Goal: Information Seeking & Learning: Understand process/instructions

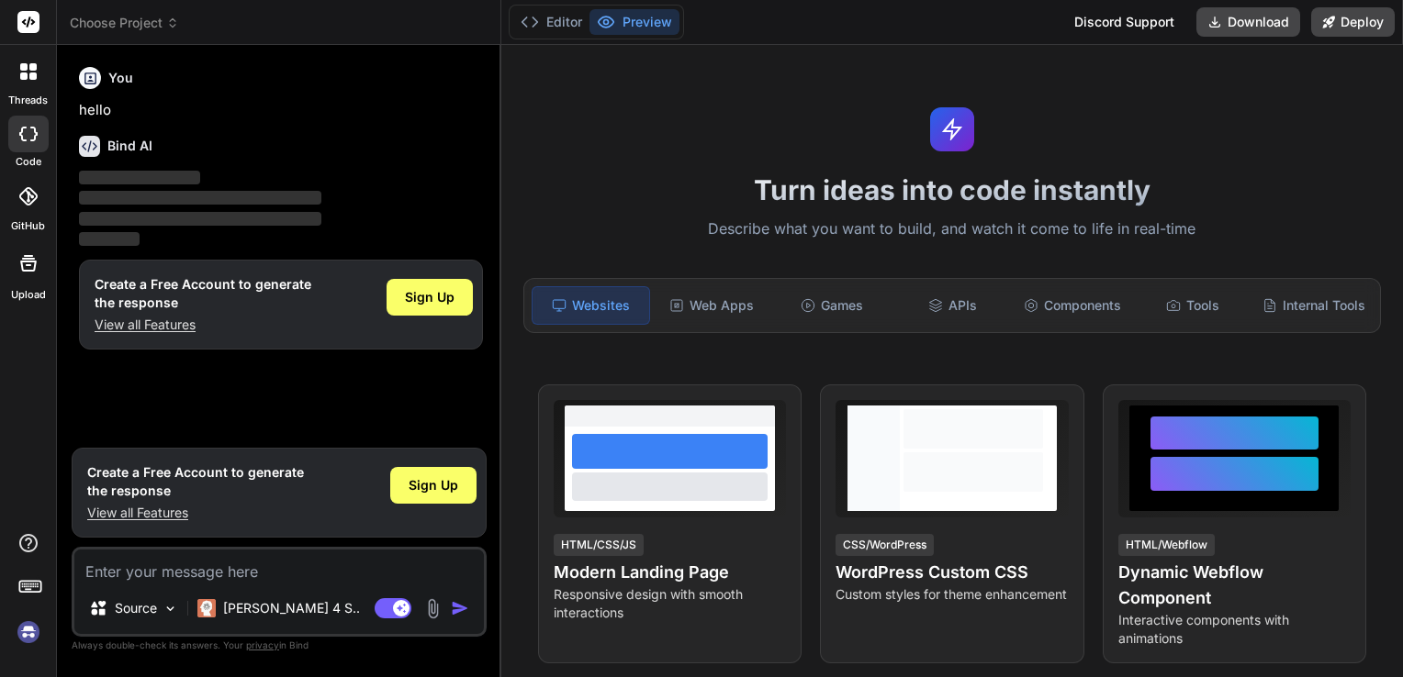
click at [36, 633] on img at bounding box center [28, 632] width 31 height 31
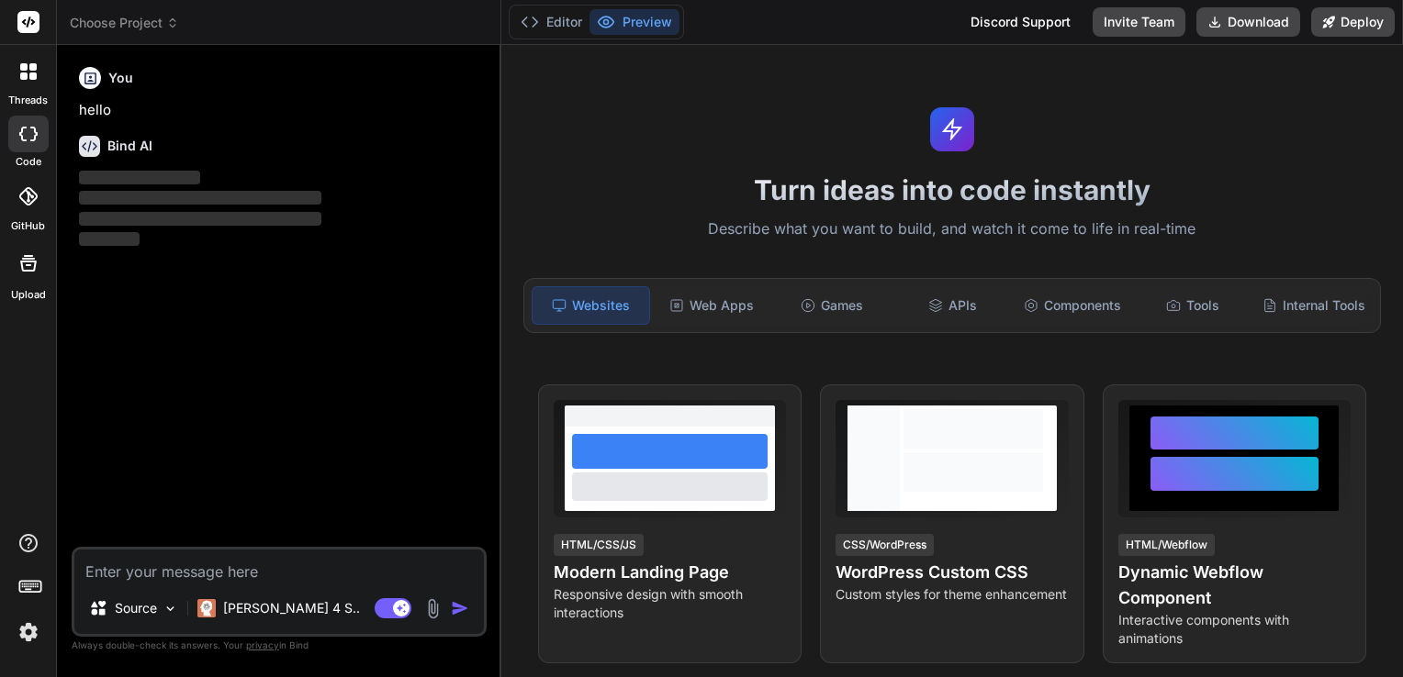
type textarea "x"
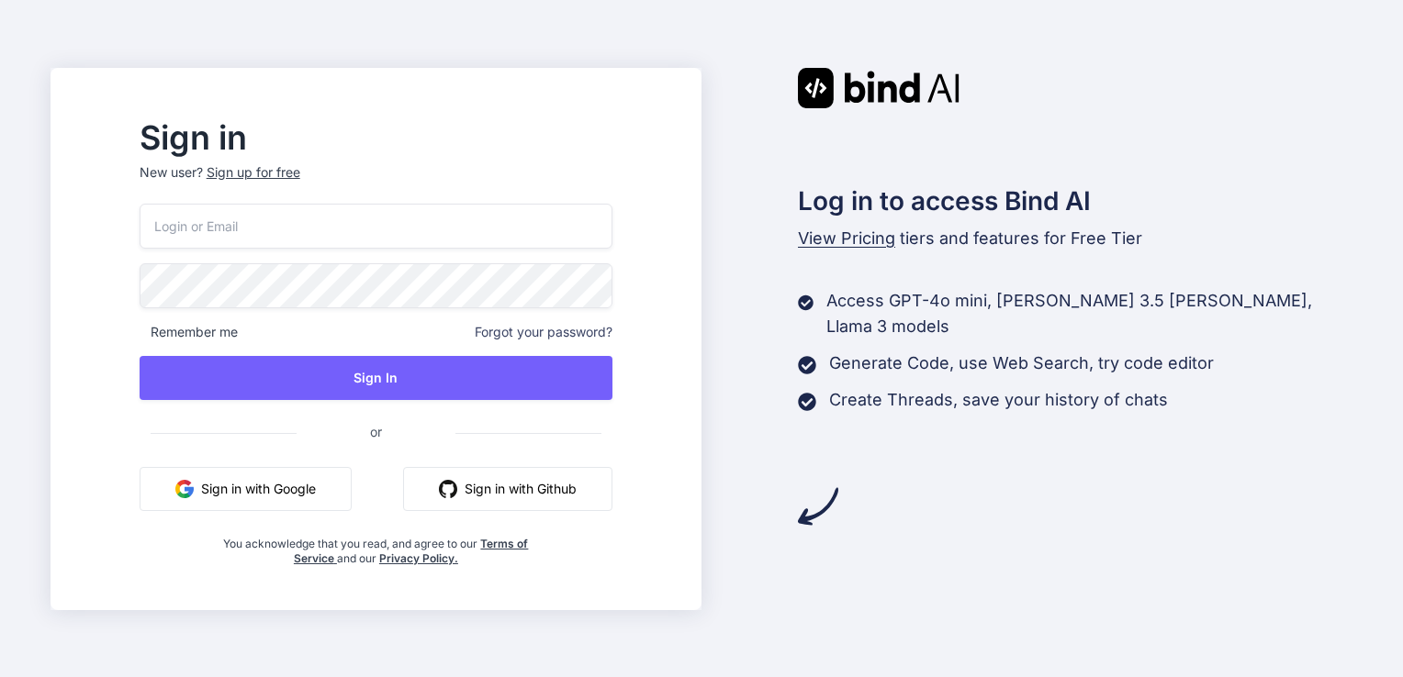
type input "[EMAIL_ADDRESS][DOMAIN_NAME]"
click at [517, 221] on input "[EMAIL_ADDRESS][DOMAIN_NAME]" at bounding box center [376, 226] width 473 height 45
click at [707, 296] on div "Log in to access Bind AI View Pricing tiers and features for Free Tier Access G…" at bounding box center [1026, 297] width 651 height 459
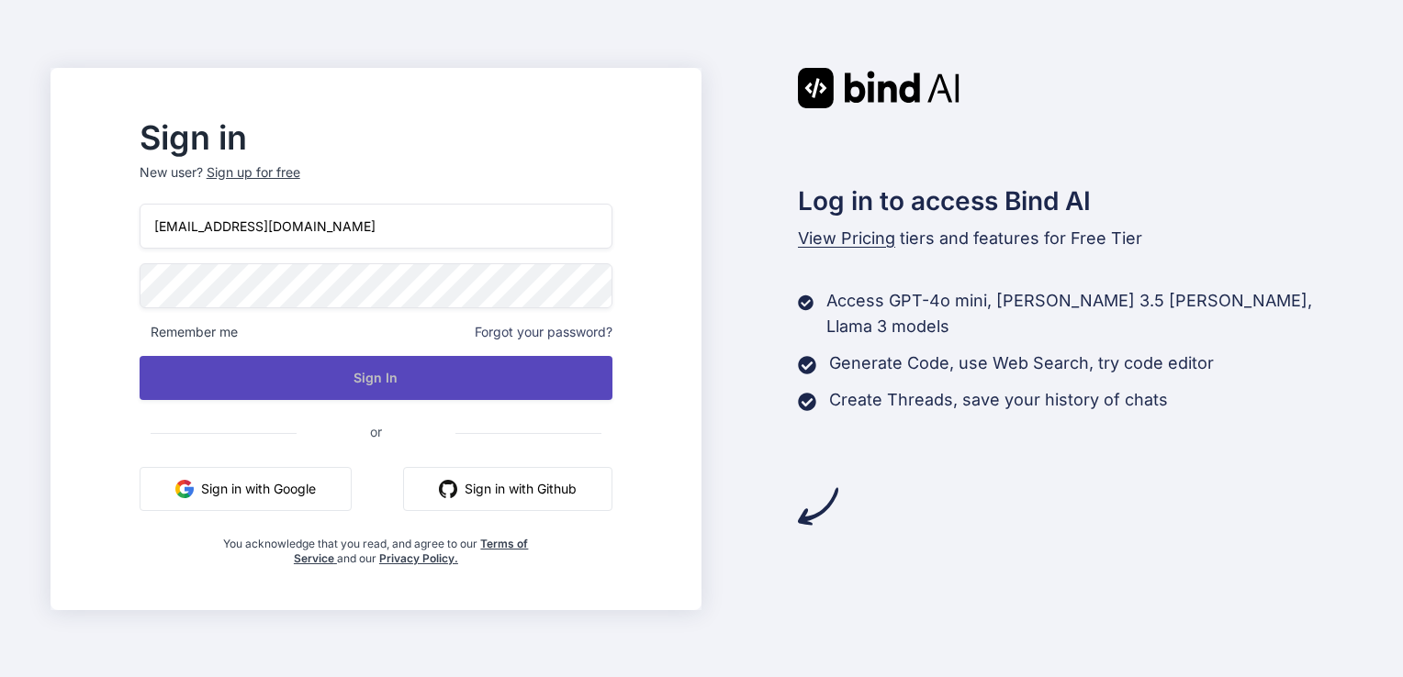
click at [469, 370] on button "Sign In" at bounding box center [376, 378] width 473 height 44
click at [418, 374] on button "Sign In" at bounding box center [376, 378] width 473 height 44
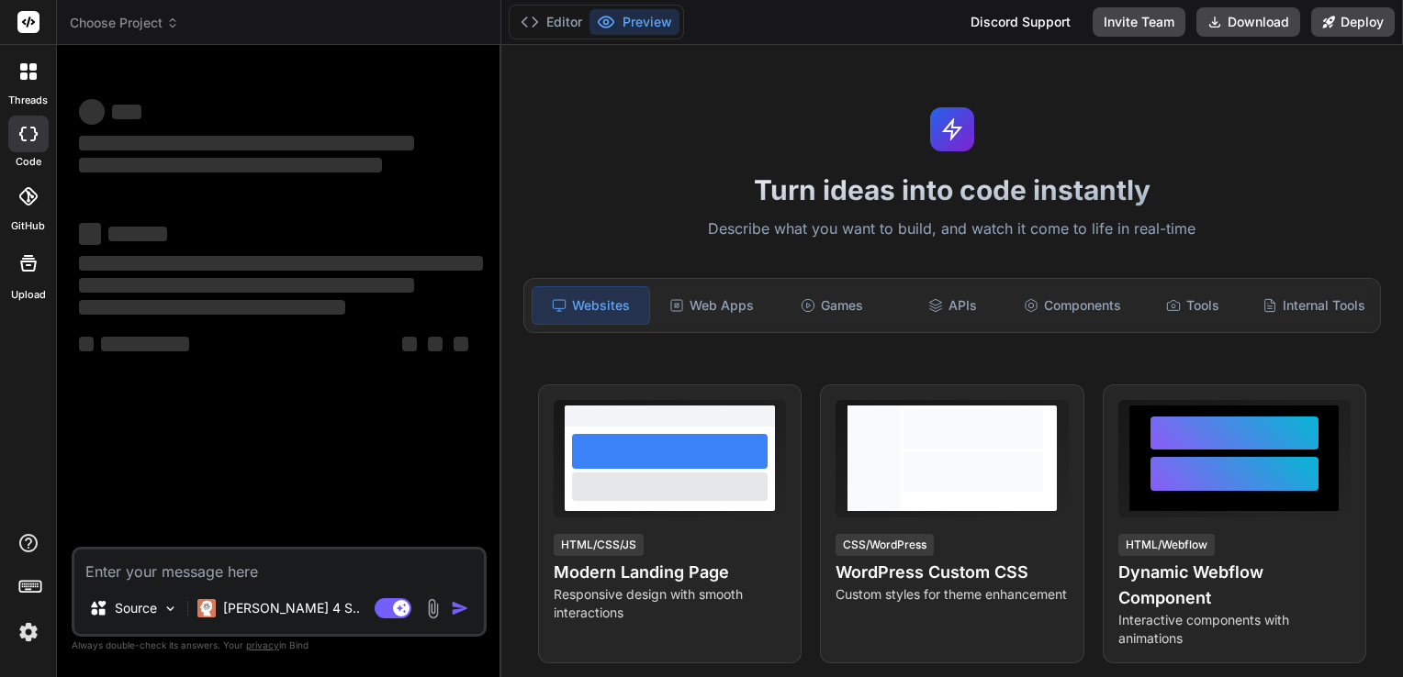
click at [27, 639] on img at bounding box center [28, 632] width 31 height 31
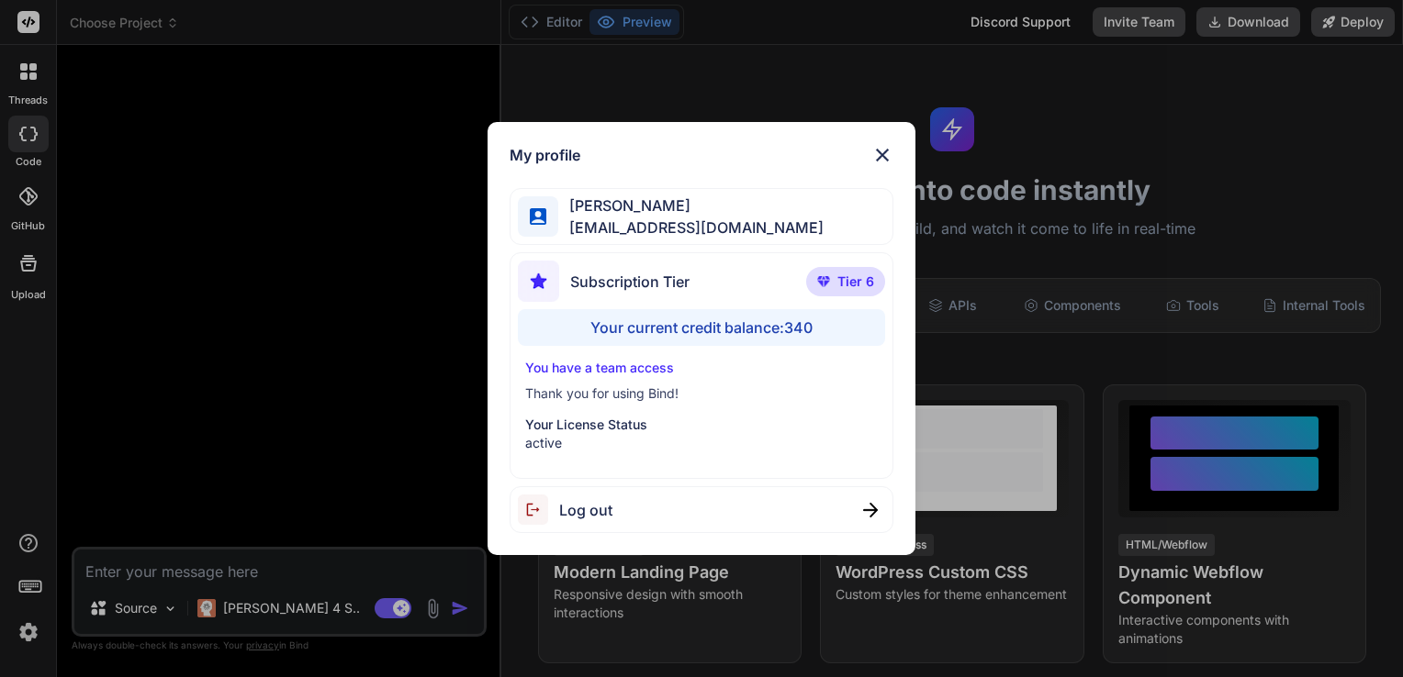
click at [881, 156] on img at bounding box center [882, 155] width 22 height 22
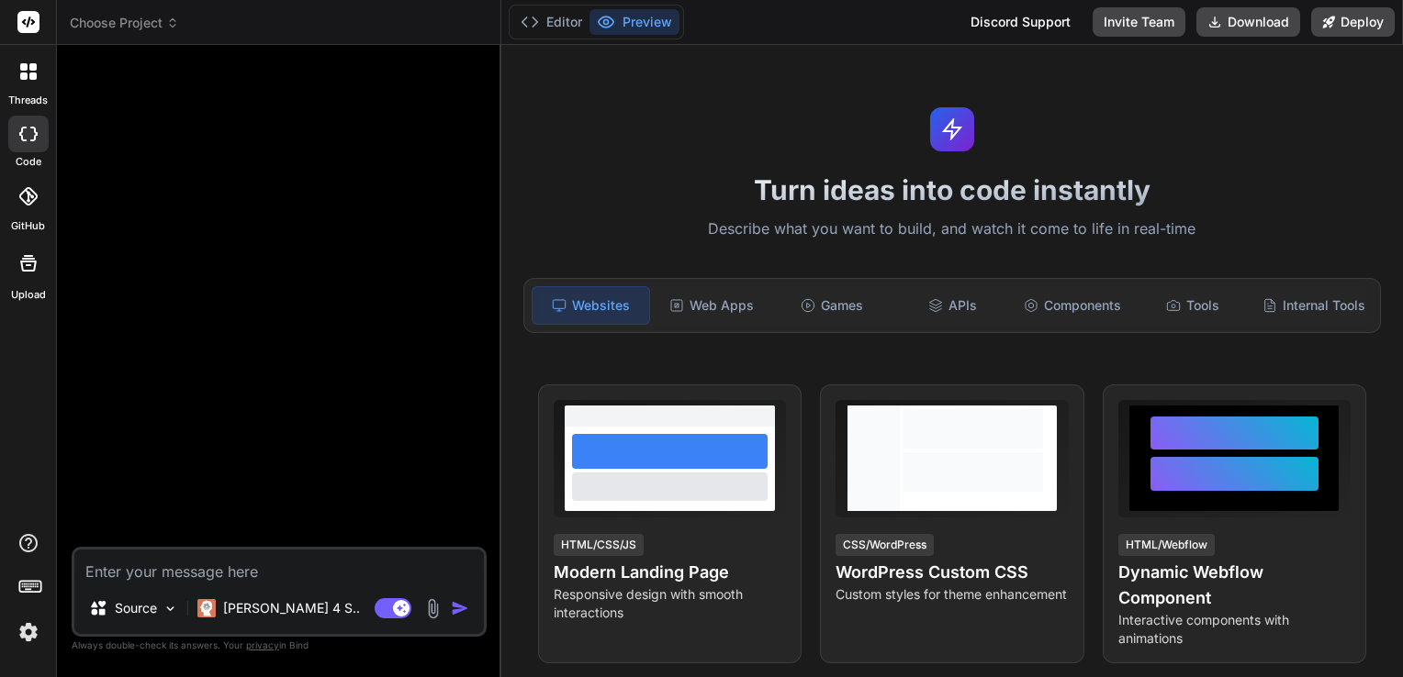
click at [166, 28] on icon at bounding box center [172, 23] width 13 height 13
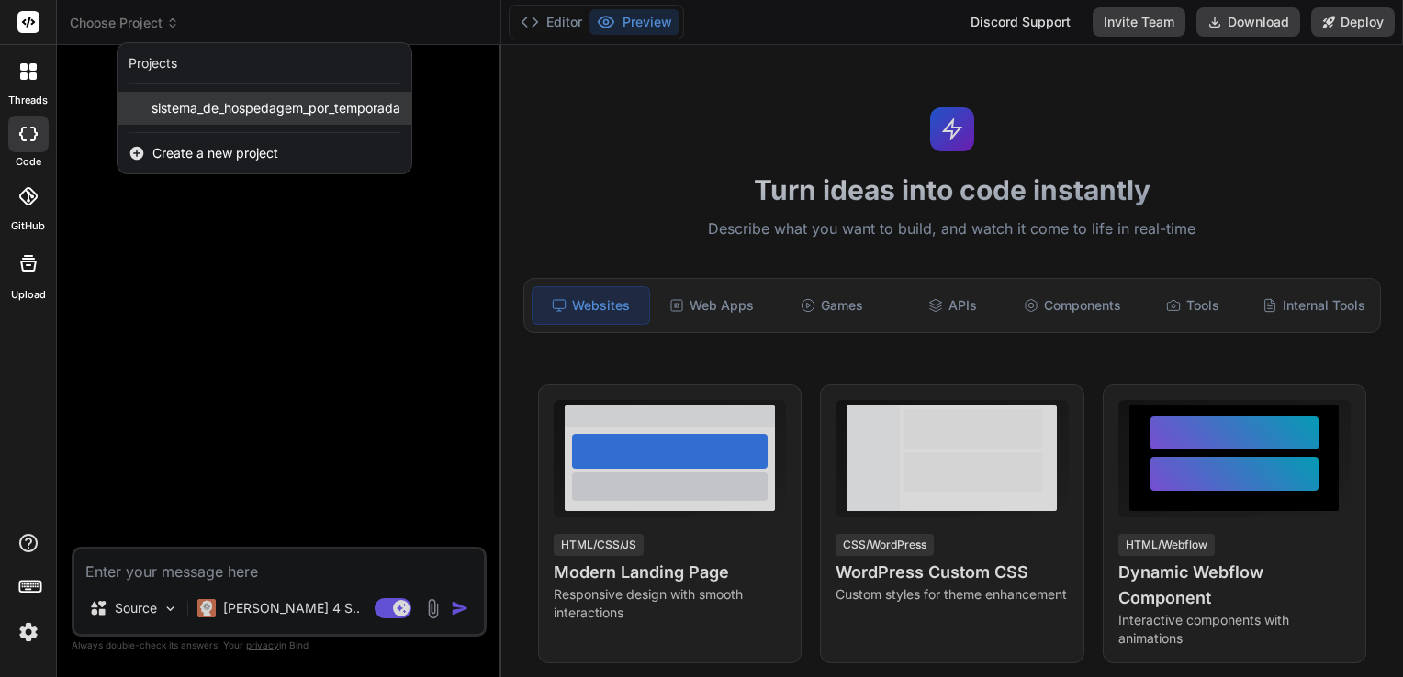
click at [189, 115] on span "sistema_de_hospedagem_por_temporada" at bounding box center [275, 108] width 249 height 18
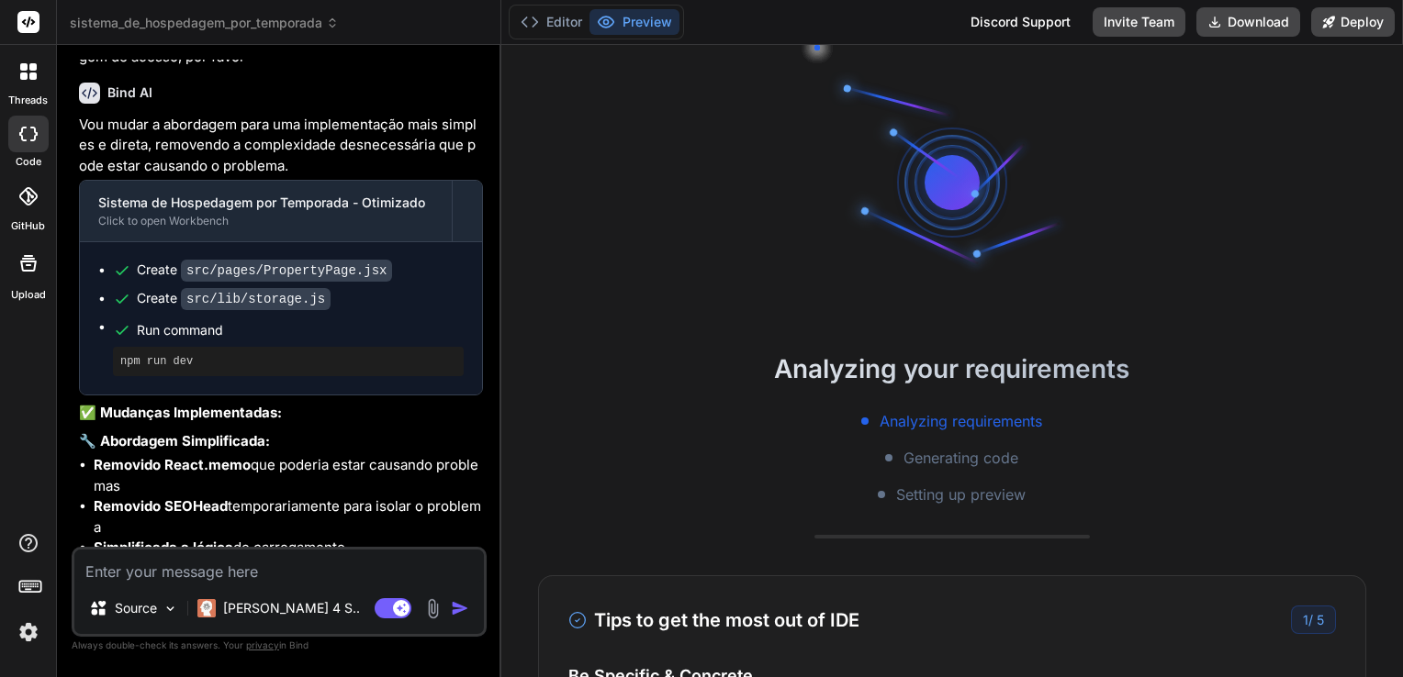
scroll to position [88, 0]
click at [28, 635] on img at bounding box center [28, 632] width 31 height 31
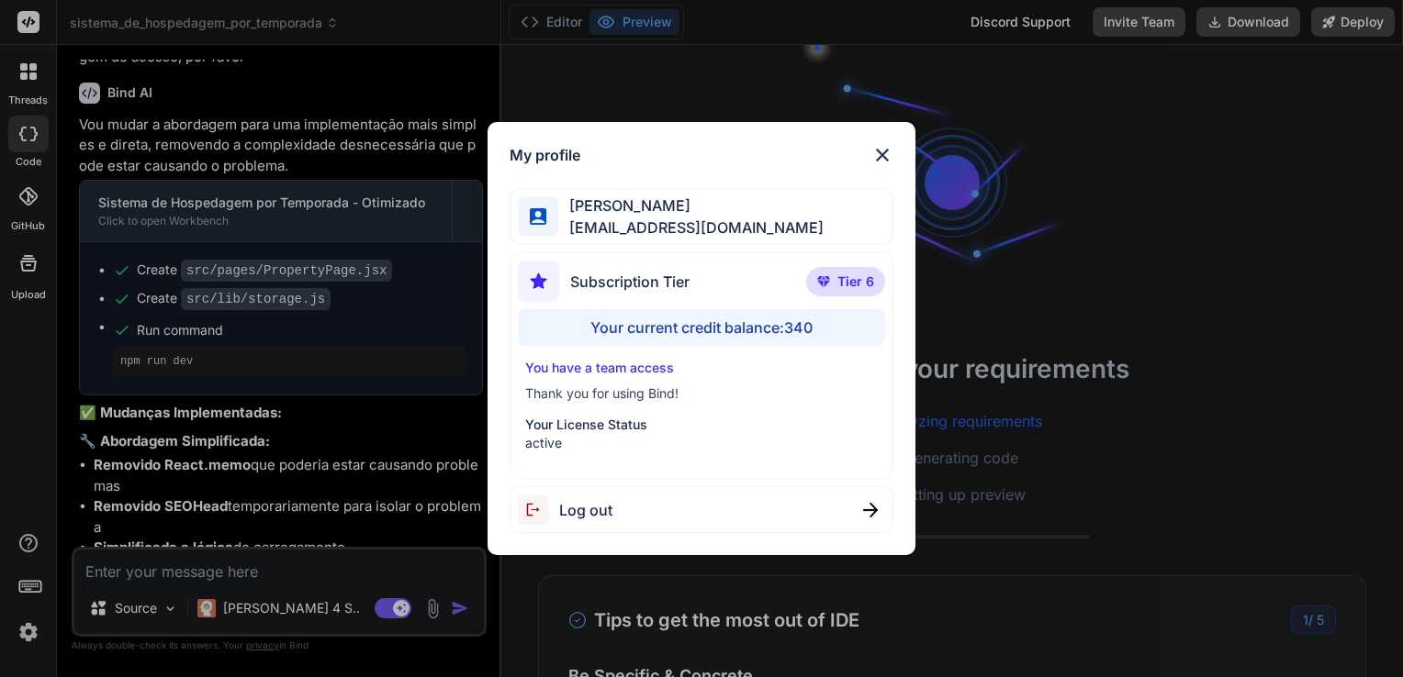
click at [17, 412] on div "My profile Angelo Chen aealoterias@gmail.com Subscription Tier Tier 6 Your curr…" at bounding box center [701, 338] width 1403 height 677
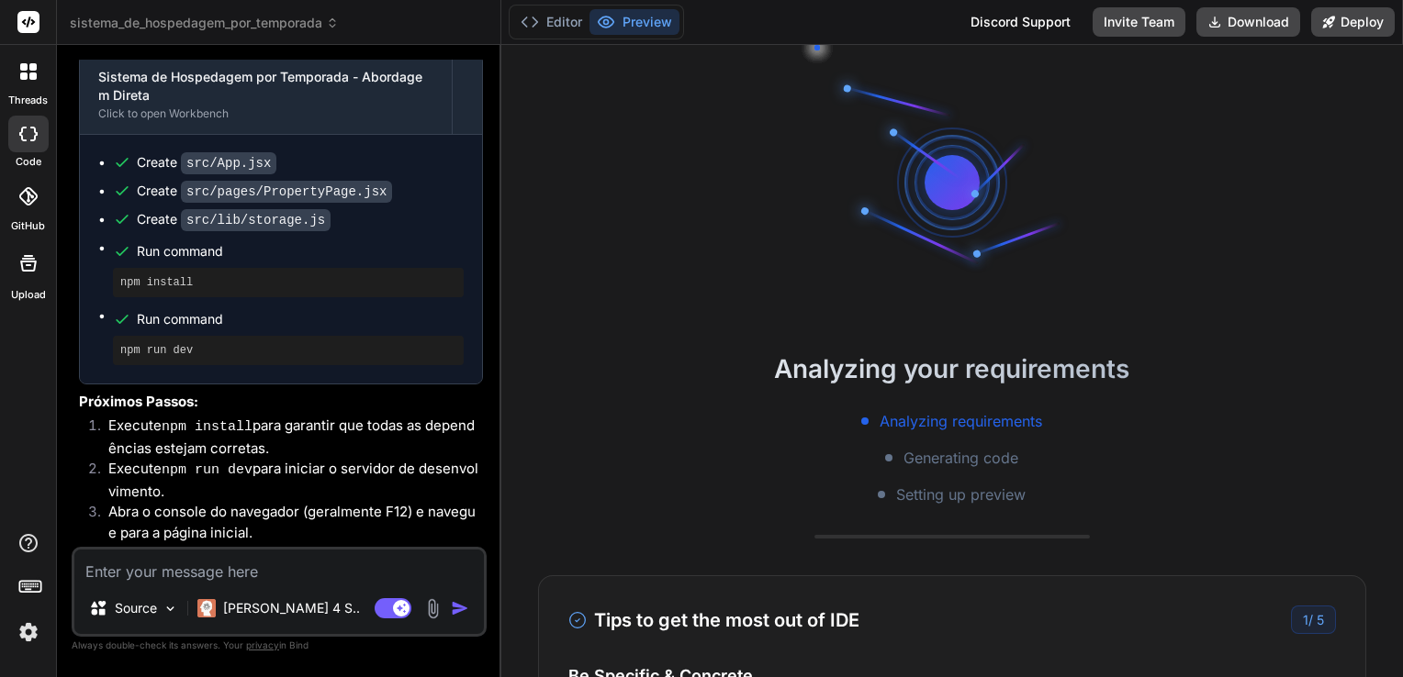
scroll to position [5590, 0]
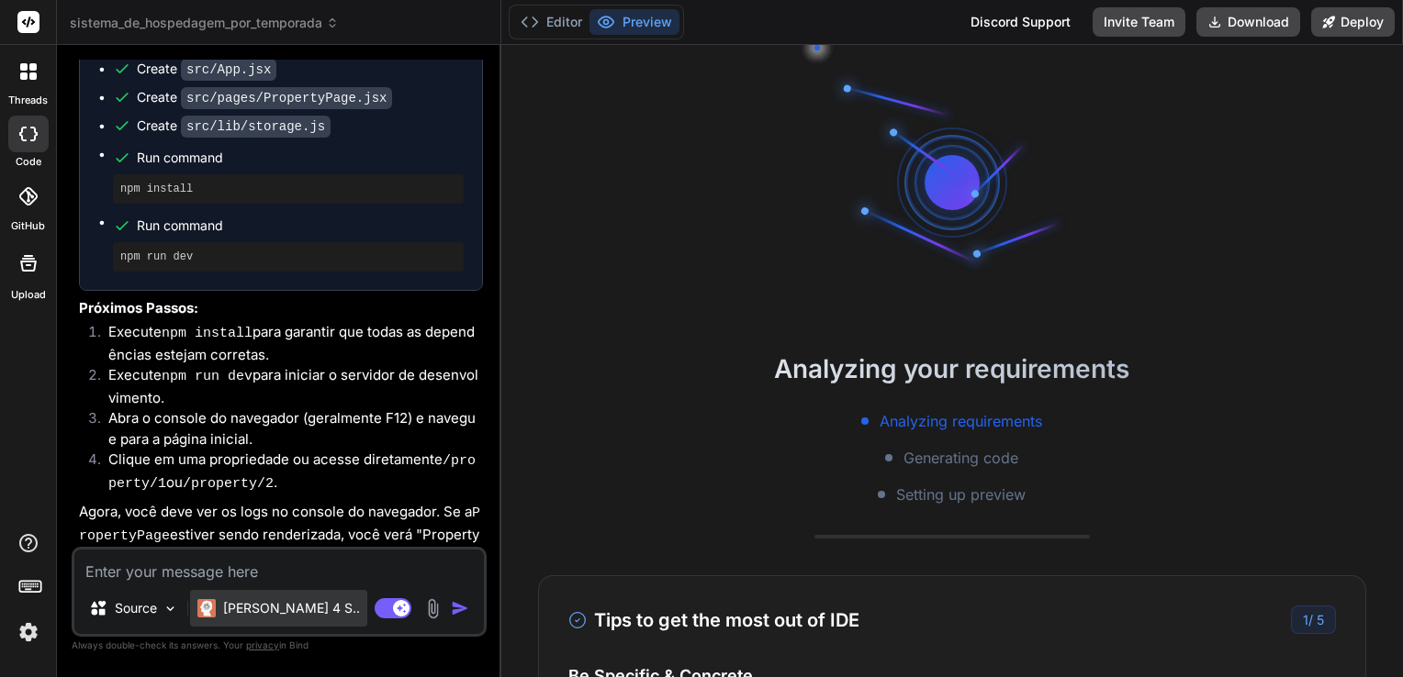
click at [252, 603] on p "Claude 4 S.." at bounding box center [291, 608] width 137 height 18
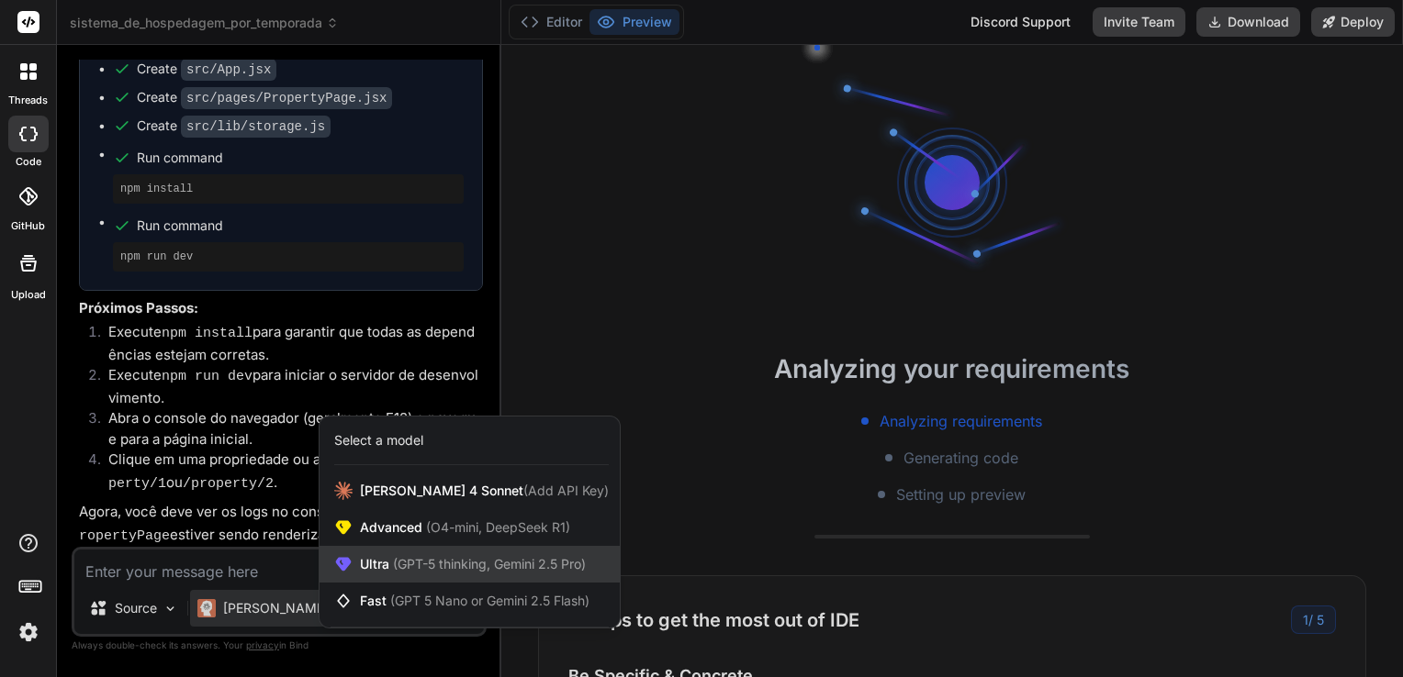
click at [384, 568] on span "Ultra (GPT-5 thinking, Gemini 2.5 Pro)" at bounding box center [473, 564] width 226 height 18
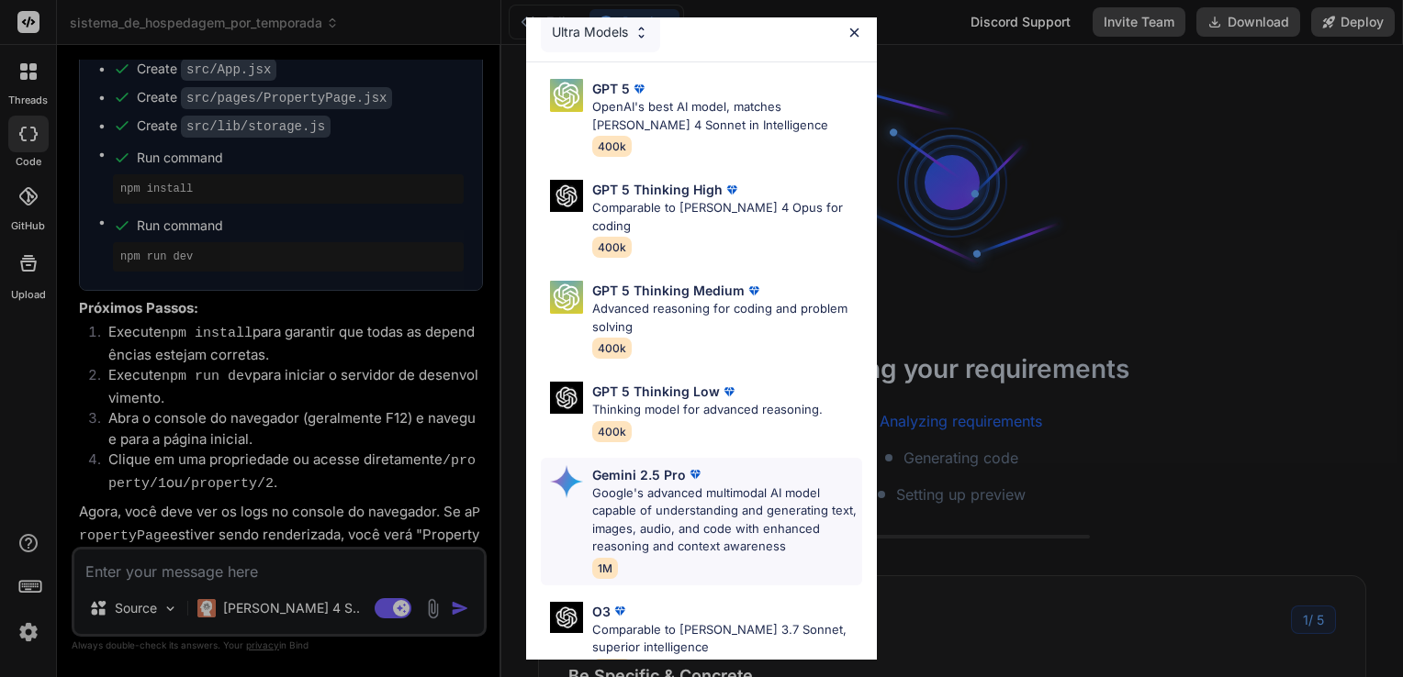
scroll to position [0, 0]
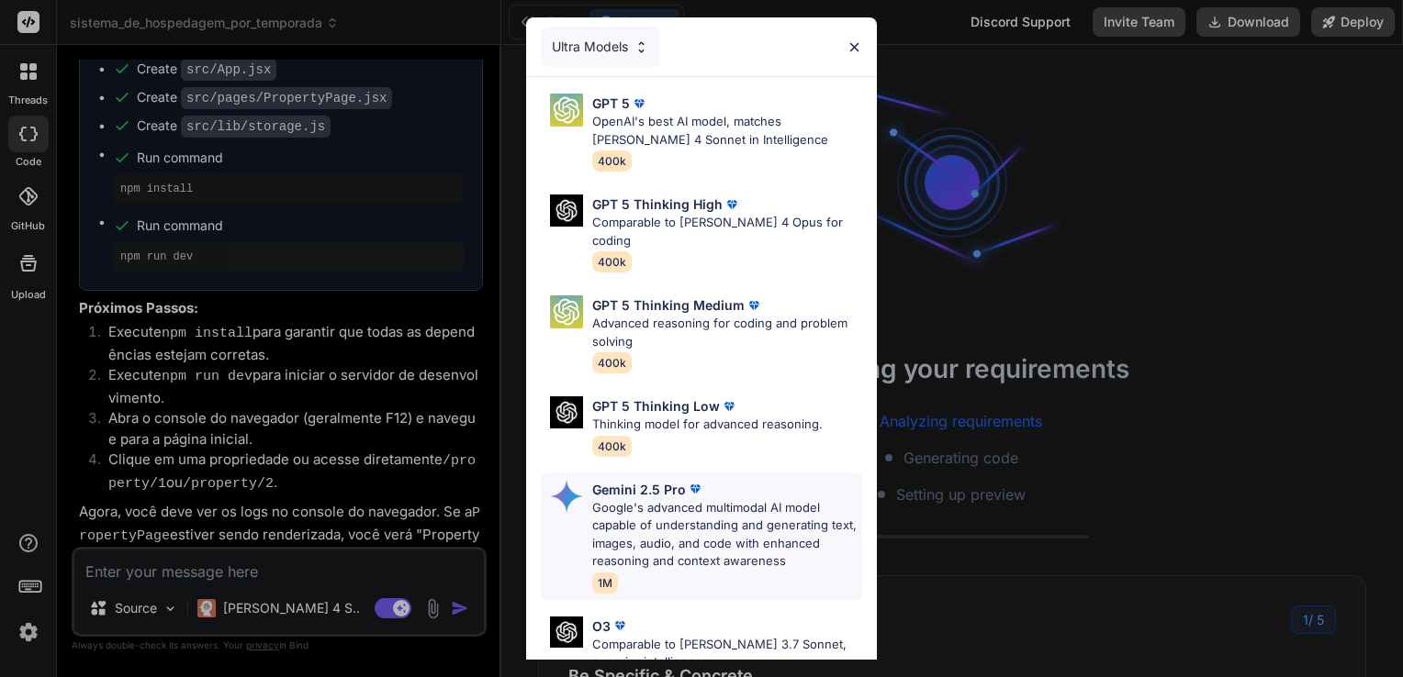
click at [642, 499] on p "Google's advanced multimodal AI model capable of understanding and generating t…" at bounding box center [727, 535] width 270 height 72
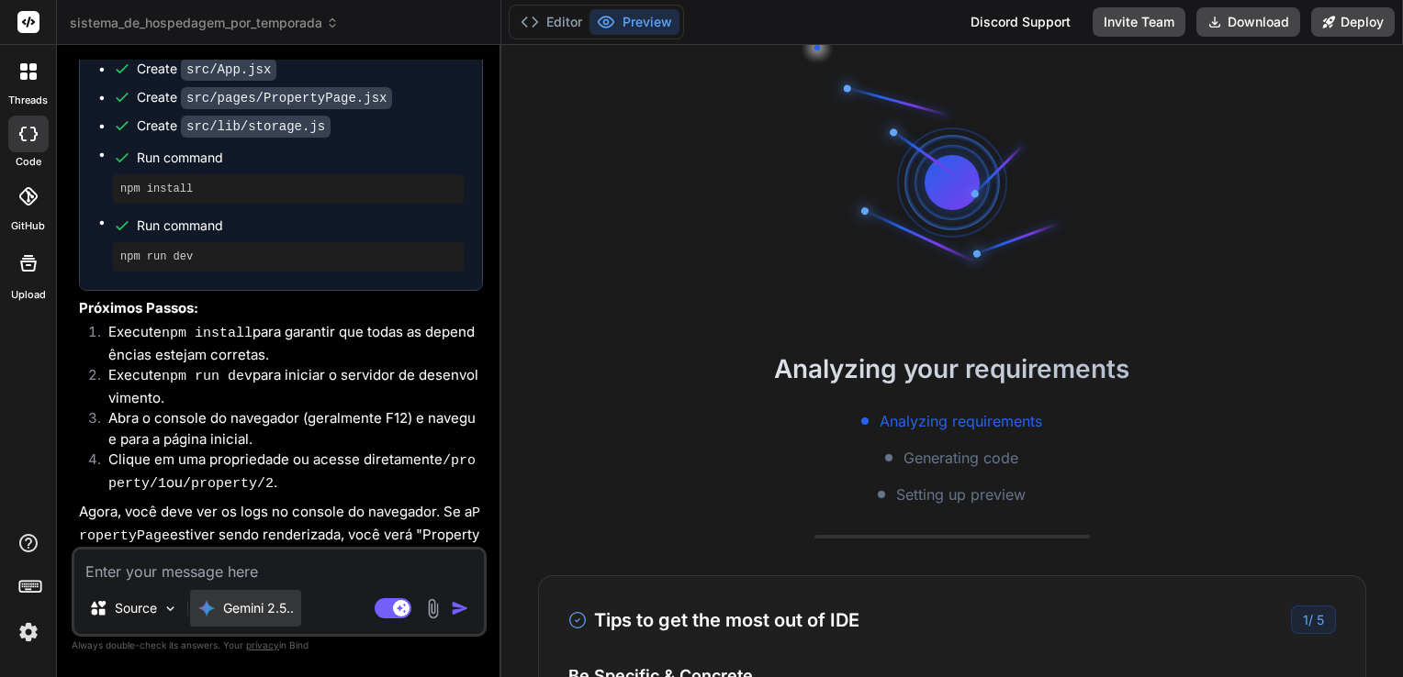
click at [246, 615] on p "Gemini 2.5.." at bounding box center [258, 608] width 71 height 18
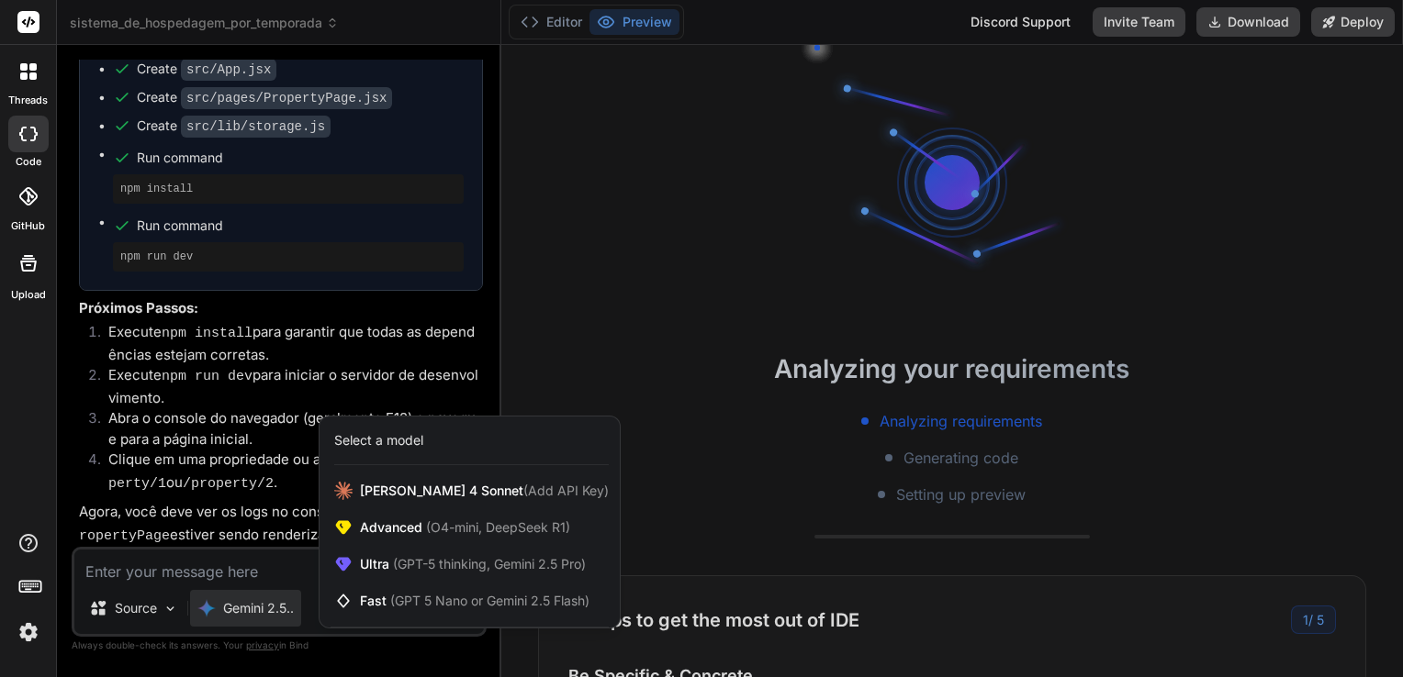
drag, startPoint x: 228, startPoint y: 446, endPoint x: 244, endPoint y: 443, distance: 16.8
click at [228, 446] on div at bounding box center [701, 338] width 1403 height 677
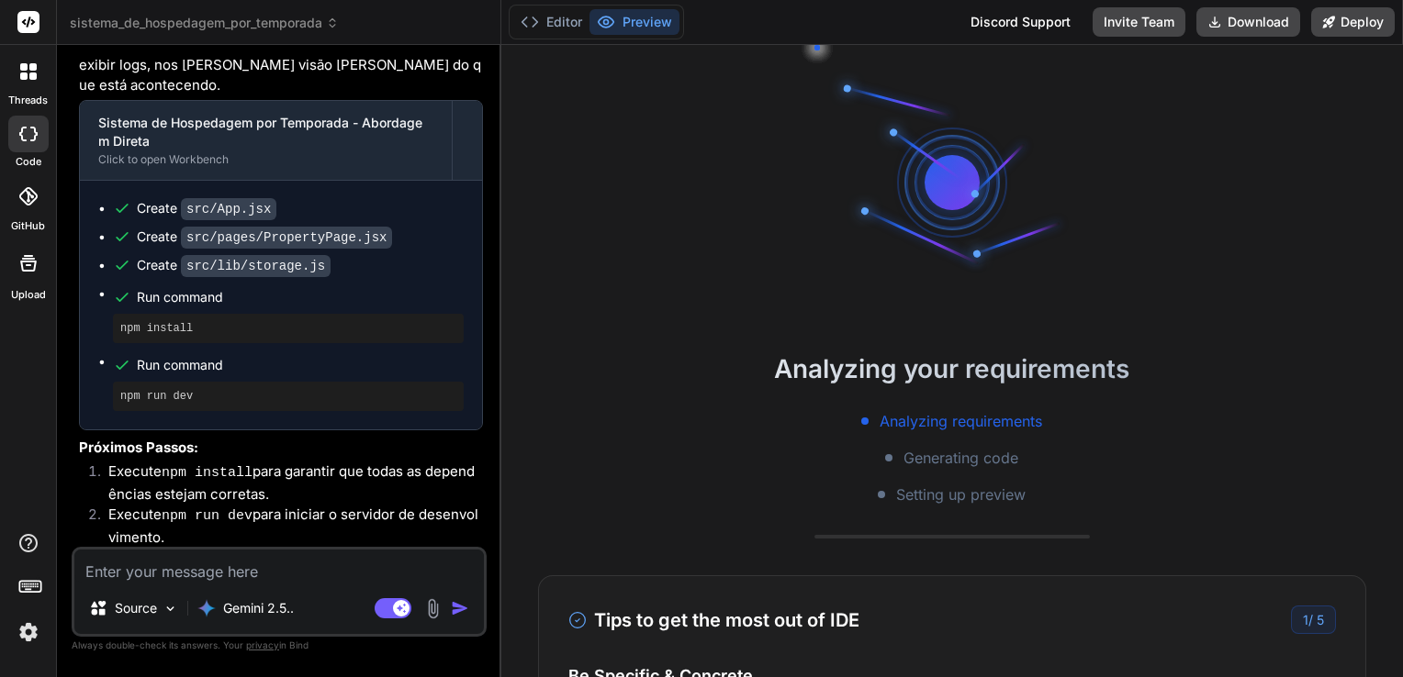
scroll to position [5590, 0]
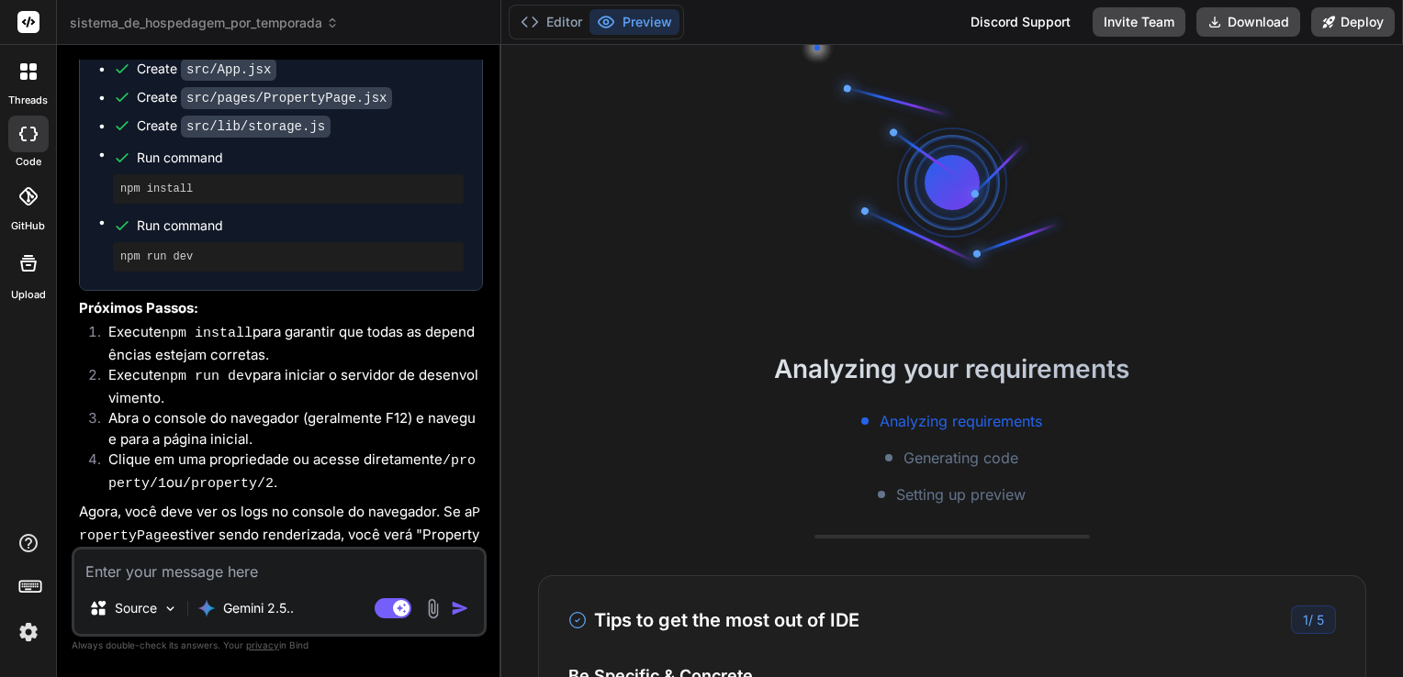
click at [272, 578] on textarea at bounding box center [278, 566] width 409 height 33
type textarea "x"
type textarea "R"
type textarea "x"
type textarea "Re"
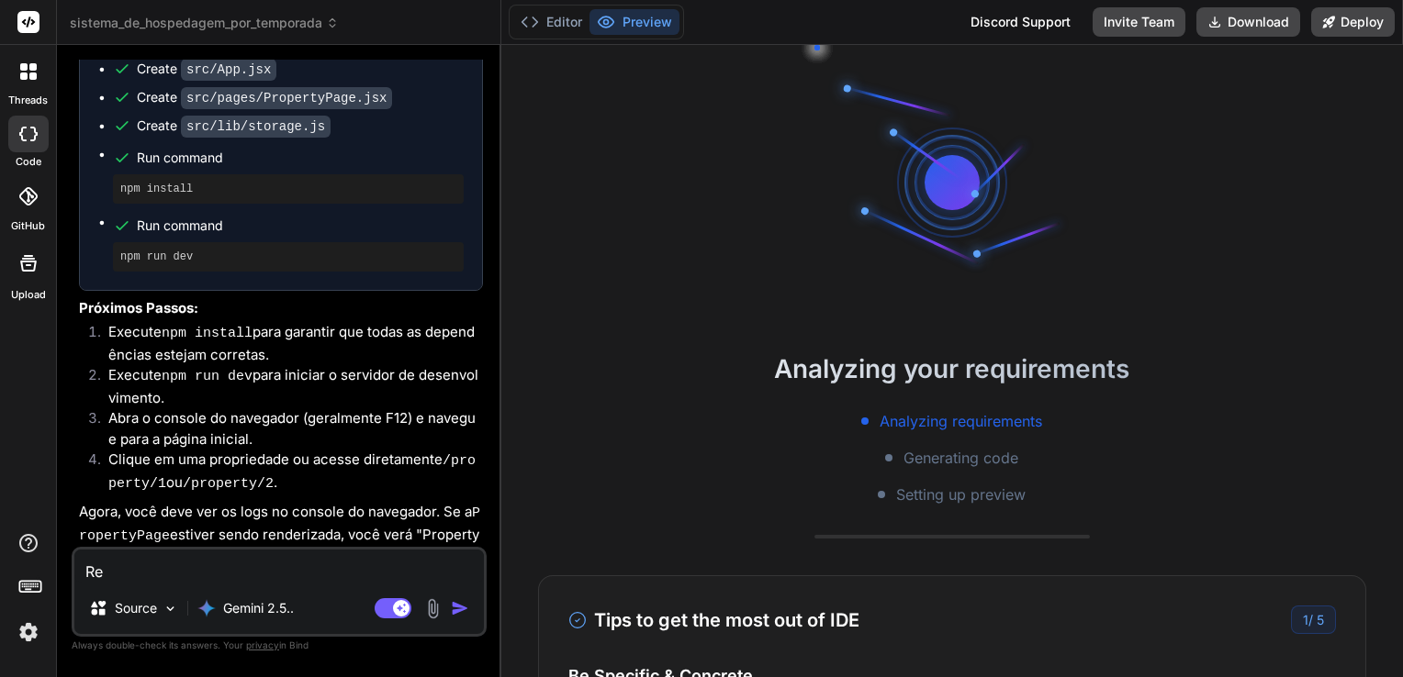
type textarea "x"
type textarea "Rev"
type textarea "x"
type textarea "Revi"
type textarea "x"
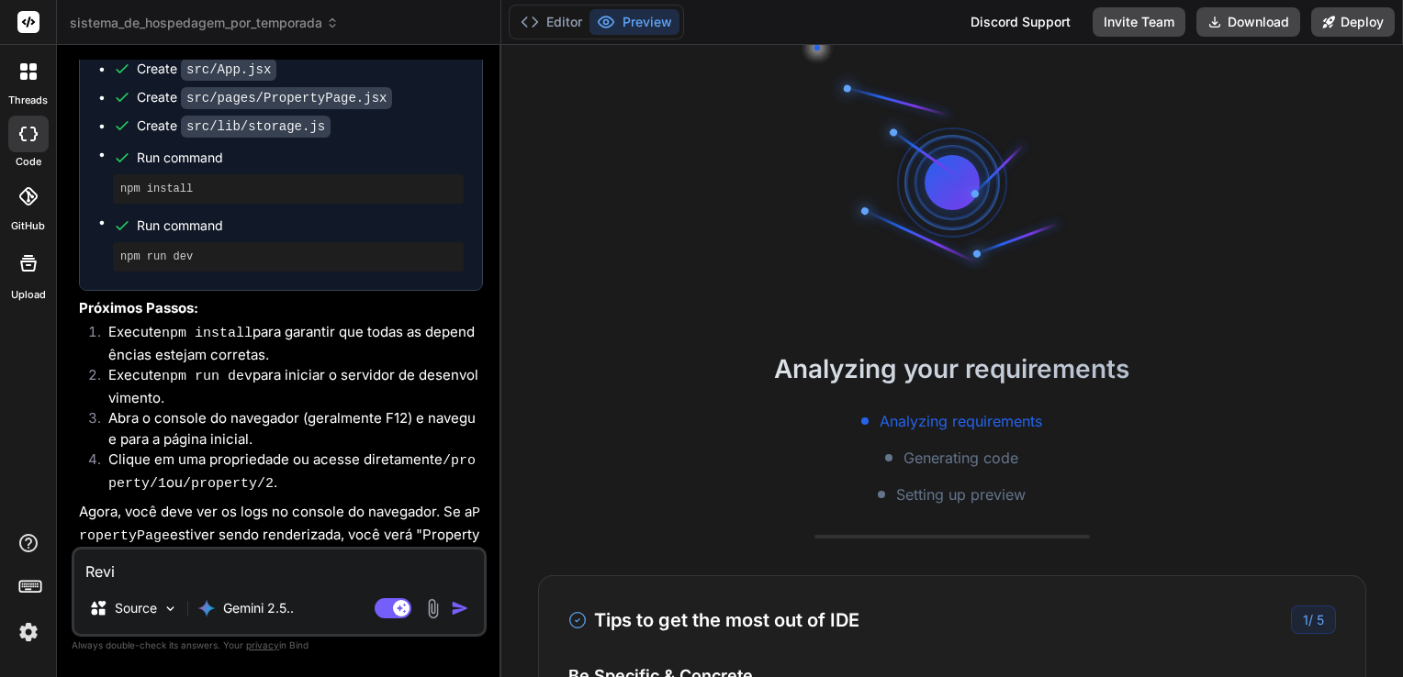
type textarea "Revis"
type textarea "x"
type textarea "Revise"
type textarea "x"
type textarea "Revise"
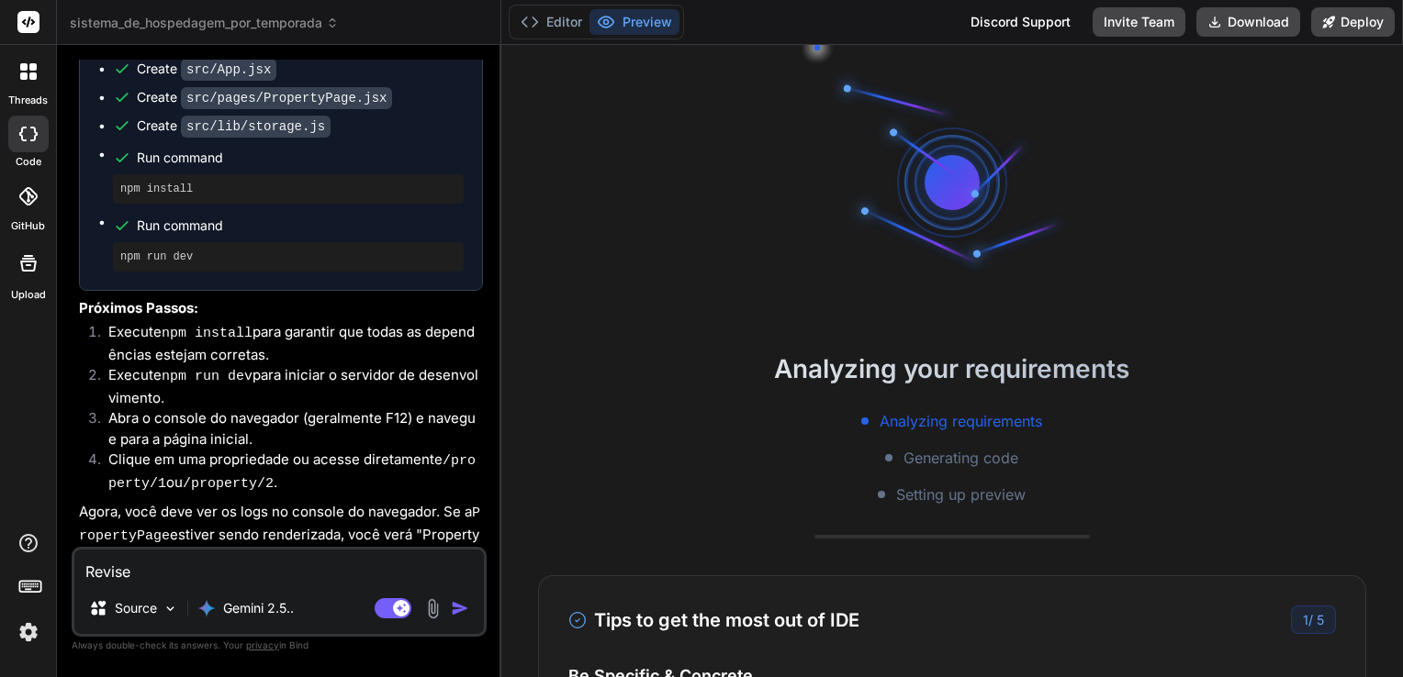
type textarea "x"
type textarea "Revise o"
type textarea "x"
type textarea "Revise o"
type textarea "x"
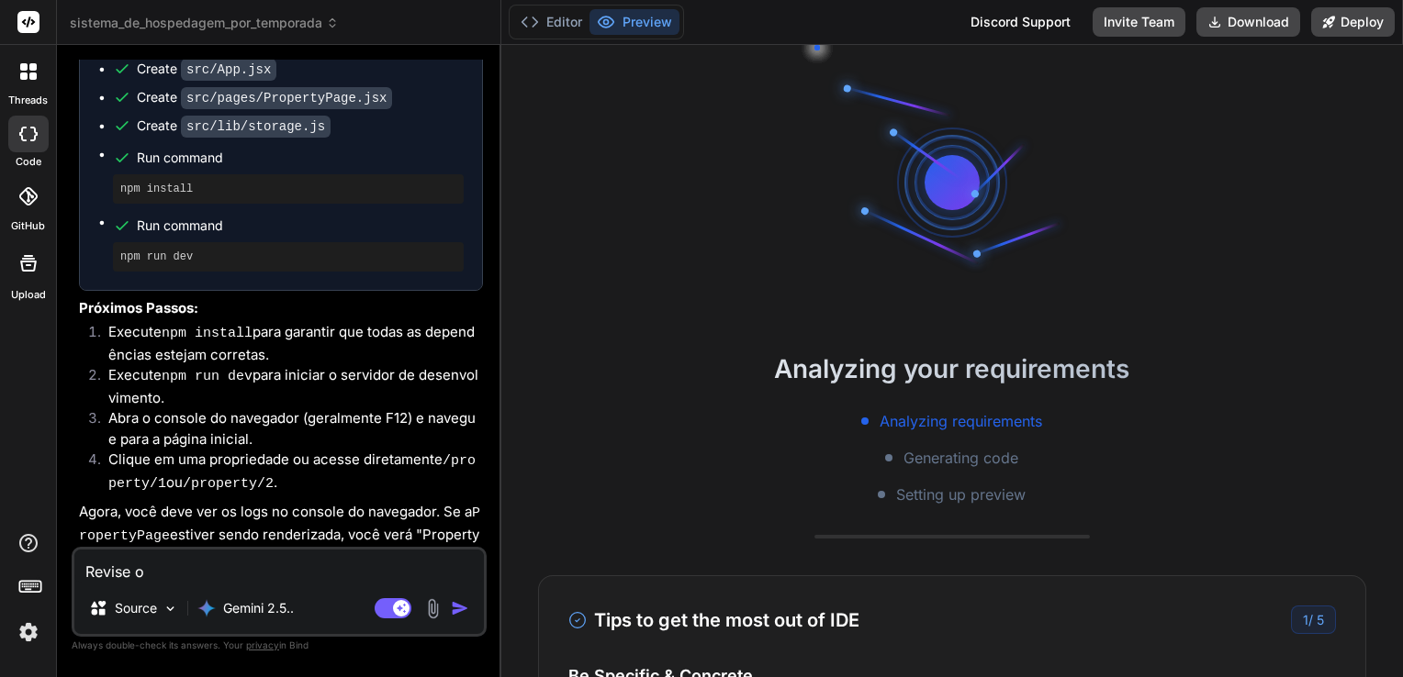
type textarea "Revise o c"
type textarea "x"
type textarea "Revise o có"
type textarea "x"
type textarea "Revise o cód"
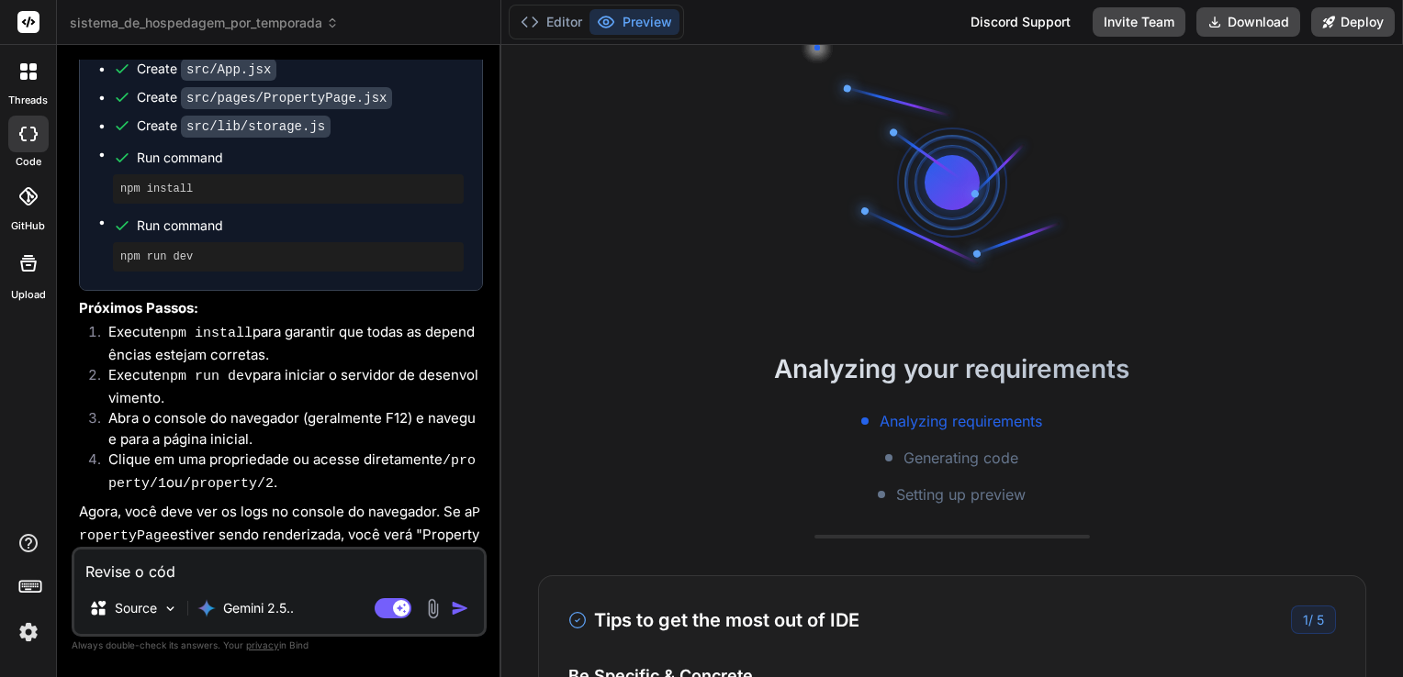
type textarea "x"
type textarea "Revise o códi"
type textarea "x"
type textarea "Revise o códig"
type textarea "x"
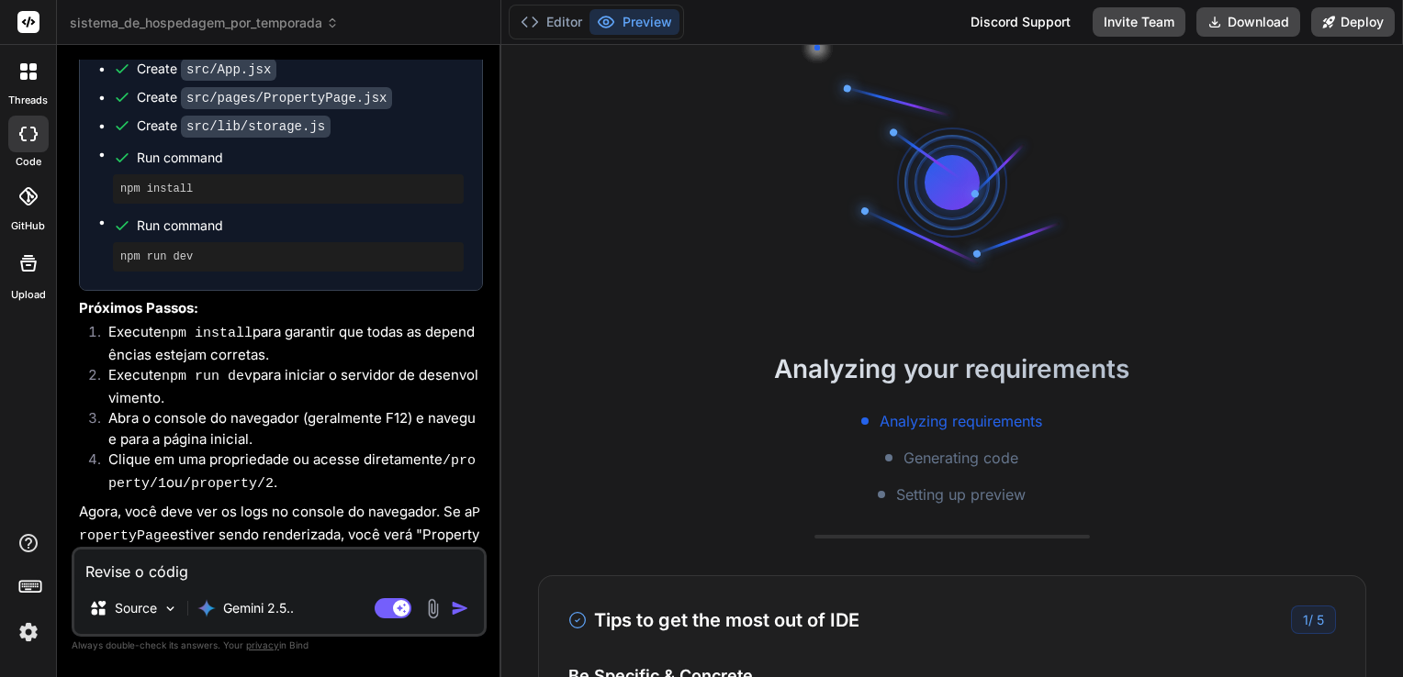
type textarea "Revise o código"
type textarea "x"
type textarea "Revise o código"
type textarea "x"
type textarea "Revise o código e"
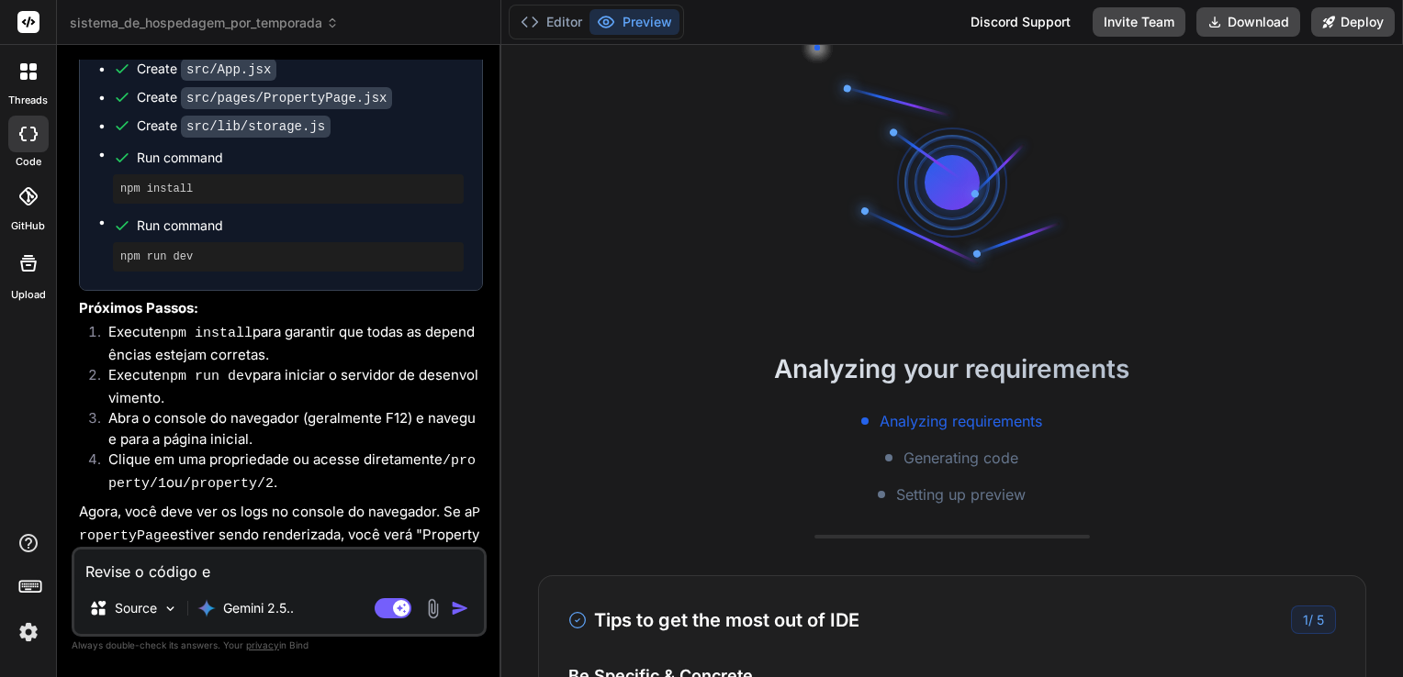
type textarea "x"
type textarea "Revise o código e"
type textarea "x"
type textarea "Revise o código e r"
type textarea "x"
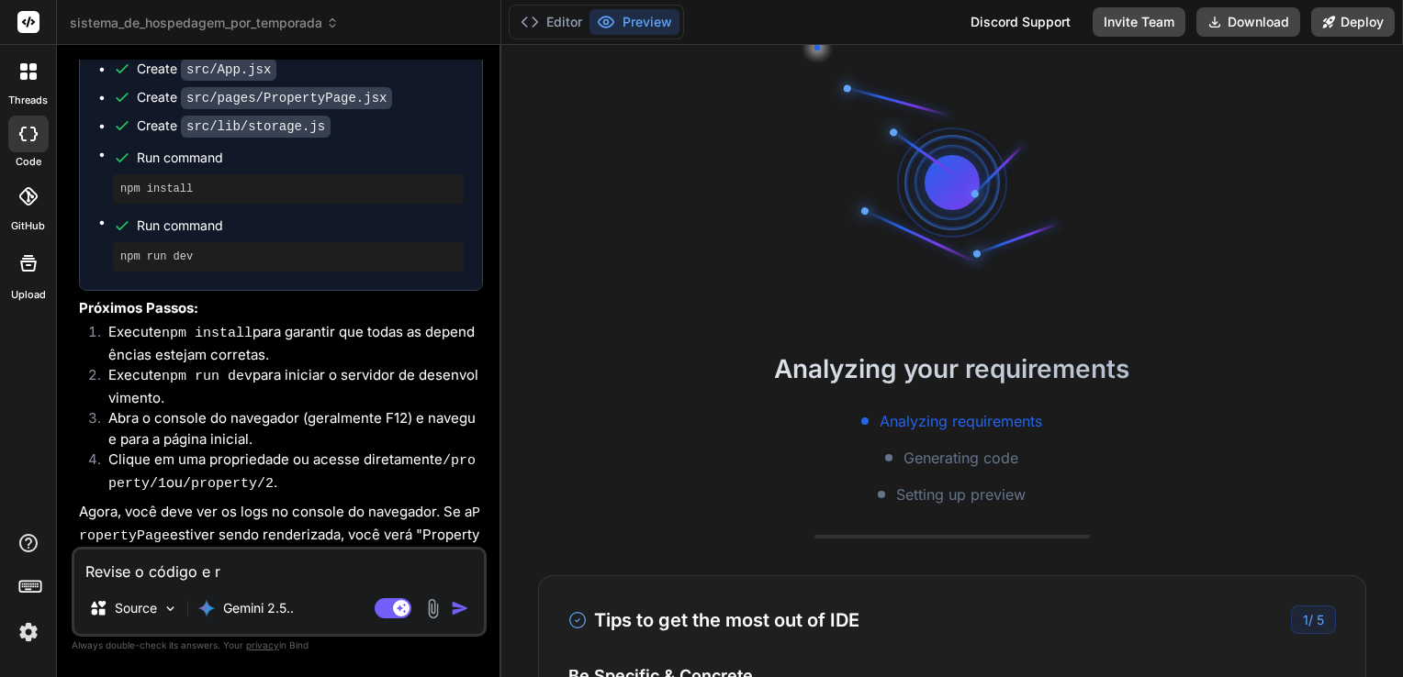
type textarea "Revise o código e re"
type textarea "x"
type textarea "Revise o código e res"
type textarea "x"
type textarea "Revise o código e reso"
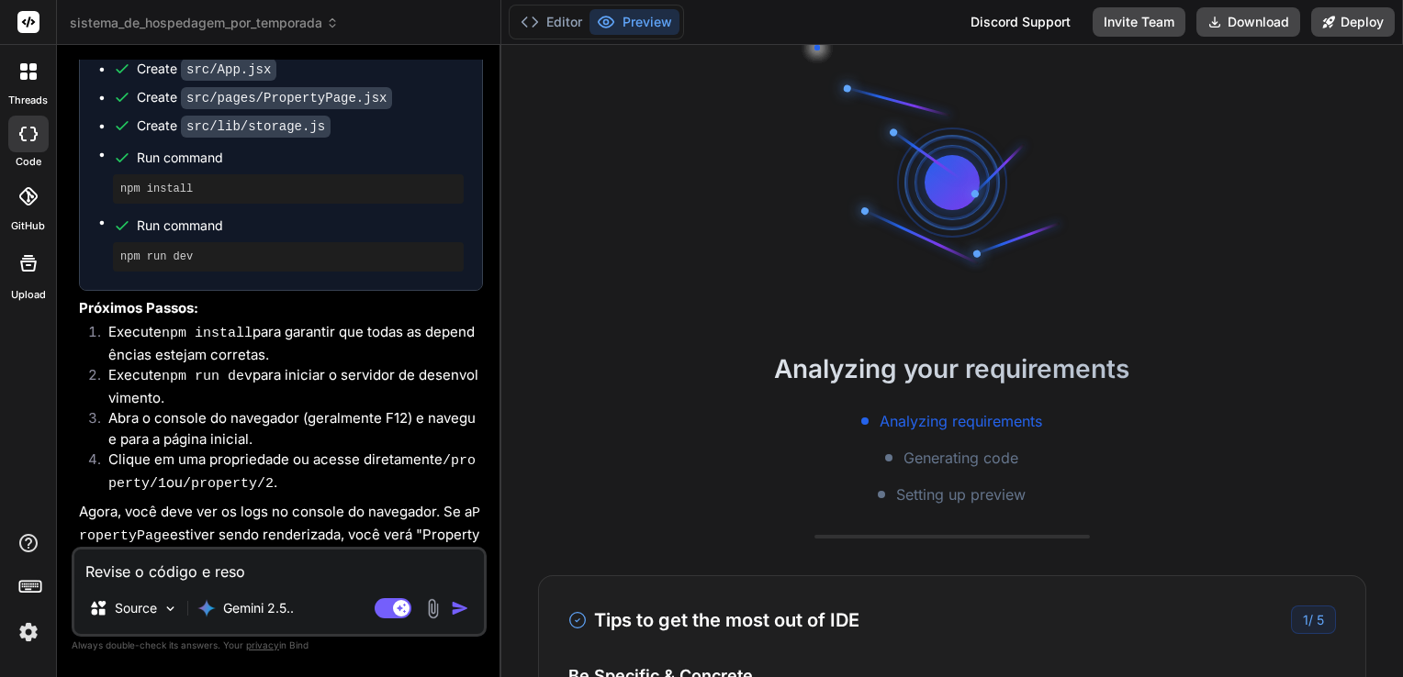
type textarea "x"
type textarea "Revise o código e resol"
type textarea "x"
type textarea "Revise o código e resolv"
type textarea "x"
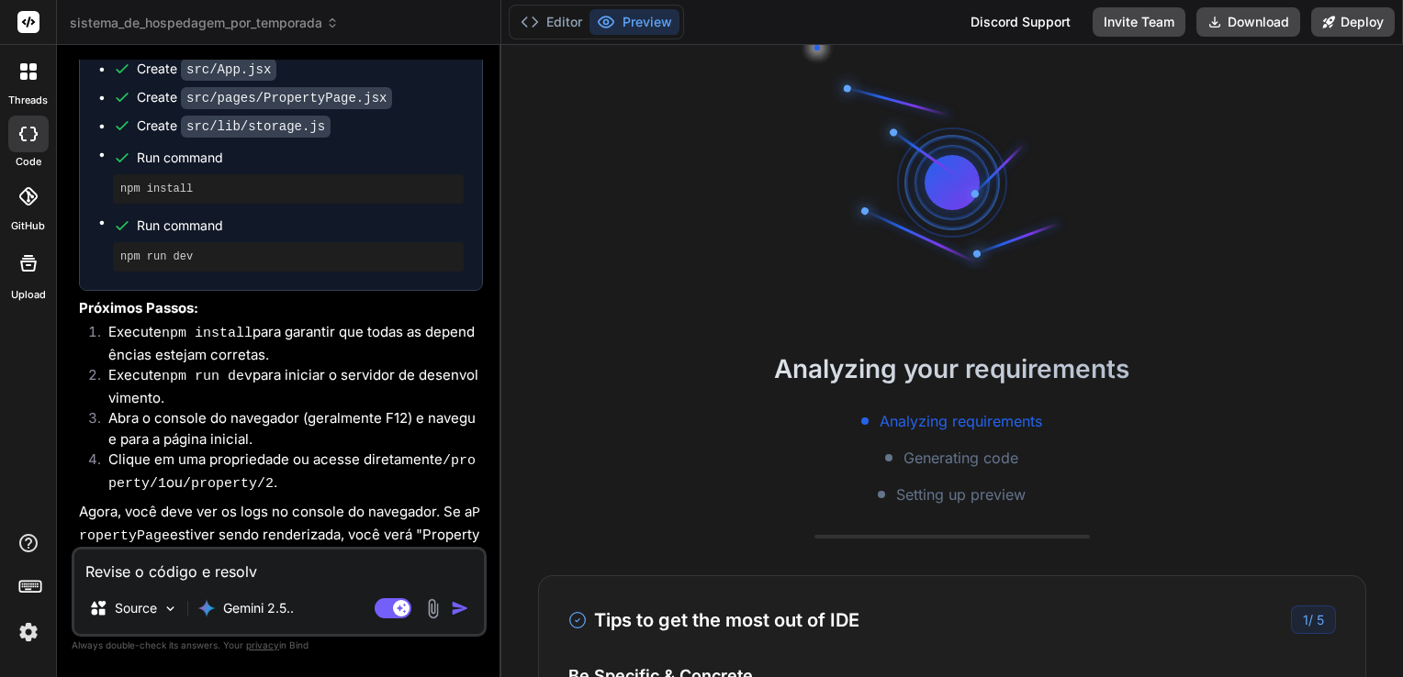
type textarea "Revise o código e resolva"
type textarea "x"
type textarea "Revise o código e resolva"
type textarea "x"
type textarea "Revise o código e resolva o"
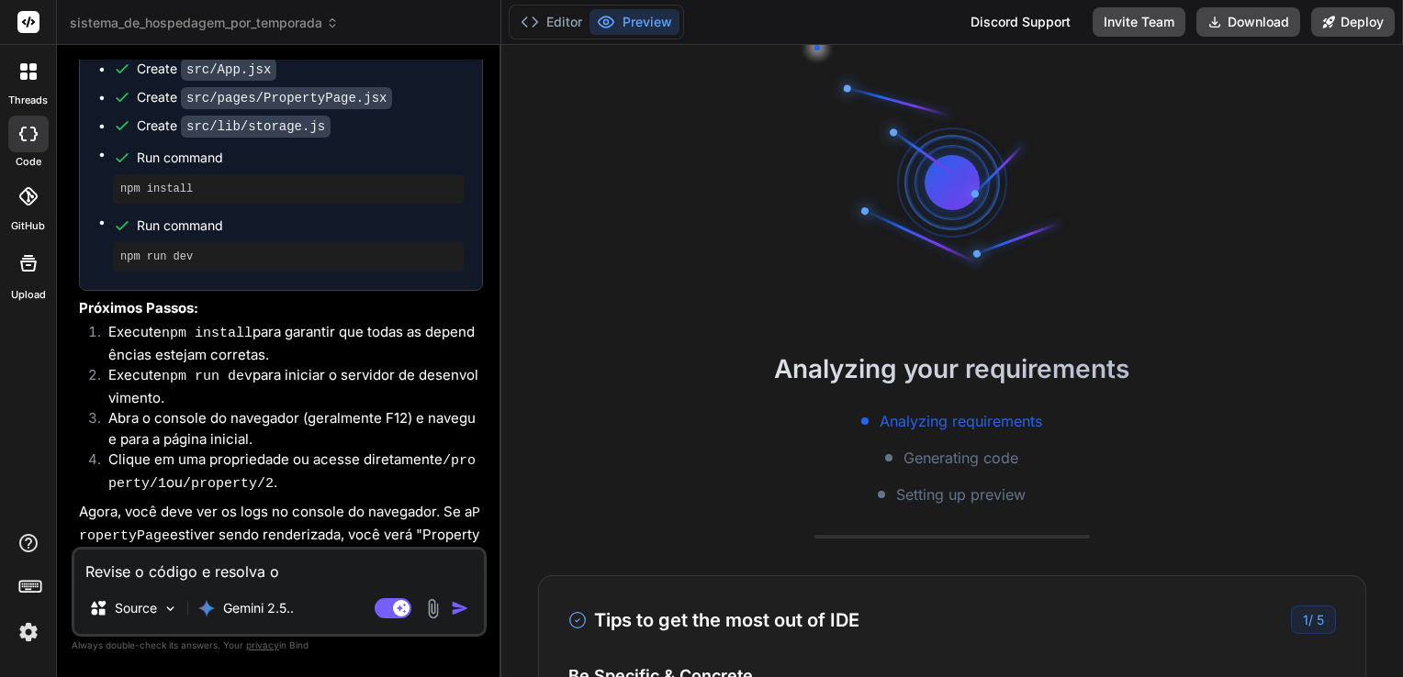
type textarea "x"
type textarea "Revise o código e resolva o"
type textarea "x"
type textarea "Revise o código e resolva o m"
type textarea "x"
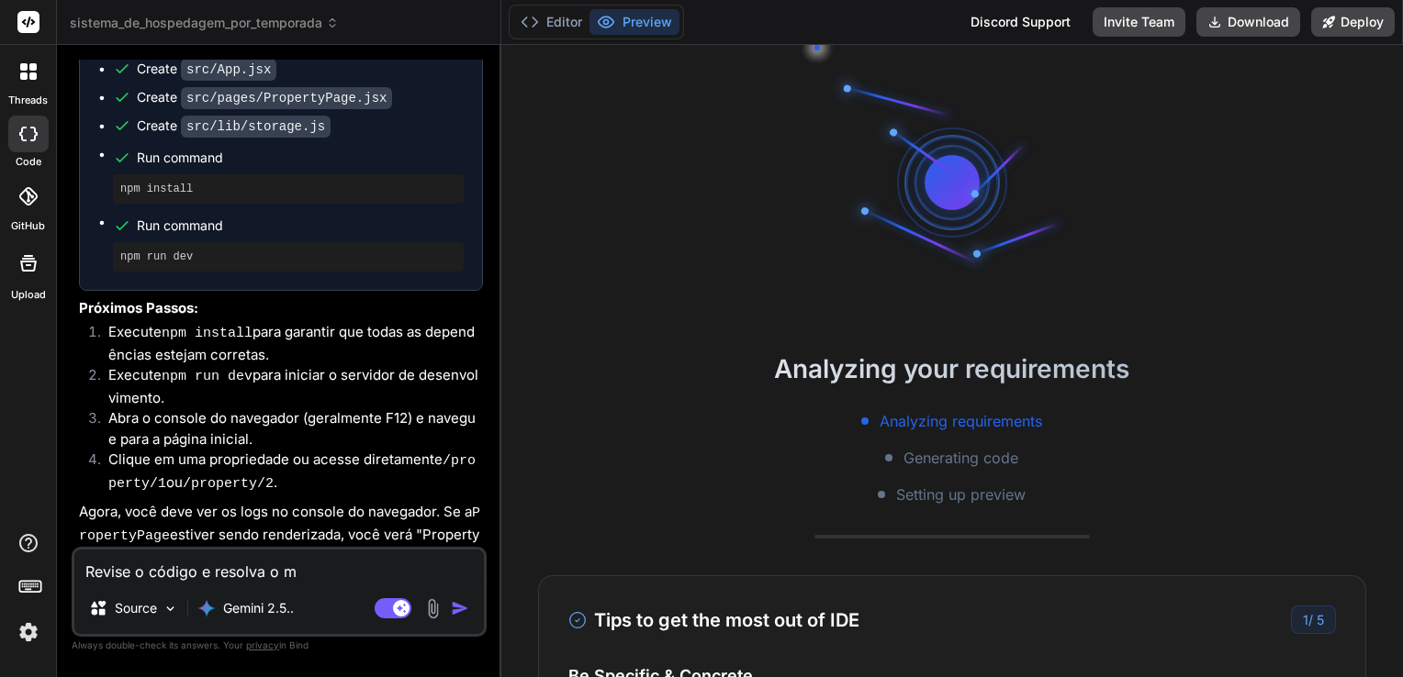
type textarea "Revise o código e resolva o mo"
type textarea "x"
type textarea "Revise o código e resolva o mot"
type textarea "x"
type textarea "Revise o código e resolva o moti"
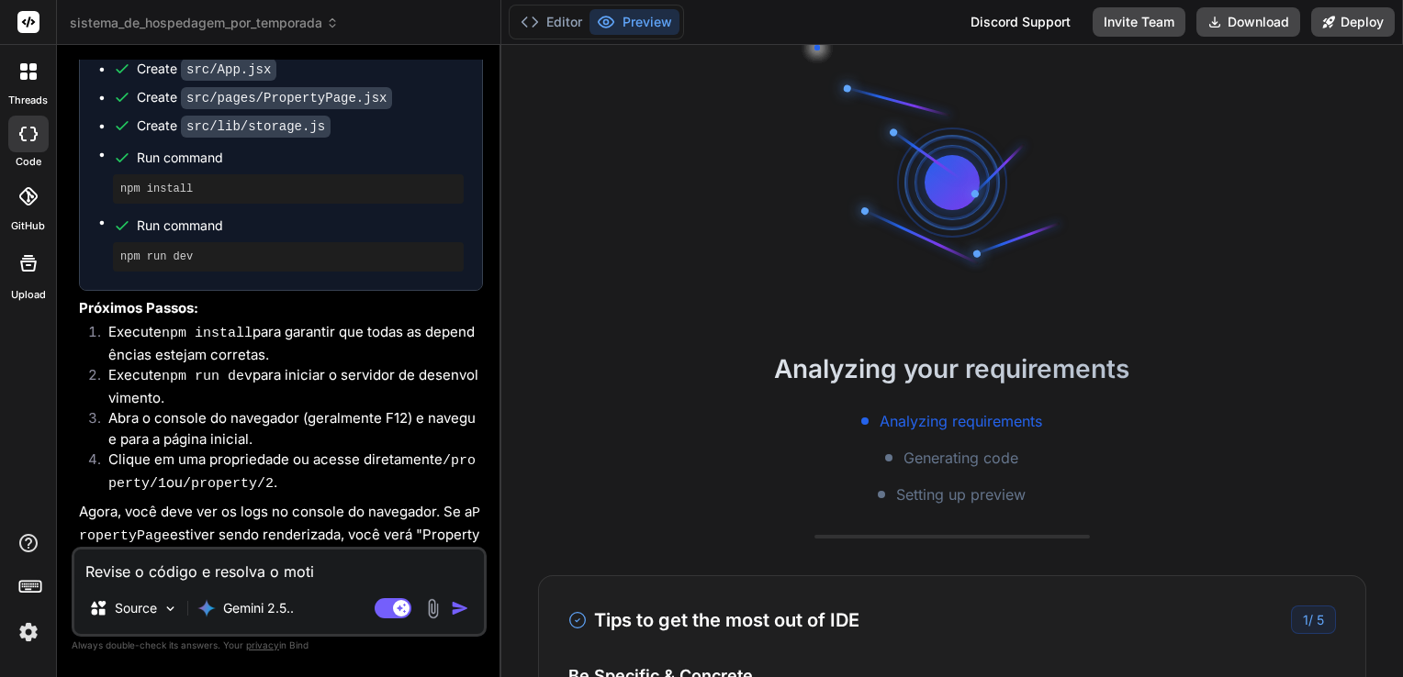
type textarea "x"
type textarea "Revise o código e resolva o motiv"
type textarea "x"
type textarea "Revise o código e resolva o motivo"
type textarea "x"
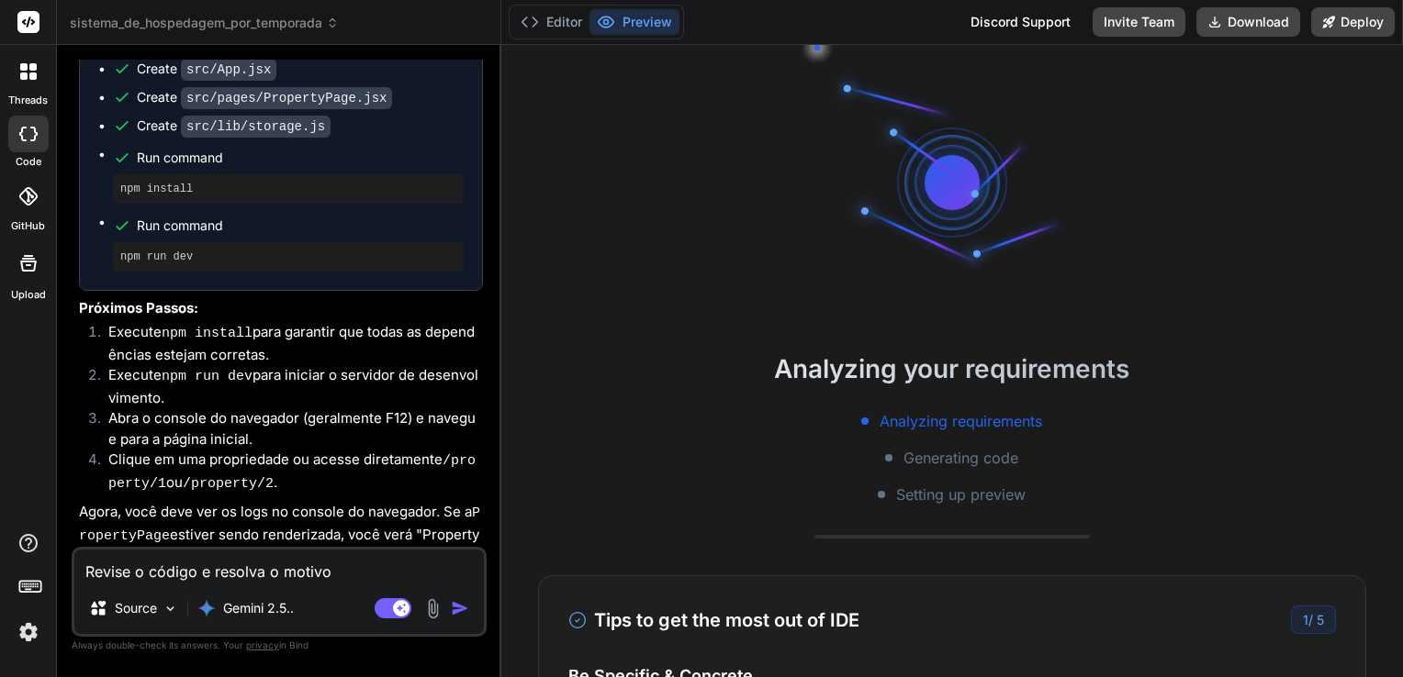
type textarea "Revise o código e resolva o motivo"
type textarea "x"
type textarea "Revise o código e resolva o motivo p"
type textarea "x"
type textarea "Revise o código e resolva o motivo pe"
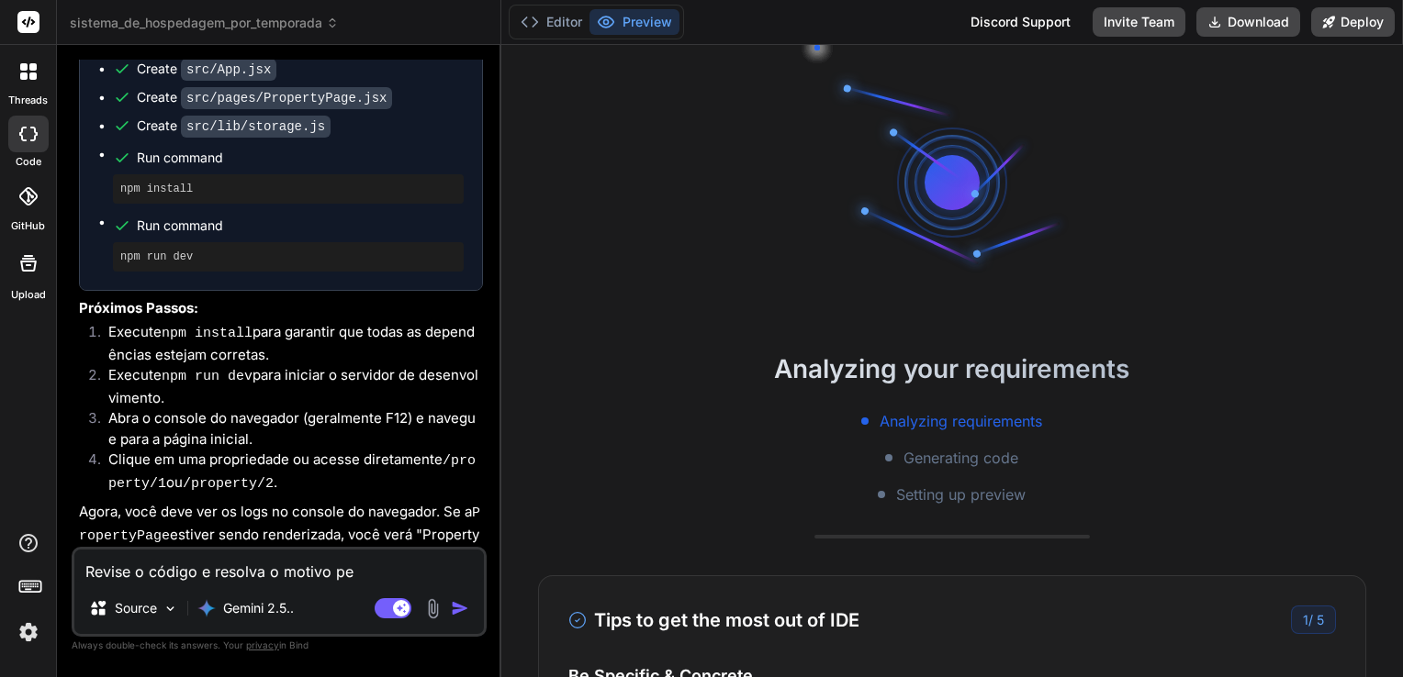
type textarea "x"
type textarea "Revise o código e resolva o motivo pel"
type textarea "x"
type textarea "Revise o código e resolva o motivo pelo"
type textarea "x"
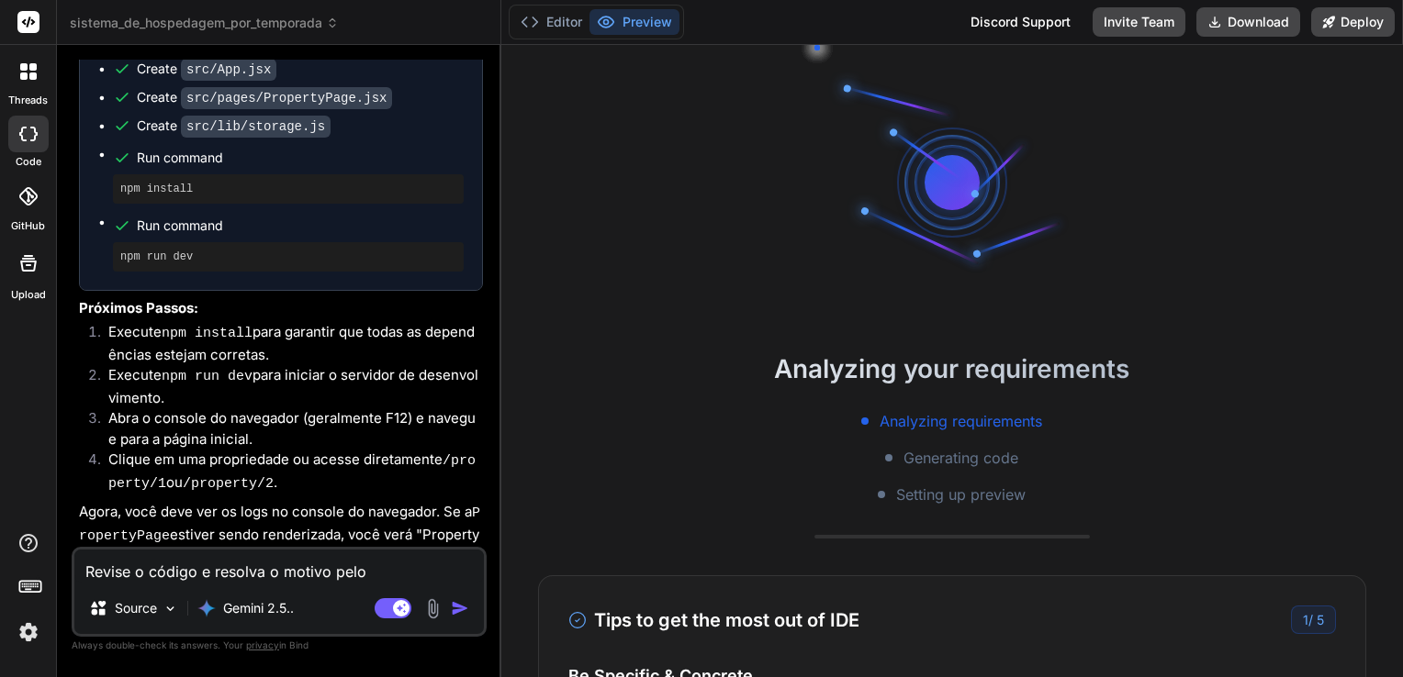
type textarea "Revise o código e resolva o motivo pelo"
type textarea "x"
type textarea "Revise o código e resolva o motivo pelo q"
type textarea "x"
type textarea "Revise o código e resolva o motivo pelo qu"
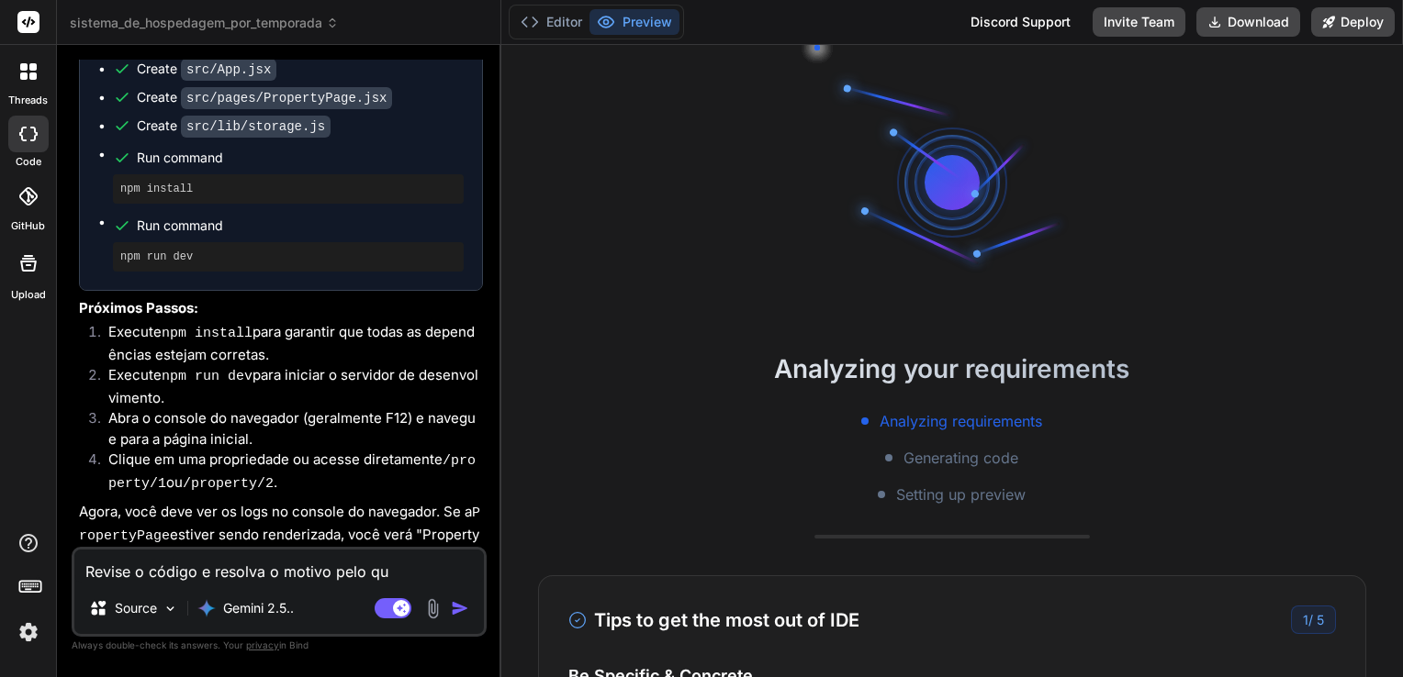
type textarea "x"
type textarea "Revise o código e resolva o motivo pelo qua"
type textarea "x"
type textarea "Revise o código e resolva o motivo pelo qual"
type textarea "x"
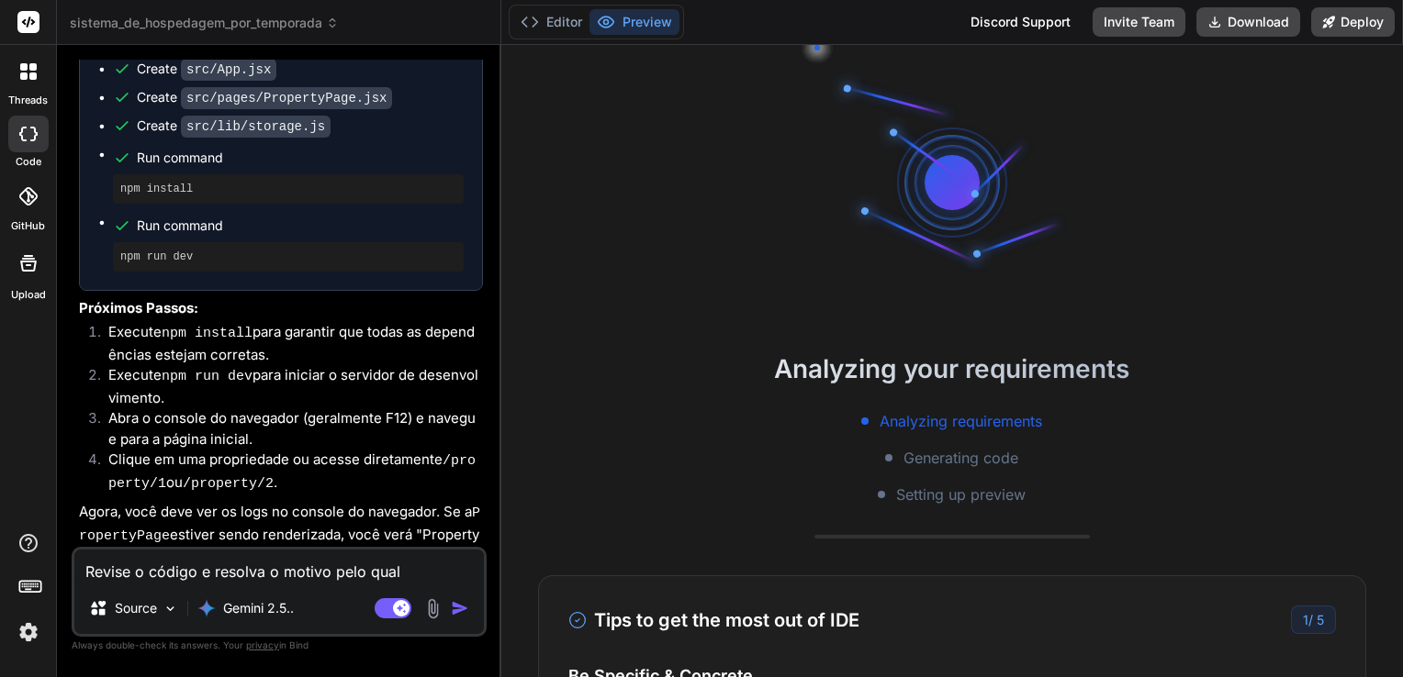
type textarea "Revise o código e resolva o motivo pelo qual"
type textarea "x"
type textarea "Revise o código e resolva o motivo pelo qual a"
type textarea "x"
type textarea "Revise o código e resolva o motivo pelo qual a"
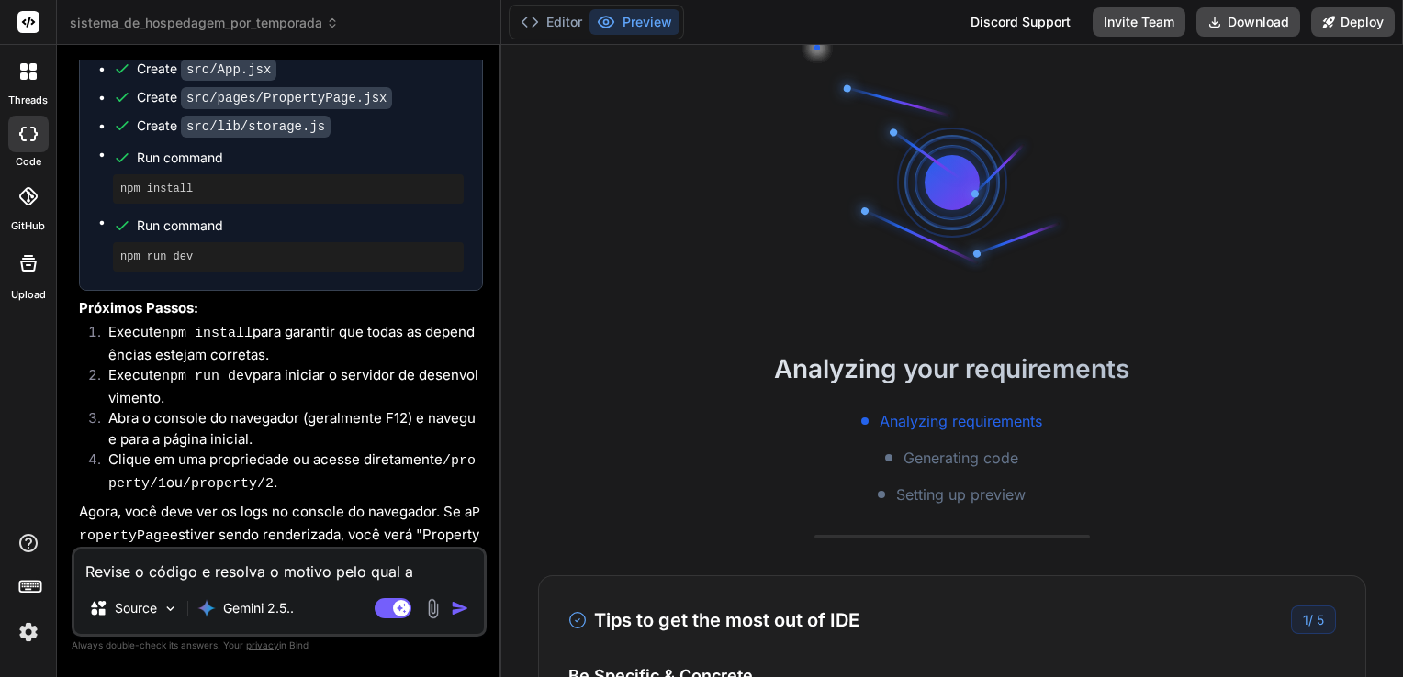
type textarea "x"
type textarea "Revise o código e resolva o motivo pelo qual a p"
type textarea "x"
type textarea "Revise o código e resolva o motivo pelo qual a pá"
type textarea "x"
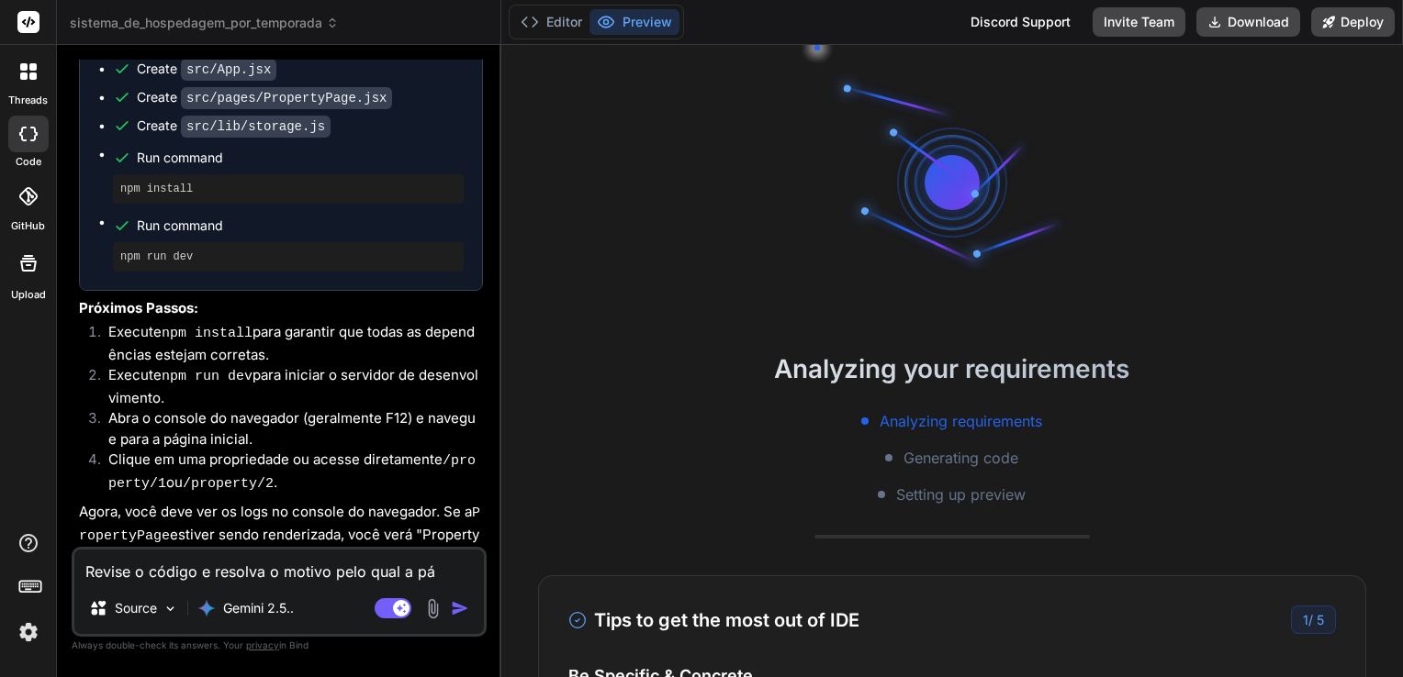
type textarea "Revise o código e resolva o motivo pelo qual a pág"
type textarea "x"
type textarea "Revise o código e resolva o motivo pelo qual a pági"
type textarea "x"
type textarea "Revise o código e resolva o motivo pelo qual a págin"
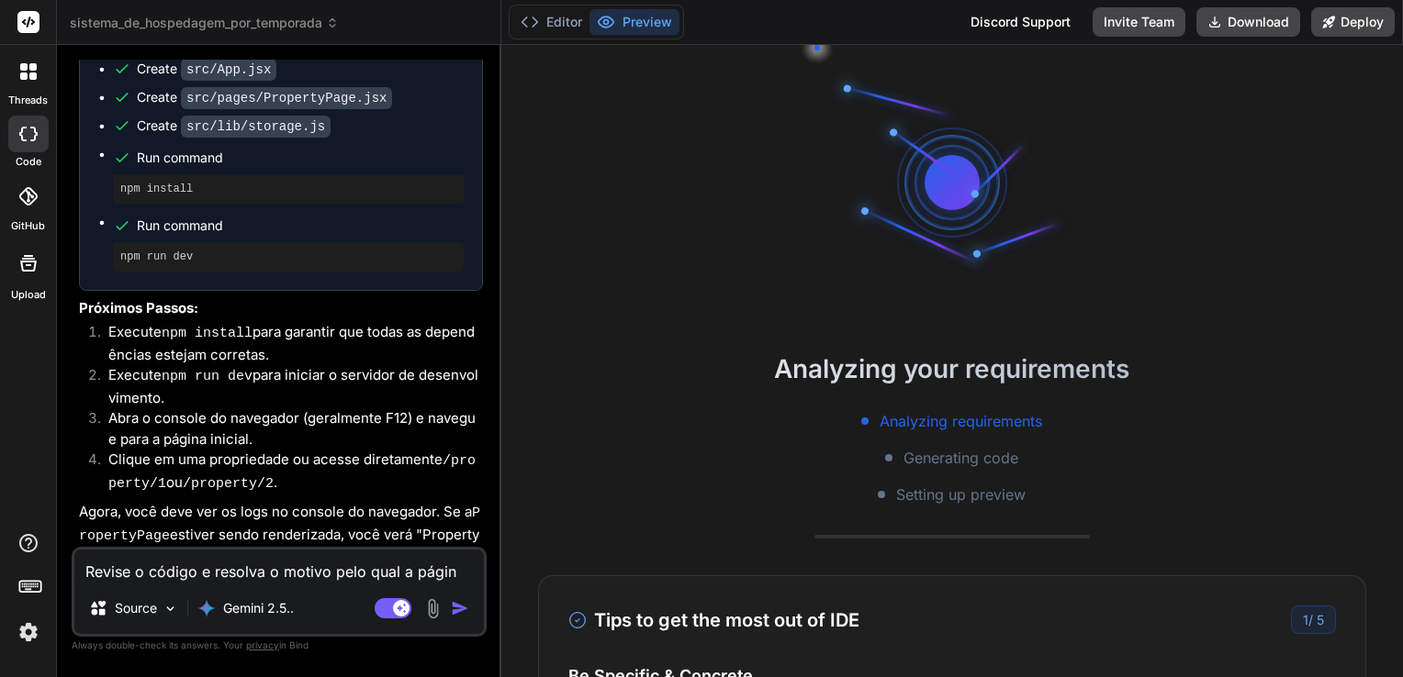
type textarea "x"
type textarea "Revise o código e resolva o motivo pelo qual a página"
type textarea "x"
type textarea "Revise o código e resolva o motivo pelo qual a página"
type textarea "x"
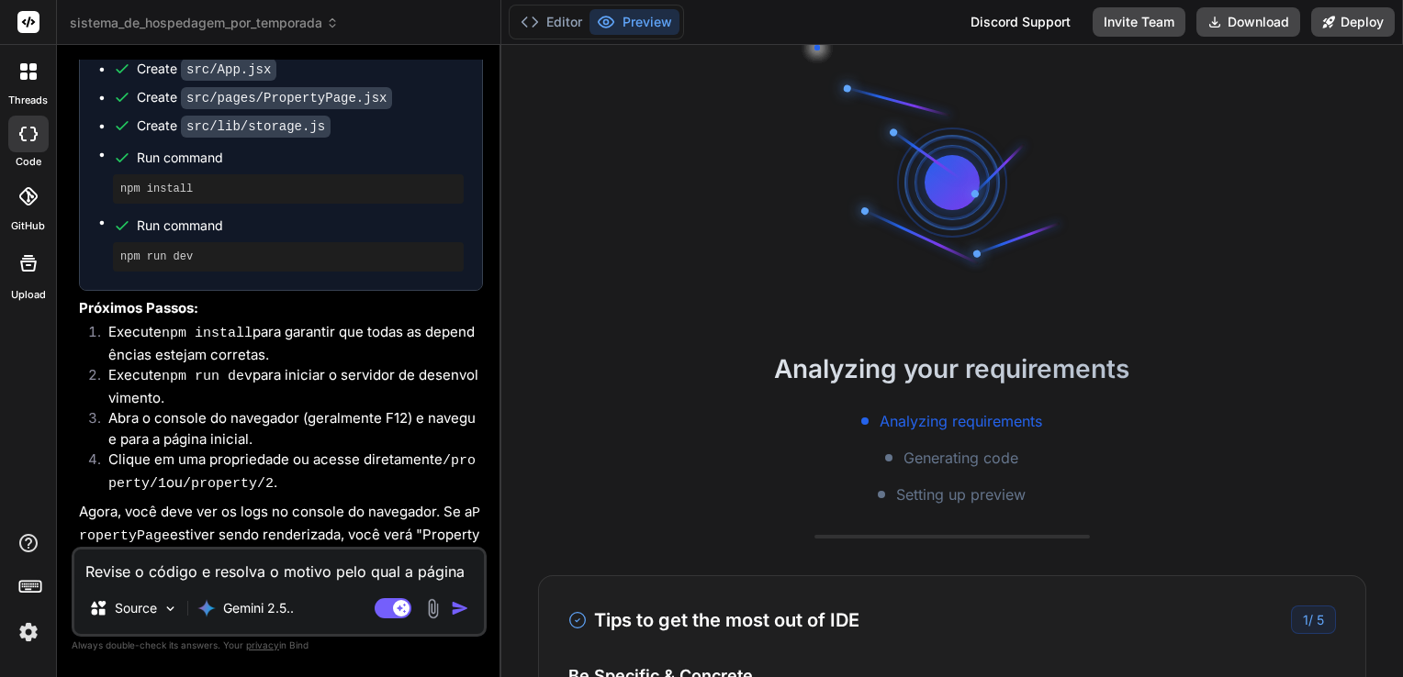
type textarea "Revise o código e resolva o motivo pelo qual a página d"
type textarea "x"
type textarea "Revise o código e resolva o motivo pelo qual a página da"
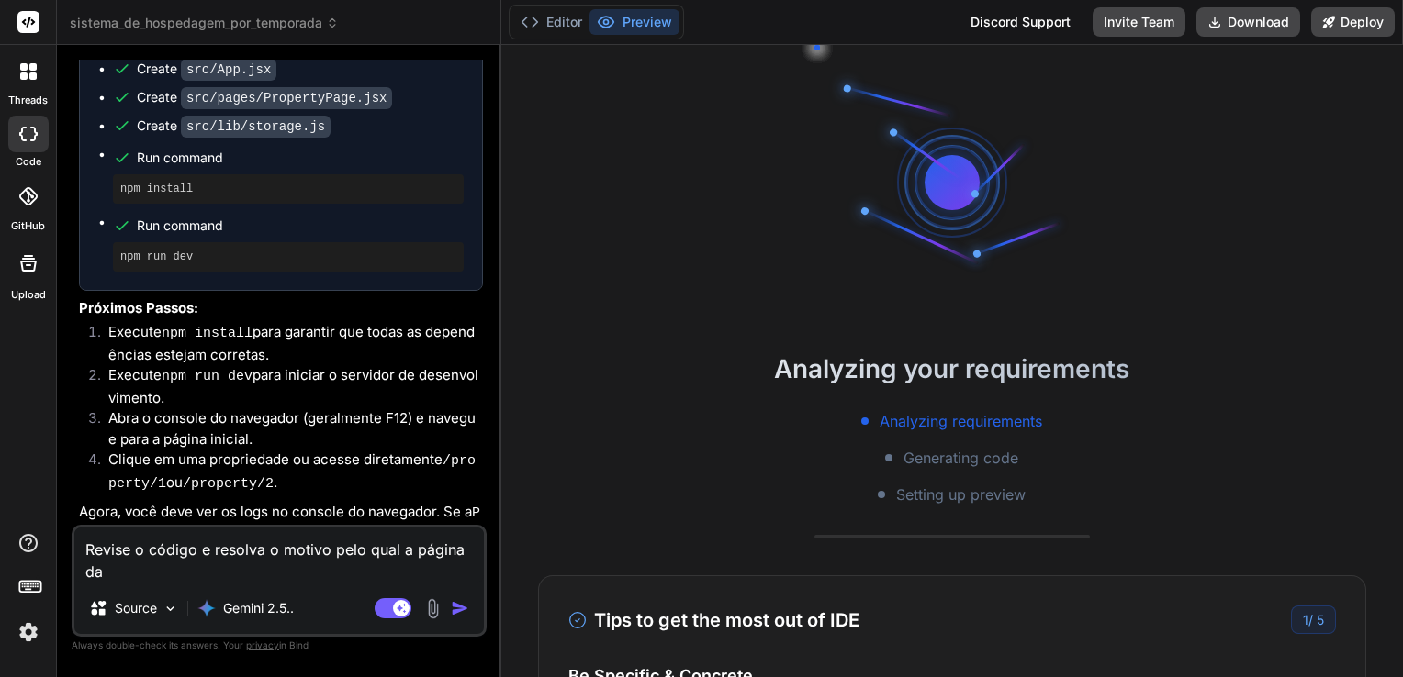
type textarea "x"
type textarea "Revise o código e resolva o motivo pelo qual a página das"
type textarea "x"
type textarea "Revise o código e resolva o motivo pelo qual a página das"
type textarea "x"
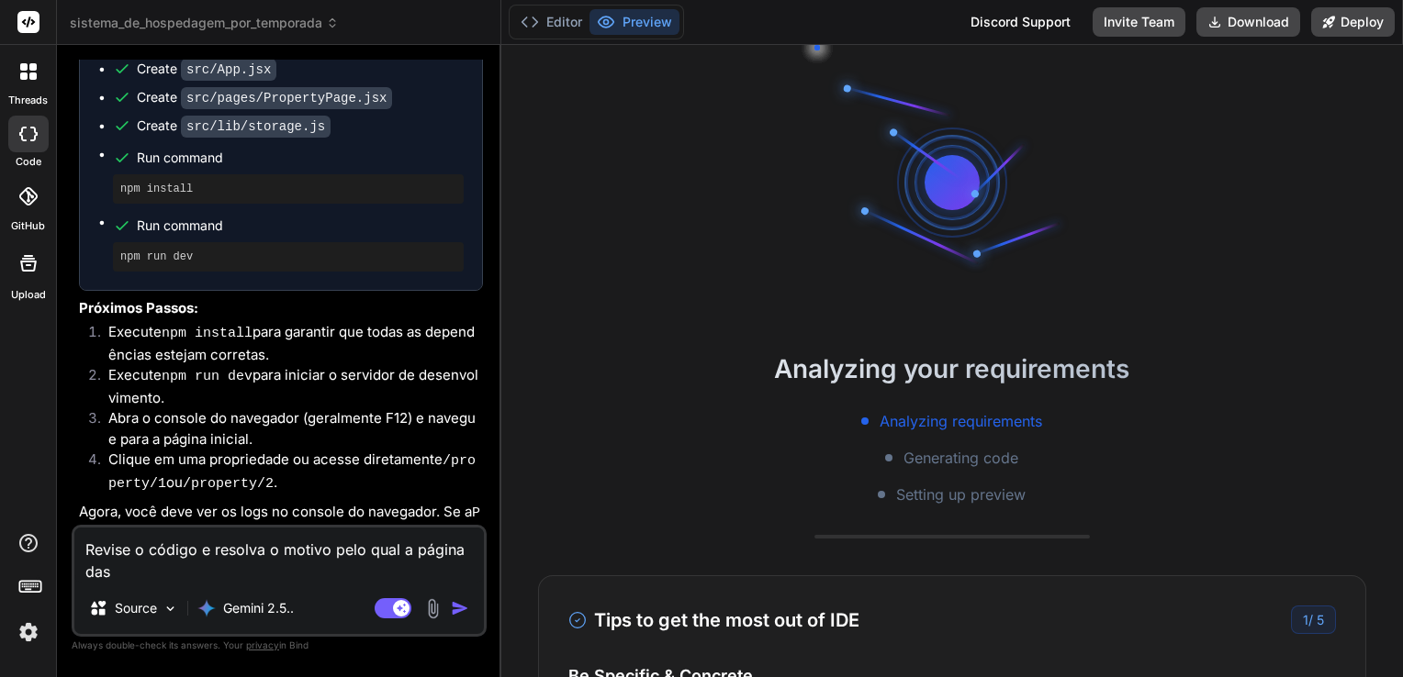
type textarea "Revise o código e resolva o motivo pelo qual a página das p"
type textarea "x"
type textarea "Revise o código e resolva o motivo pelo qual a página das pr"
type textarea "x"
type textarea "Revise o código e resolva o motivo pelo qual a página das pro"
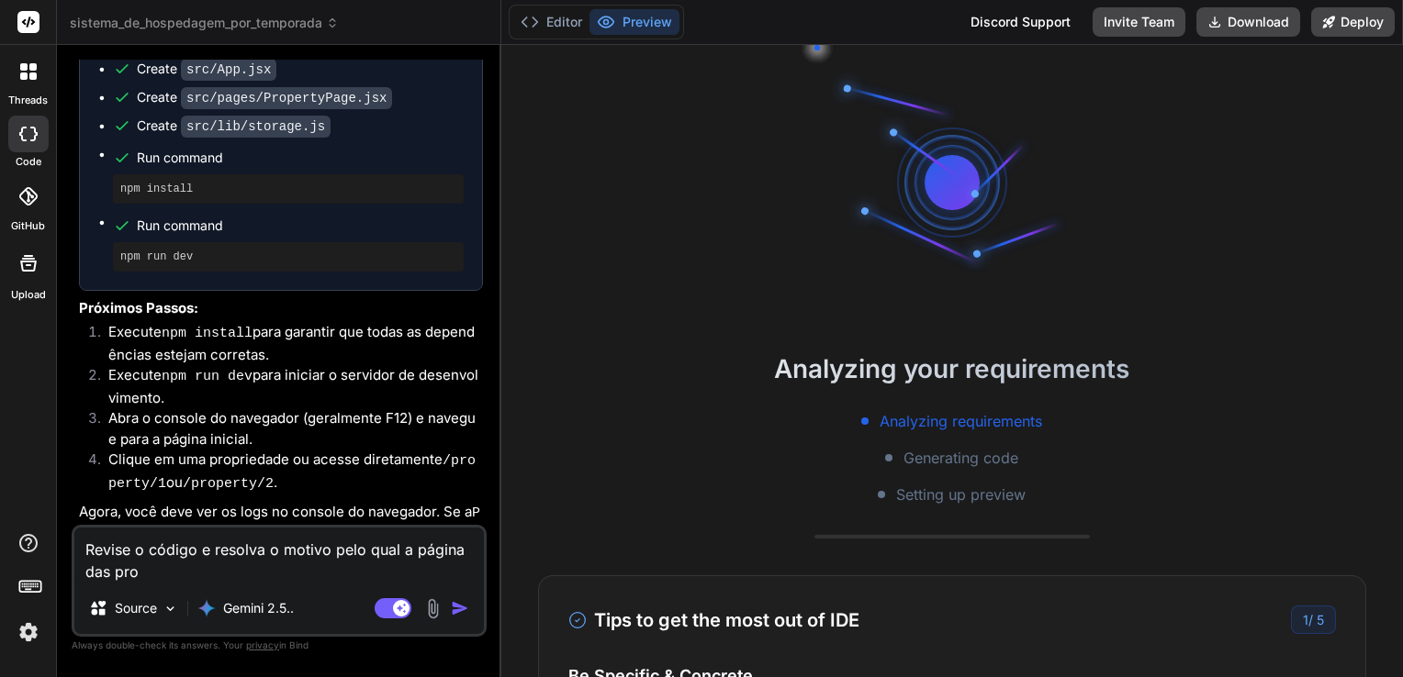
type textarea "x"
type textarea "Revise o código e resolva o motivo pelo qual a página das prop"
type textarea "x"
type textarea "Revise o código e resolva o motivo pelo qual a página das propr"
type textarea "x"
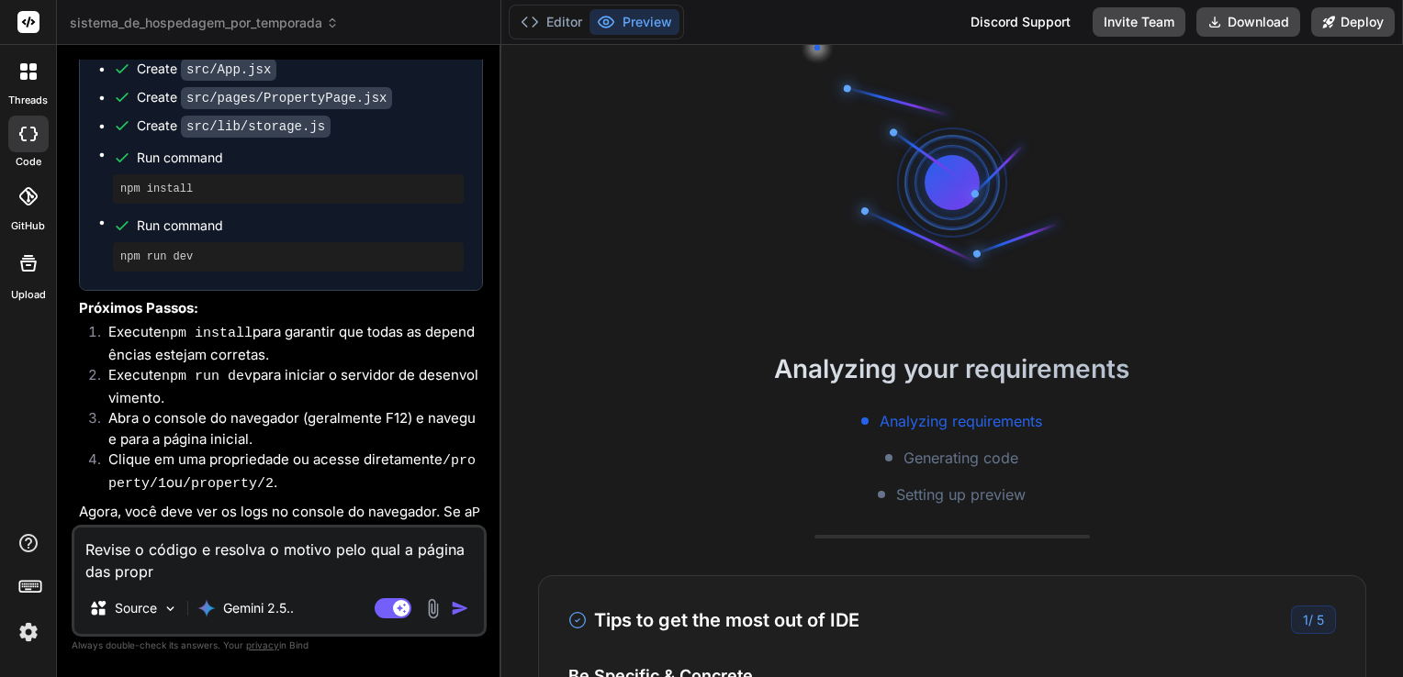
type textarea "Revise o código e resolva o motivo pelo qual a página das propri"
type textarea "x"
type textarea "Revise o código e resolva o motivo pelo qual a página das proprie"
type textarea "x"
type textarea "Revise o código e resolva o motivo pelo qual a página das propried"
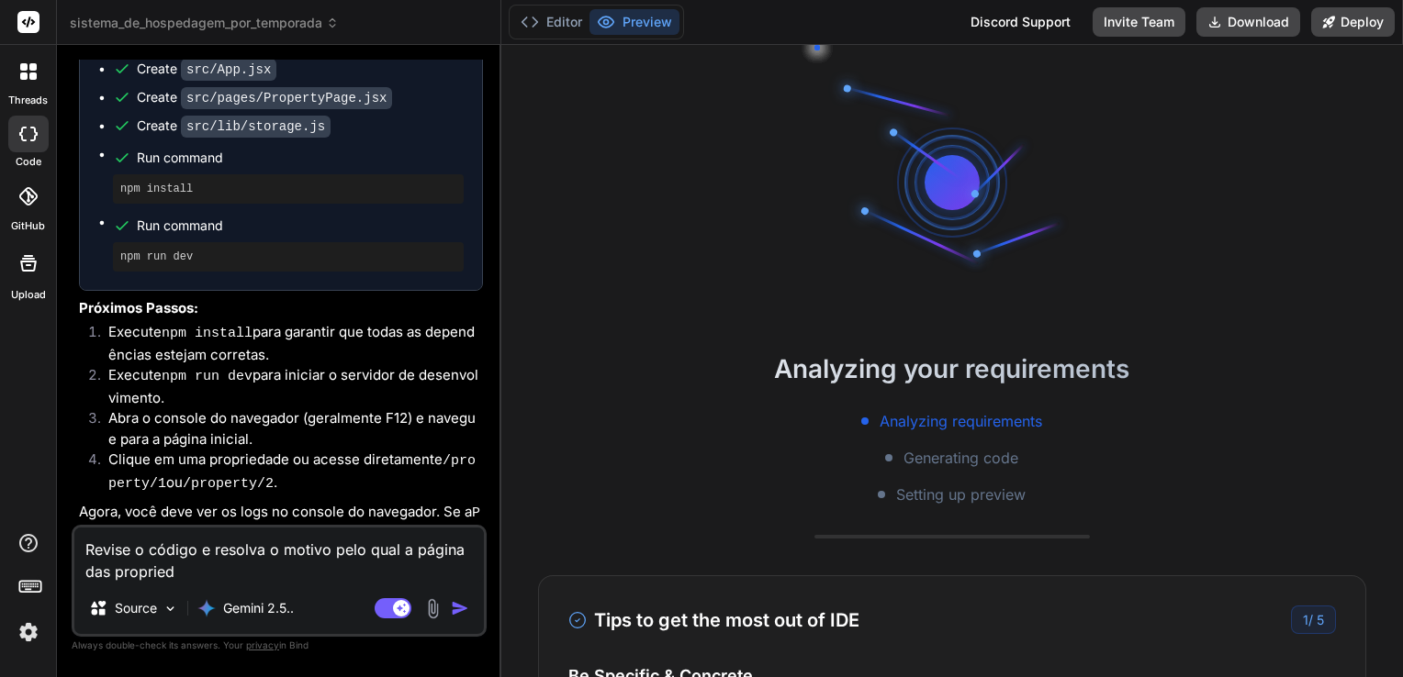
type textarea "x"
type textarea "Revise o código e resolva o motivo pelo qual a página das proprieda"
type textarea "x"
type textarea "Revise o código e resolva o motivo pelo qual a página das propriedad"
type textarea "x"
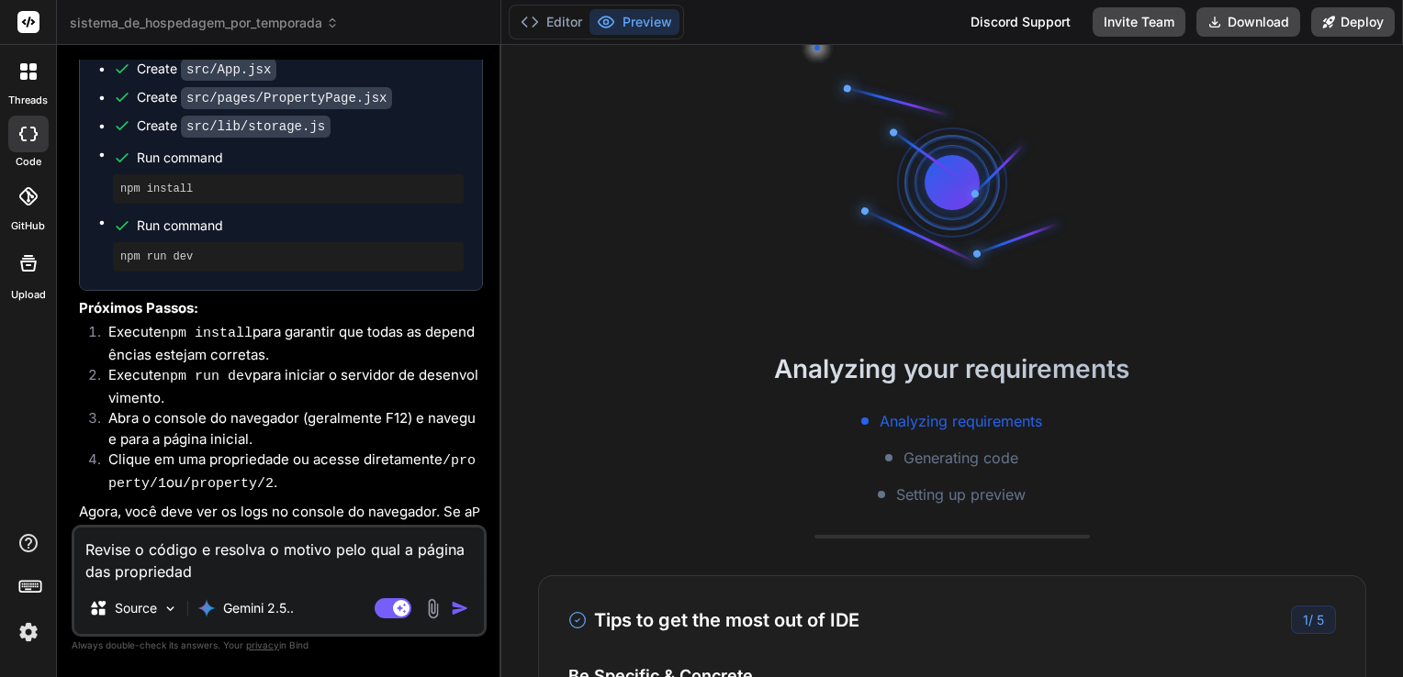
type textarea "Revise o código e resolva o motivo pelo qual a página das propriedade"
type textarea "x"
type textarea "Revise o código e resolva o motivo pelo qual a página das propriedades"
type textarea "x"
type textarea "Revise o código e resolva o motivo pelo qual a página das propriedades"
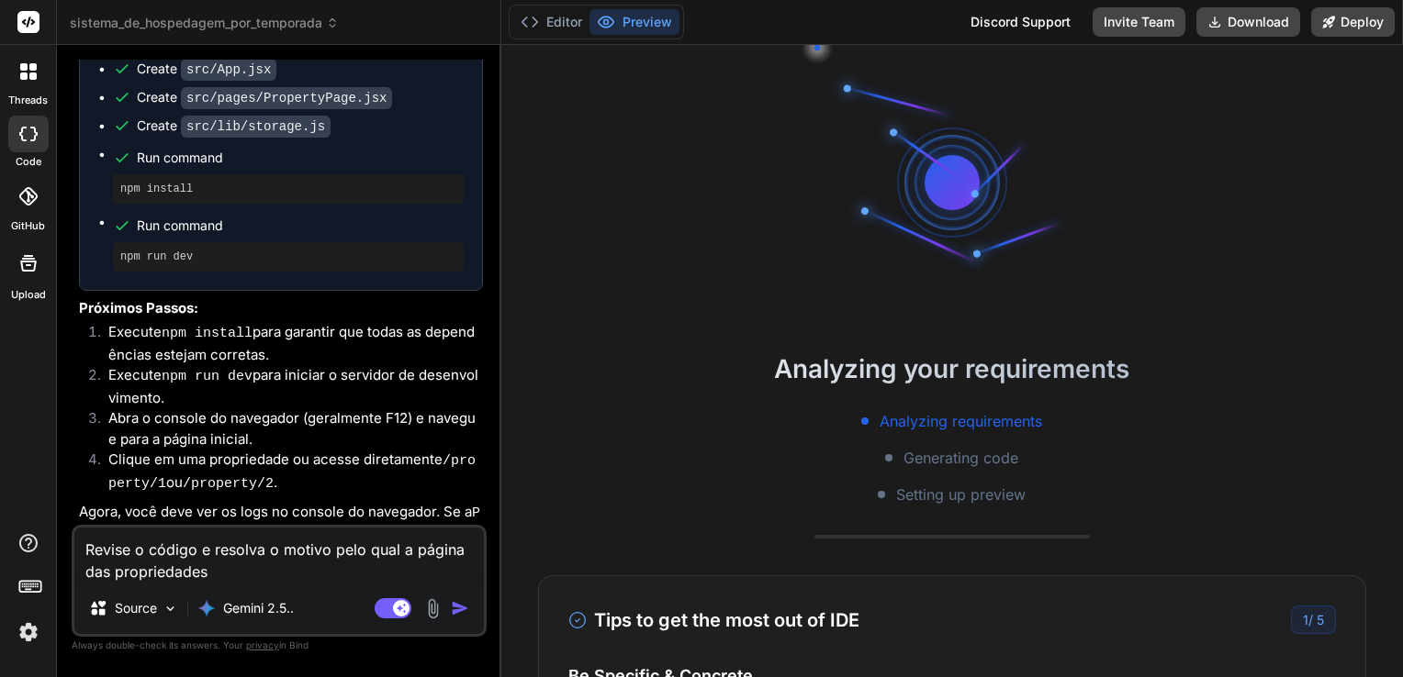
type textarea "x"
type textarea "Revise o código e resolva o motivo pelo qual a página das propriedades n"
type textarea "x"
type textarea "Revise o código e resolva o motivo pelo qual a página das propriedades nã"
type textarea "x"
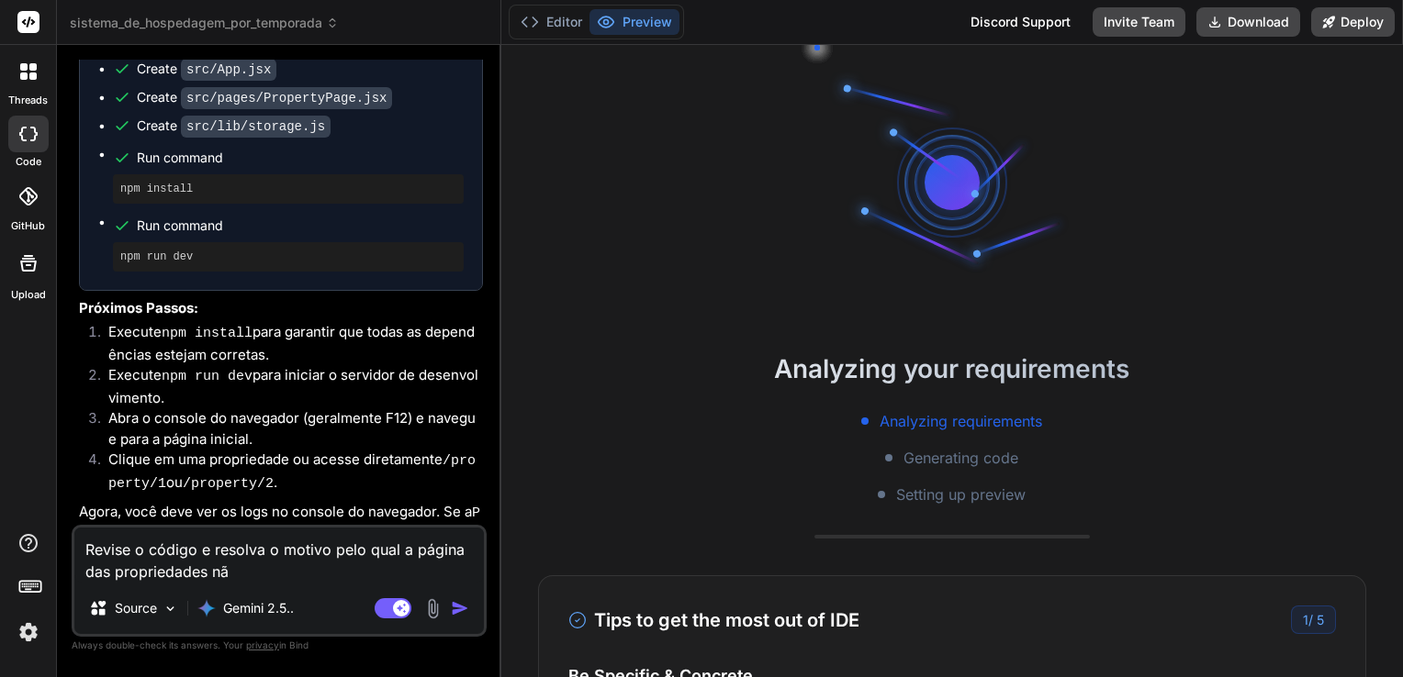
type textarea "Revise o código e resolva o motivo pelo qual a página das propriedades não"
type textarea "x"
type textarea "Revise o código e resolva o motivo pelo qual a página das propriedades não"
type textarea "x"
type textarea "Revise o código e resolva o motivo pelo qual a página das propriedades não e"
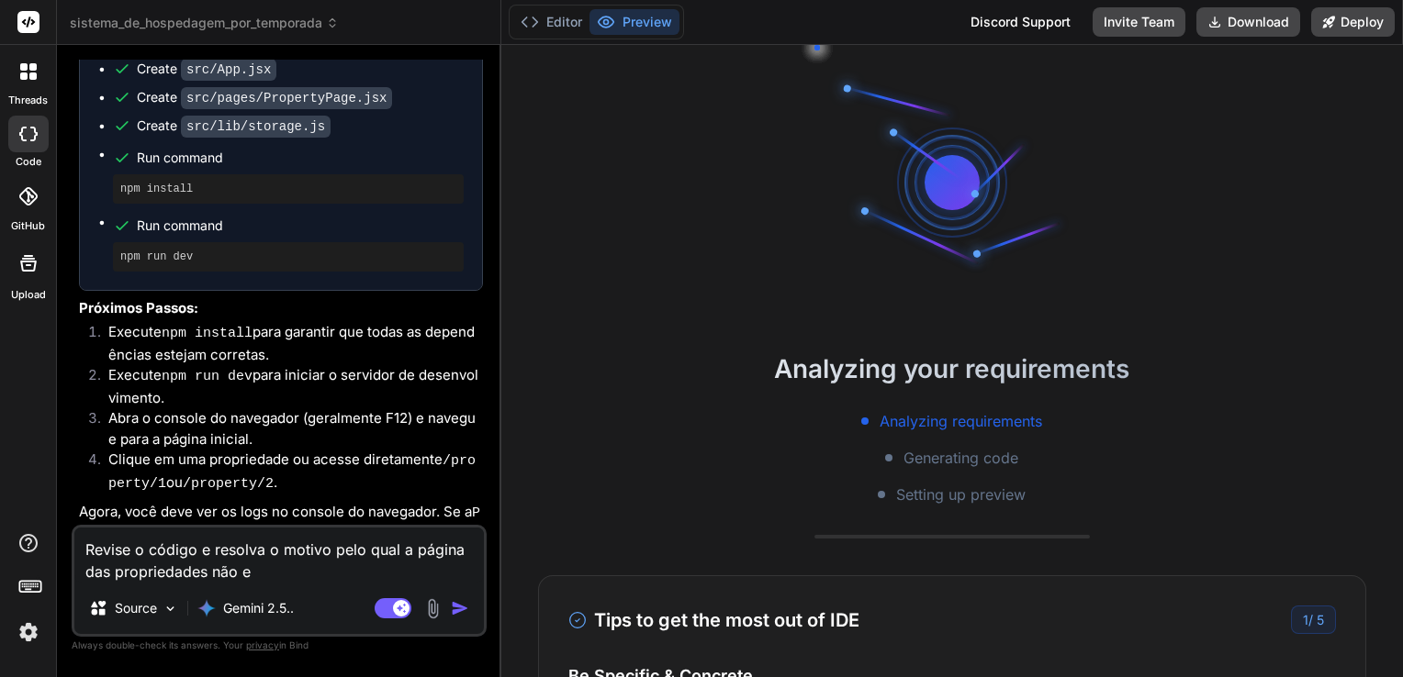
type textarea "x"
type textarea "Revise o código e resolva o motivo pelo qual a página das propriedades não es"
type textarea "x"
type textarea "Revise o código e resolva o motivo pelo qual a página das propriedades não e"
type textarea "x"
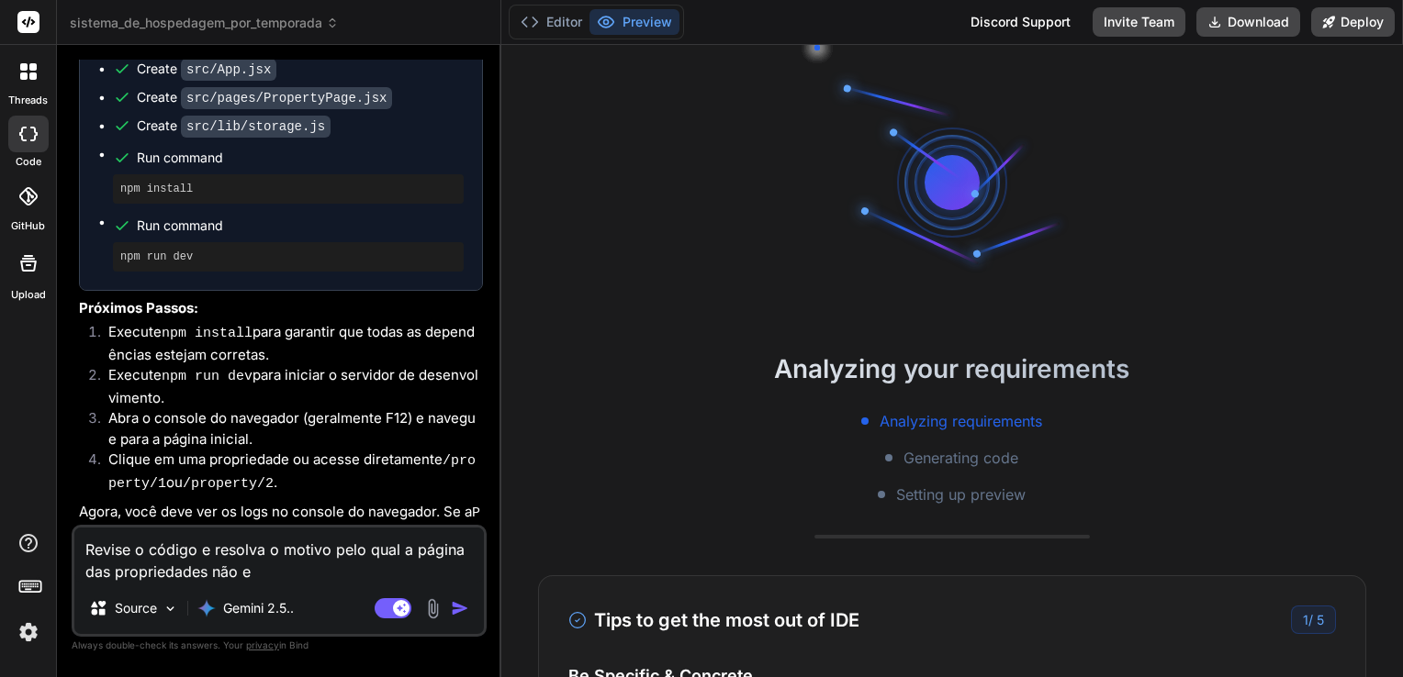
type textarea "Revise o código e resolva o motivo pelo qual a página das propriedades não es"
type textarea "x"
type textarea "Revise o código e resolva o motivo pelo qual a página das propriedades não est"
type textarea "x"
type textarea "Revise o código e resolva o motivo pelo qual a página das propriedades não estã"
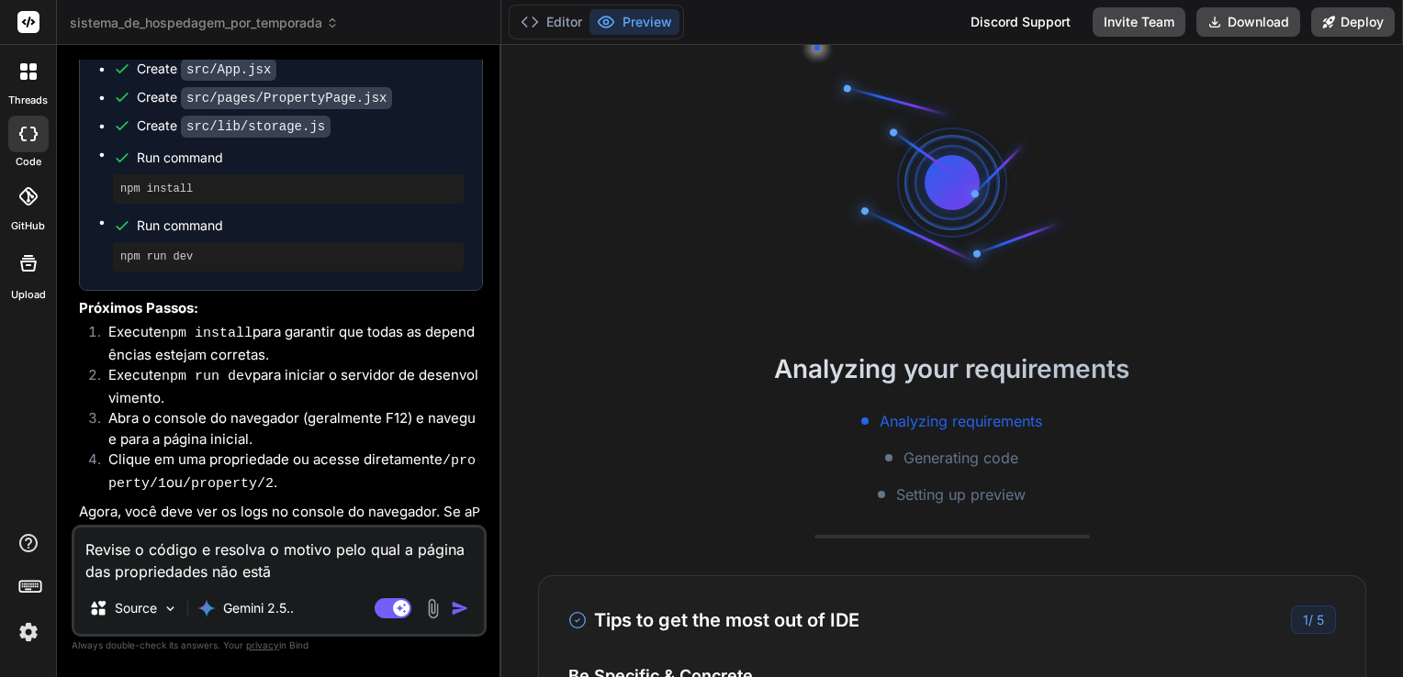
type textarea "x"
type textarea "Revise o código e resolva o motivo pelo qual a página das propriedades não estão"
type textarea "x"
type textarea "Revise o código e resolva o motivo pelo qual a página das propriedades não estão"
type textarea "x"
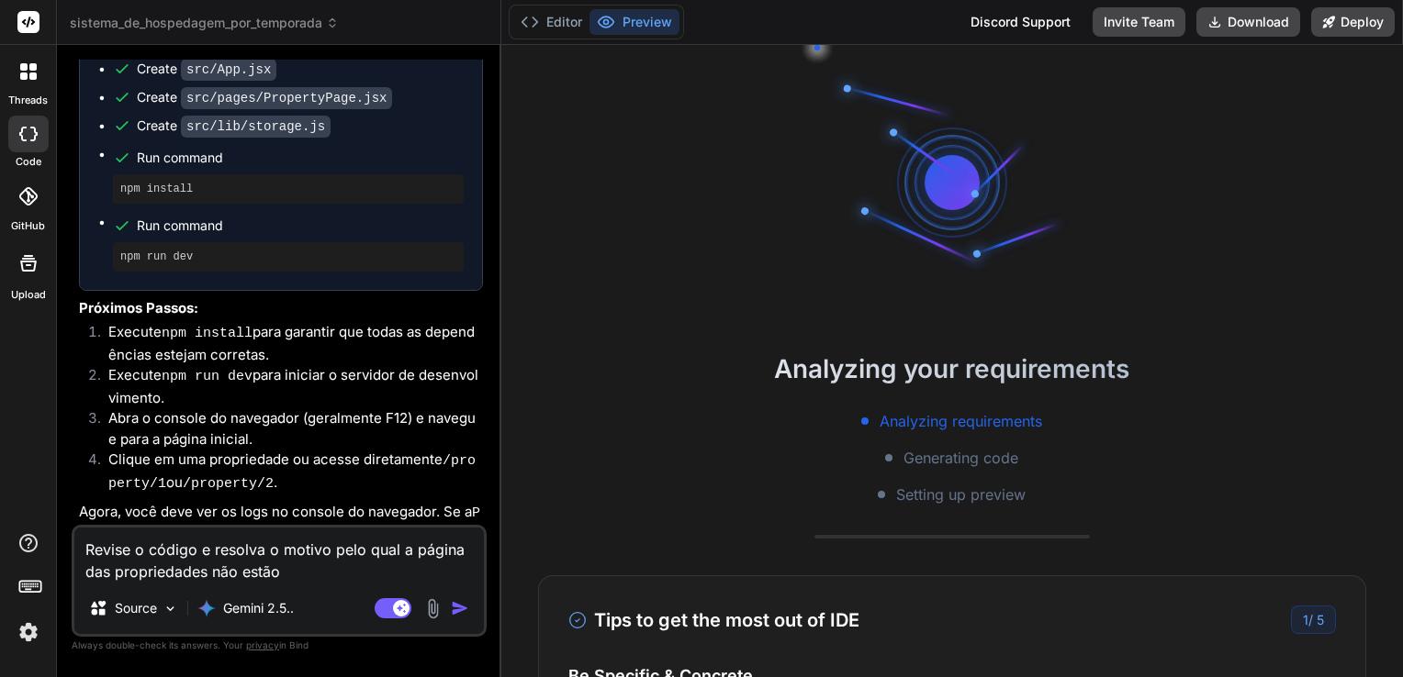
type textarea "Revise o código e resolva o motivo pelo qual a página das propriedades não estã…"
type textarea "x"
type textarea "Revise o código e resolva o motivo pelo qual a página das propriedades não estã…"
type textarea "x"
type textarea "Revise o código e resolva o motivo pelo qual a página das propriedades não estã…"
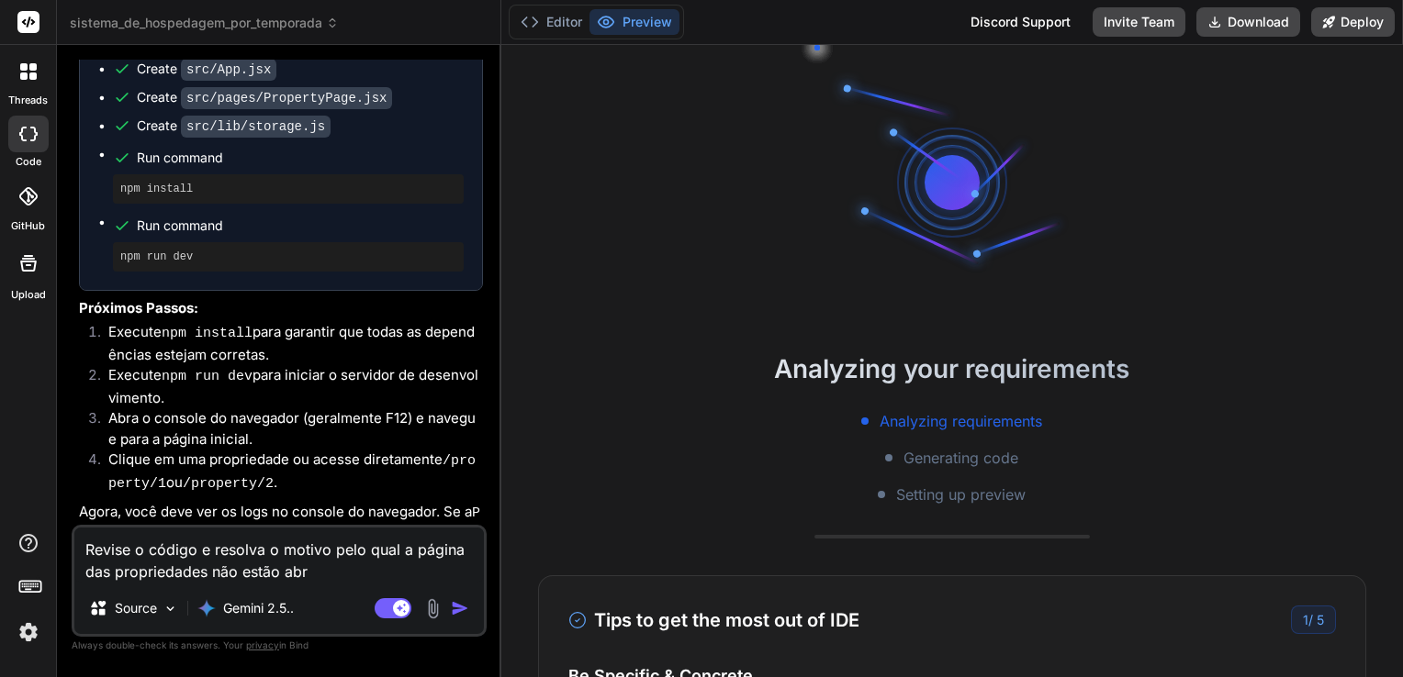
type textarea "x"
type textarea "Revise o código e resolva o motivo pelo qual a página das propriedades não estã…"
type textarea "x"
type textarea "Revise o código e resolva o motivo pelo qual a página das propriedades não estã…"
type textarea "x"
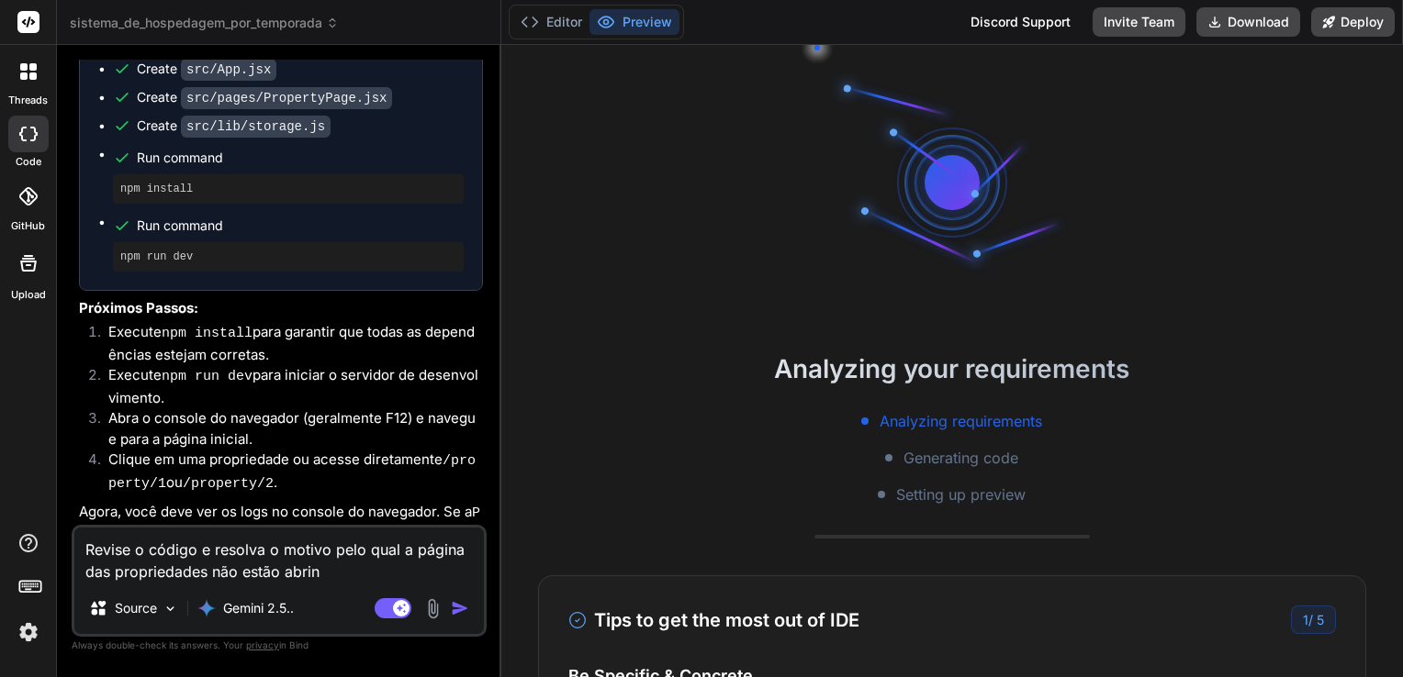
type textarea "Revise o código e resolva o motivo pelo qual a página das propriedades não estã…"
type textarea "x"
type textarea "Revise o código e resolva o motivo pelo qual a página das propriedades não estã…"
type textarea "x"
type textarea "Revise o código e resolva o motivo pelo qual a página das propriedades não estã…"
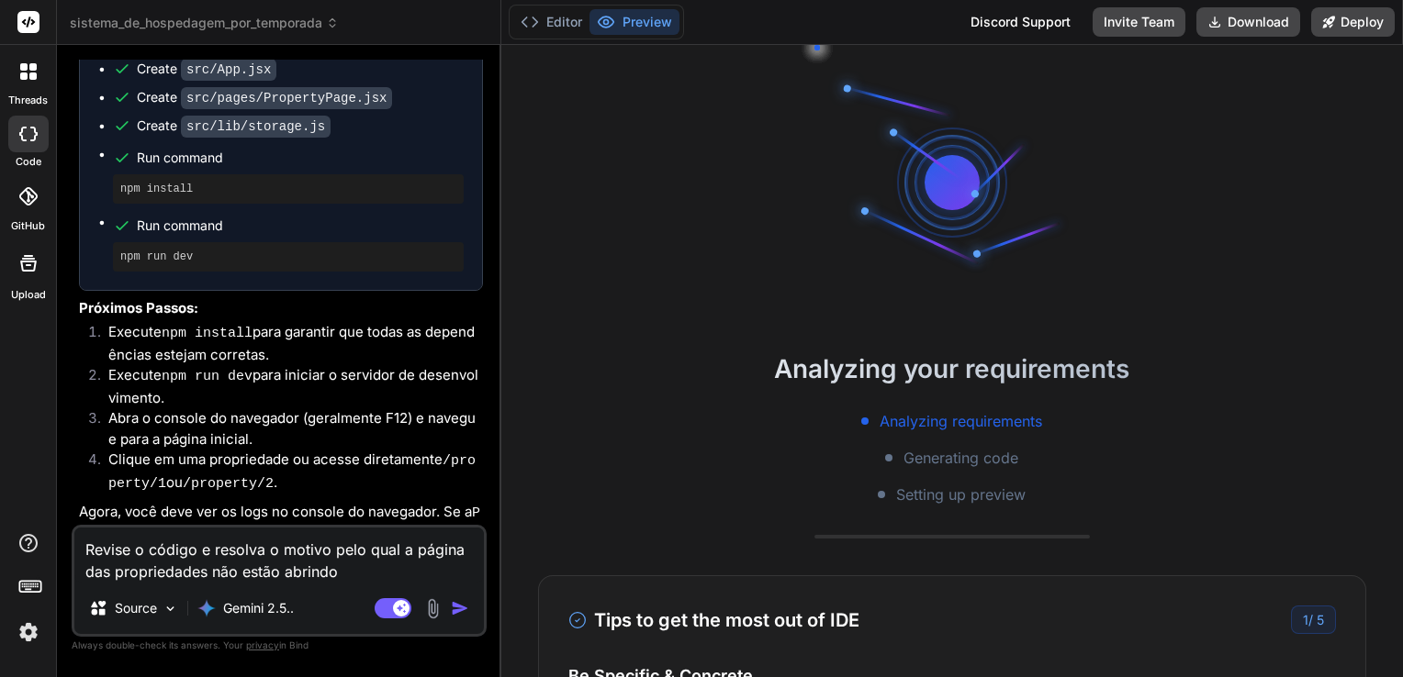
type textarea "x"
type textarea "Revise o código e resolva o motivo pelo qual a página das propriedades não estã…"
type textarea "x"
type textarea "Revise o código e resolva o motivo pelo qual a página das propriedades não estã…"
type textarea "x"
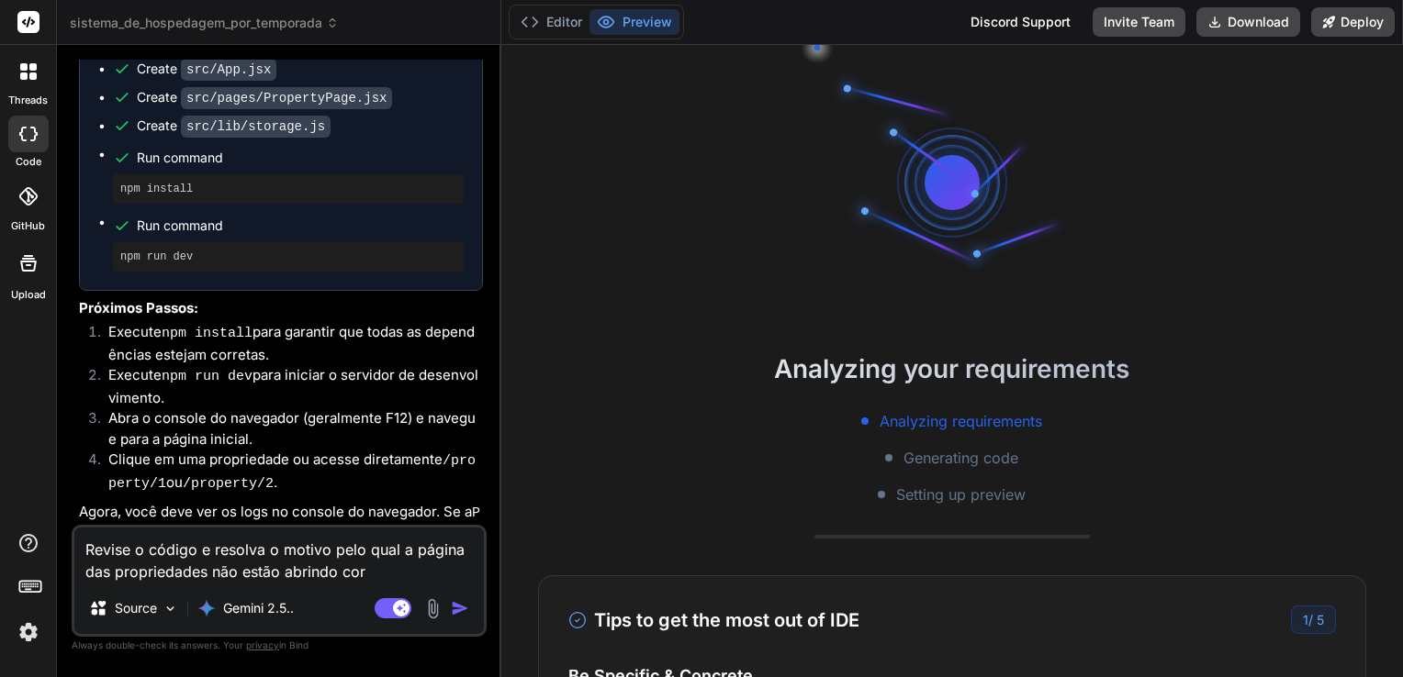
type textarea "Revise o código e resolva o motivo pelo qual a página das propriedades não estã…"
type textarea "x"
type textarea "Revise o código e resolva o motivo pelo qual a página das propriedades não estã…"
type textarea "x"
type textarea "Revise o código e resolva o motivo pelo qual a página das propriedades não estã…"
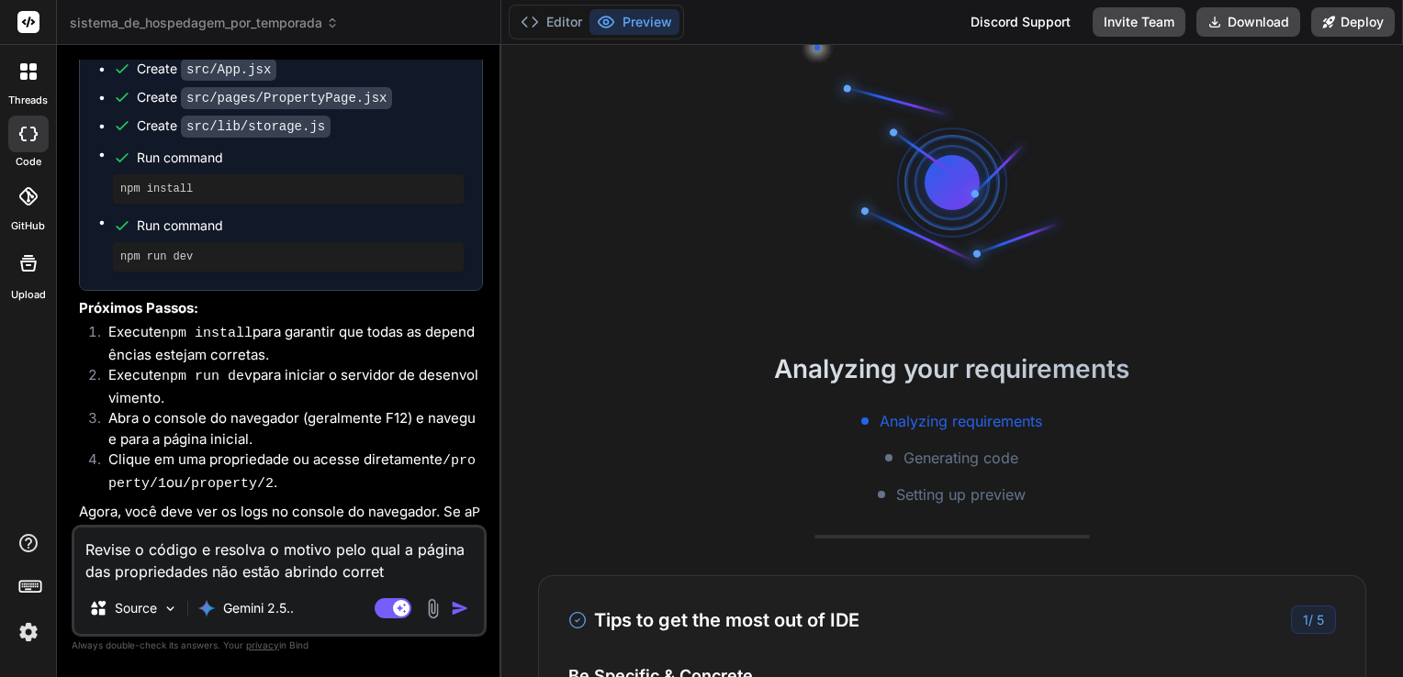
type textarea "x"
type textarea "Revise o código e resolva o motivo pelo qual a página das propriedades não estã…"
type textarea "x"
type textarea "Revise o código e resolva o motivo pelo qual a página das propriedades não estã…"
type textarea "x"
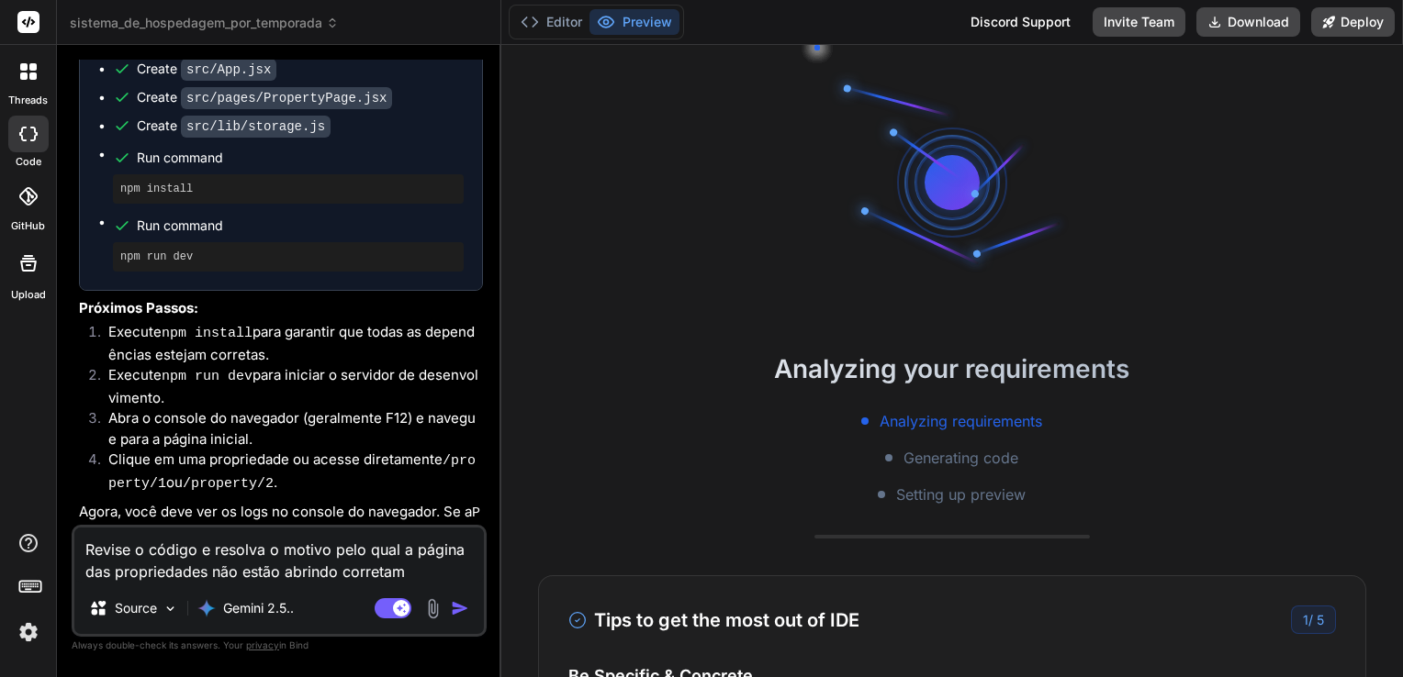
type textarea "Revise o código e resolva o motivo pelo qual a página das propriedades não estã…"
type textarea "x"
type textarea "Revise o código e resolva o motivo pelo qual a página das propriedades não estã…"
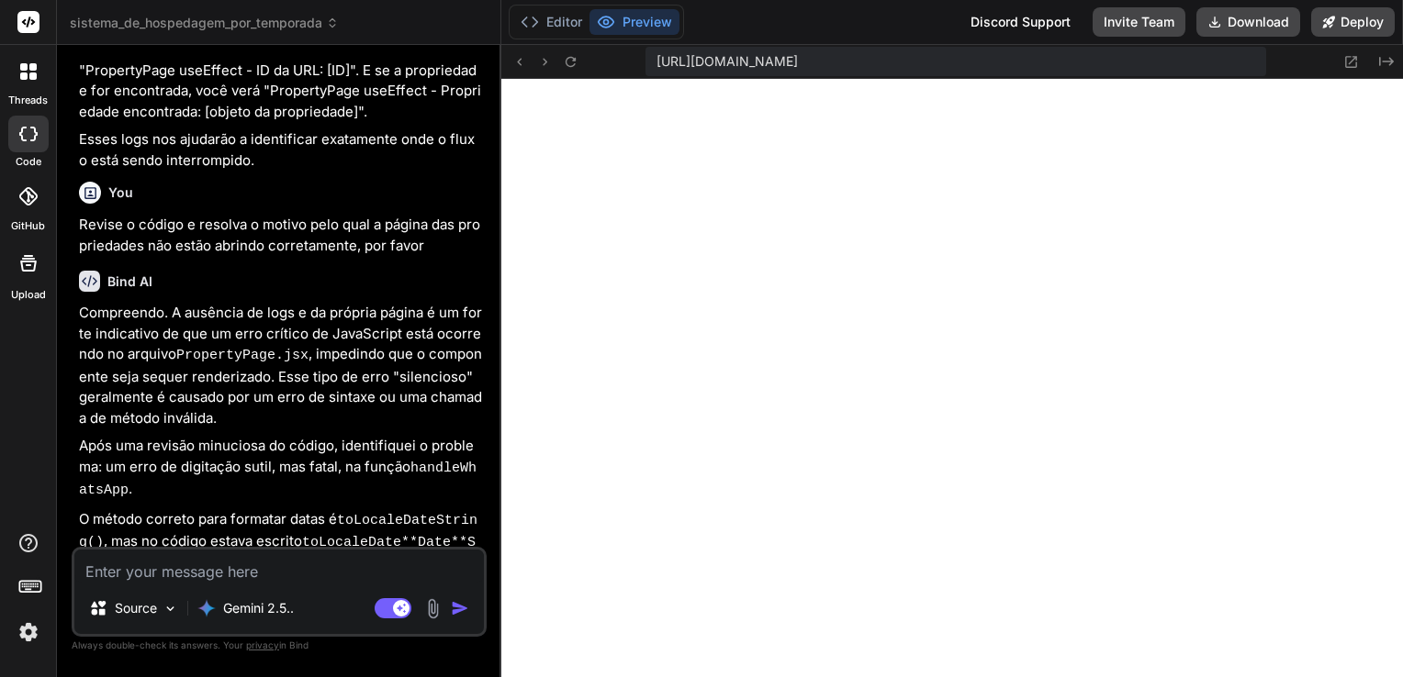
scroll to position [6446, 0]
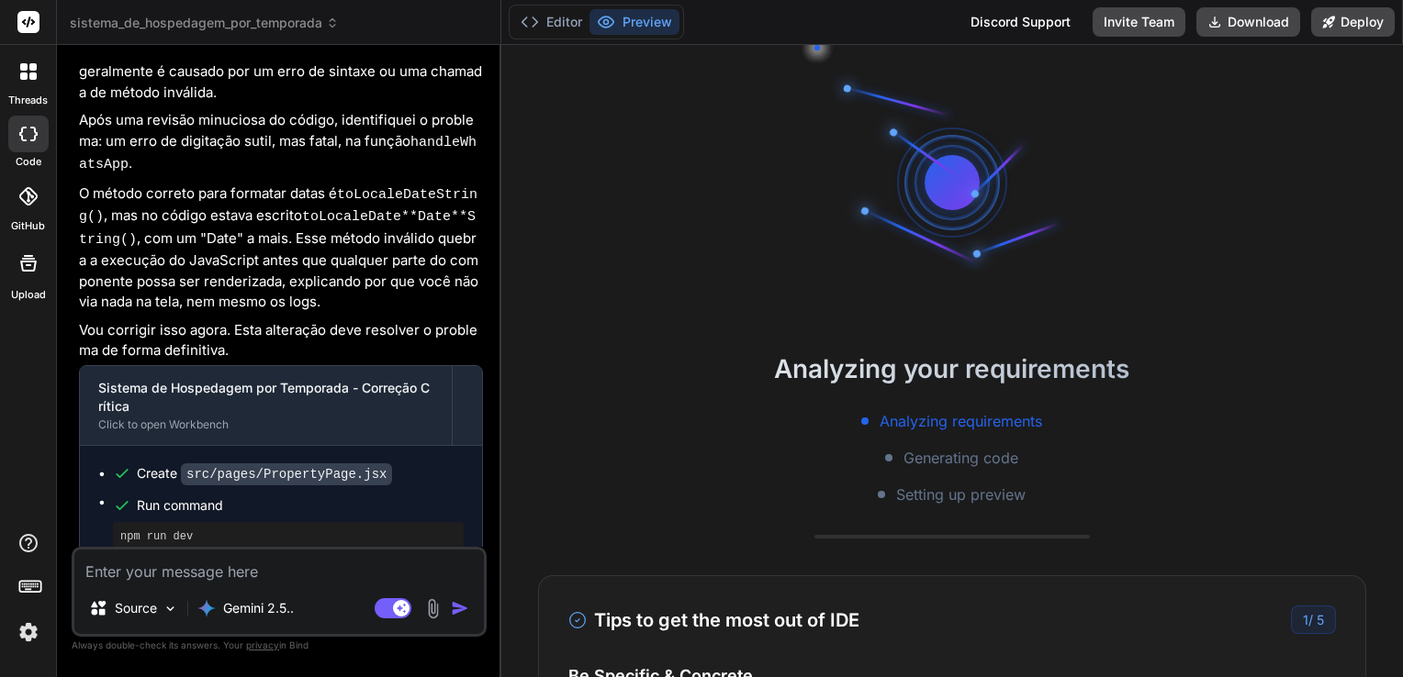
scroll to position [5497, 0]
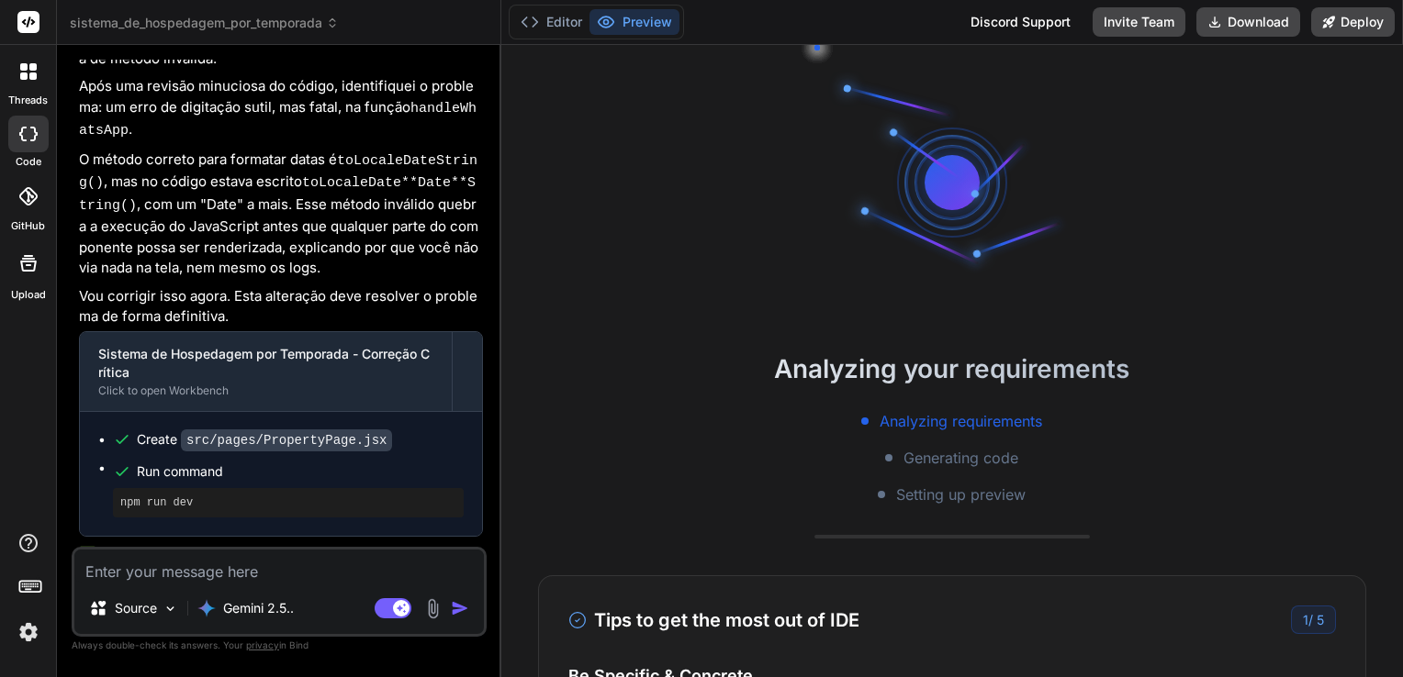
click at [30, 630] on img at bounding box center [28, 632] width 31 height 31
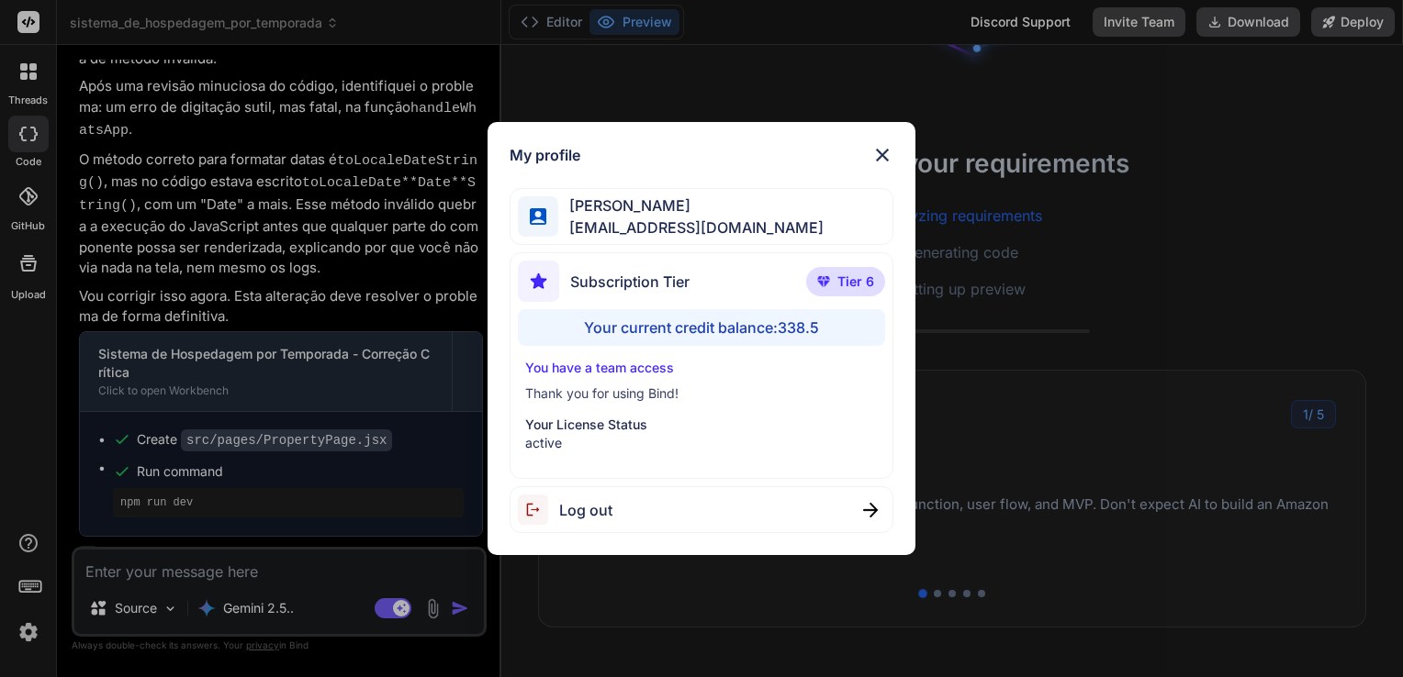
scroll to position [0, 0]
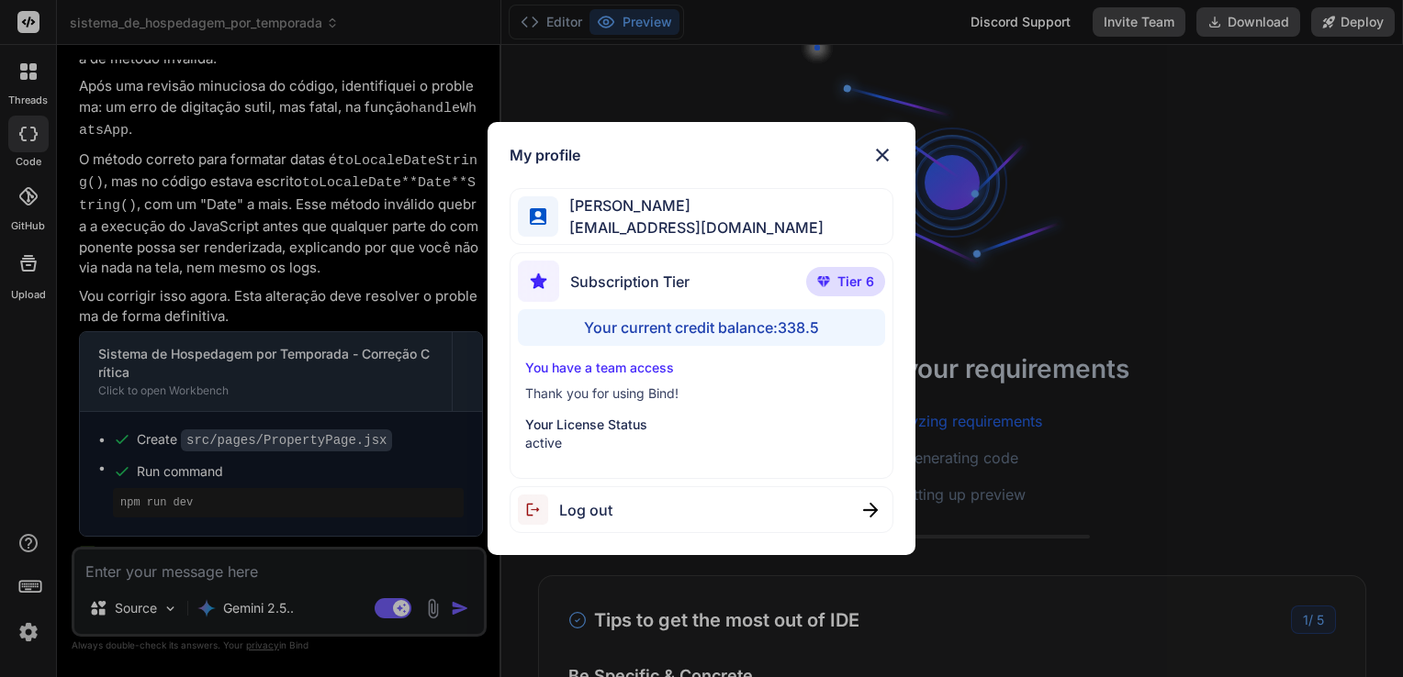
click at [889, 149] on img at bounding box center [882, 155] width 22 height 22
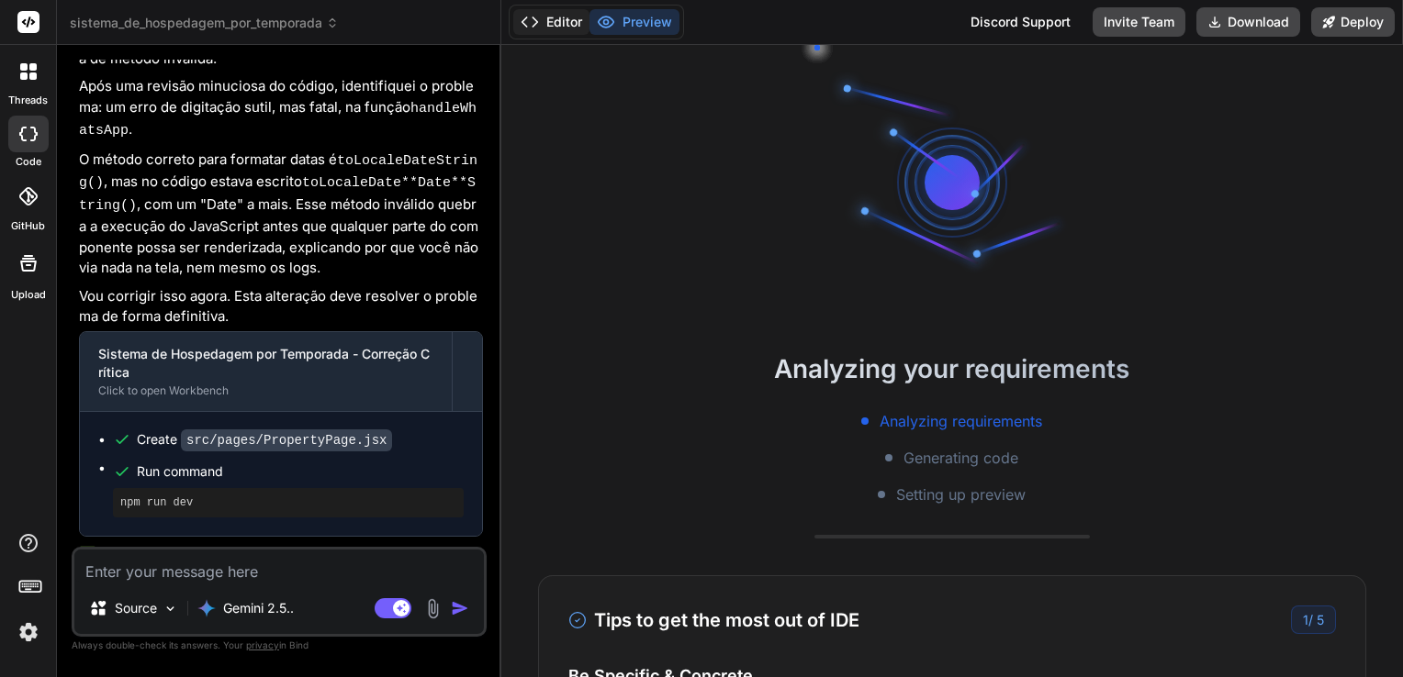
click at [562, 21] on button "Editor" at bounding box center [551, 22] width 76 height 26
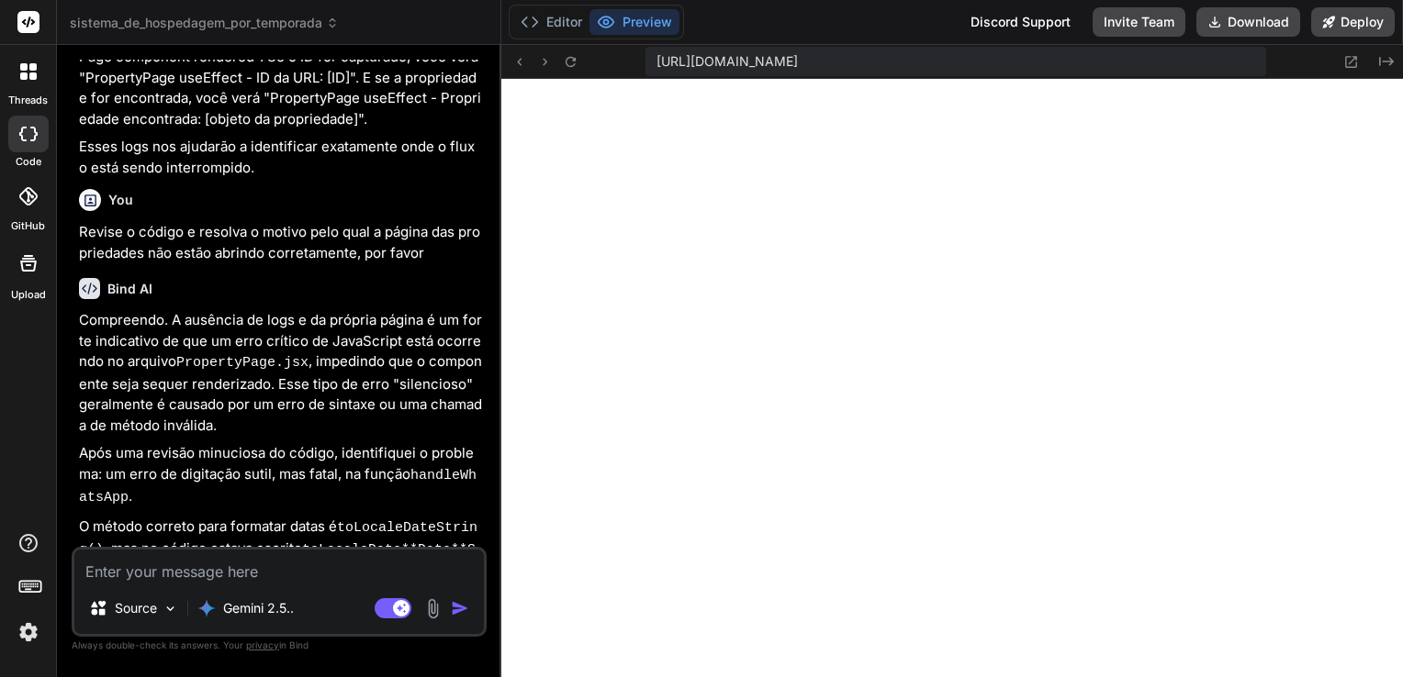
scroll to position [5497, 0]
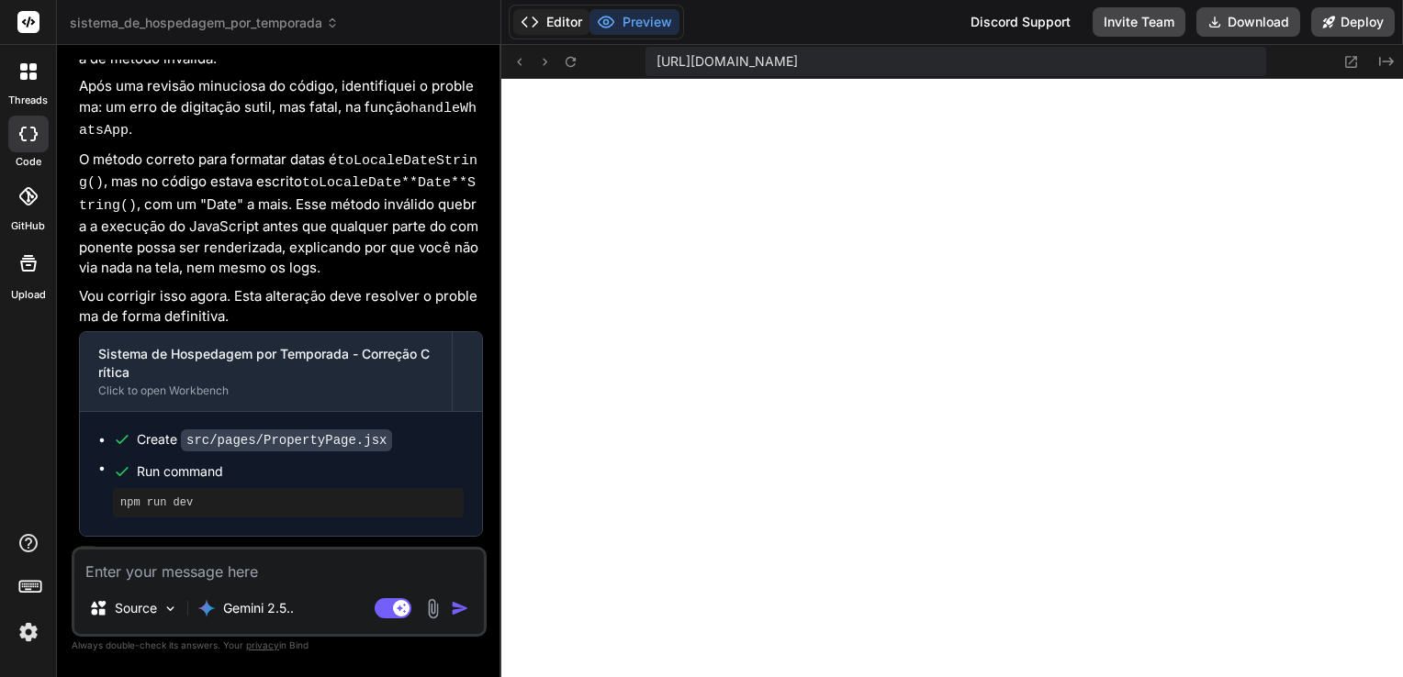
click at [553, 22] on button "Editor" at bounding box center [551, 22] width 76 height 26
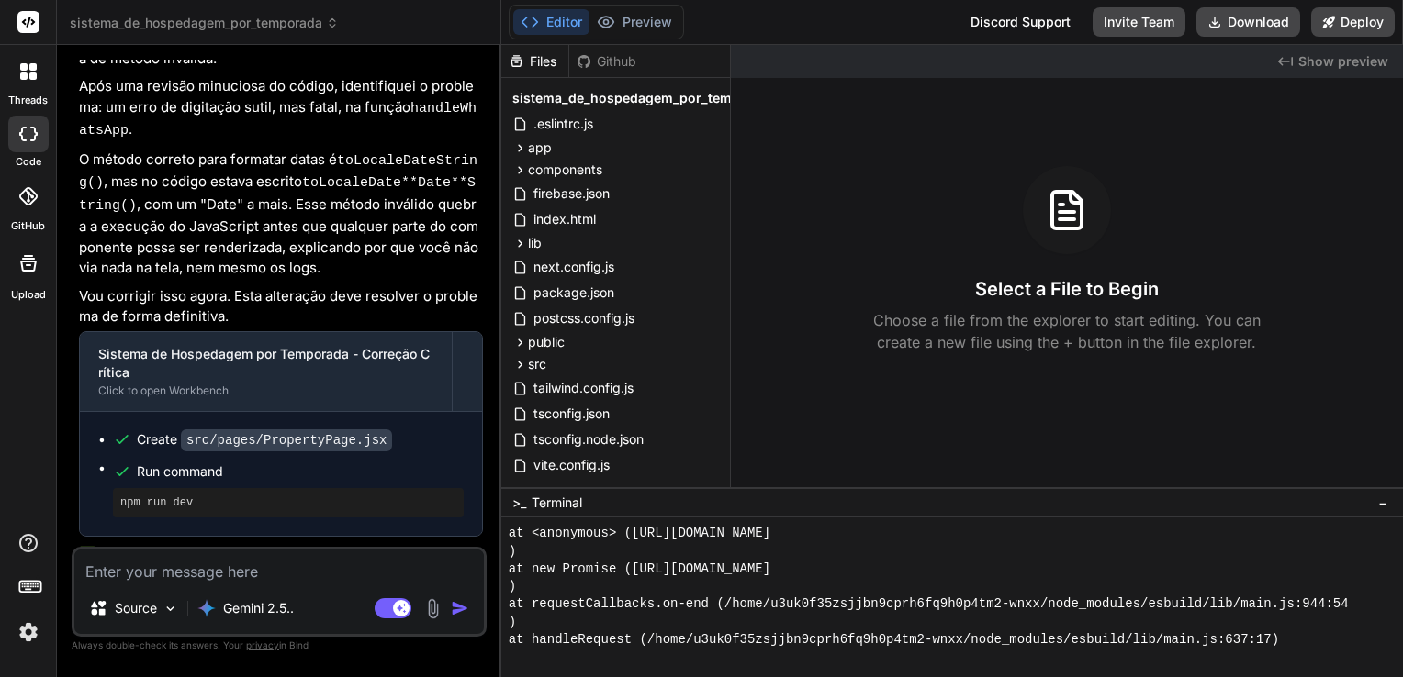
scroll to position [881, 0]
click at [644, 17] on button "Preview" at bounding box center [634, 22] width 90 height 26
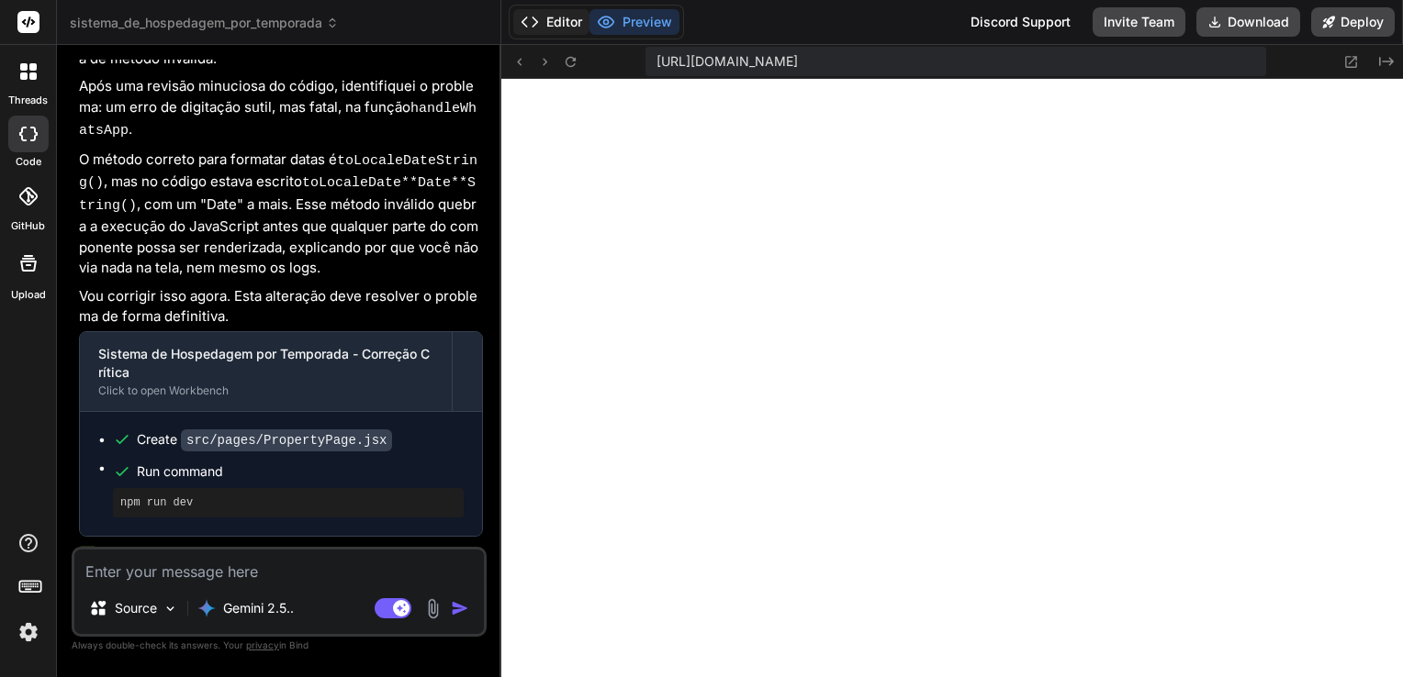
click at [560, 25] on button "Editor" at bounding box center [551, 22] width 76 height 26
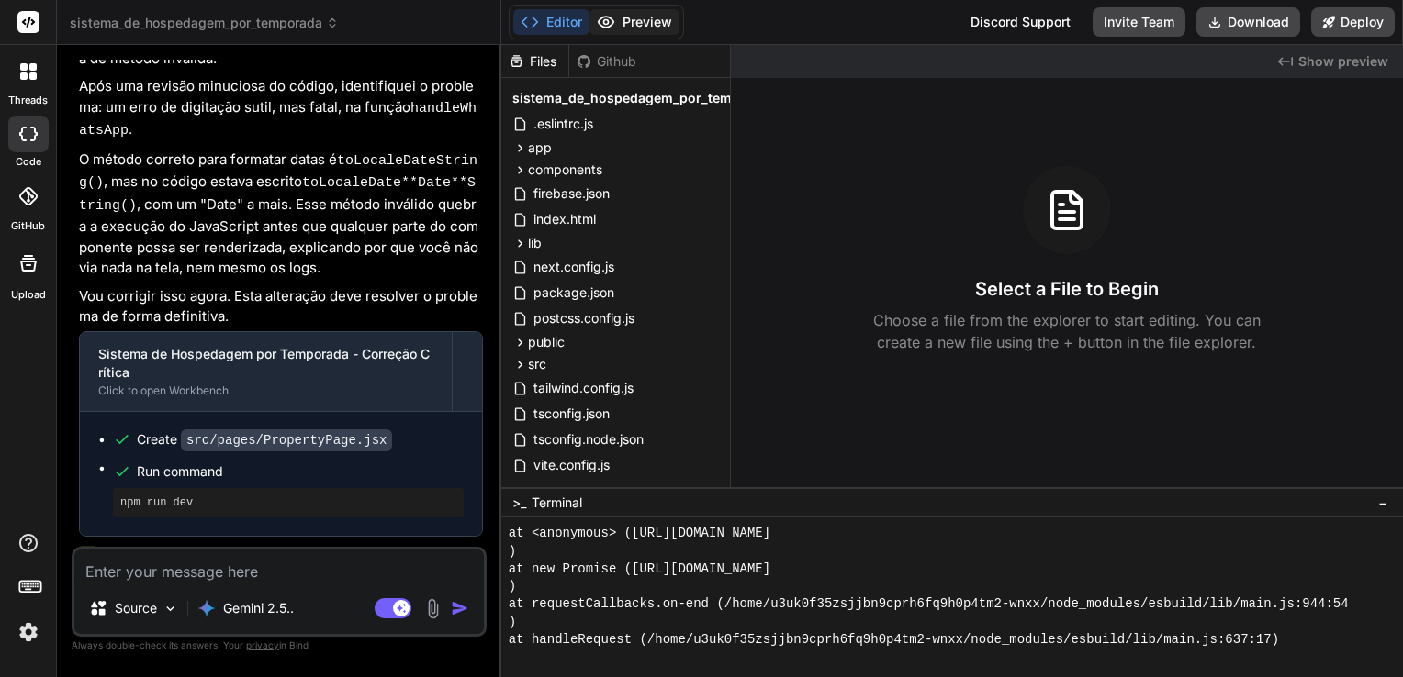
click at [617, 18] on button "Preview" at bounding box center [634, 22] width 90 height 26
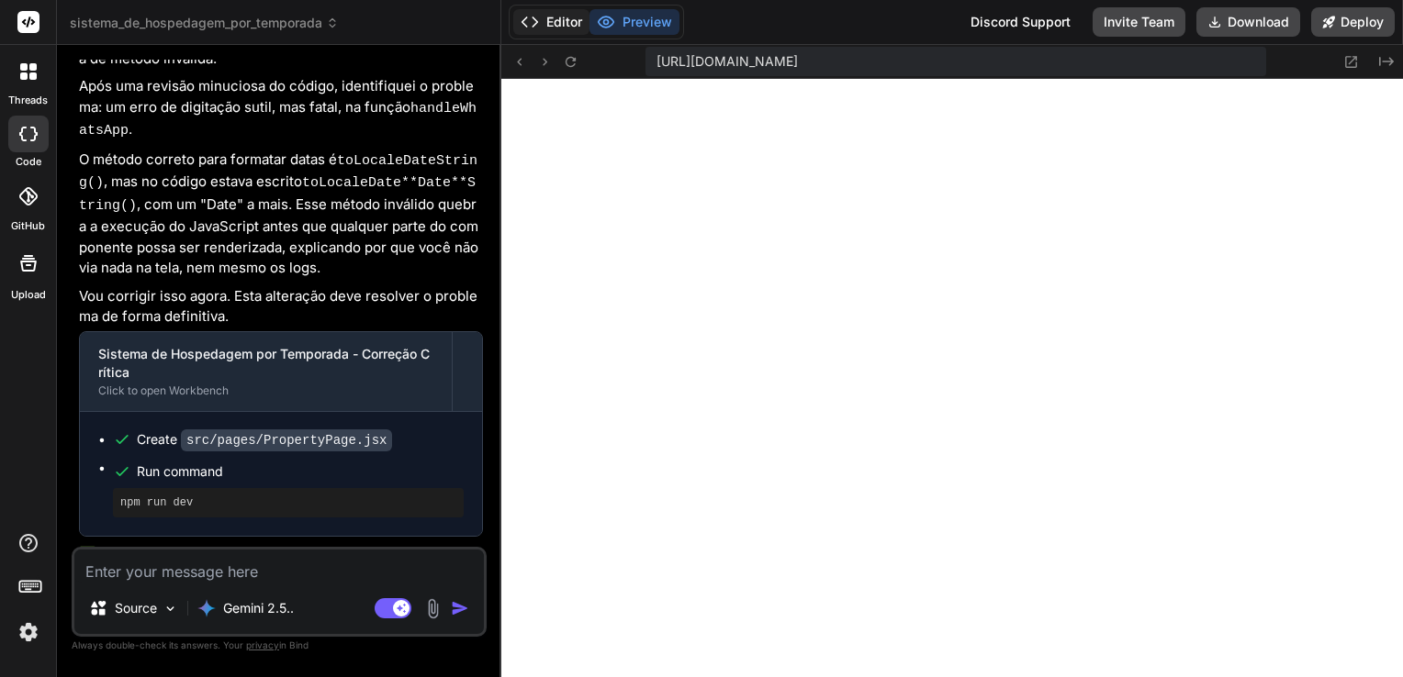
click at [550, 21] on button "Editor" at bounding box center [551, 22] width 76 height 26
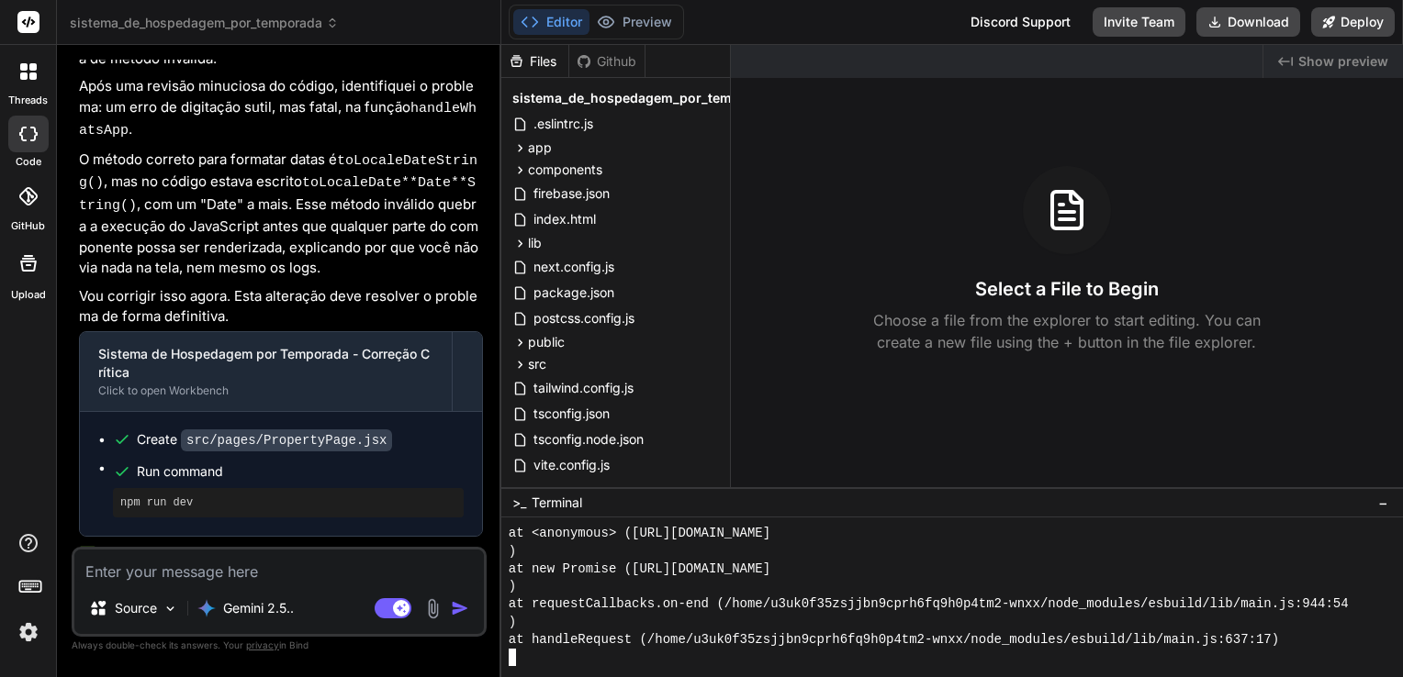
click at [565, 663] on div at bounding box center [944, 657] width 871 height 17
click at [614, 14] on icon at bounding box center [606, 22] width 18 height 18
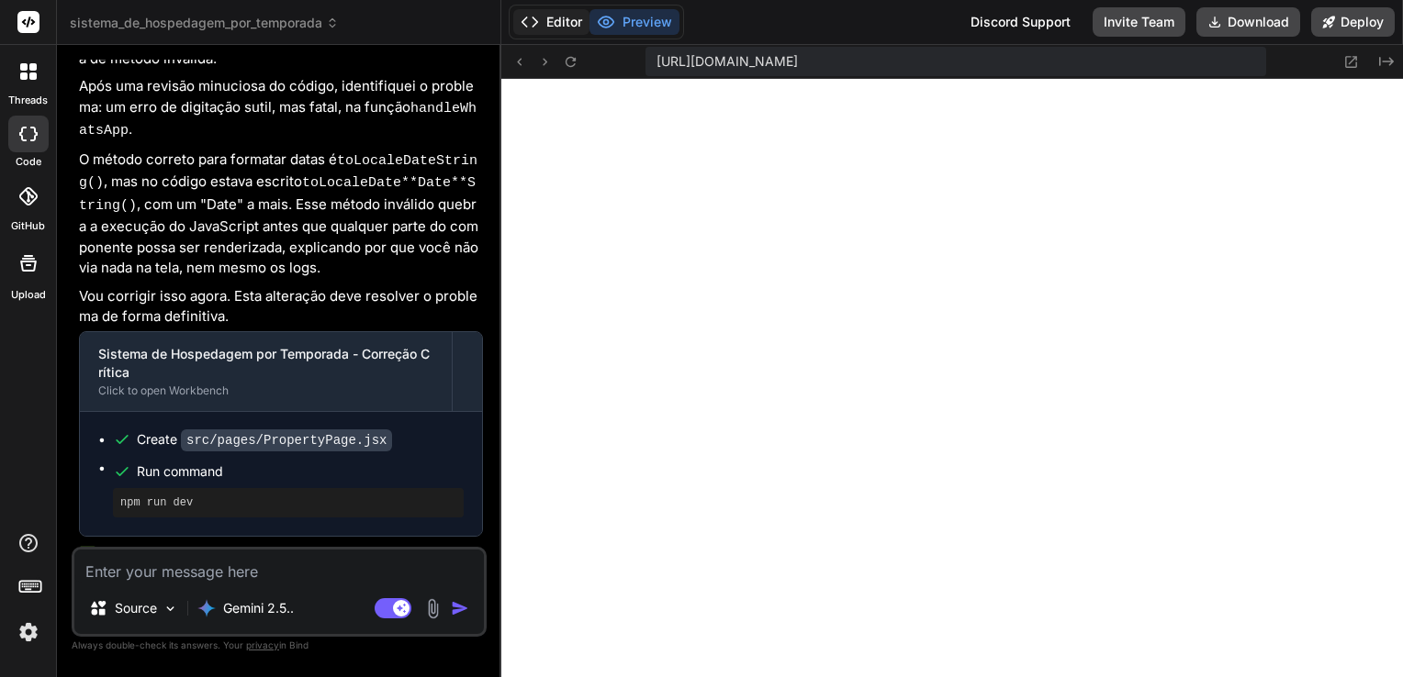
click at [562, 19] on button "Editor" at bounding box center [551, 22] width 76 height 26
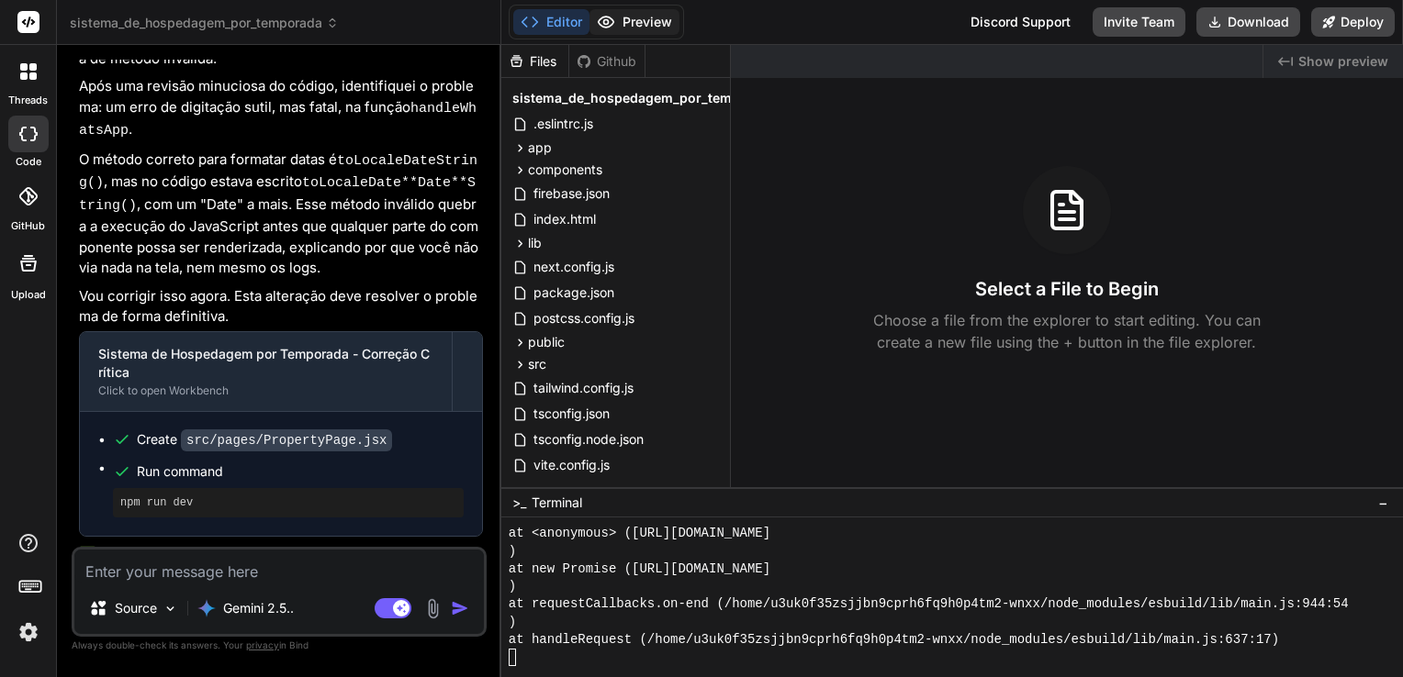
click at [621, 15] on button "Preview" at bounding box center [634, 22] width 90 height 26
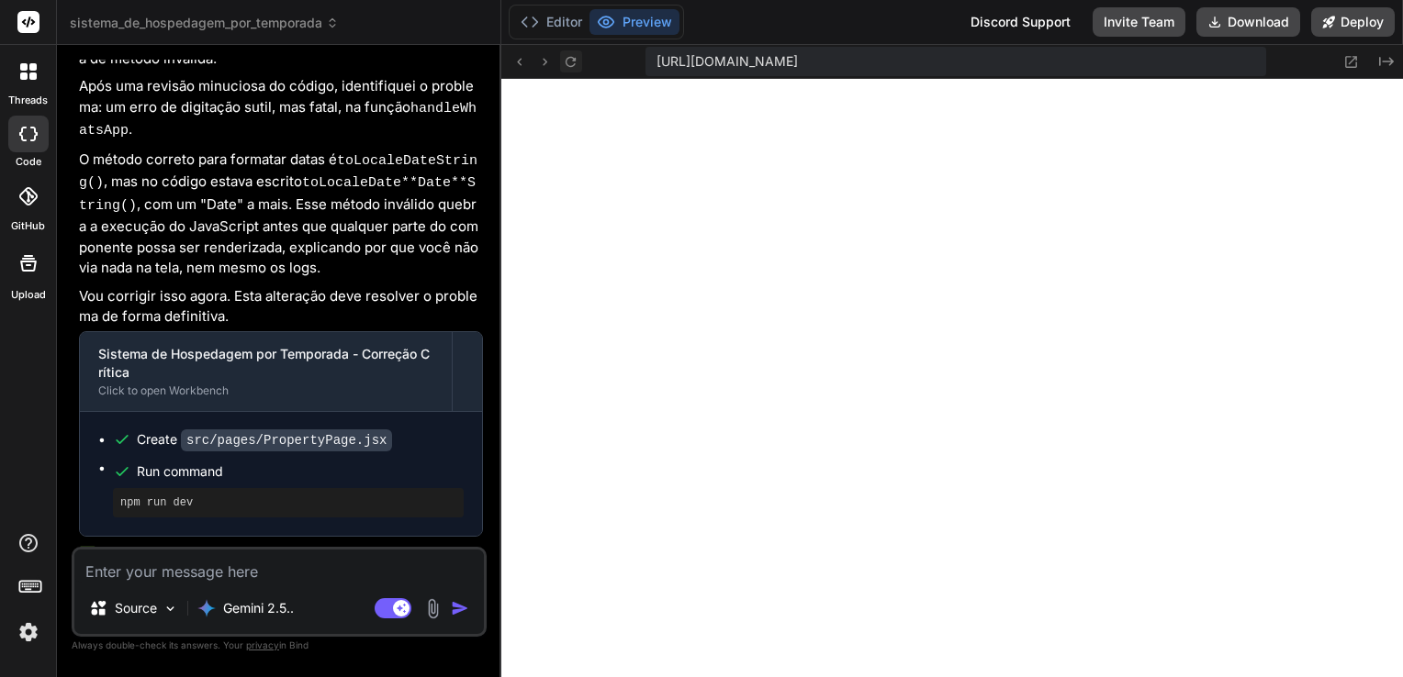
click at [575, 64] on icon at bounding box center [571, 62] width 16 height 16
click at [567, 24] on button "Editor" at bounding box center [551, 22] width 76 height 26
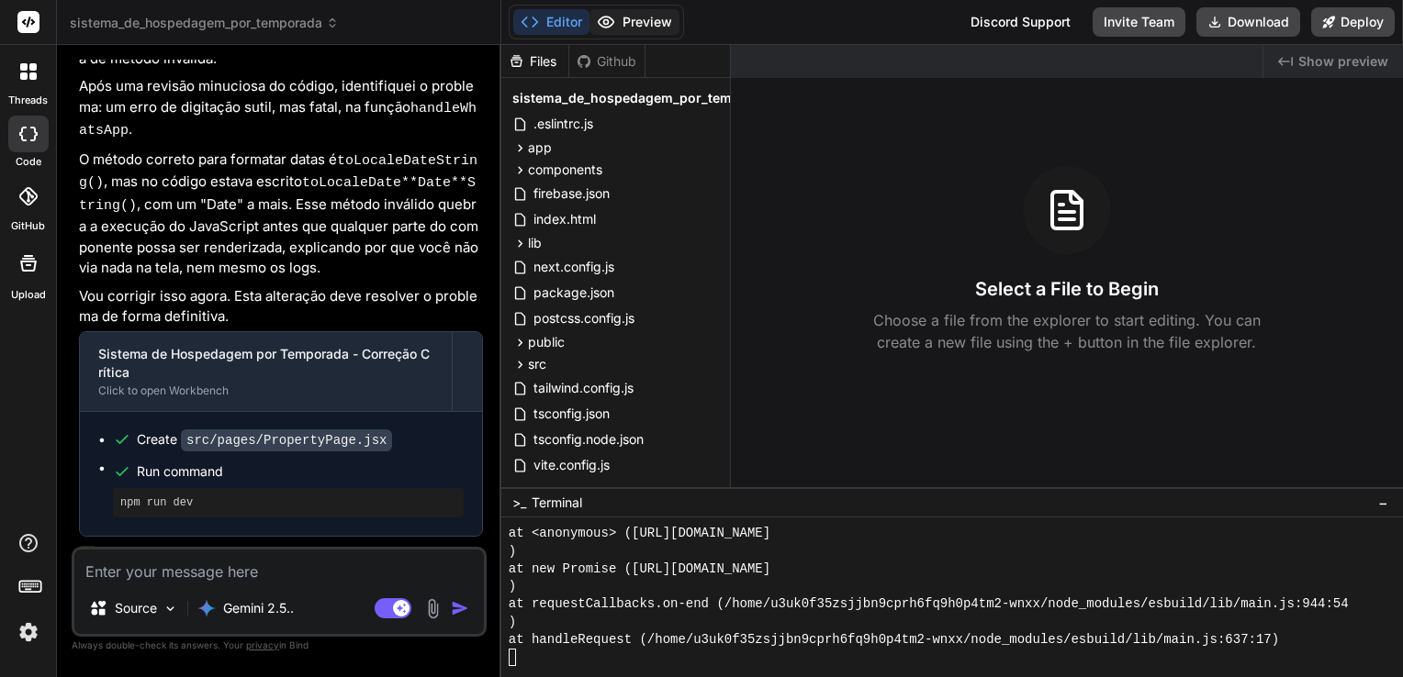
click at [640, 19] on button "Preview" at bounding box center [634, 22] width 90 height 26
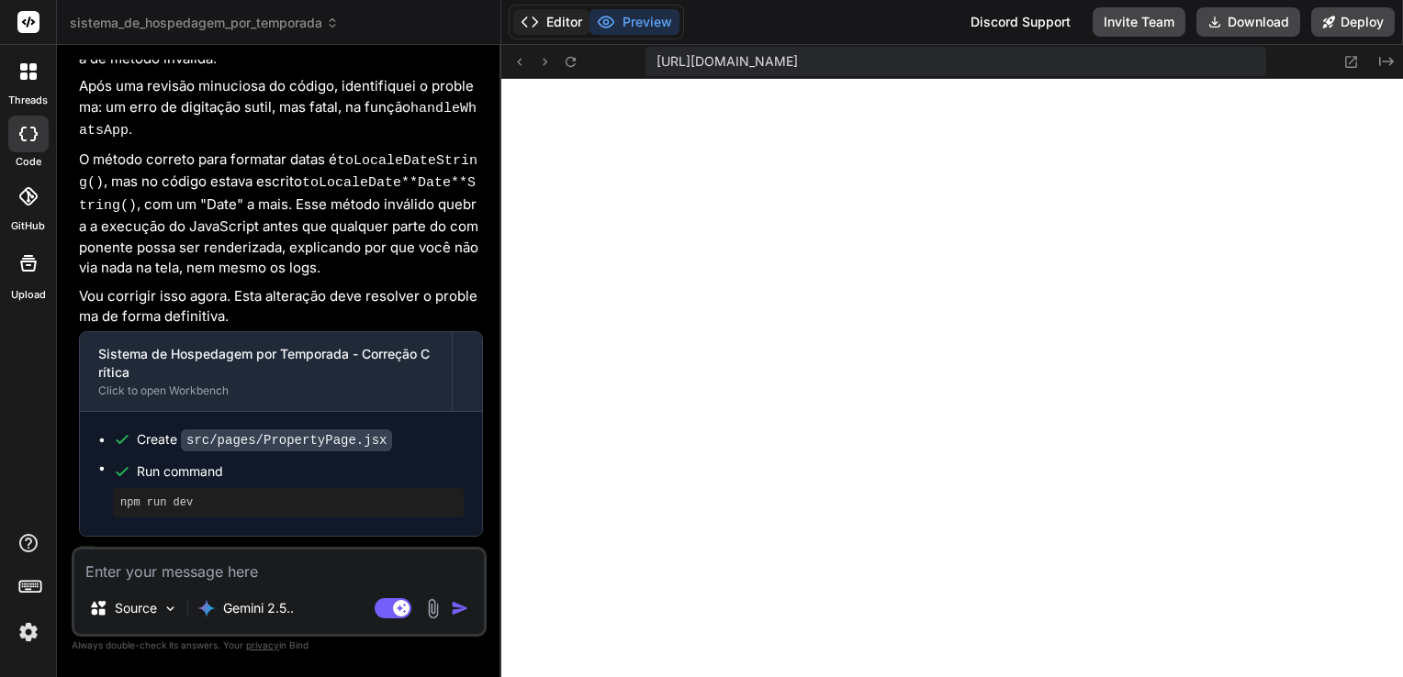
drag, startPoint x: 546, startPoint y: 16, endPoint x: 558, endPoint y: 12, distance: 12.5
click at [545, 16] on button "Editor" at bounding box center [551, 22] width 76 height 26
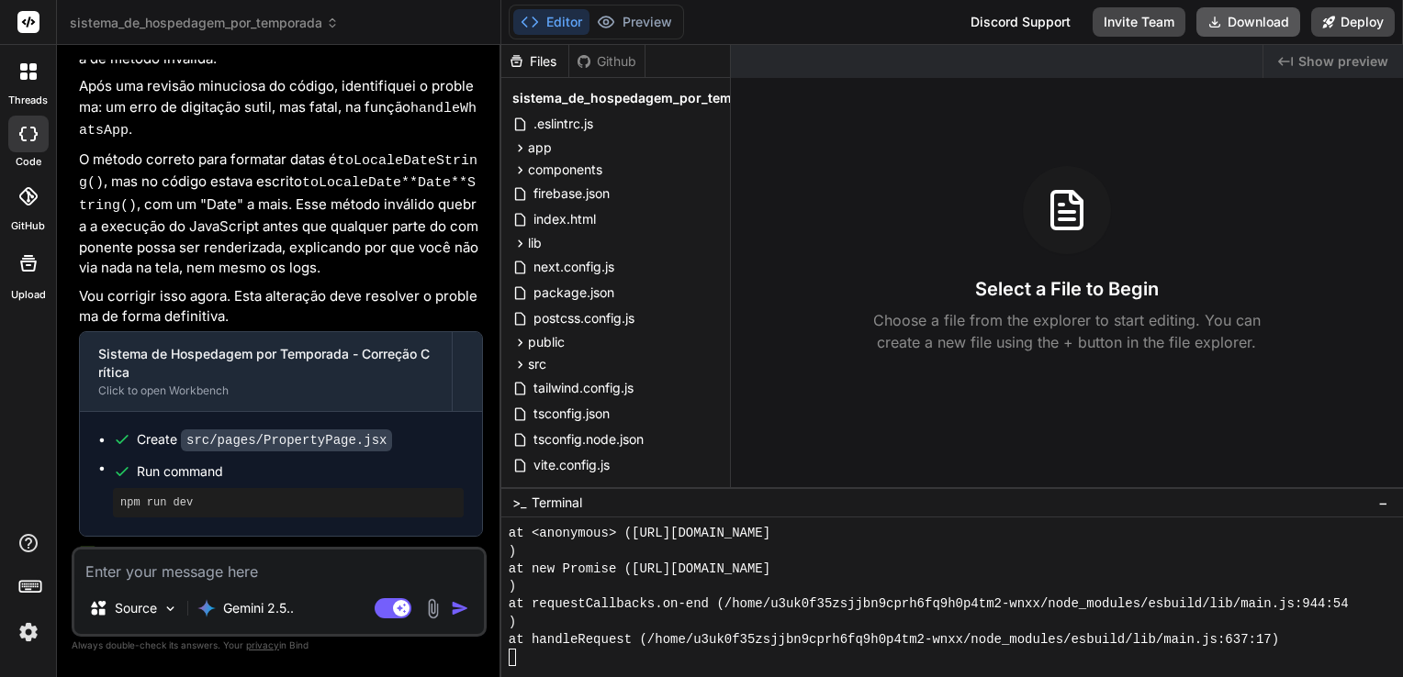
click at [1230, 24] on button "Download" at bounding box center [1248, 21] width 104 height 29
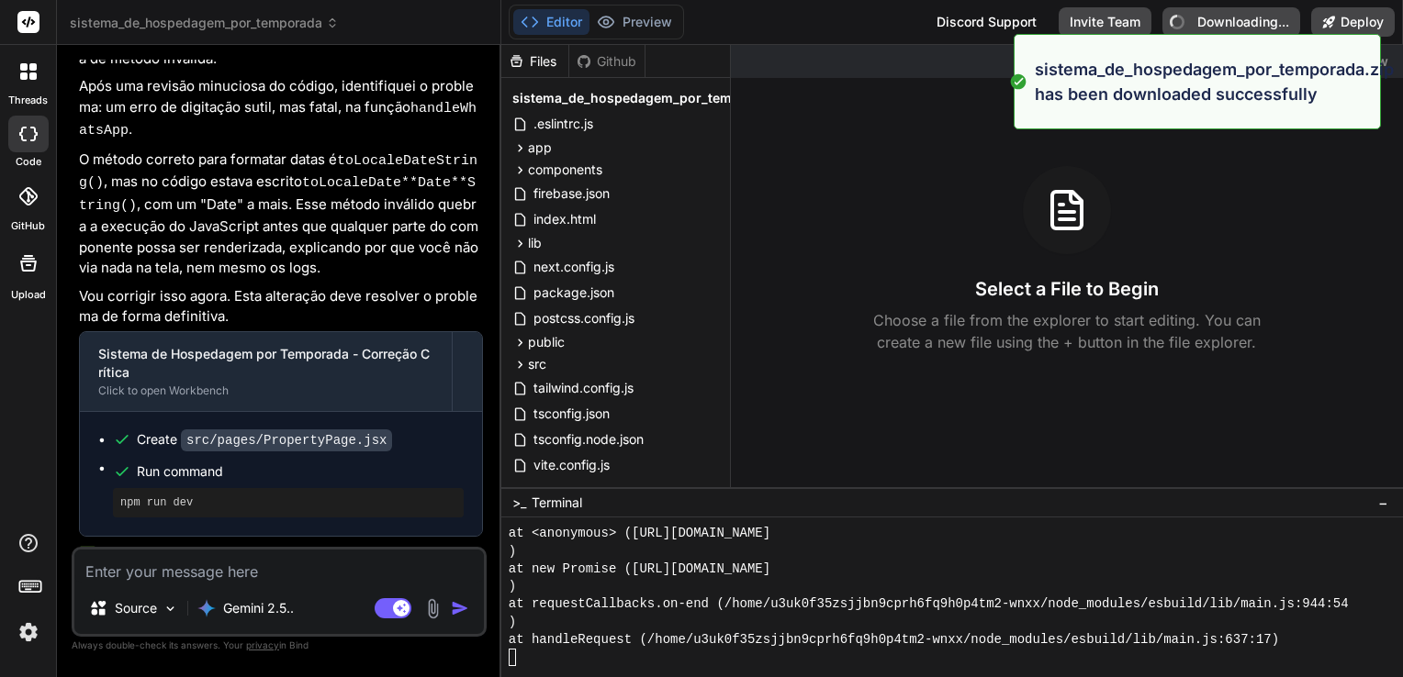
type textarea "x"
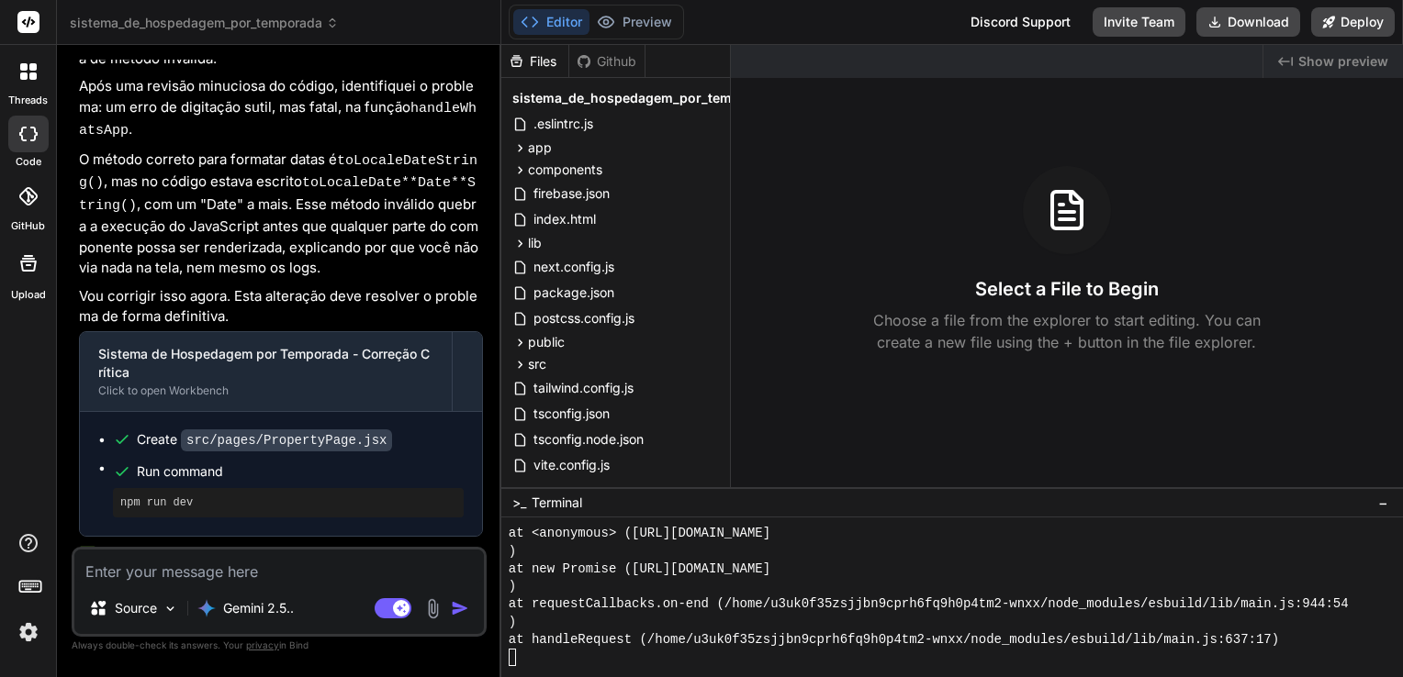
drag, startPoint x: 276, startPoint y: 575, endPoint x: 293, endPoint y: 561, distance: 21.5
click at [276, 575] on textarea at bounding box center [278, 566] width 409 height 33
type textarea "N"
type textarea "x"
type textarea "Ne"
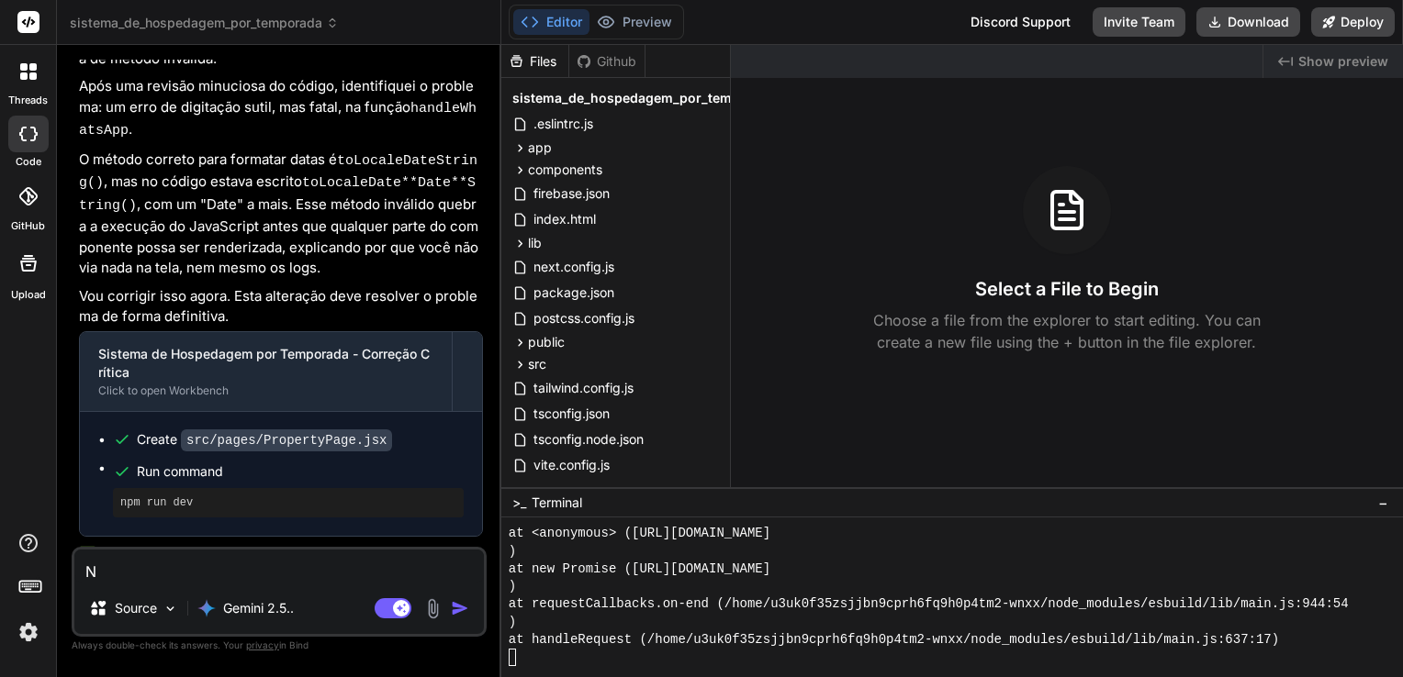
type textarea "x"
type textarea "Nem"
type textarea "x"
type textarea "Nem"
type textarea "x"
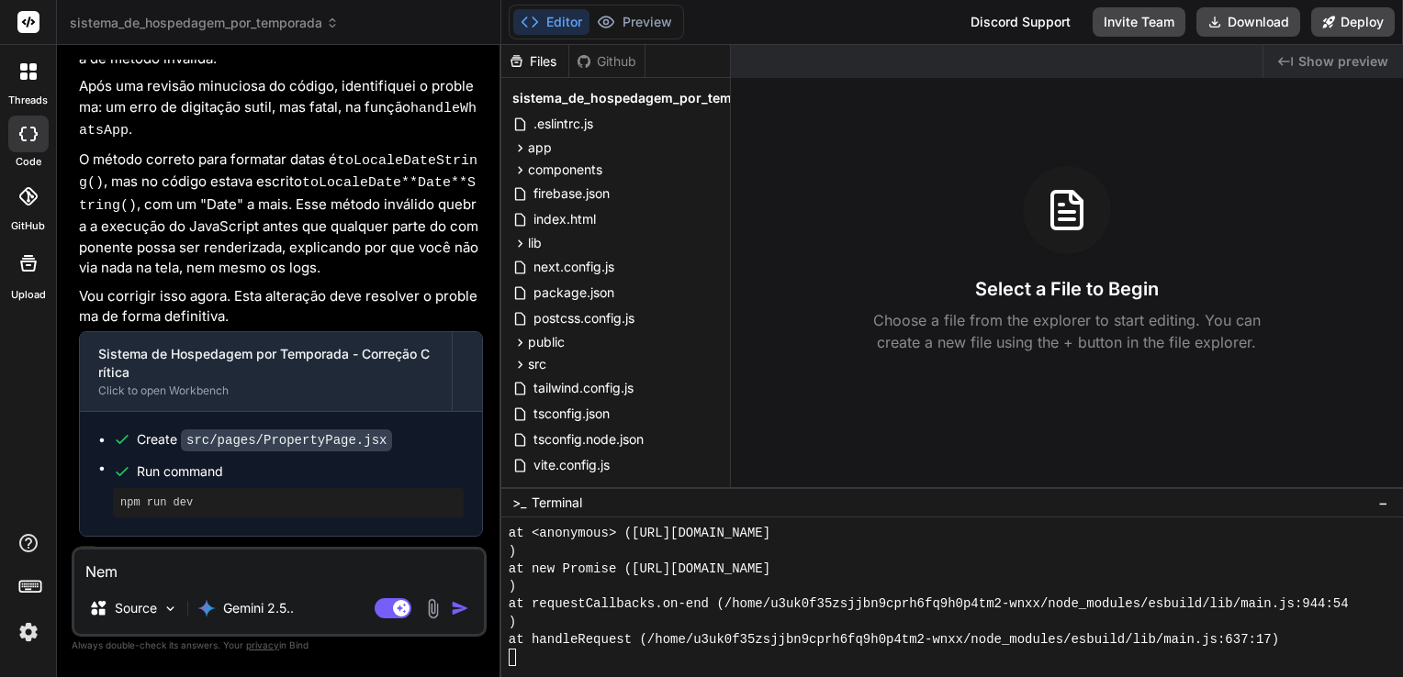
type textarea "Nem a"
type textarea "x"
type textarea "Nem a"
type textarea "x"
type textarea "Nem a p"
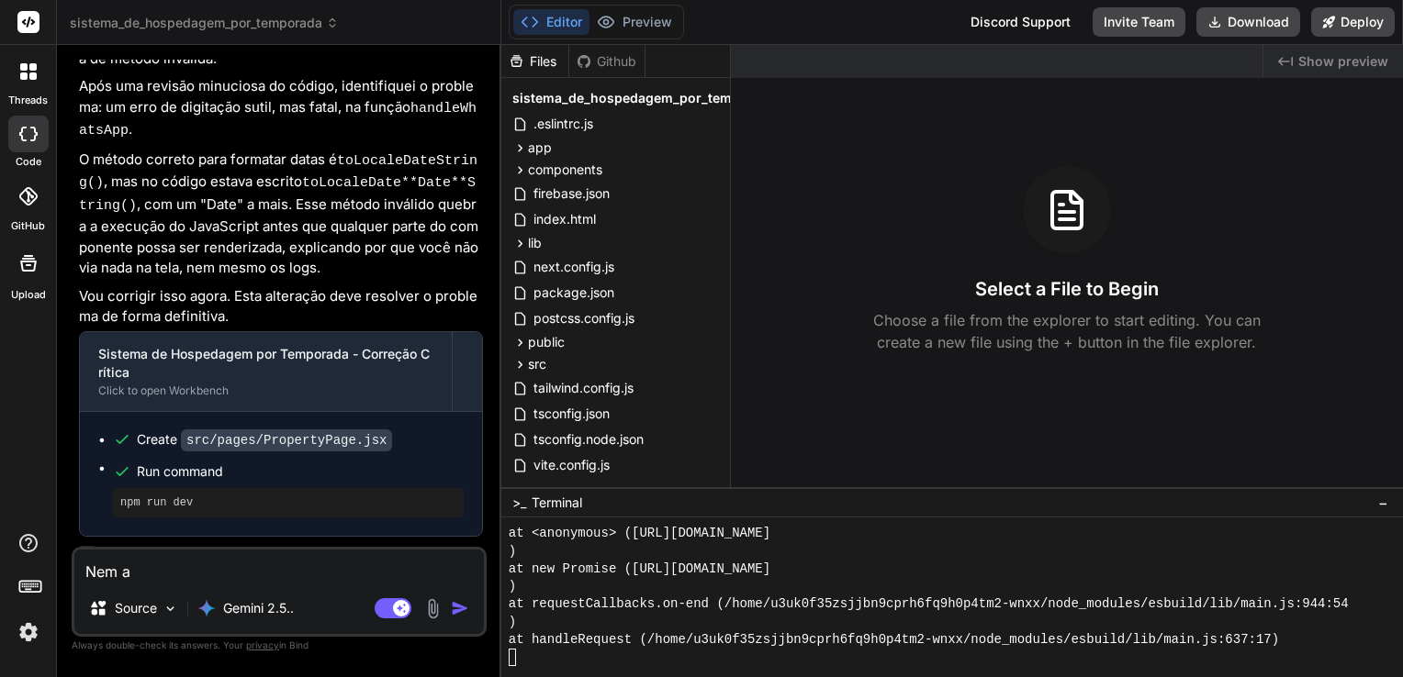
type textarea "x"
type textarea "Nem a pá"
type textarea "x"
type textarea "Nem a pág"
type textarea "x"
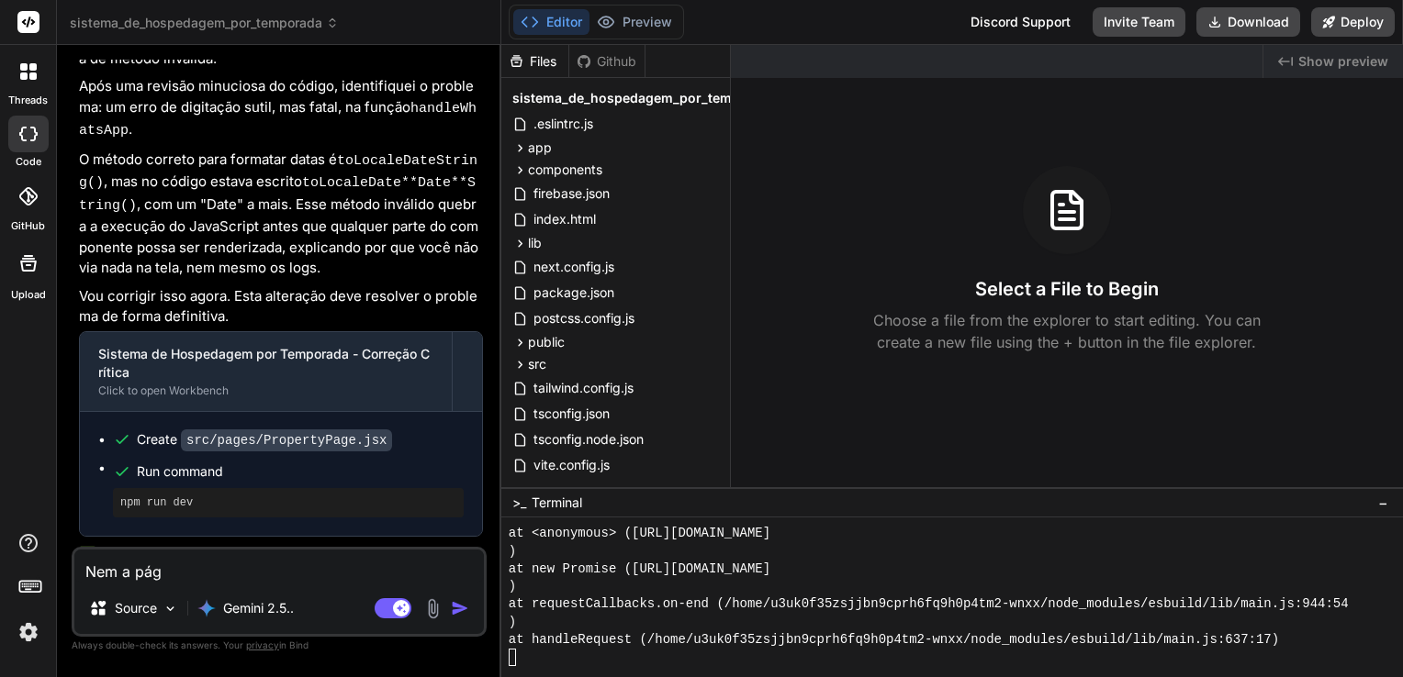
type textarea "Nem a pági"
type textarea "x"
type textarea "Nem a págin"
type textarea "x"
type textarea "Nem a página"
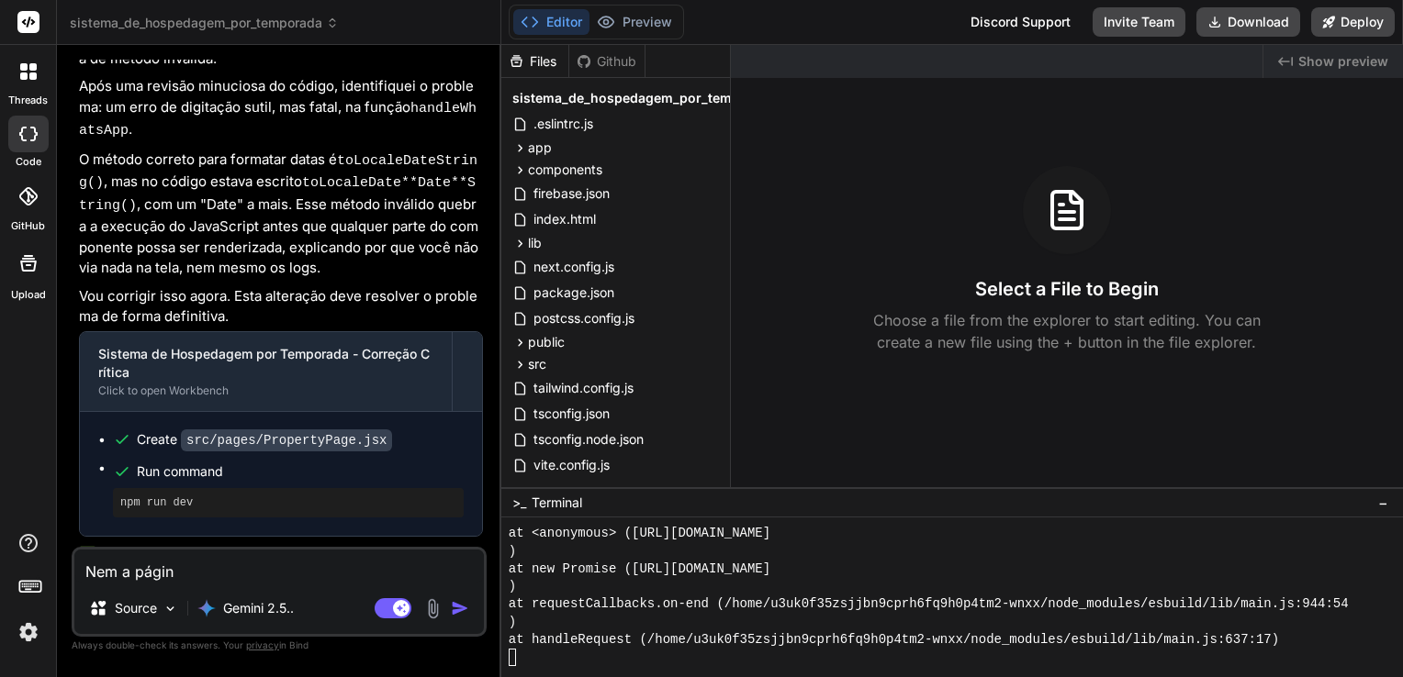
type textarea "x"
type textarea "Nem a página"
type textarea "x"
type textarea "Nem a página p"
type textarea "x"
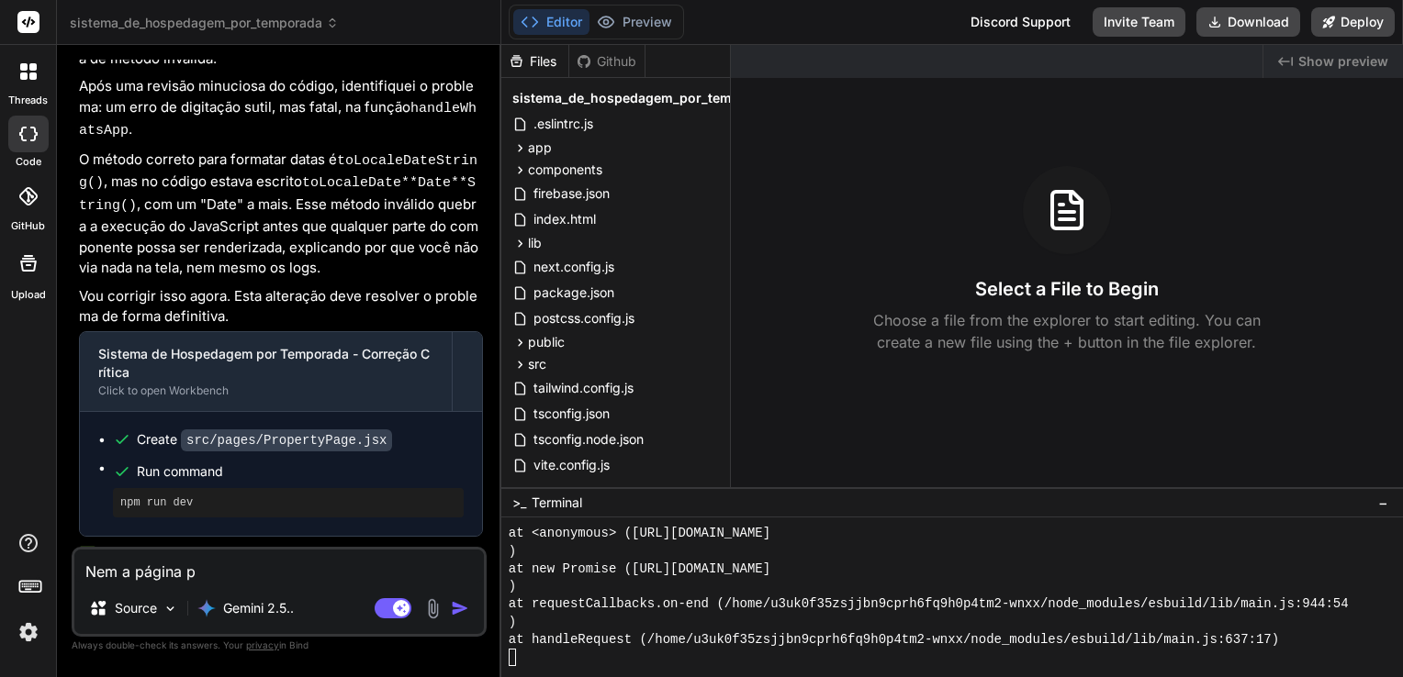
type textarea "Nem a página pr"
type textarea "x"
type textarea "Nem a página pri"
type textarea "x"
type textarea "Nem a página prin"
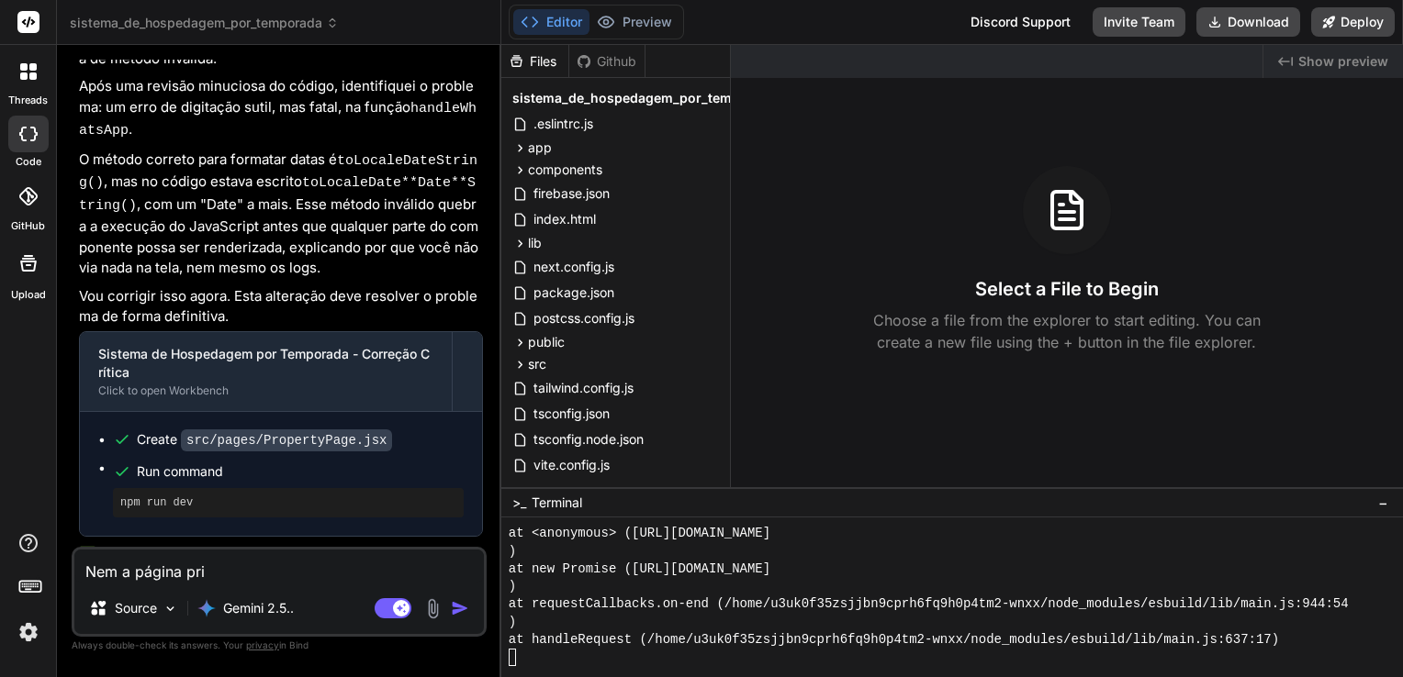
type textarea "x"
type textarea "Nem a página princ"
type textarea "x"
type textarea "Nem a página princi"
type textarea "x"
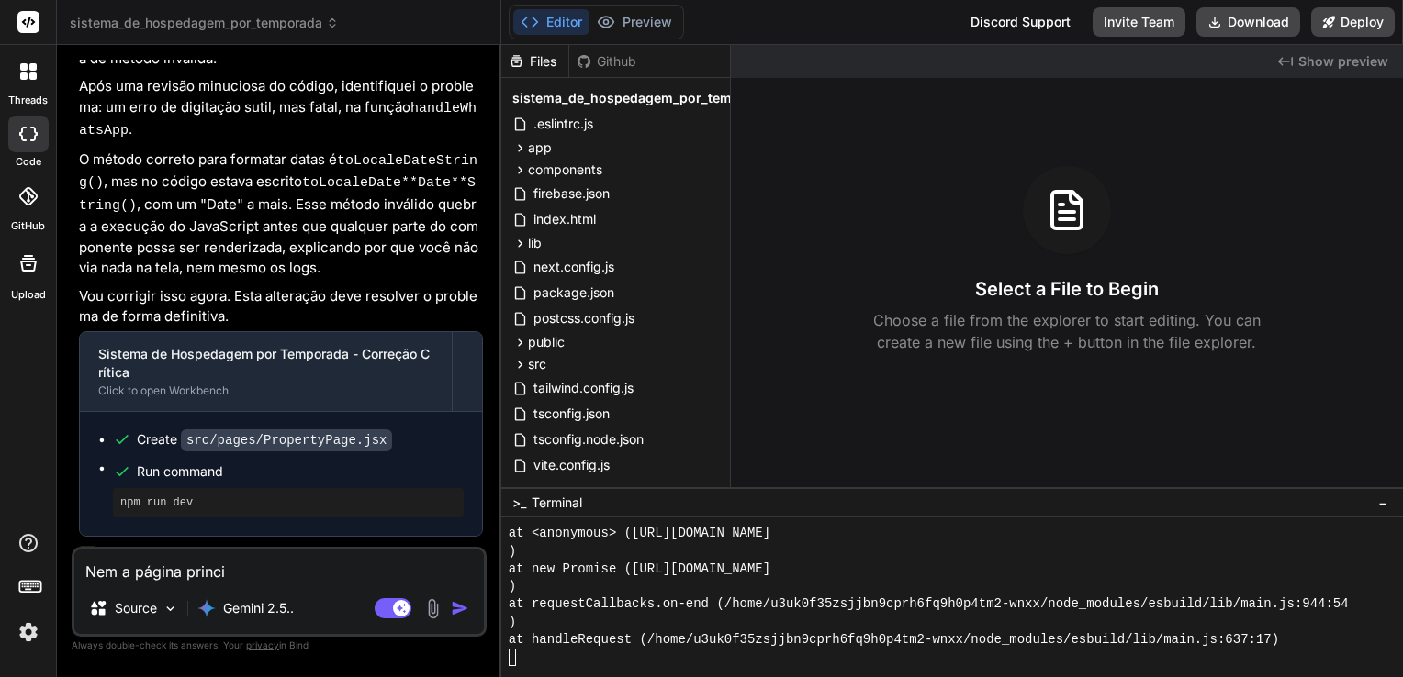
type textarea "Nem a página princip"
type textarea "x"
type textarea "Nem a página principa"
type textarea "x"
type textarea "Nem a página principal"
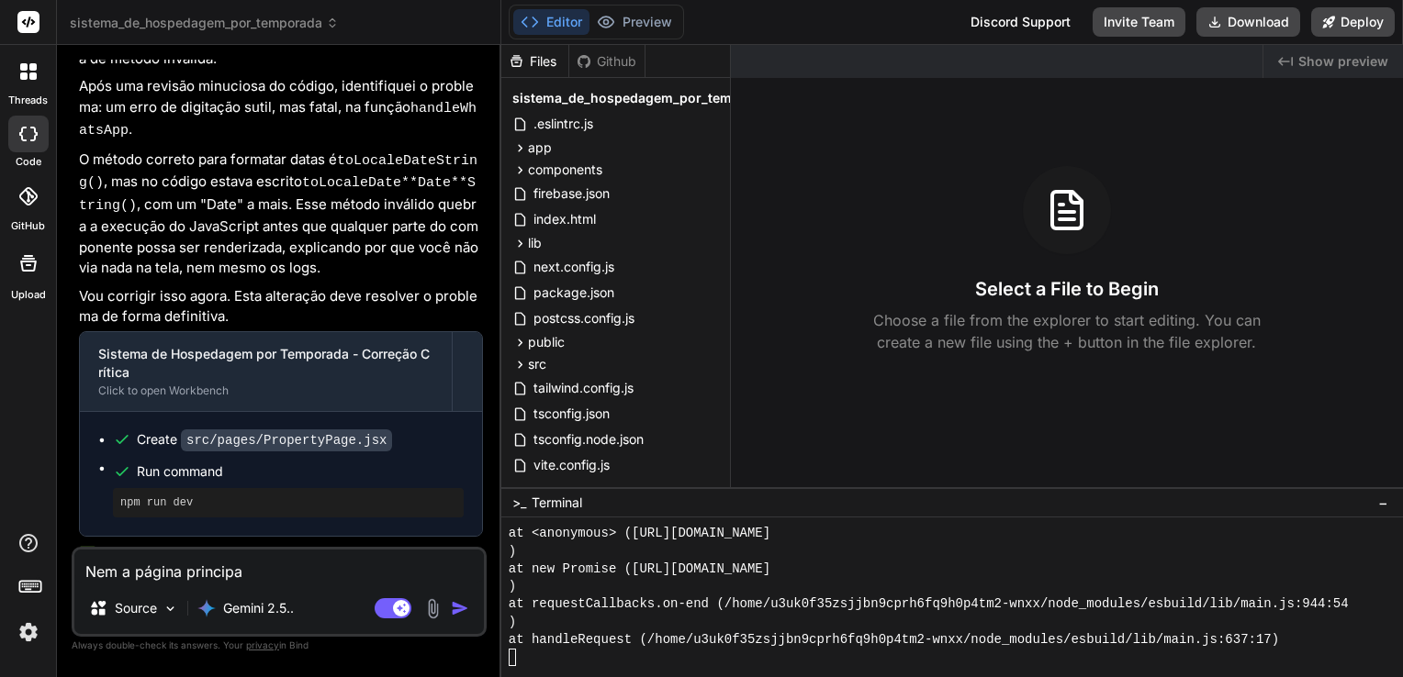
type textarea "x"
type textarea "Nem a página principal"
type textarea "x"
type textarea "Nem a página principal e"
type textarea "x"
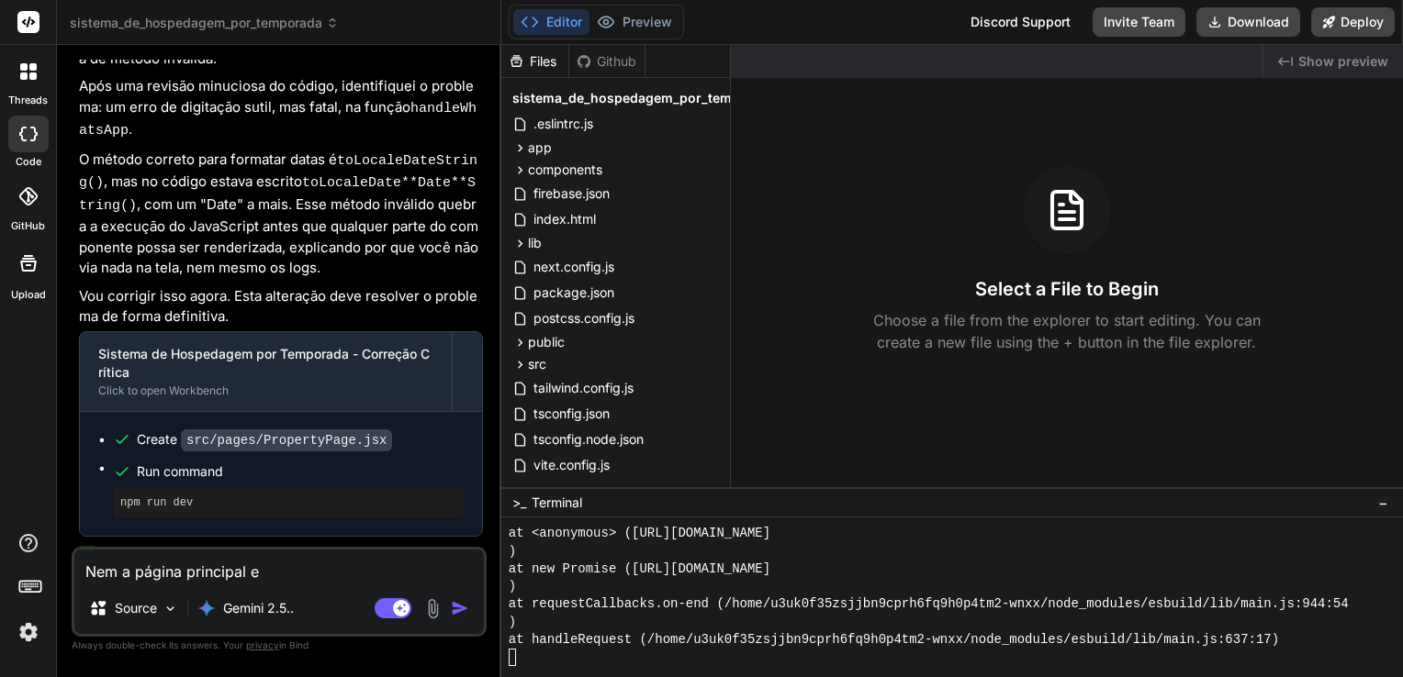
type textarea "Nem a página principal es"
type textarea "x"
type textarea "Nem a página principal est"
type textarea "x"
type textarea "Nem a página principal está"
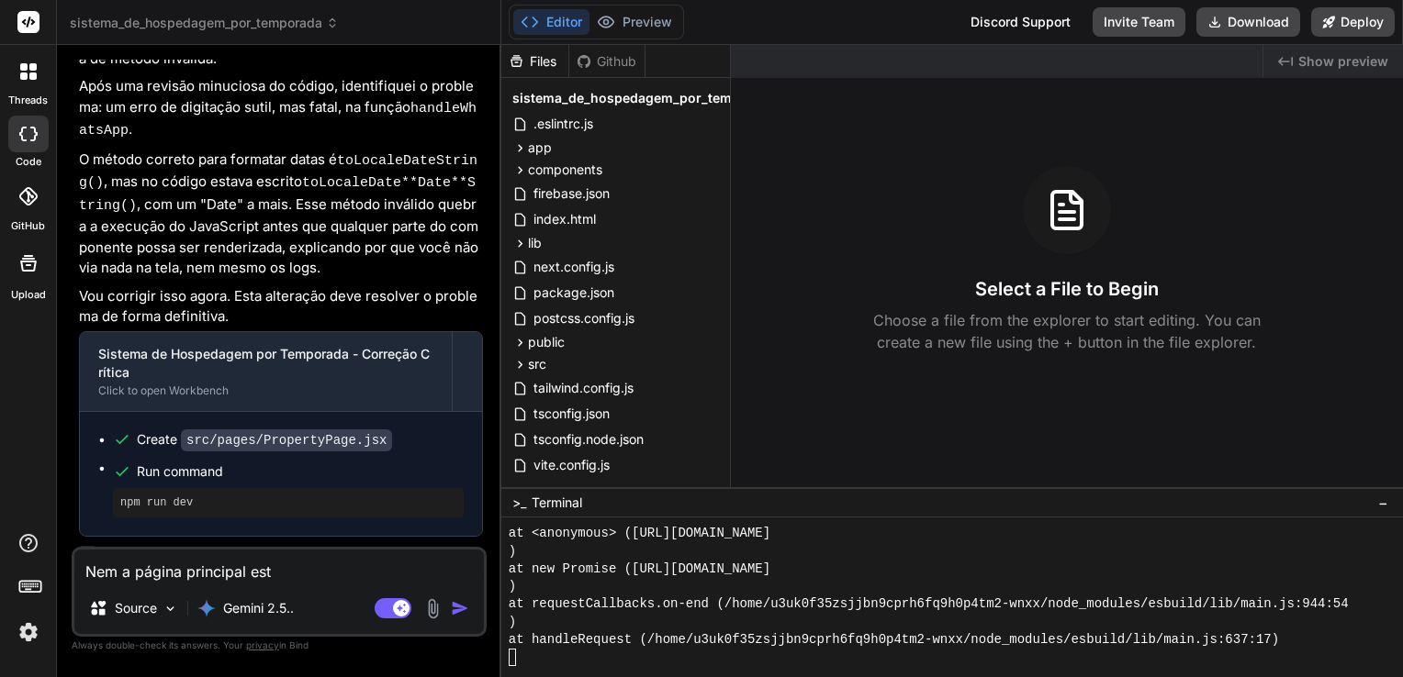
type textarea "x"
type textarea "Nem a página principal está"
type textarea "x"
type textarea "Nem a página principal está f"
type textarea "x"
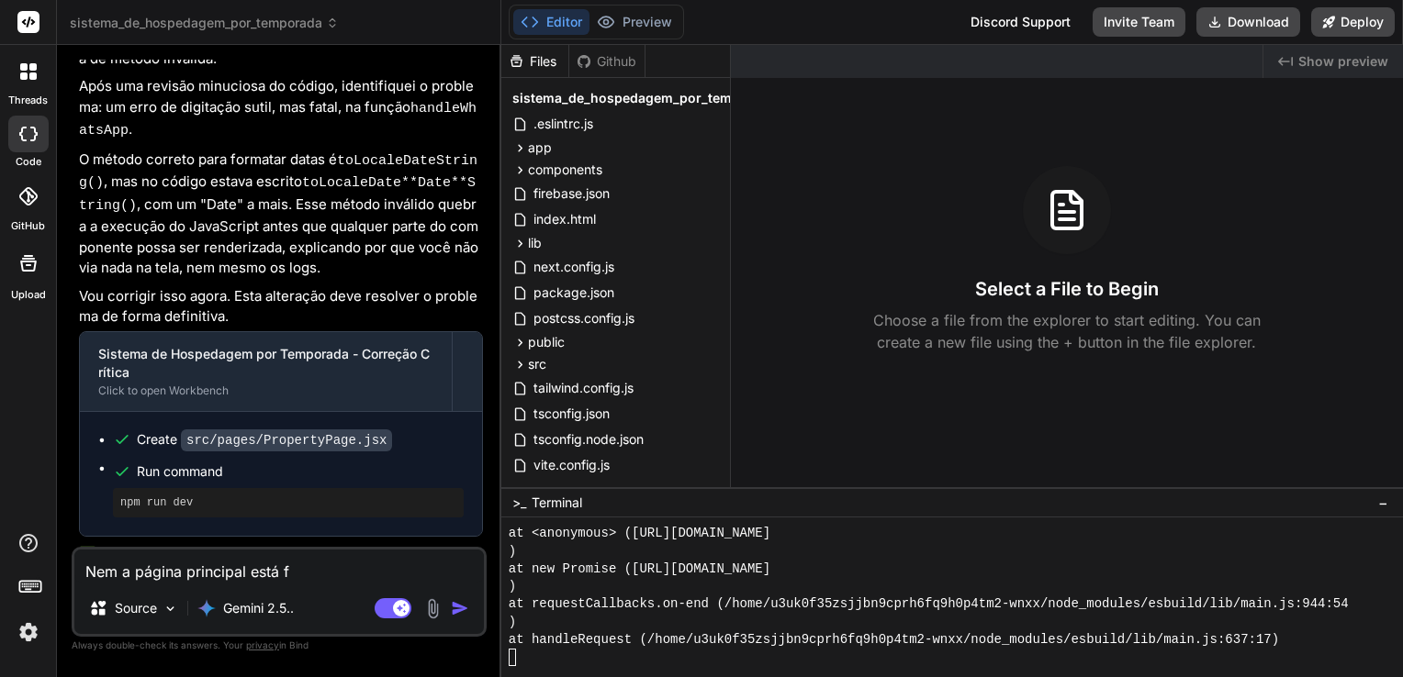
type textarea "Nem a página principal está fu"
type textarea "x"
type textarea "Nem a página principal está fun"
type textarea "x"
type textarea "Nem a página principal está func"
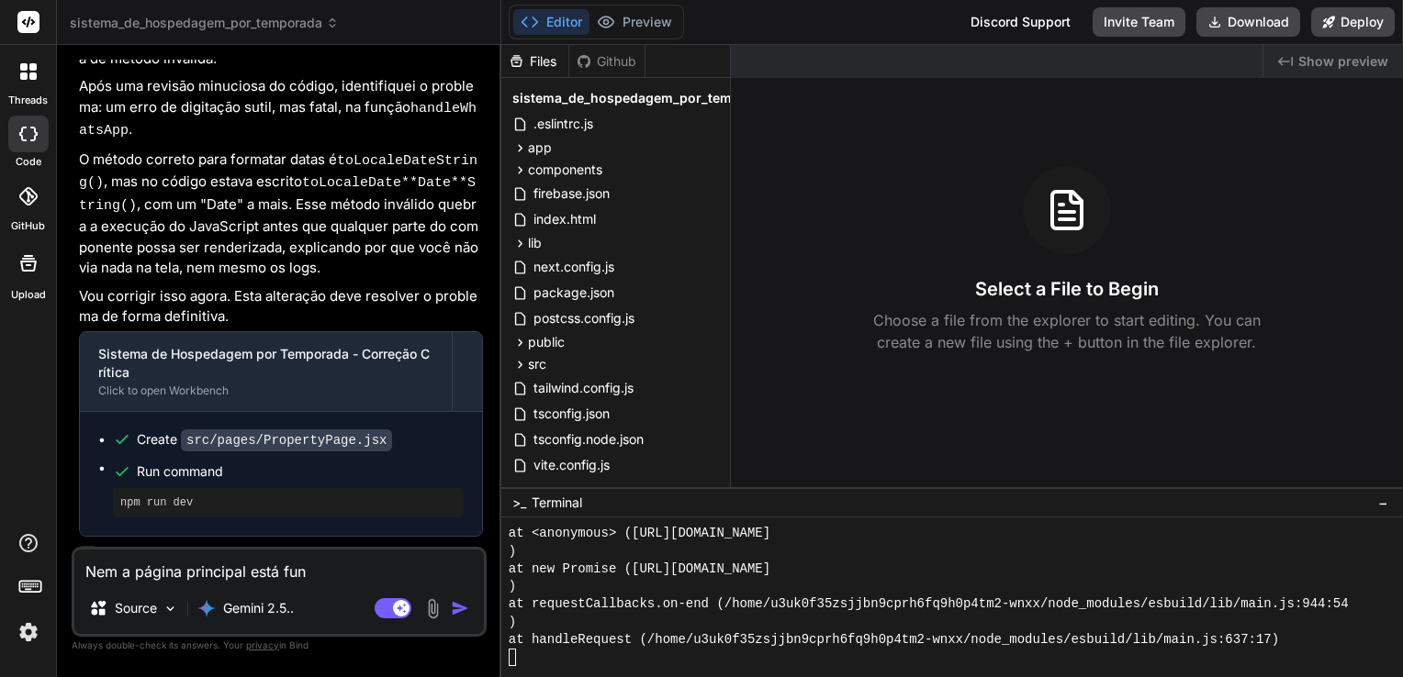
type textarea "x"
type textarea "Nem a página principal está funci"
type textarea "x"
type textarea "Nem a página principal está funcio"
type textarea "x"
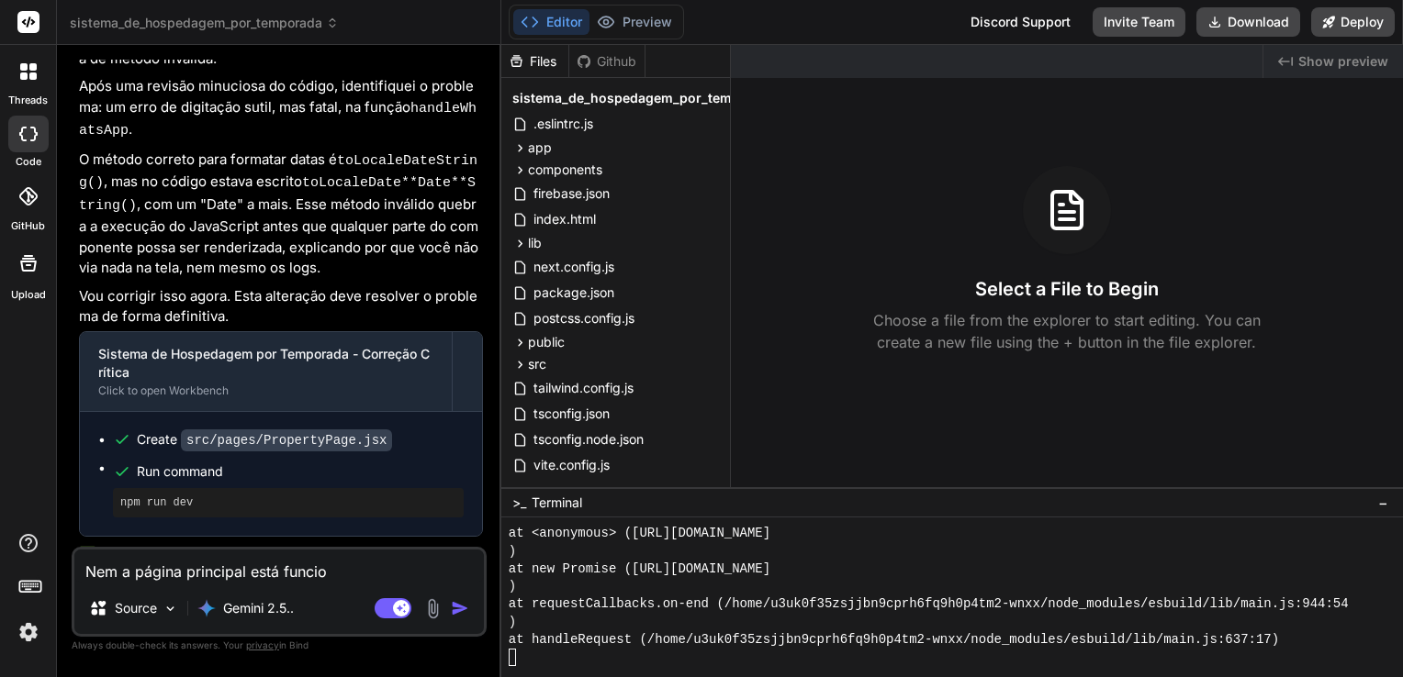
type textarea "Nem a página principal está funcion"
type textarea "x"
type textarea "Nem a página principal está funciona"
type textarea "x"
type textarea "Nem a página principal está funcionan"
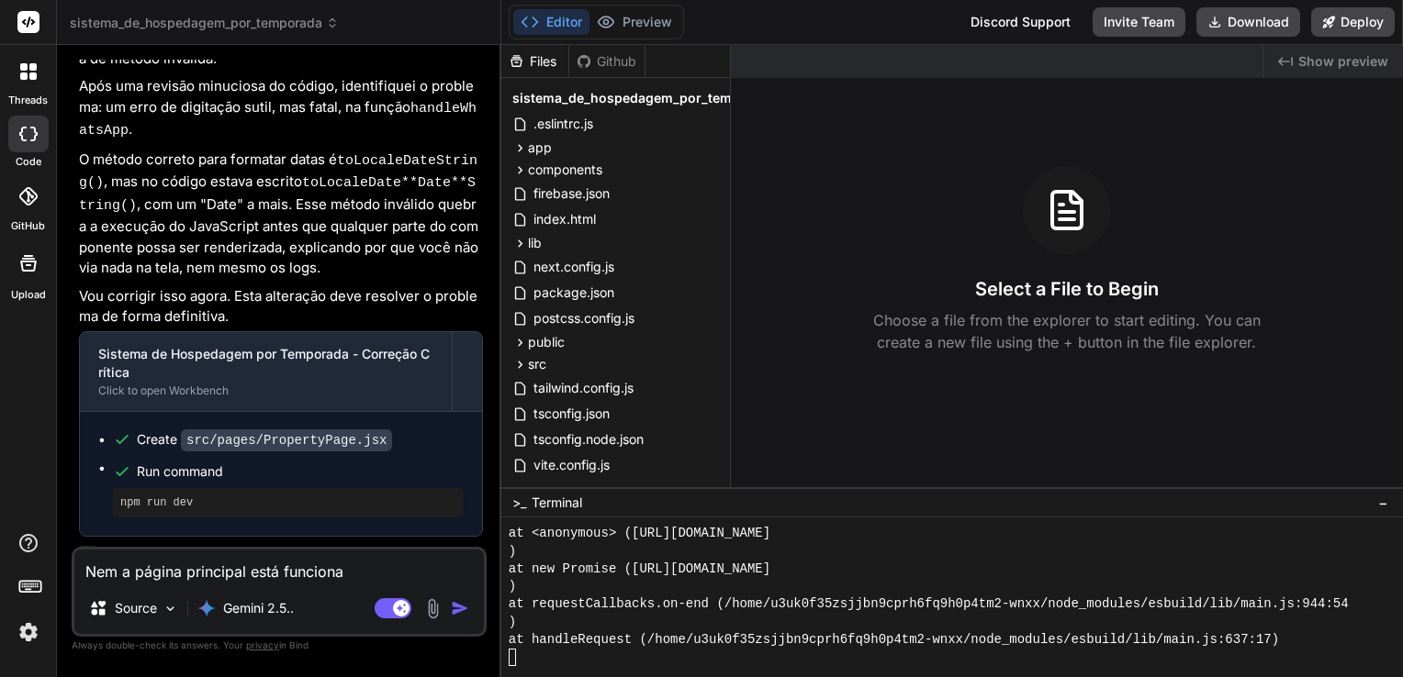
type textarea "x"
type textarea "Nem a página principal está funcionand"
type textarea "x"
type textarea "Nem a página principal está funcionando"
type textarea "x"
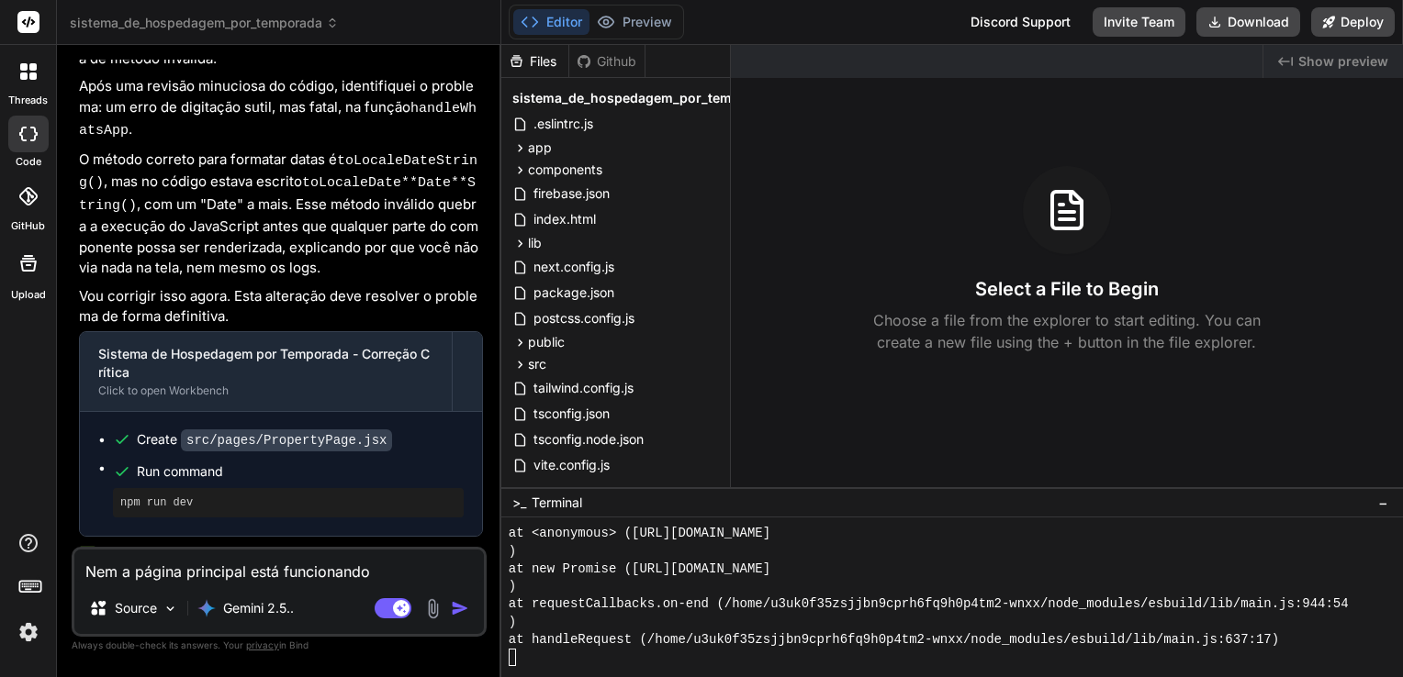
type textarea "Nem a página principal está funcionando"
type textarea "x"
type textarea "Nem a página principal está funcionando m"
type textarea "x"
type textarea "Nem a página principal está funcionando ma"
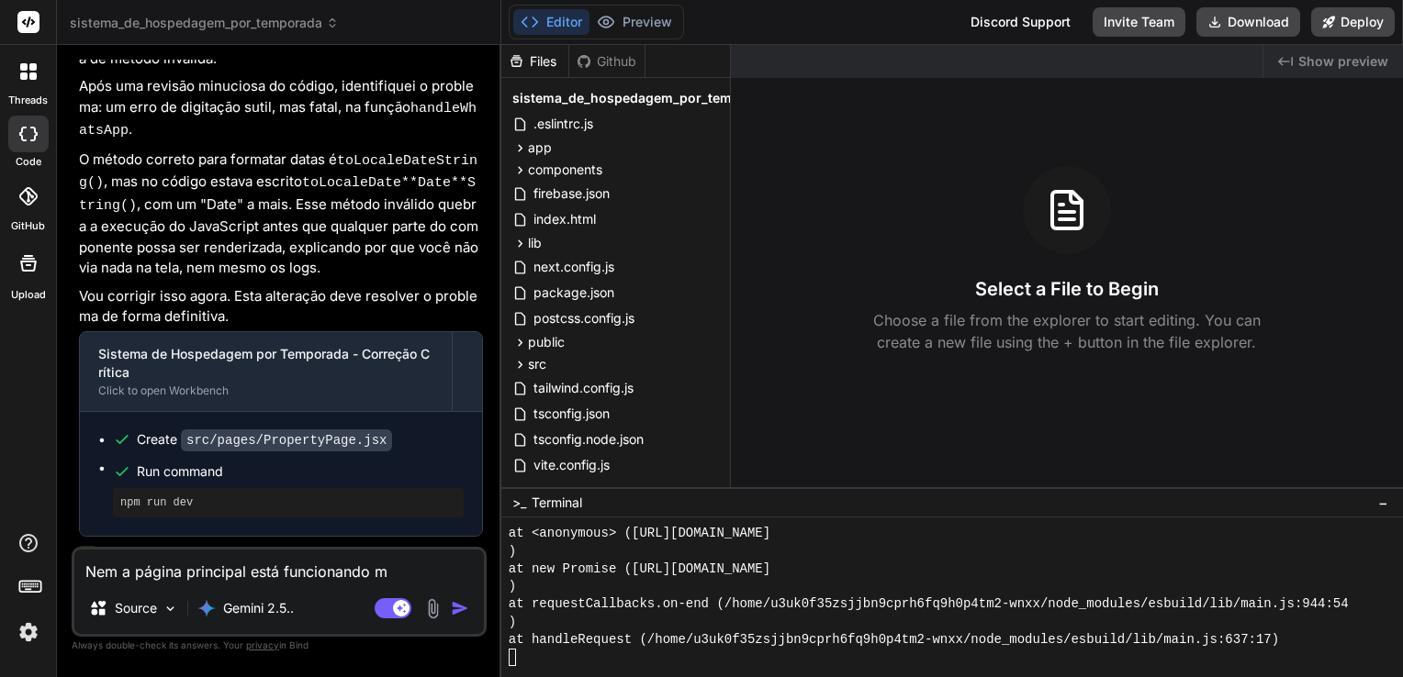
type textarea "x"
type textarea "Nem a página principal está funcionando mai"
type textarea "x"
type textarea "Nem a página principal está funcionando mais"
type textarea "x"
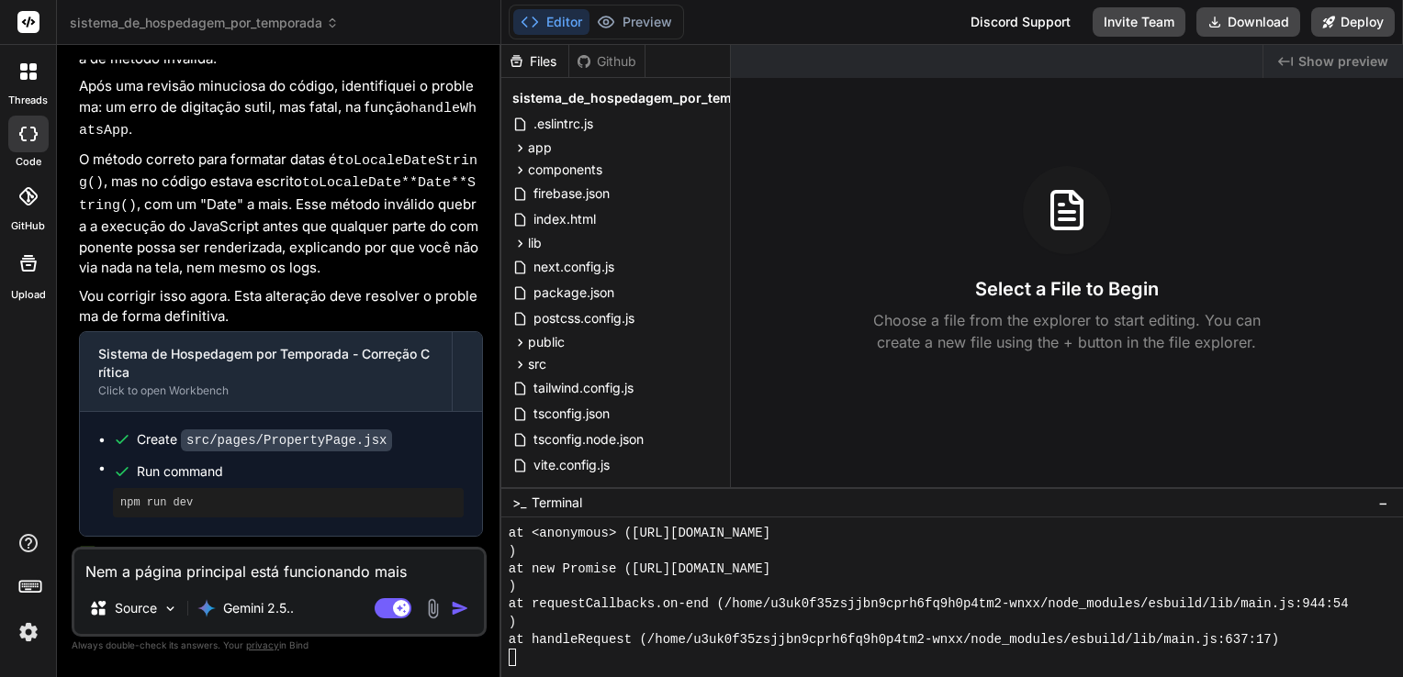
type textarea "Nem a página principal está funcionando mais."
type textarea "x"
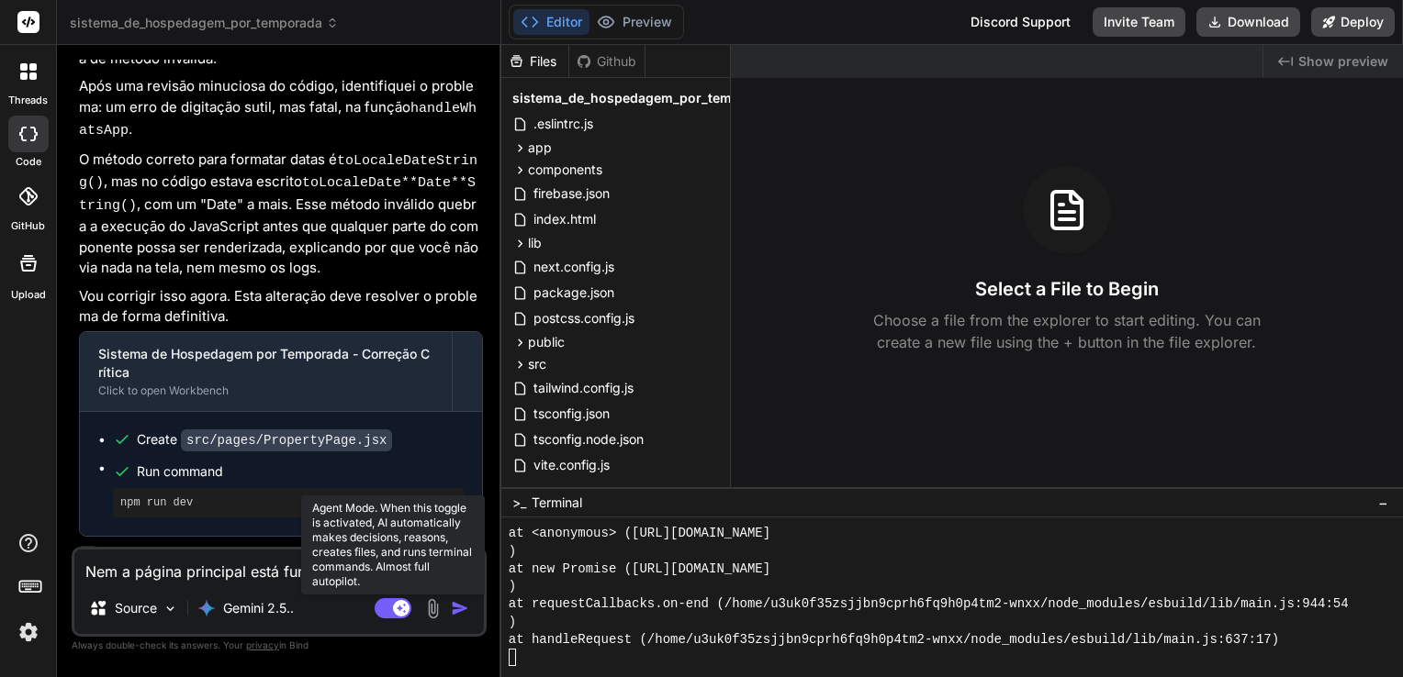
type textarea "Nem a página principal está funcionando mais."
click at [397, 604] on rect at bounding box center [401, 608] width 17 height 17
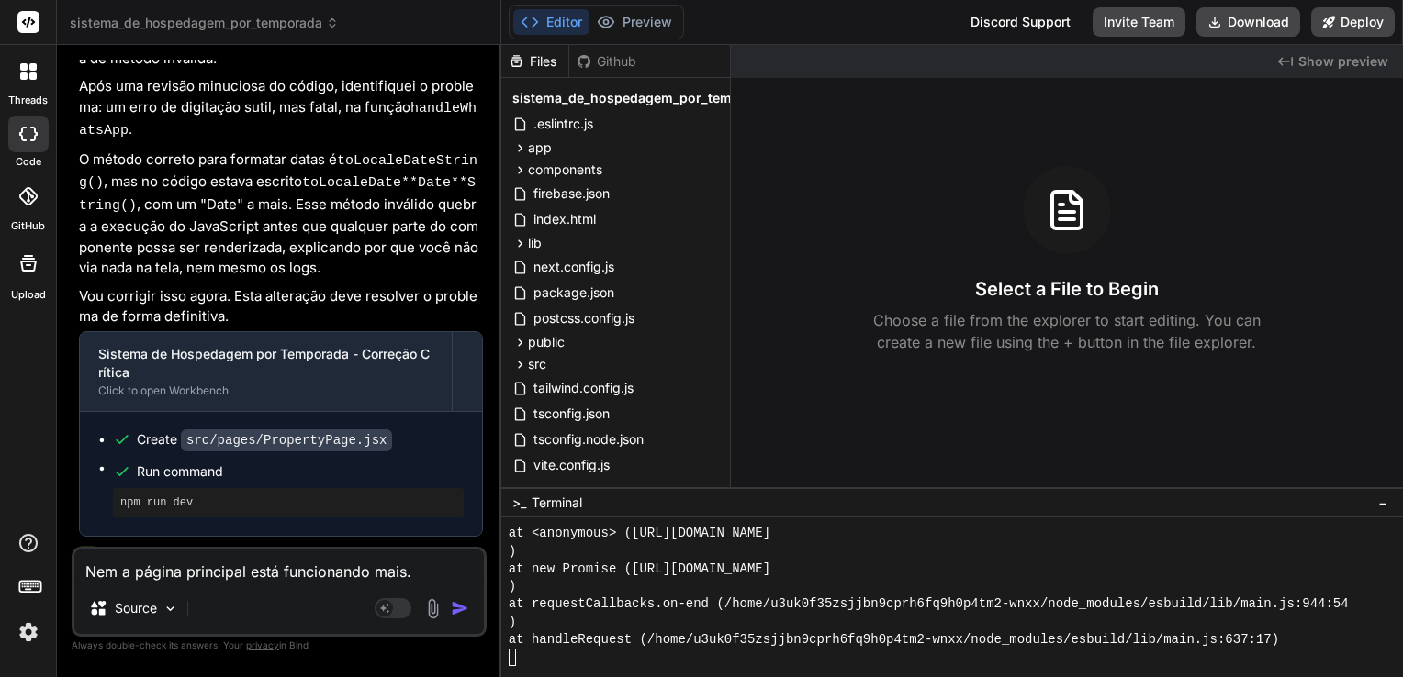
click at [442, 566] on textarea "Nem a página principal está funcionando mais." at bounding box center [278, 566] width 409 height 33
type textarea "x"
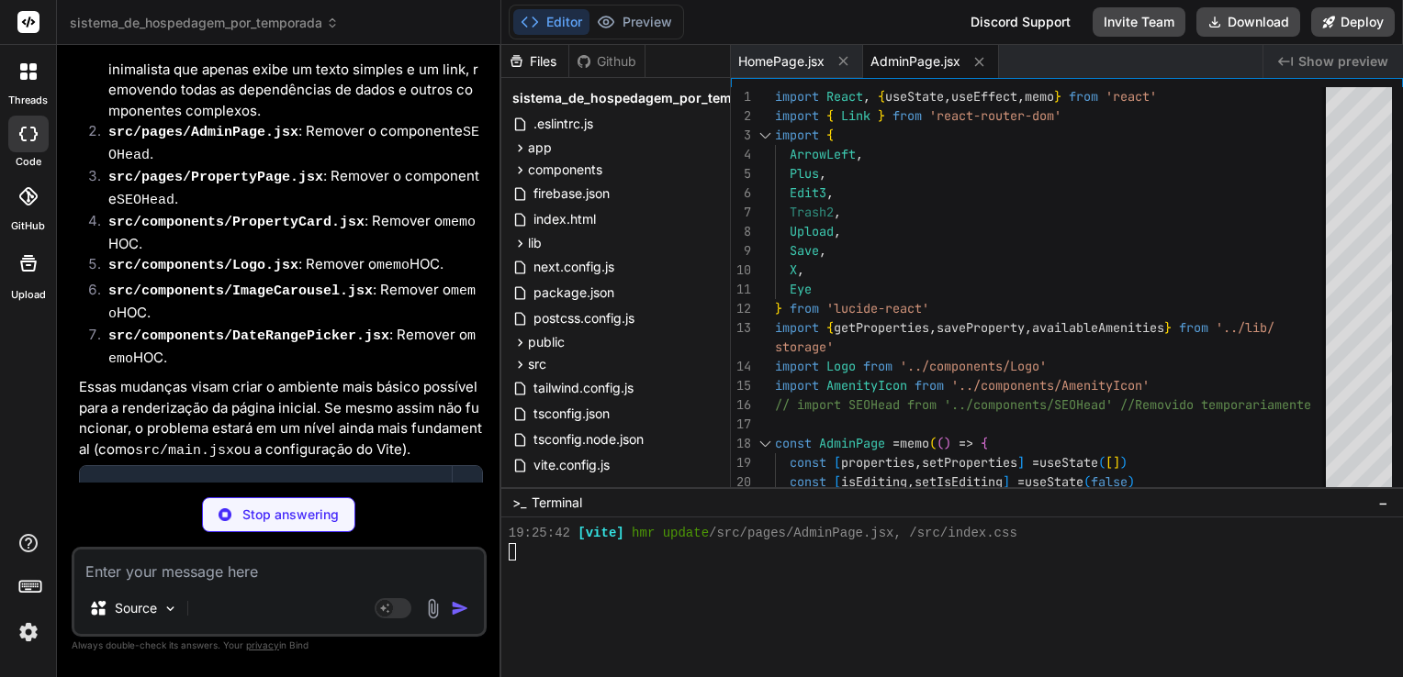
scroll to position [6713, 0]
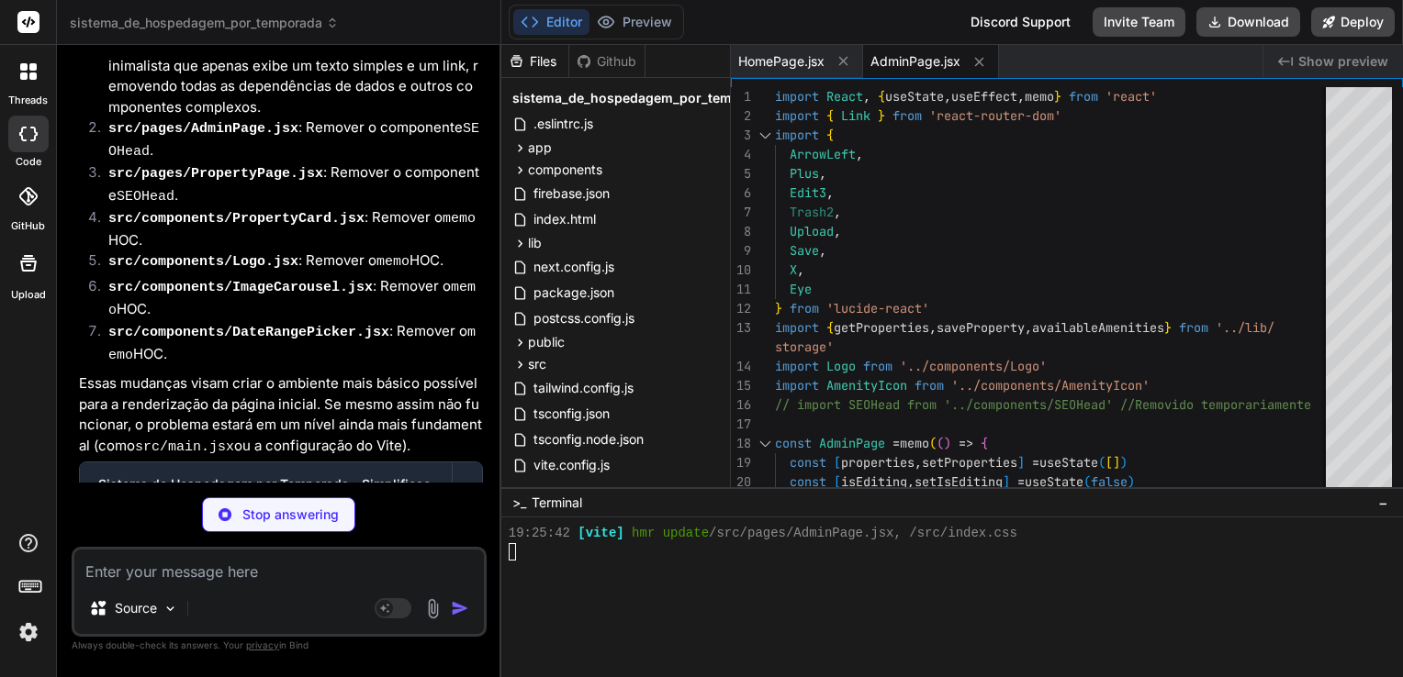
type textarea "x"
type textarea "</div> </div> </div> </main> </div> ) } export default PropertyPage"
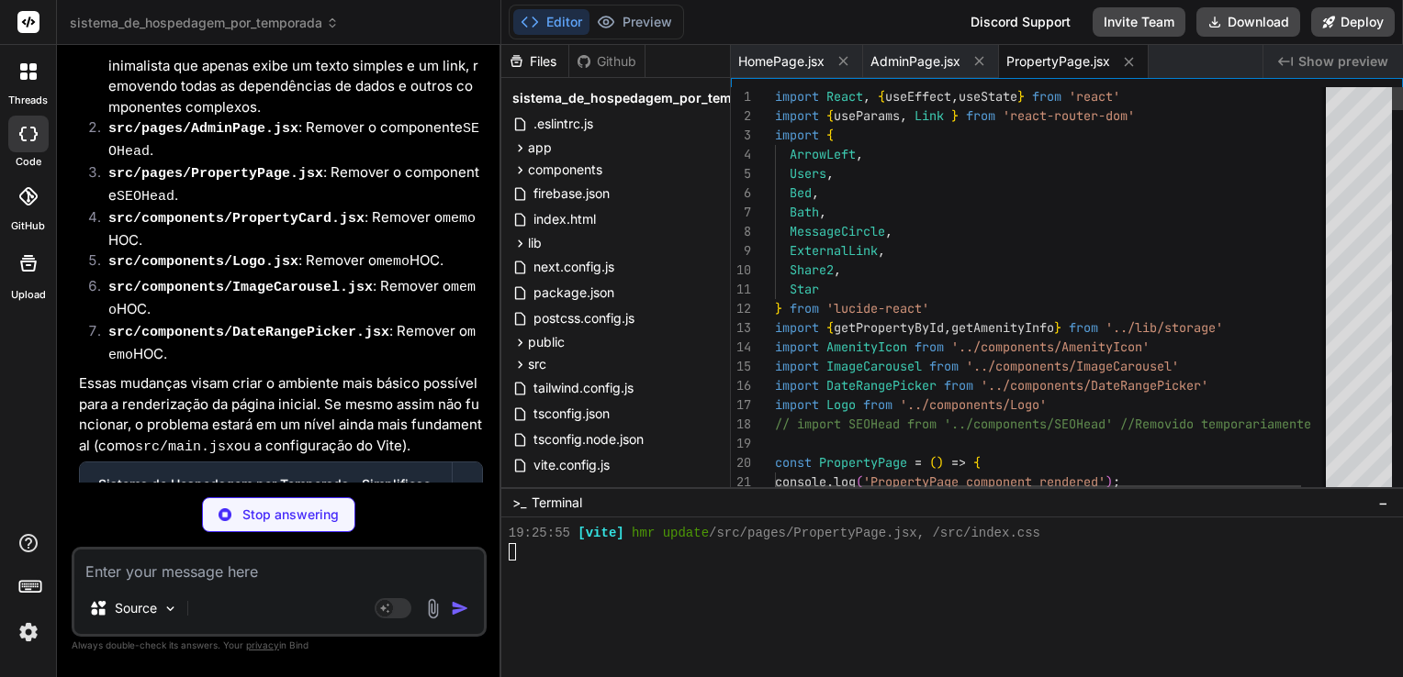
scroll to position [1039, 0]
type textarea "x"
type textarea "</article> </Link> ) } export default PropertyCard"
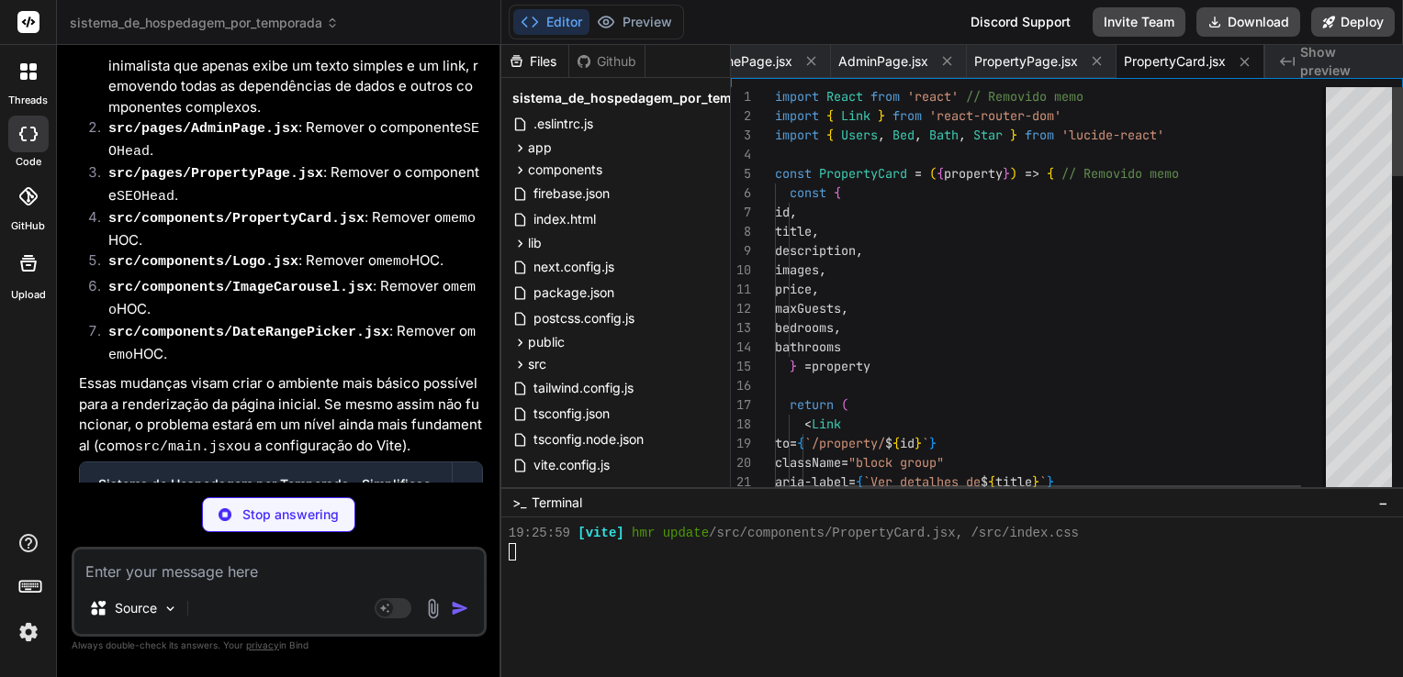
scroll to position [1058, 0]
type textarea "x"
type textarea "</div> ) } export default Logo"
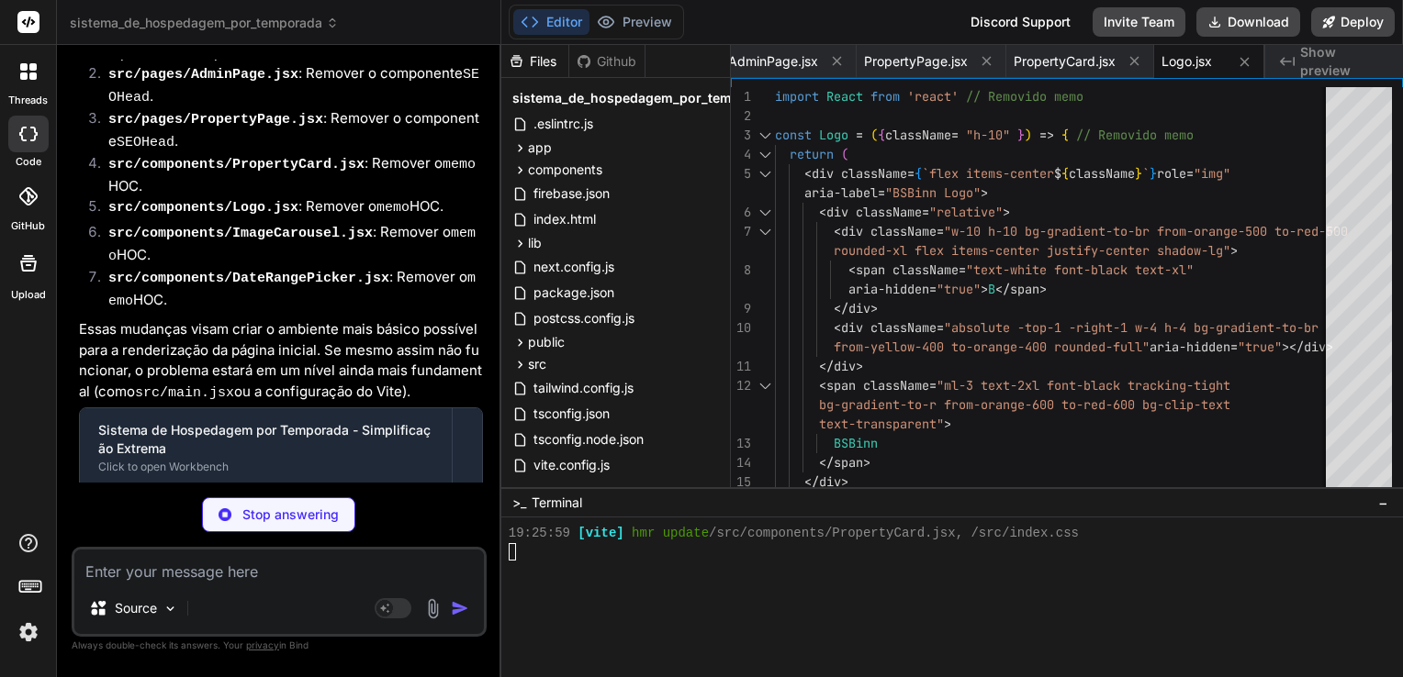
scroll to position [1092, 0]
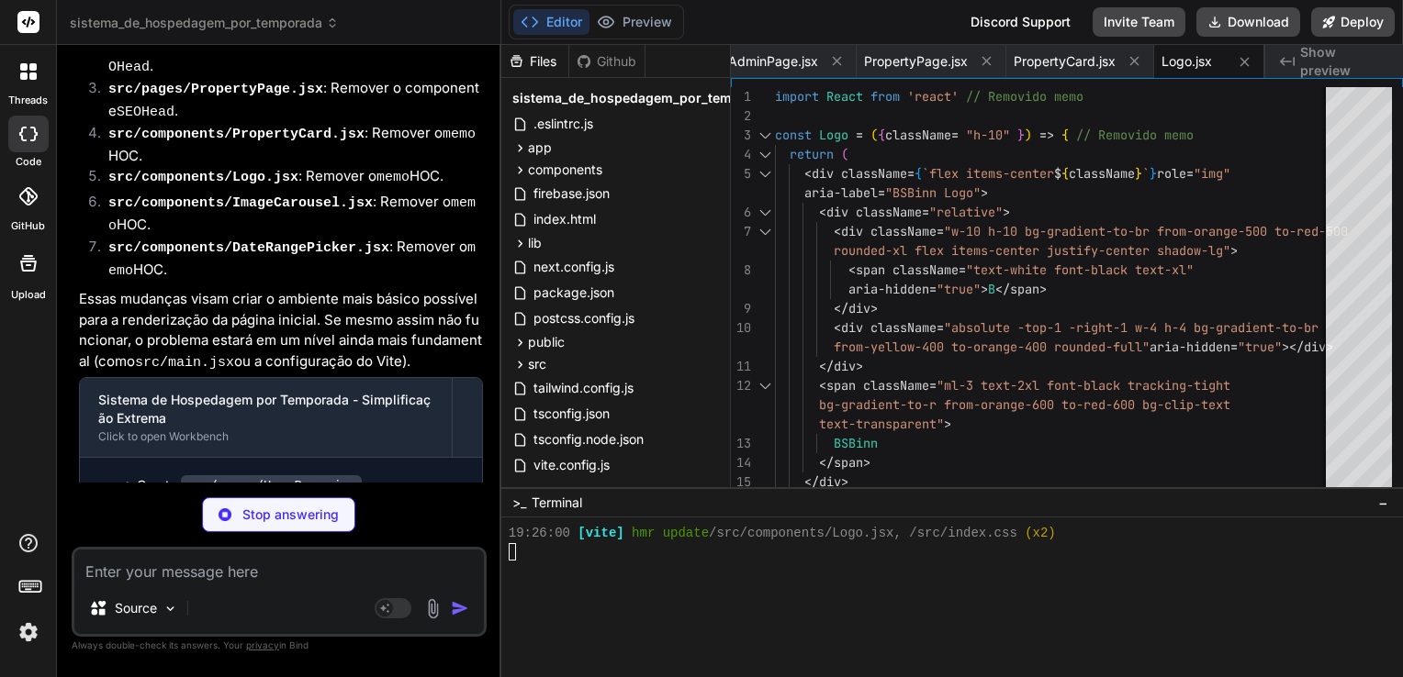
type textarea "x"
type textarea "export default ImageCarousel"
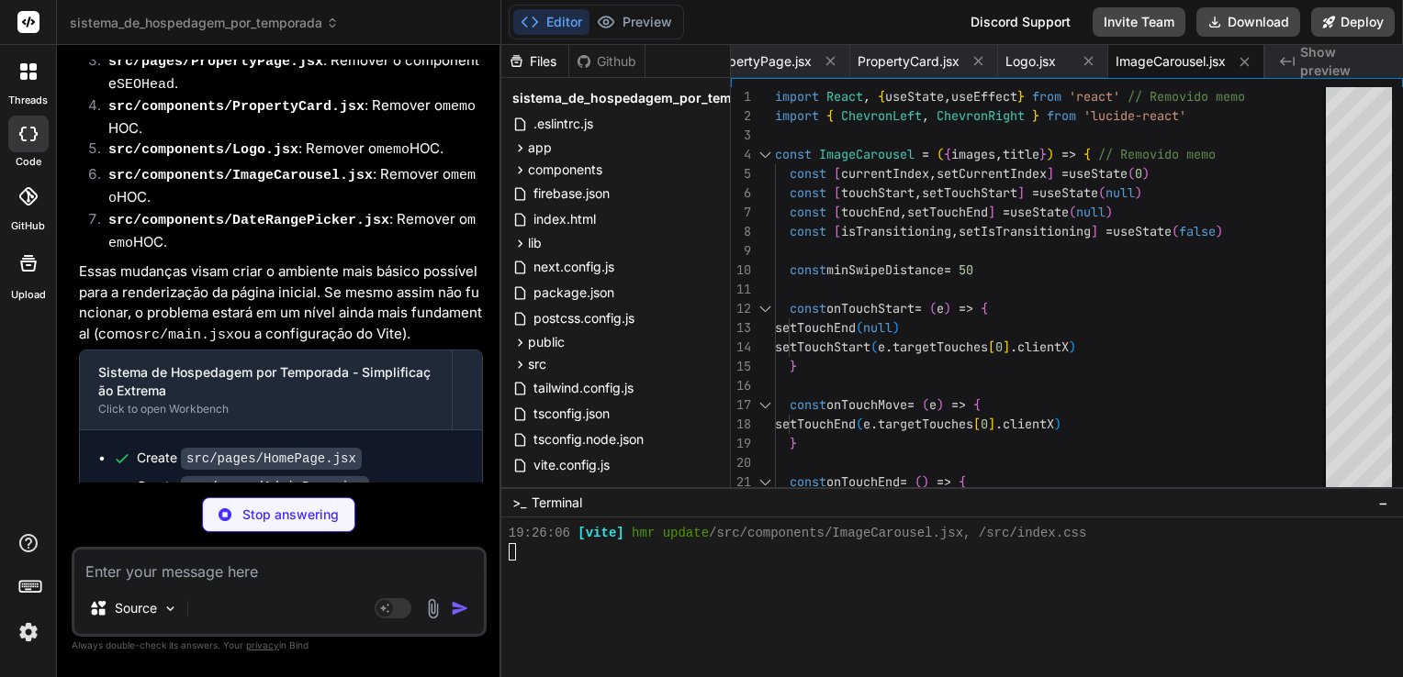
scroll to position [6826, 0]
type textarea "x"
type textarea ") } export default DateRangePicker"
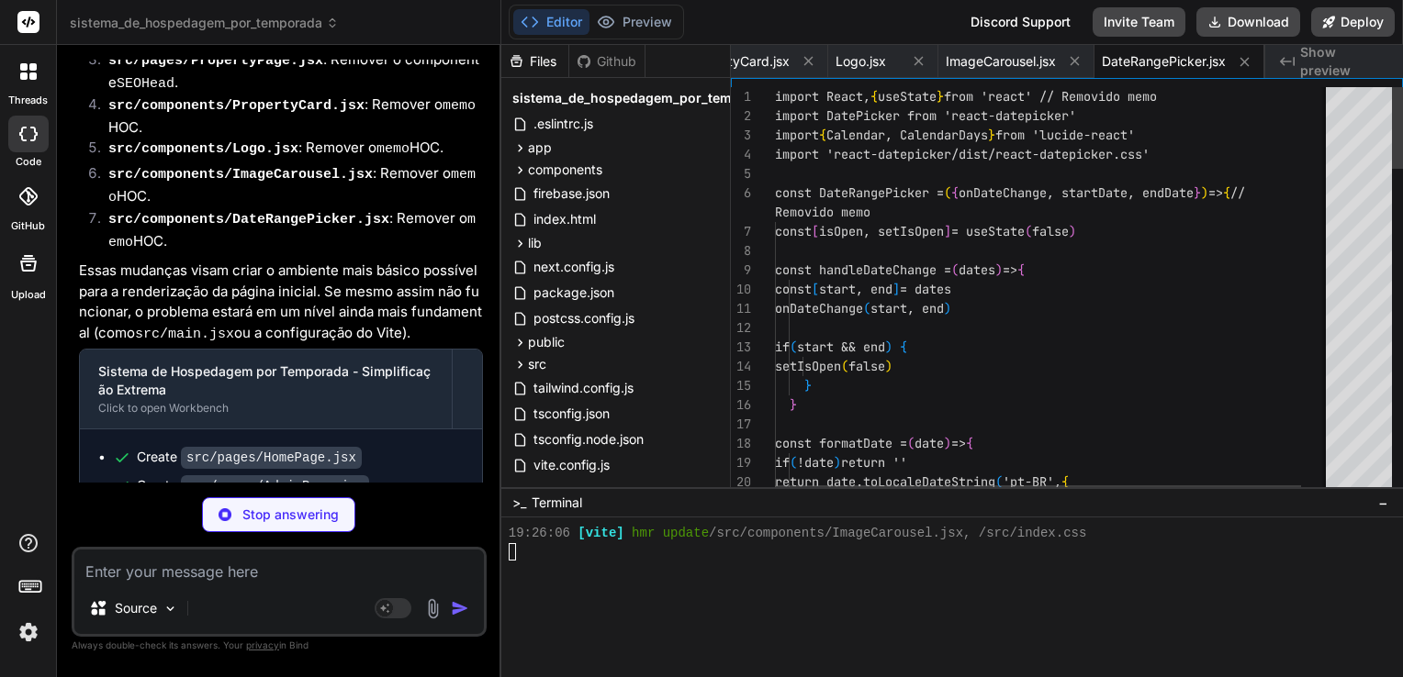
scroll to position [1127, 0]
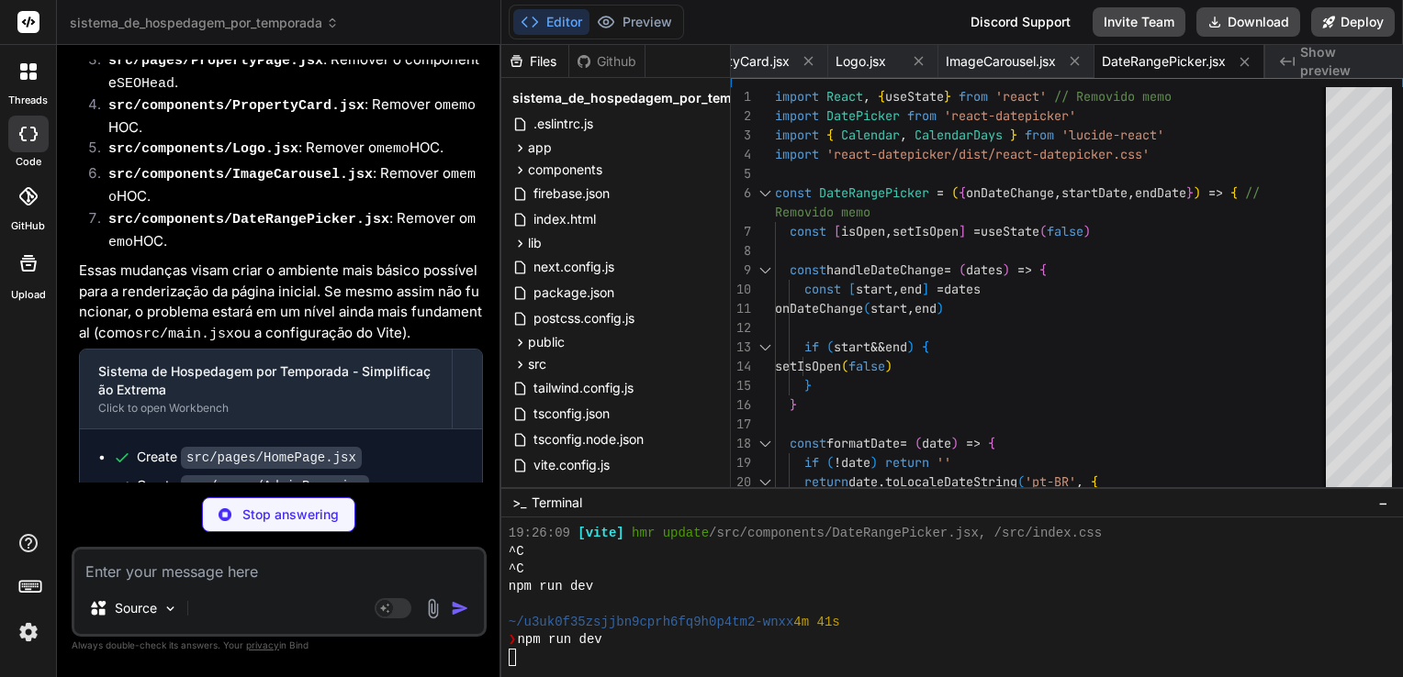
type textarea "x"
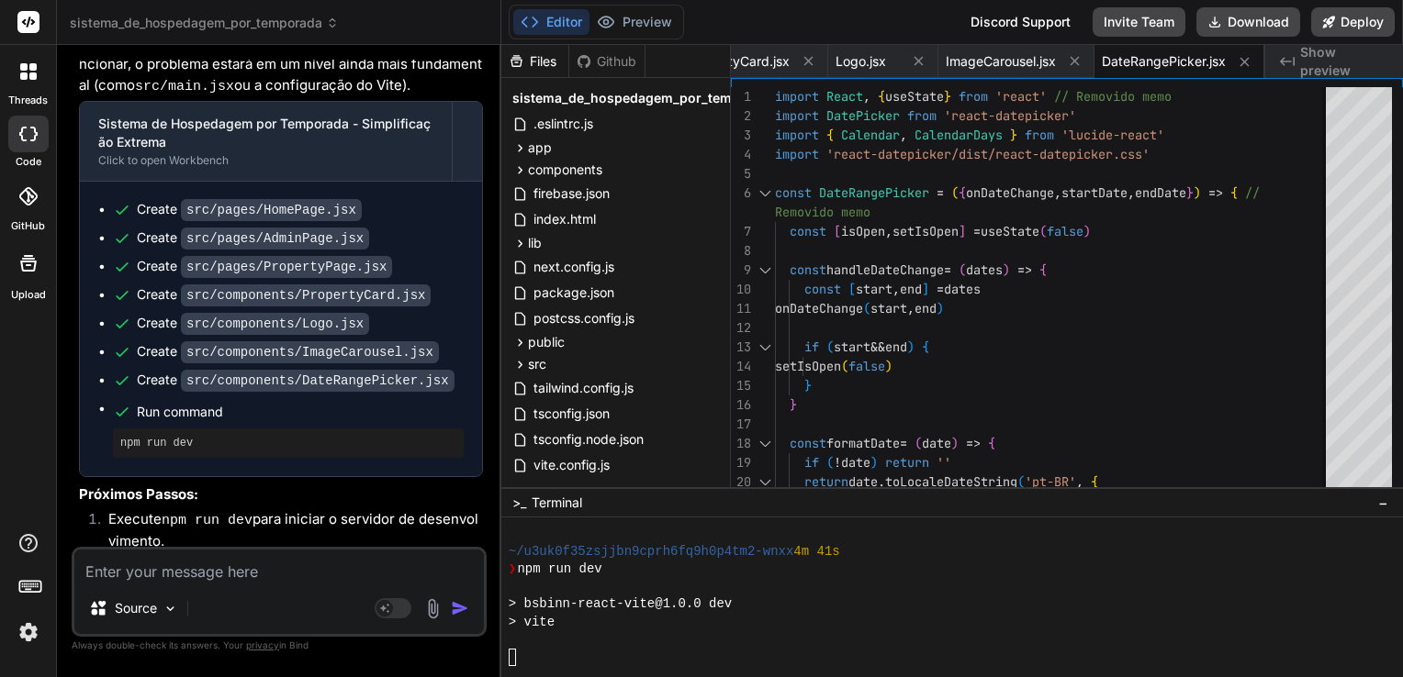
scroll to position [7090, 0]
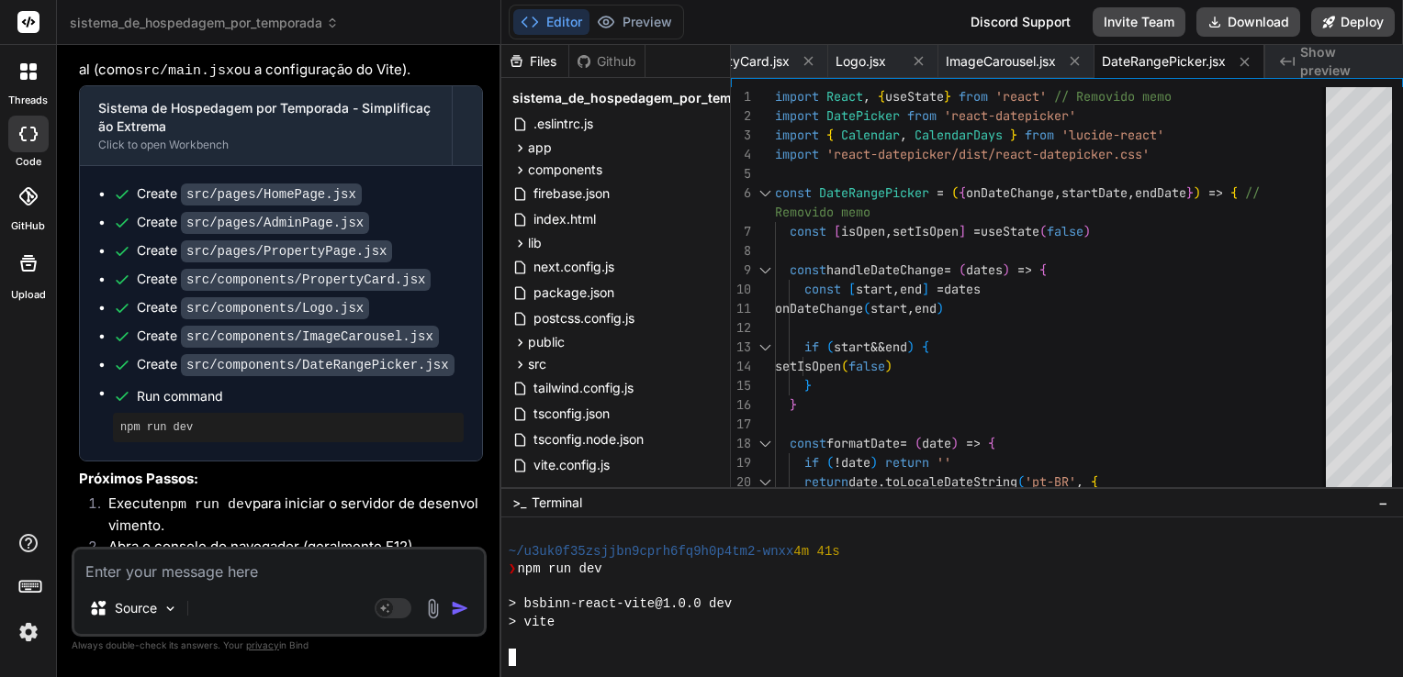
click at [533, 659] on div at bounding box center [944, 657] width 871 height 17
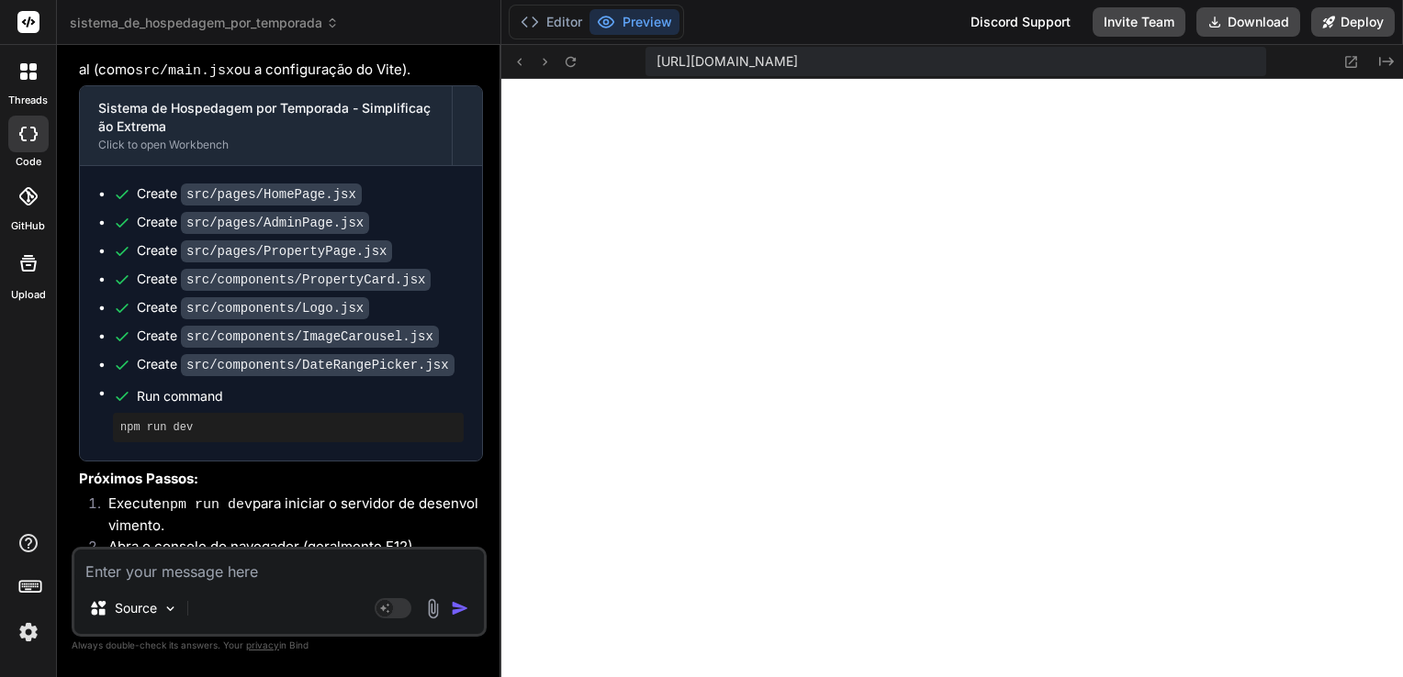
scroll to position [2255, 0]
click at [268, 569] on textarea at bounding box center [278, 566] width 409 height 33
paste textarea "[plugin:vite:react-babel] /home/u3uk0f35zsjjbn9cprh6fq9h0p4tm2-wnxx/src/pages/A…"
type textarea "[plugin:vite:react-babel] /home/u3uk0f35zsjjbn9cprh6fq9h0p4tm2-wnxx/src/pages/A…"
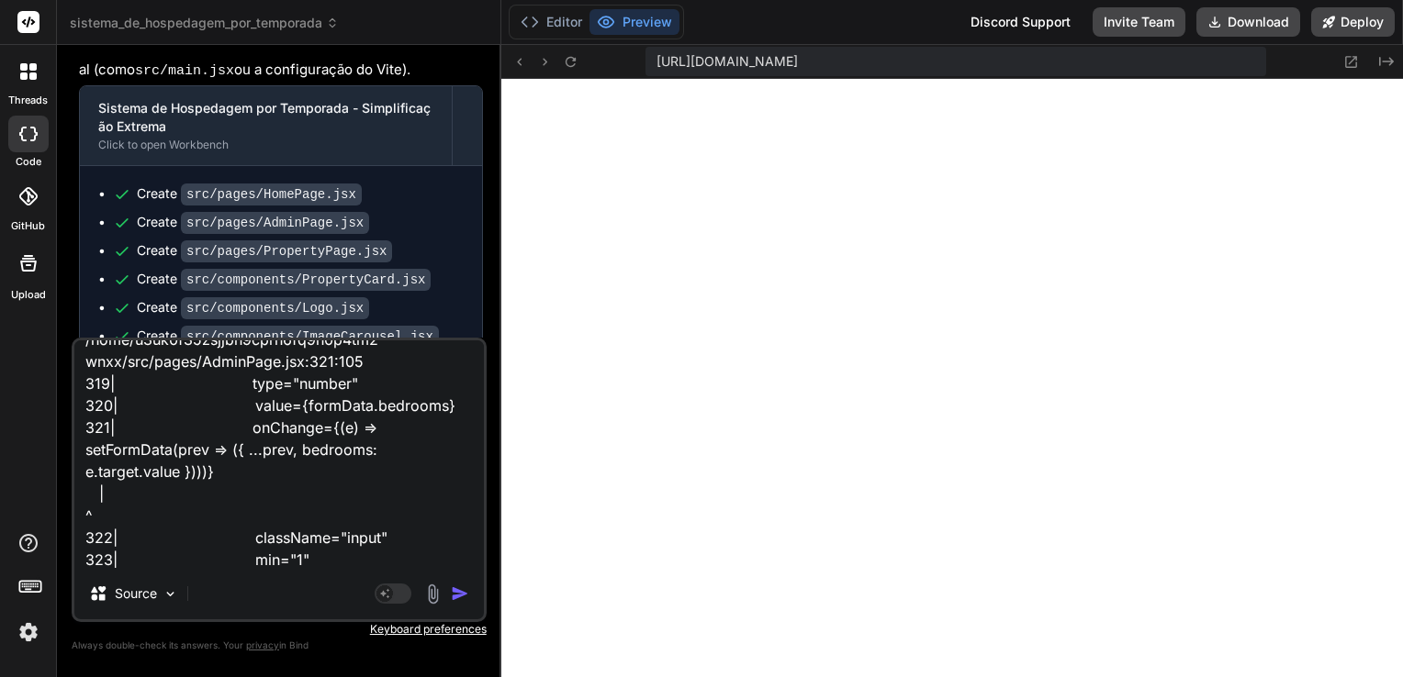
type textarea "x"
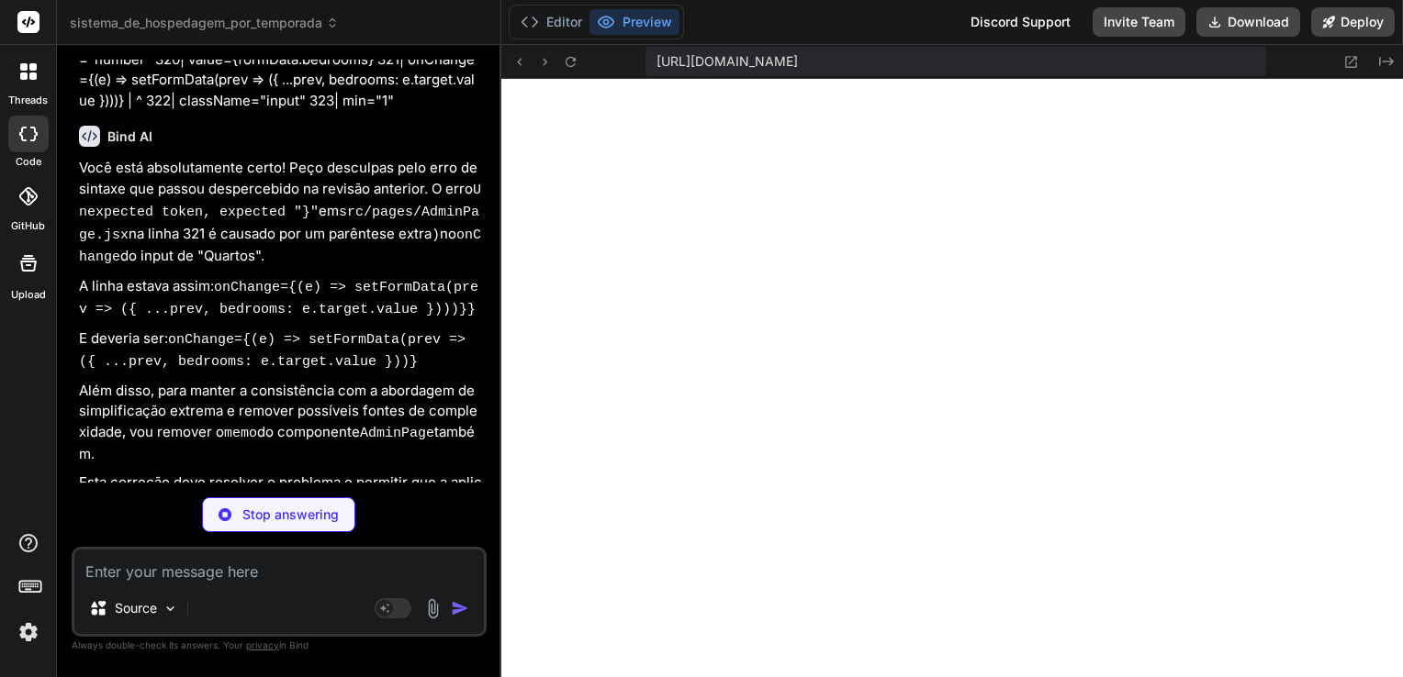
scroll to position [7907, 0]
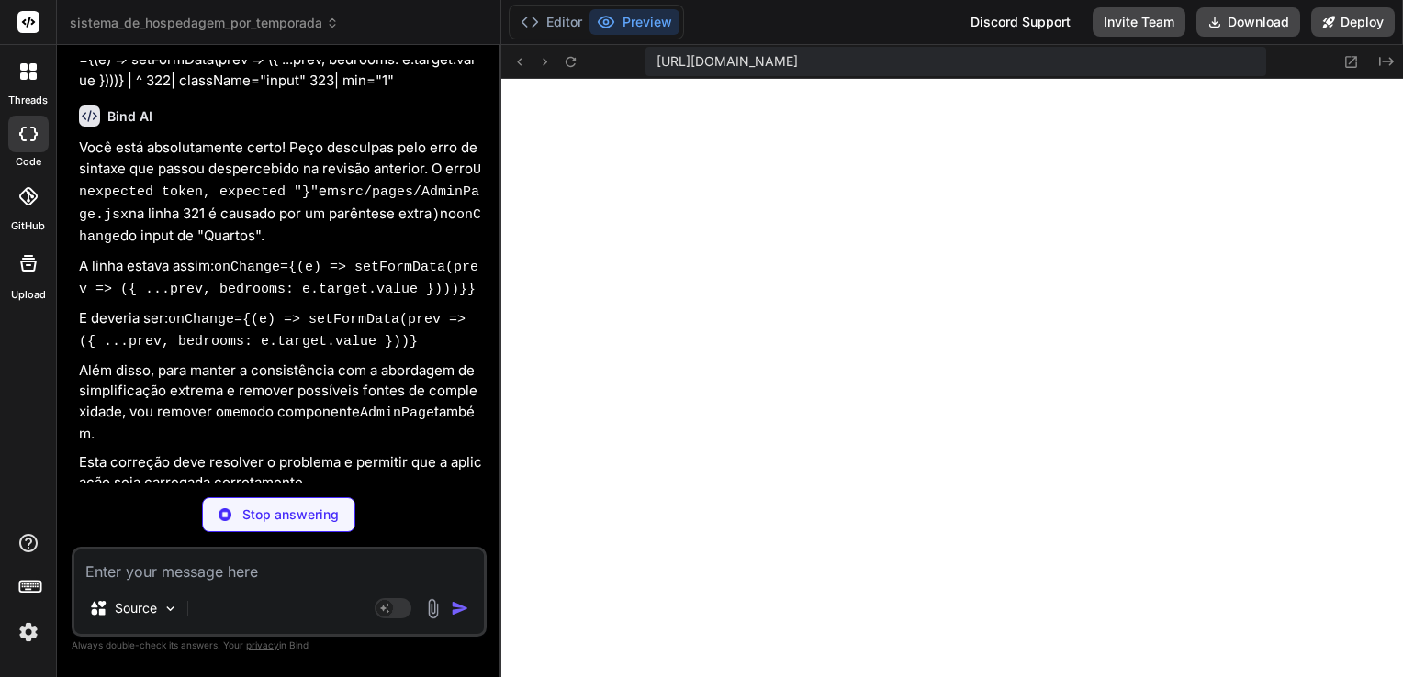
type textarea "x"
type textarea "export default AdminPage"
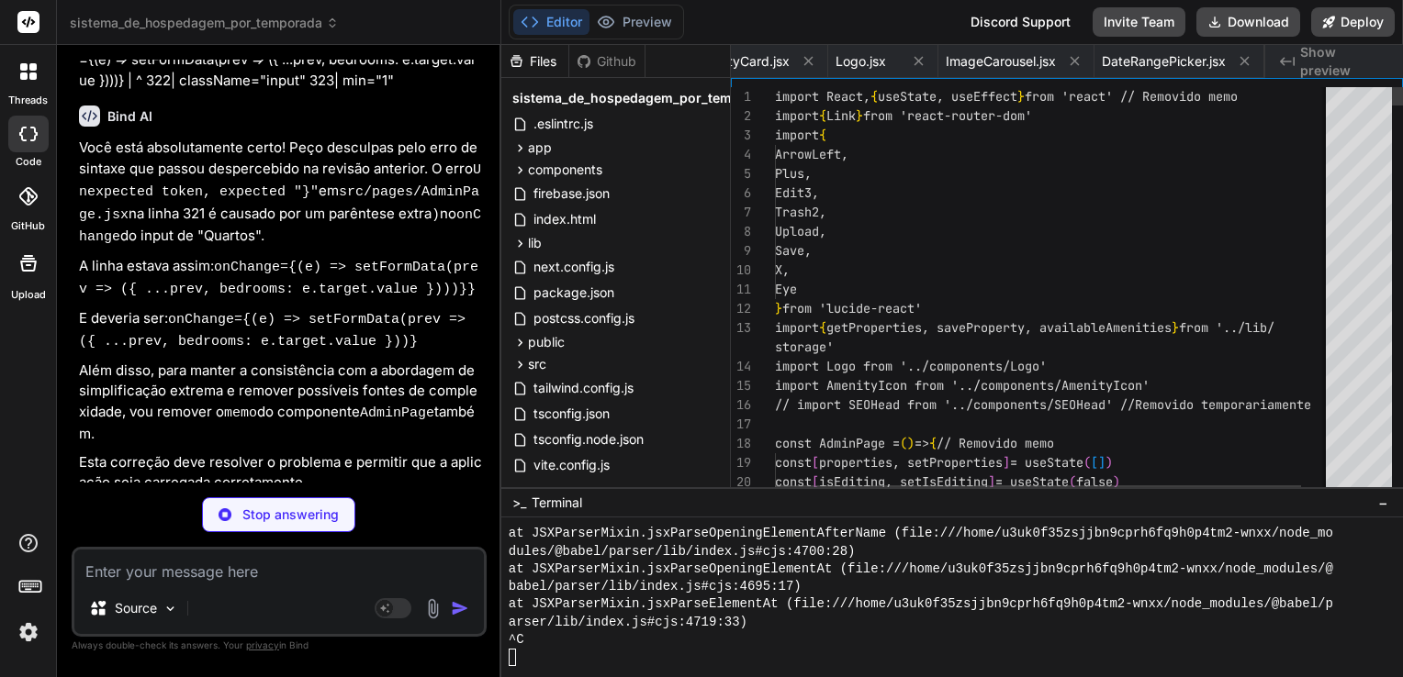
scroll to position [0, 132]
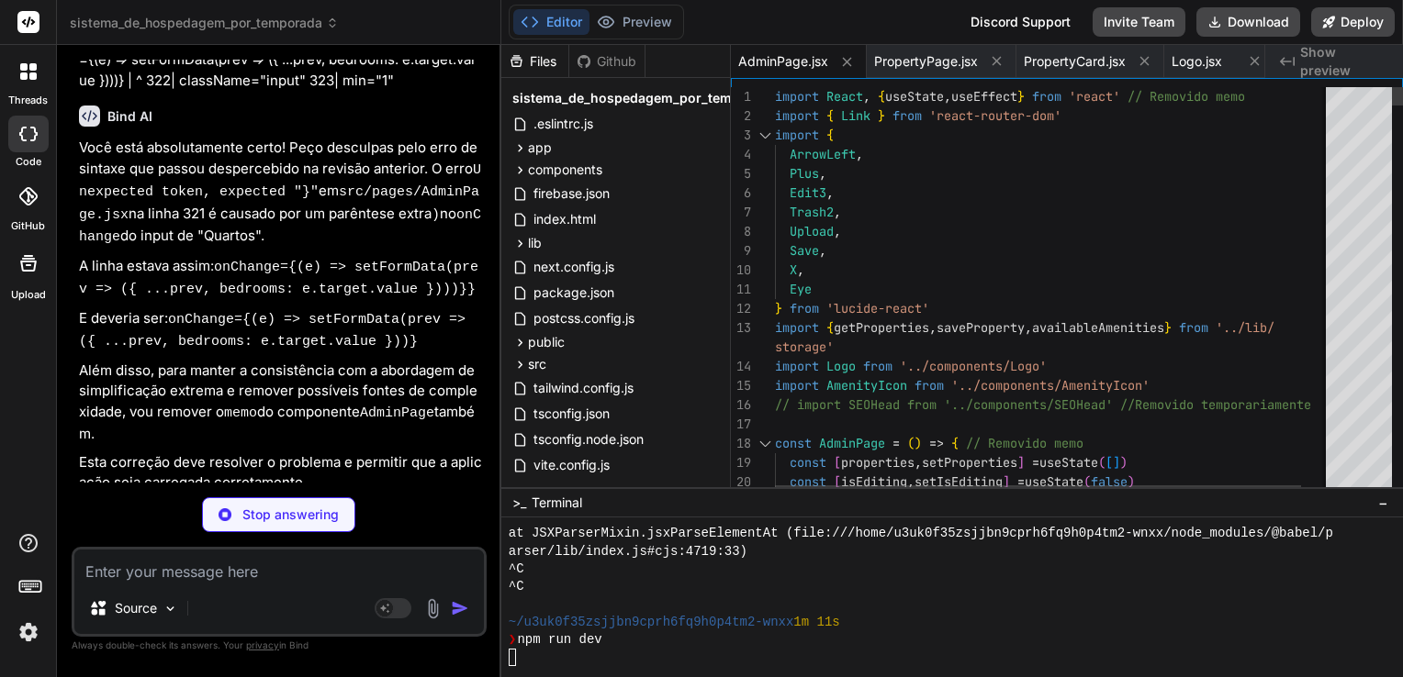
type textarea "x"
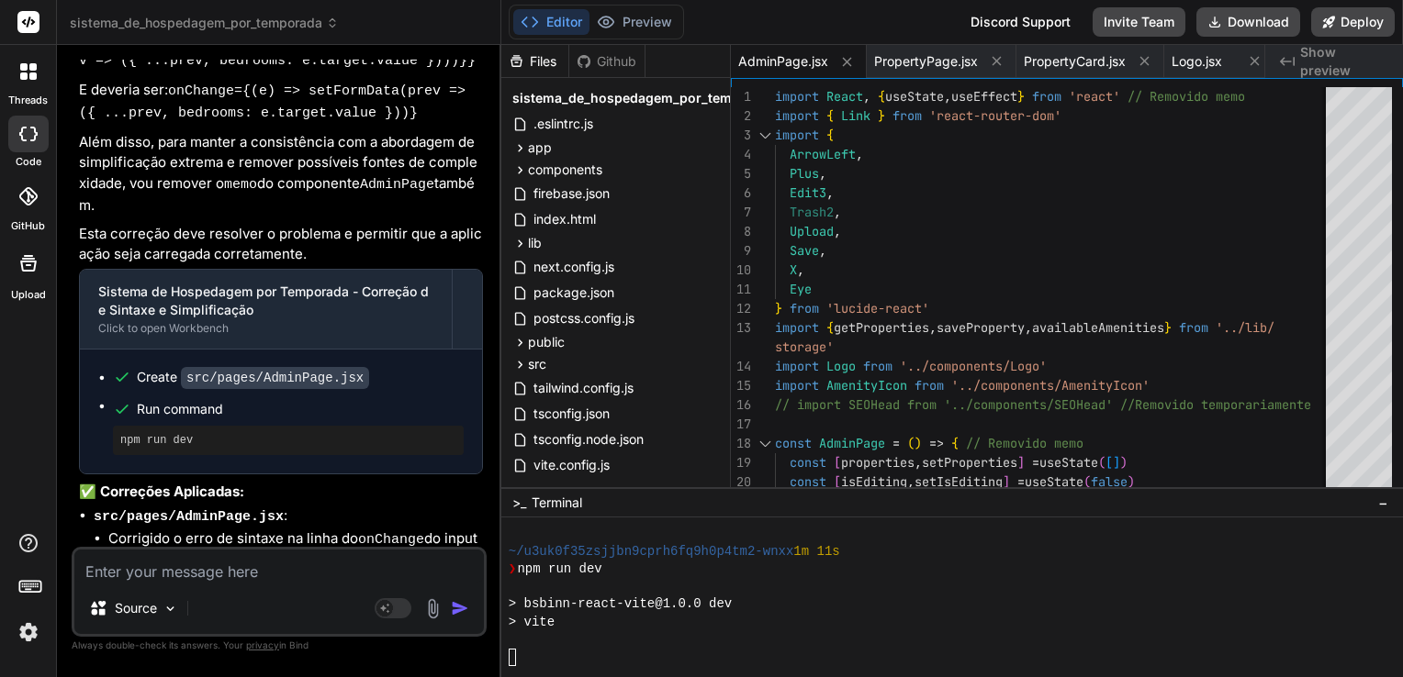
scroll to position [8139, 0]
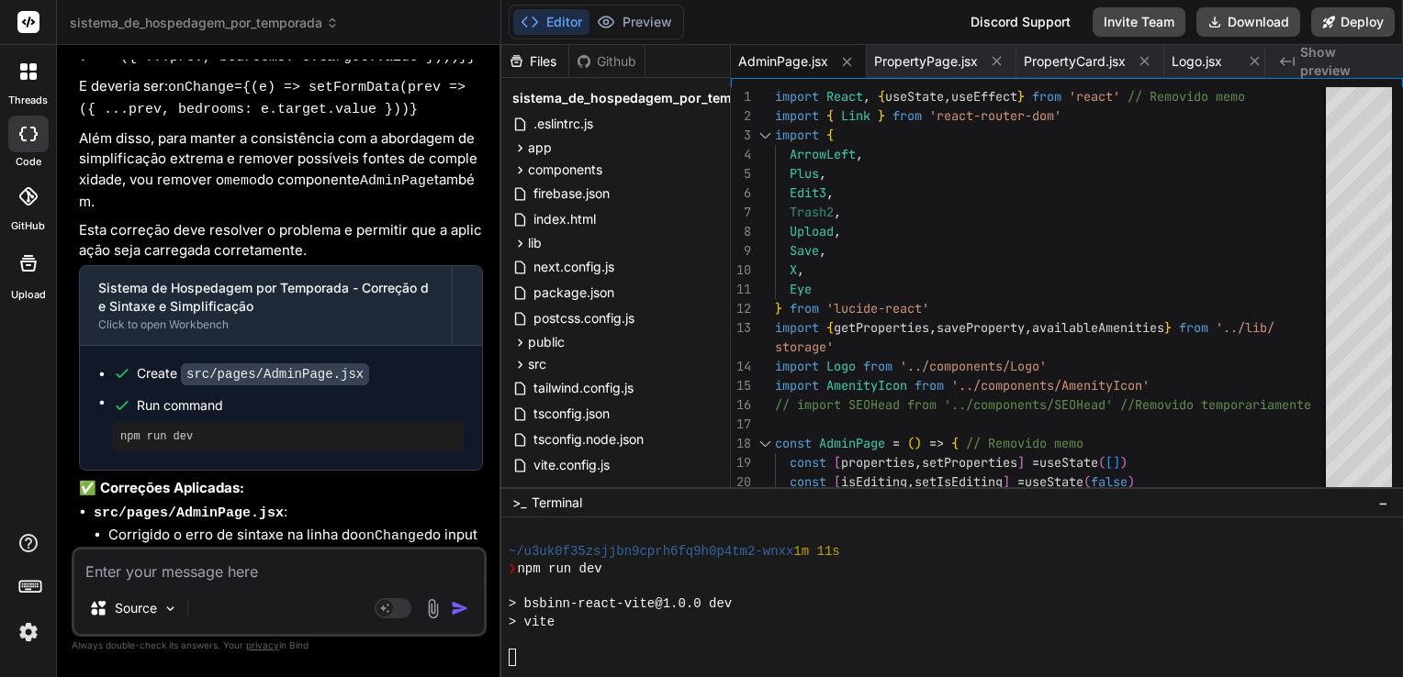
click at [27, 639] on img at bounding box center [28, 632] width 31 height 31
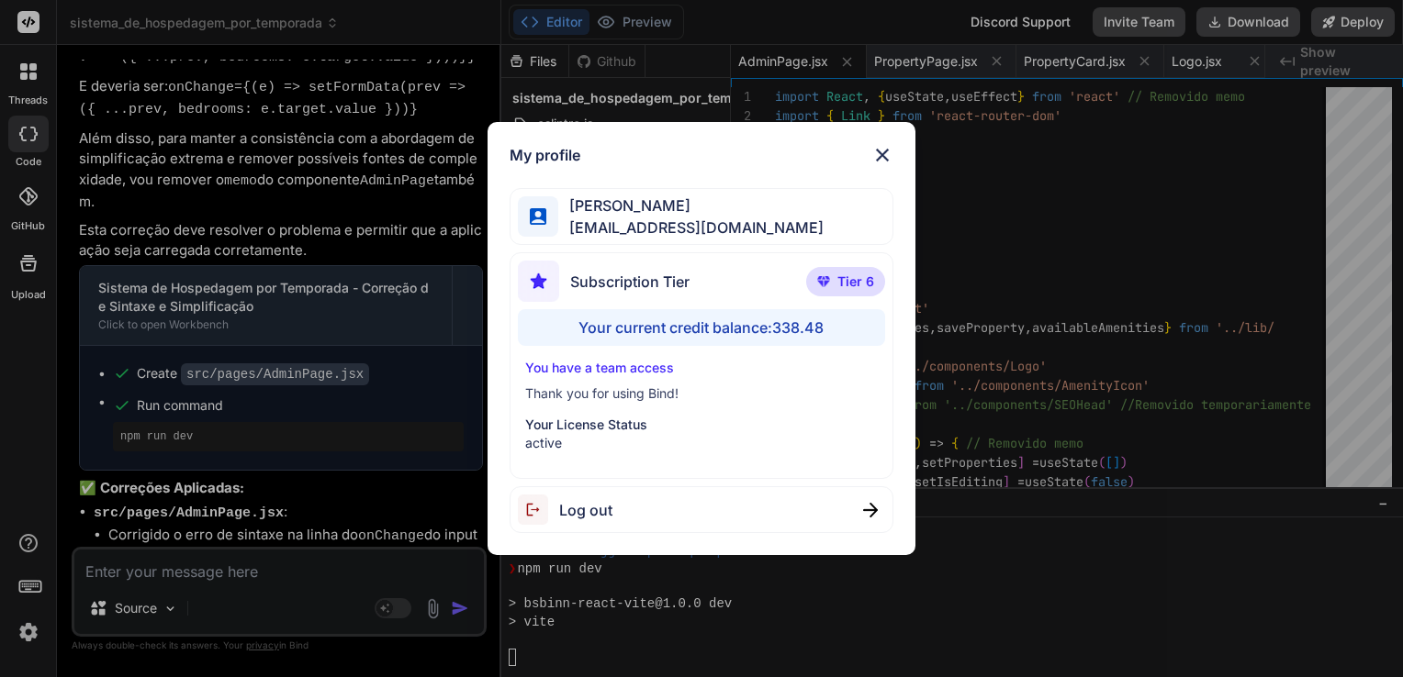
click at [882, 161] on img at bounding box center [882, 155] width 22 height 22
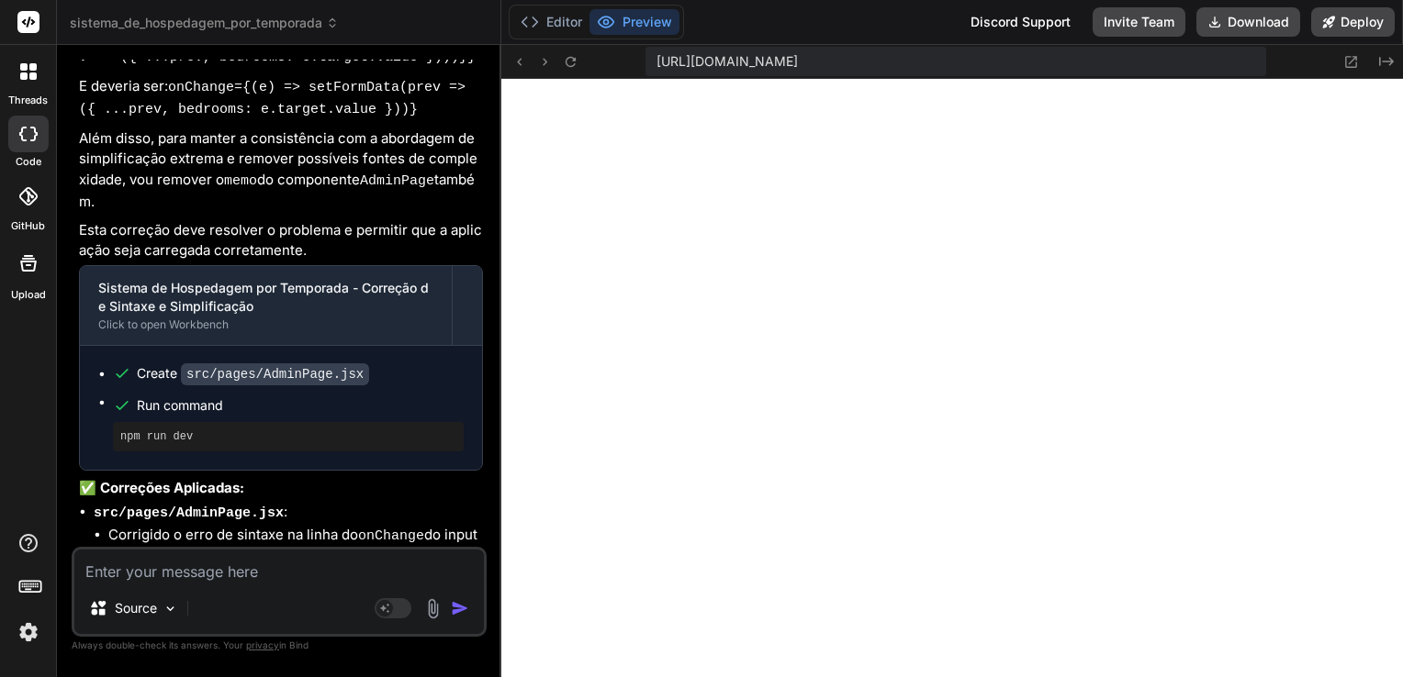
click at [251, 577] on textarea at bounding box center [278, 566] width 409 height 33
paste textarea "[plugin:vite:react-babel] /home/u3uk0f35zsjjbn9cprh6fq9h0p4tm2-wnxx/src/pages/A…"
type textarea "[plugin:vite:react-babel] /home/u3uk0f35zsjjbn9cprh6fq9h0p4tm2-wnxx/src/pages/A…"
type textarea "x"
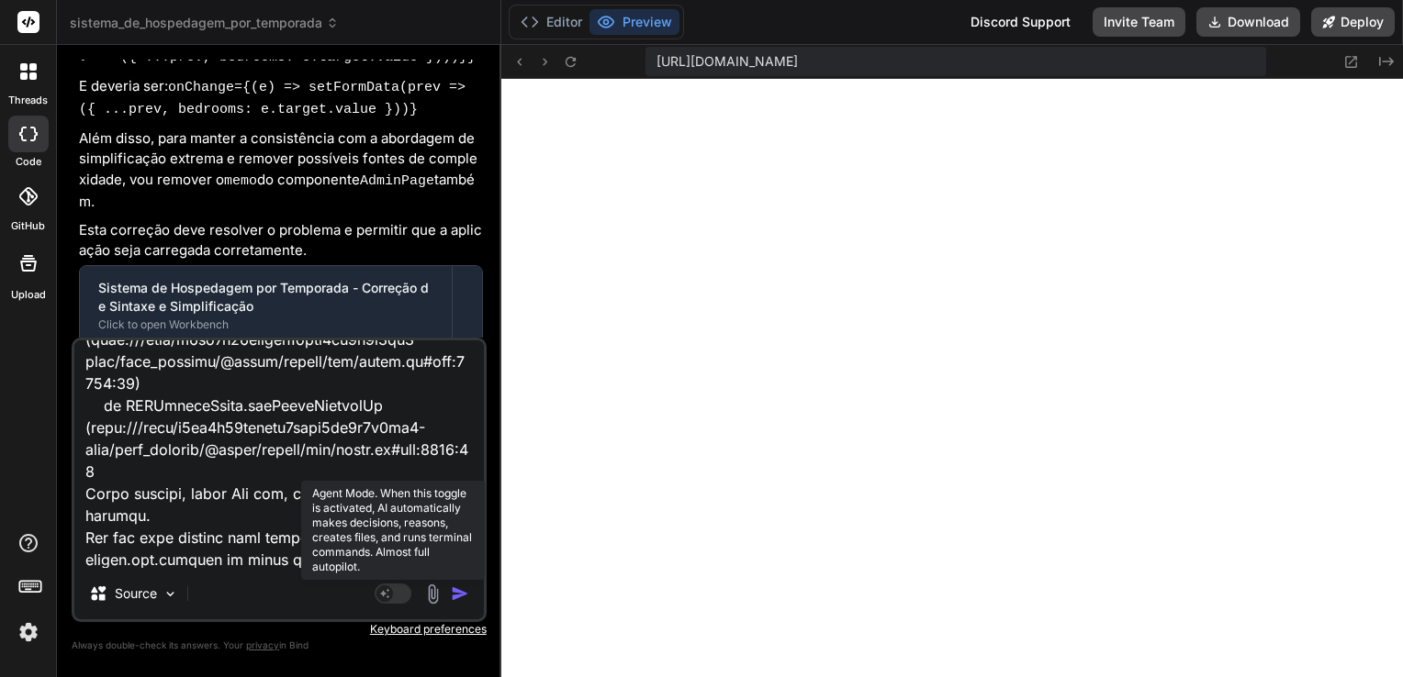
type textarea "[plugin:vite:react-babel] /home/u3uk0f35zsjjbn9cprh6fq9h0p4tm2-wnxx/src/pages/A…"
click at [386, 596] on rect at bounding box center [384, 594] width 17 height 17
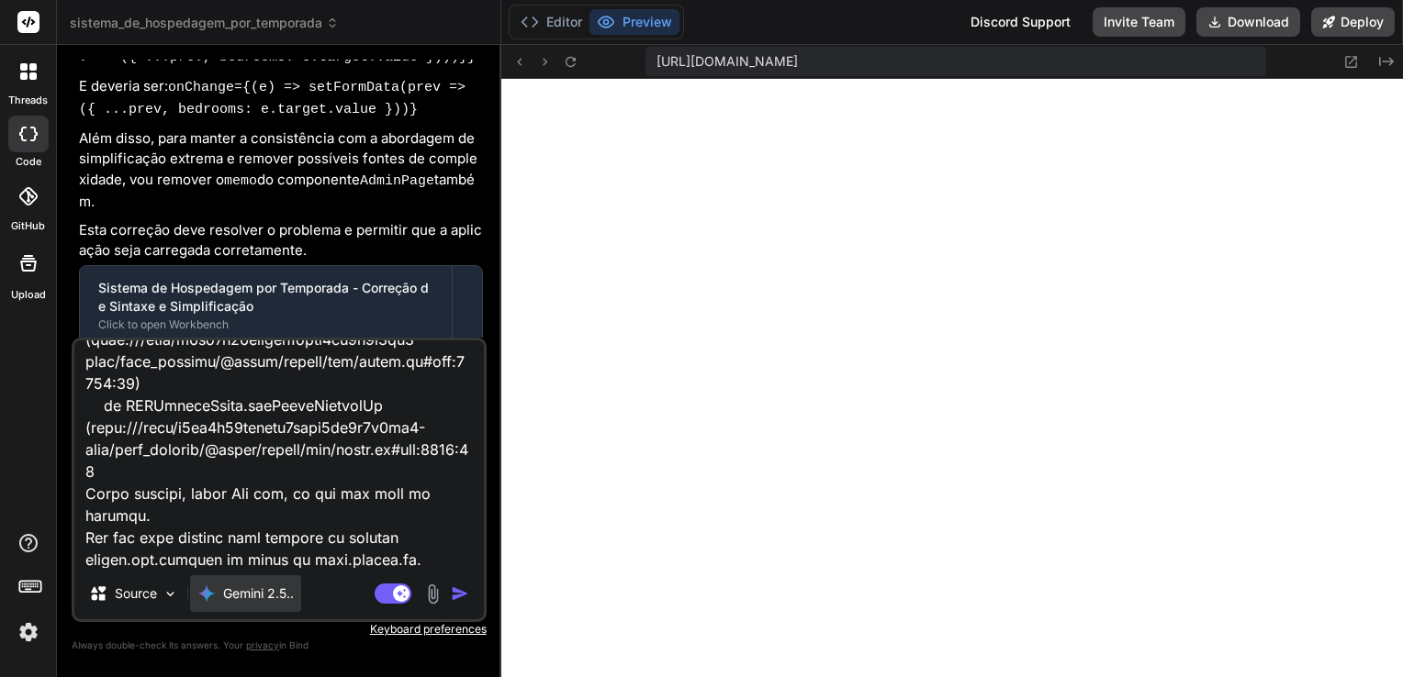
click at [264, 597] on p "Gemini 2.5.." at bounding box center [258, 594] width 71 height 18
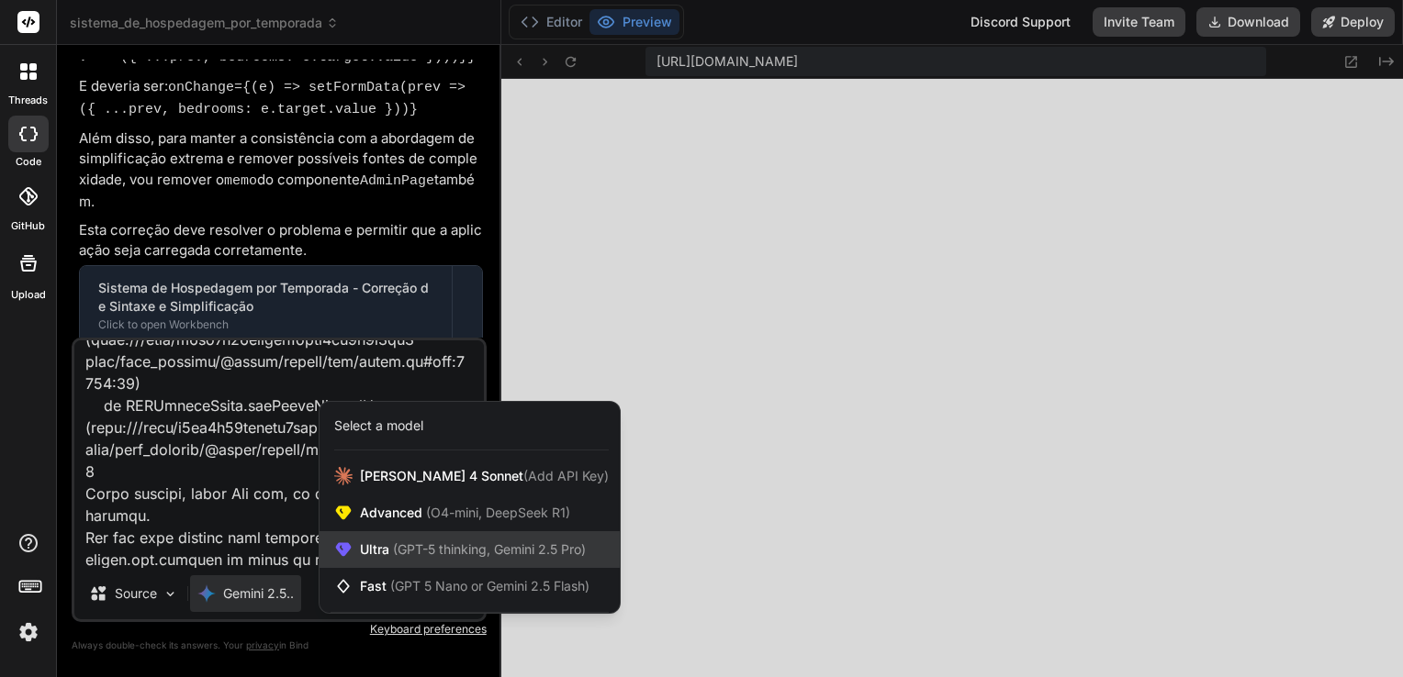
click at [434, 552] on span "(GPT-5 thinking, Gemini 2.5 Pro)" at bounding box center [487, 550] width 196 height 16
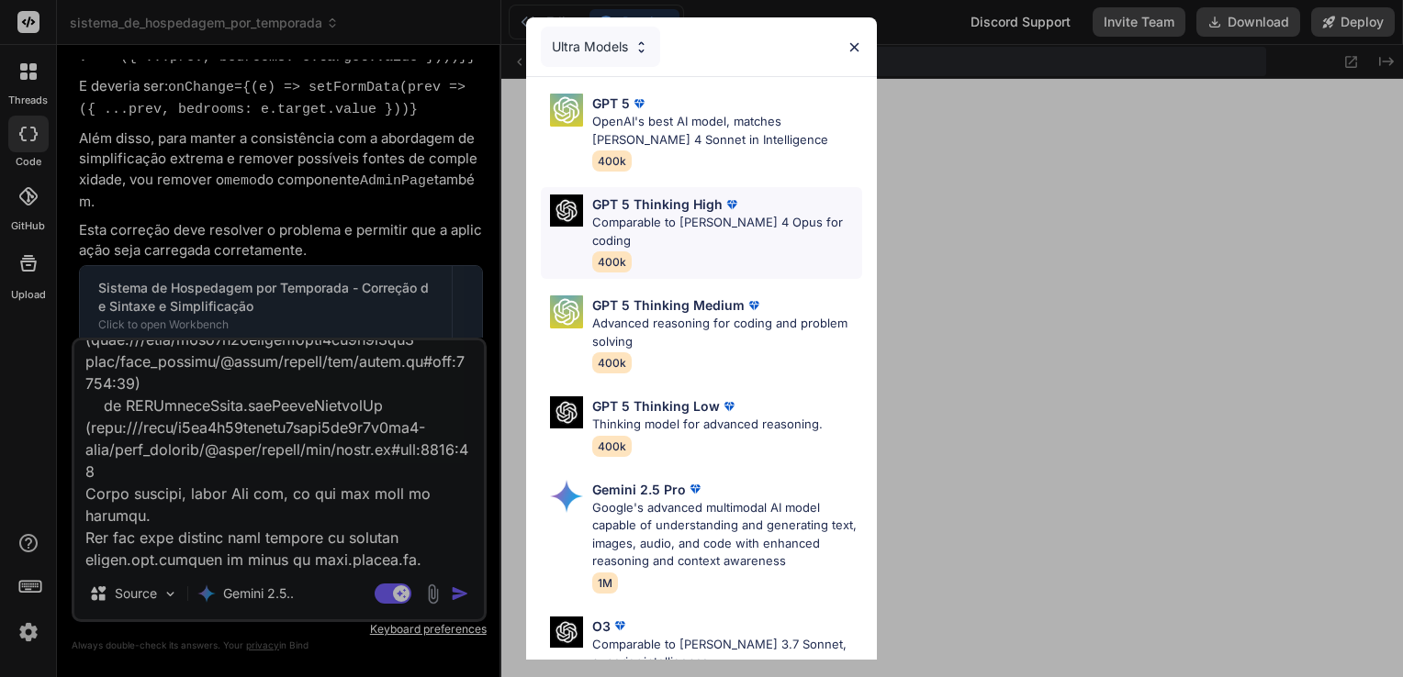
scroll to position [202, 0]
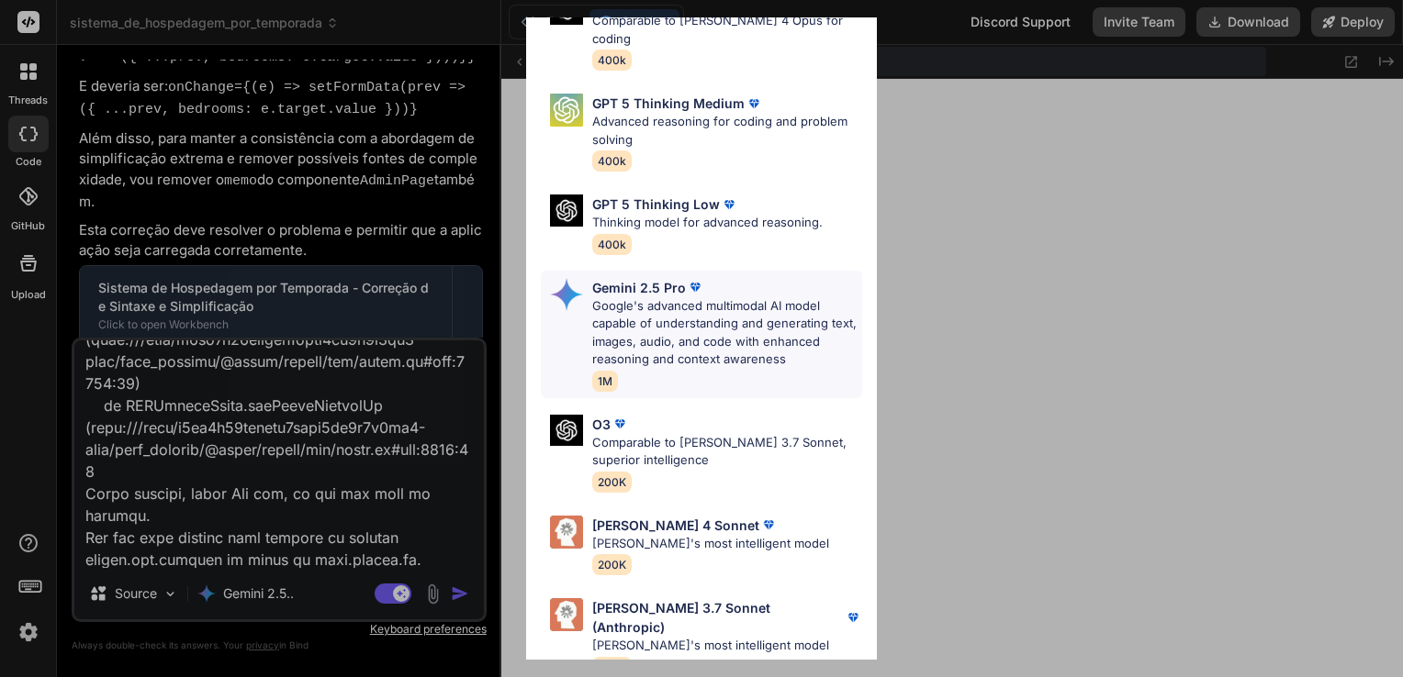
click at [733, 297] on p "Google's advanced multimodal AI model capable of understanding and generating t…" at bounding box center [727, 333] width 270 height 72
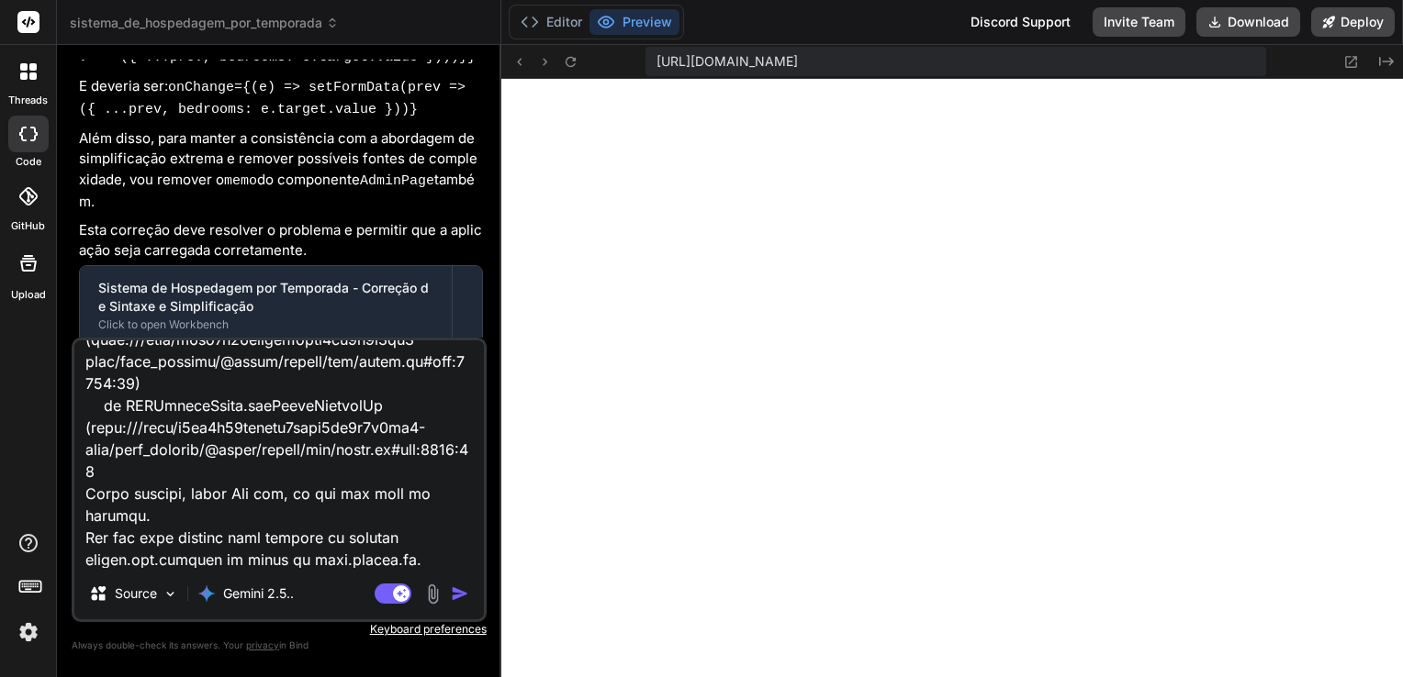
click at [455, 599] on img "button" at bounding box center [460, 594] width 18 height 18
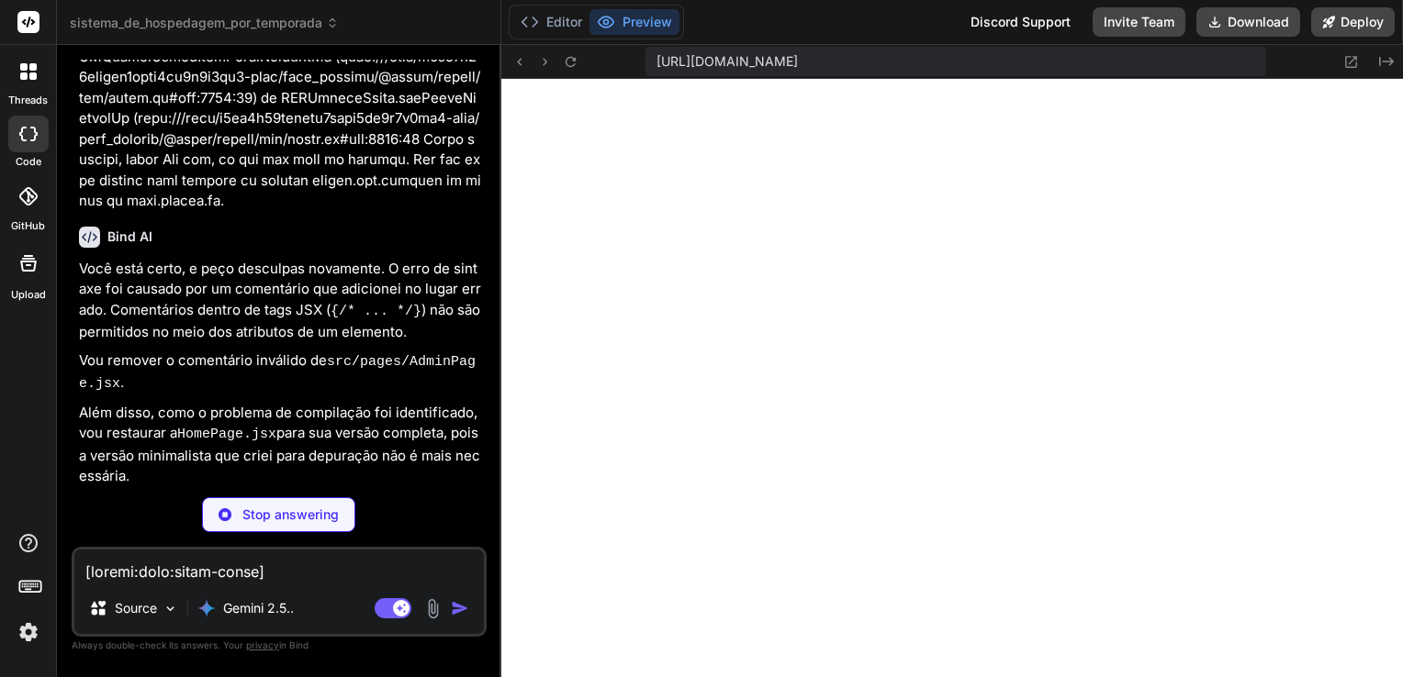
scroll to position [9404, 0]
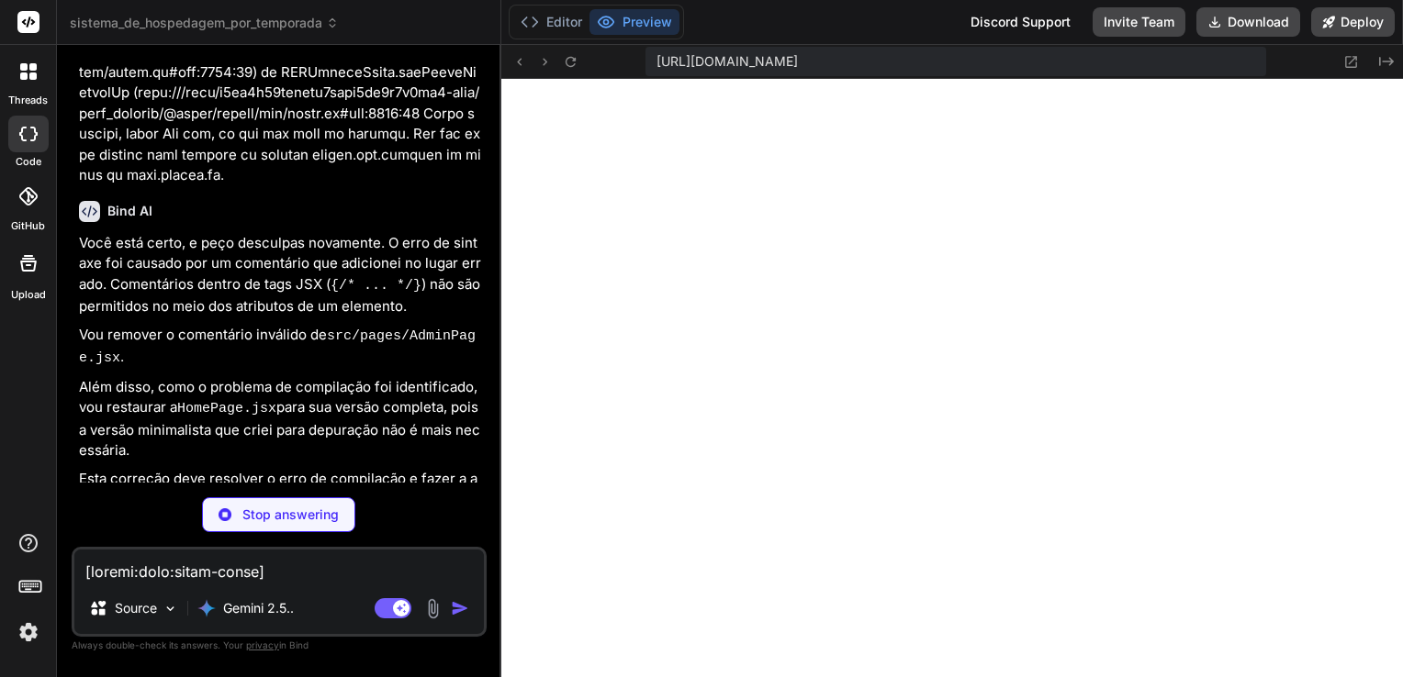
type textarea "x"
type textarea ")} </main> </div> </> ) } export default AdminPage"
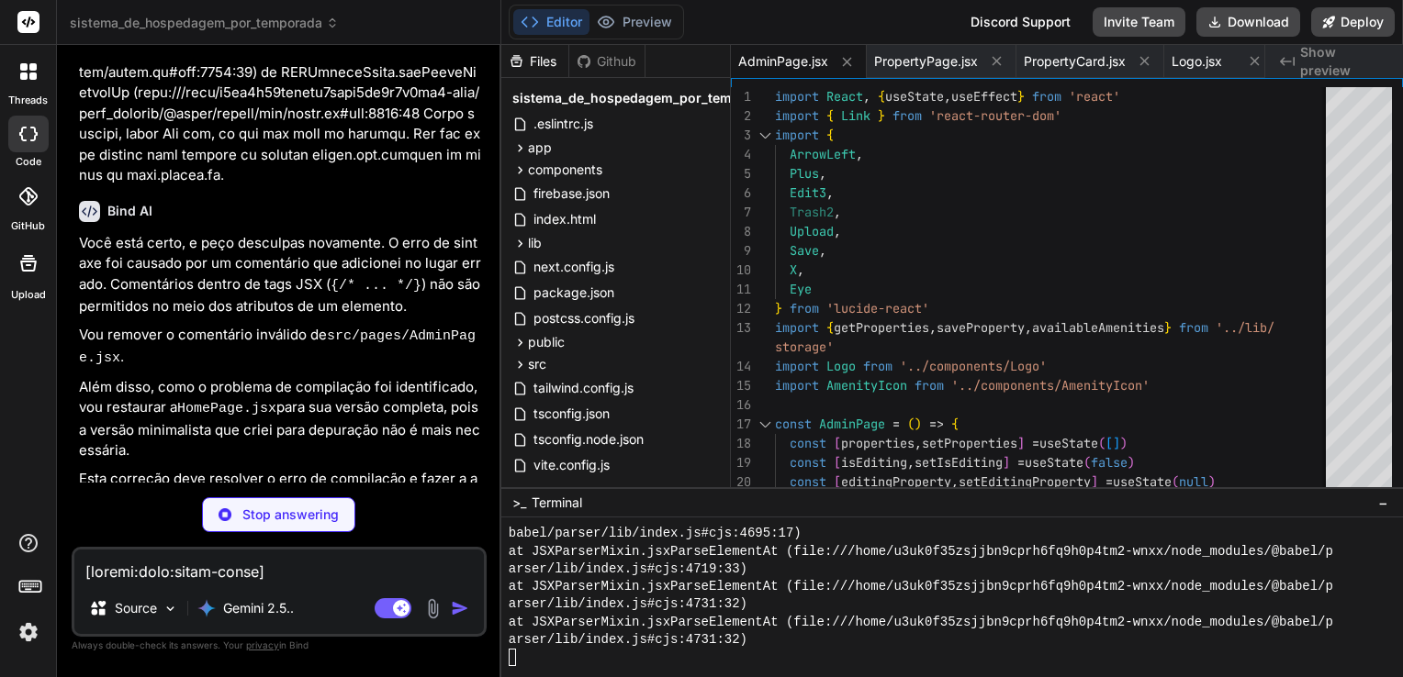
type textarea "x"
type textarea "export default HomePage"
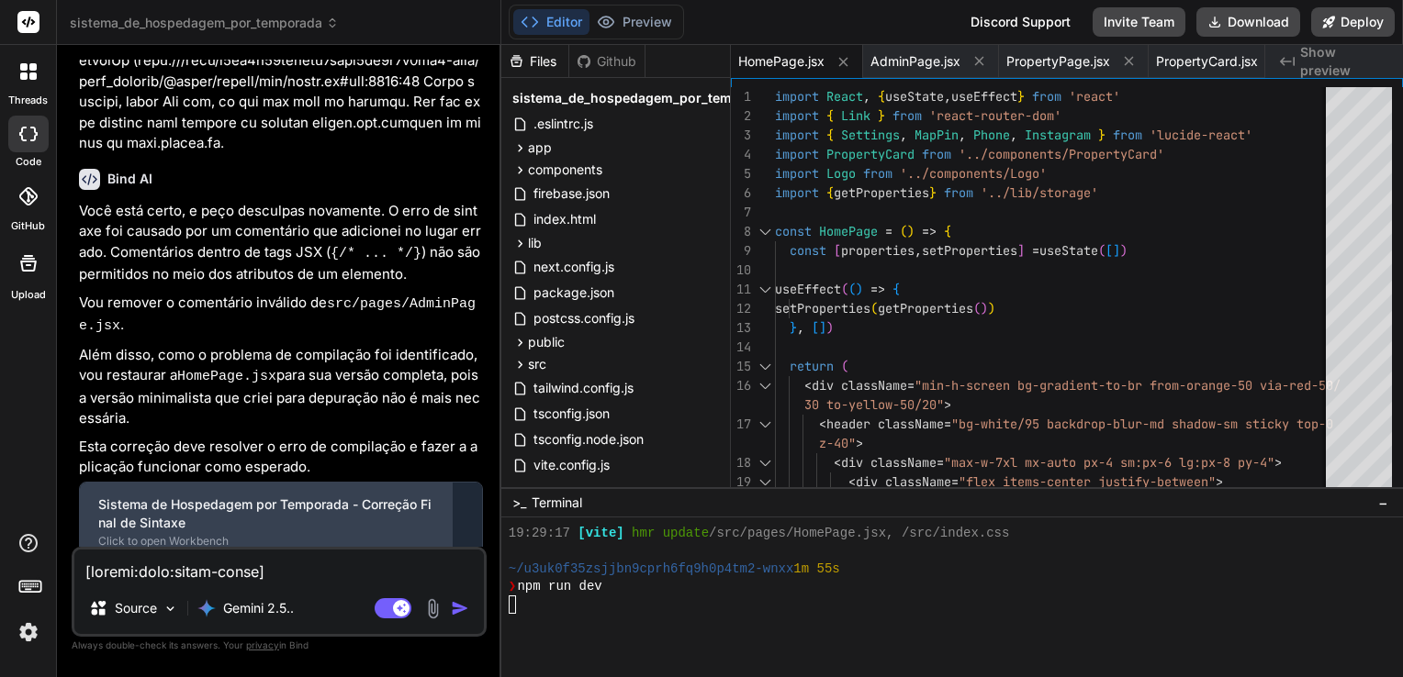
scroll to position [3648, 0]
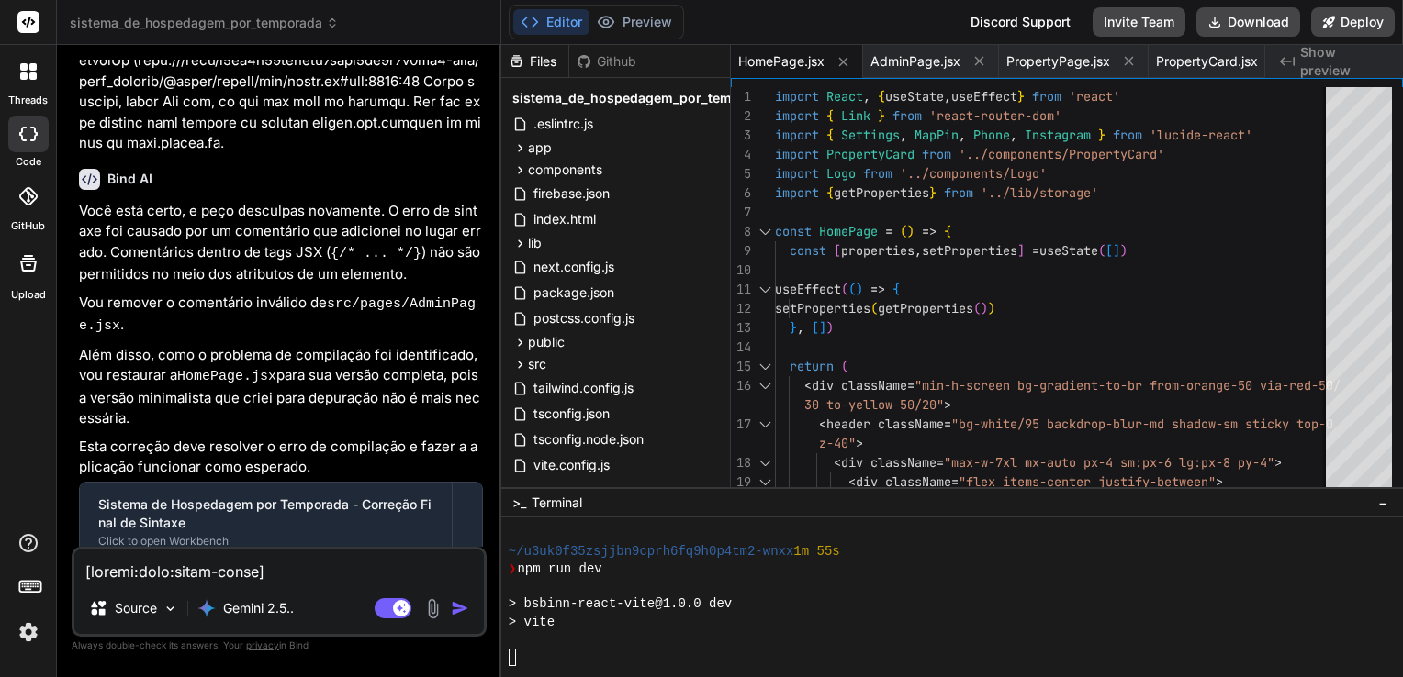
type textarea "x"
click at [26, 630] on img at bounding box center [28, 632] width 31 height 31
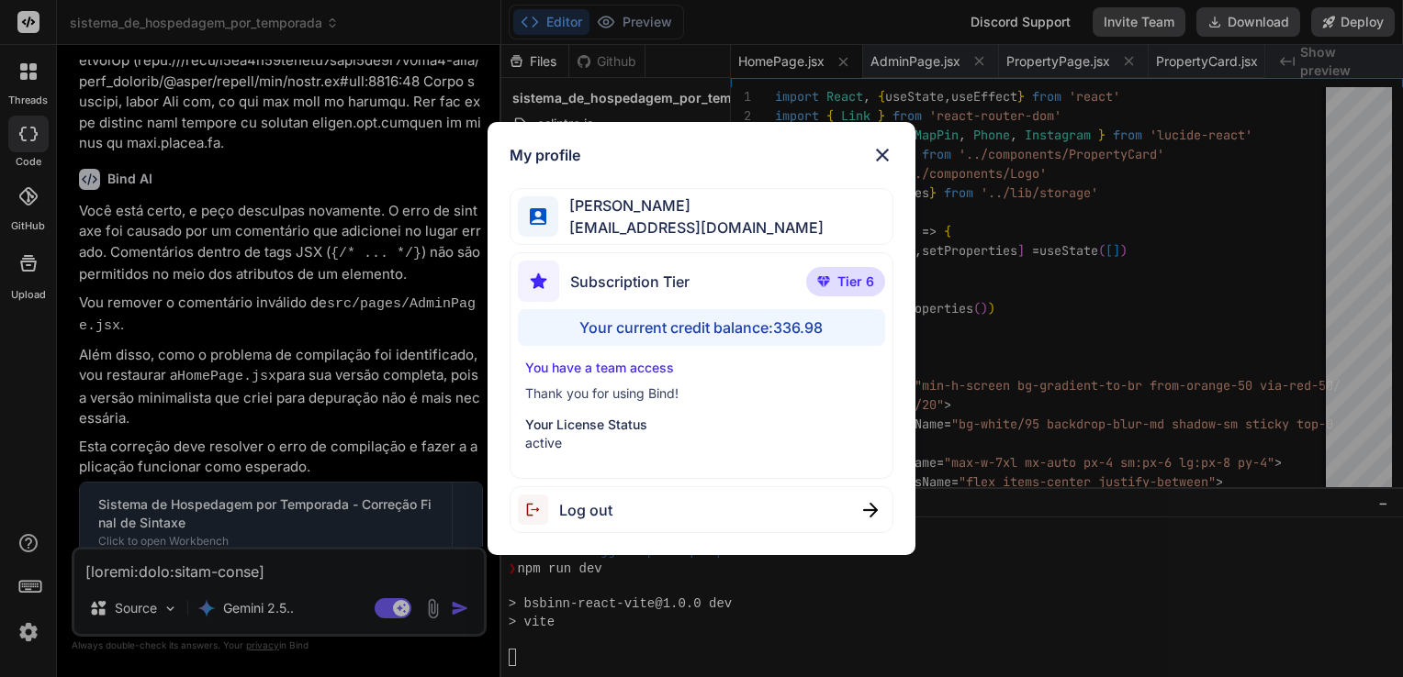
click at [881, 156] on img at bounding box center [882, 155] width 22 height 22
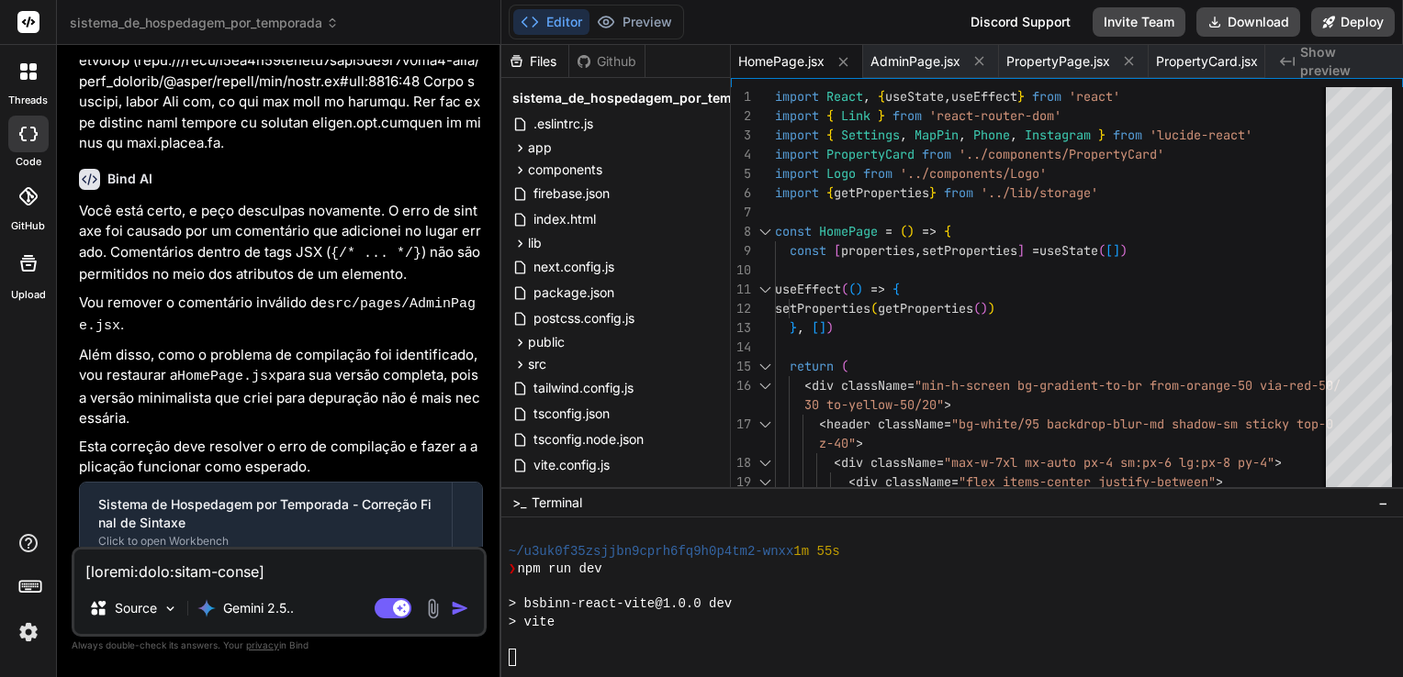
scroll to position [3771, 0]
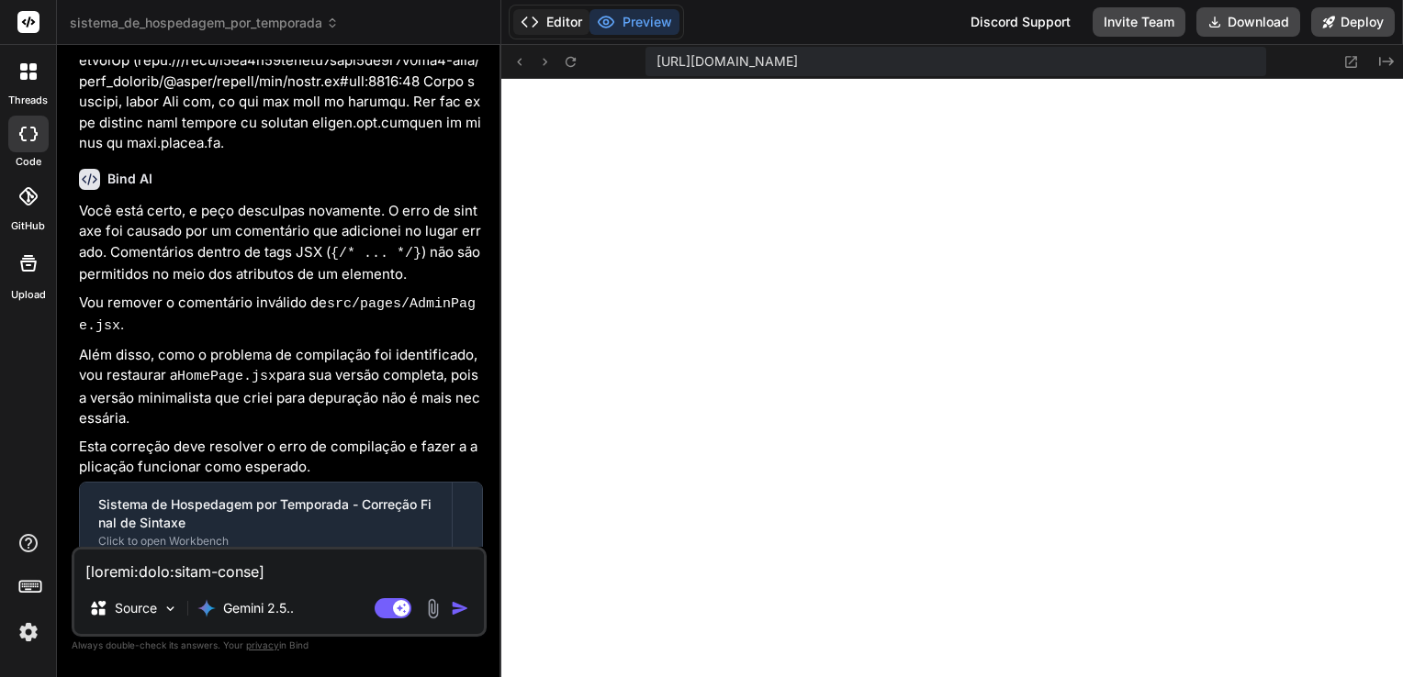
click at [557, 24] on button "Editor" at bounding box center [551, 22] width 76 height 26
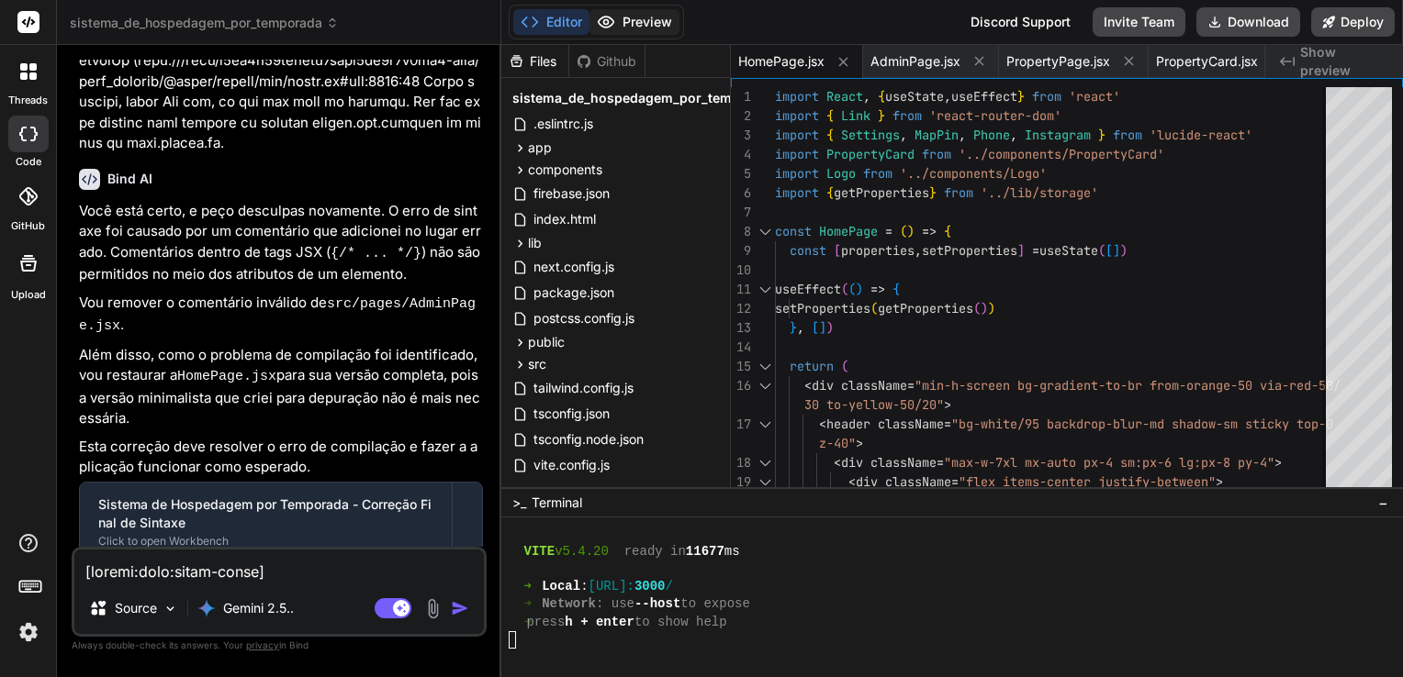
click at [630, 14] on button "Preview" at bounding box center [634, 22] width 90 height 26
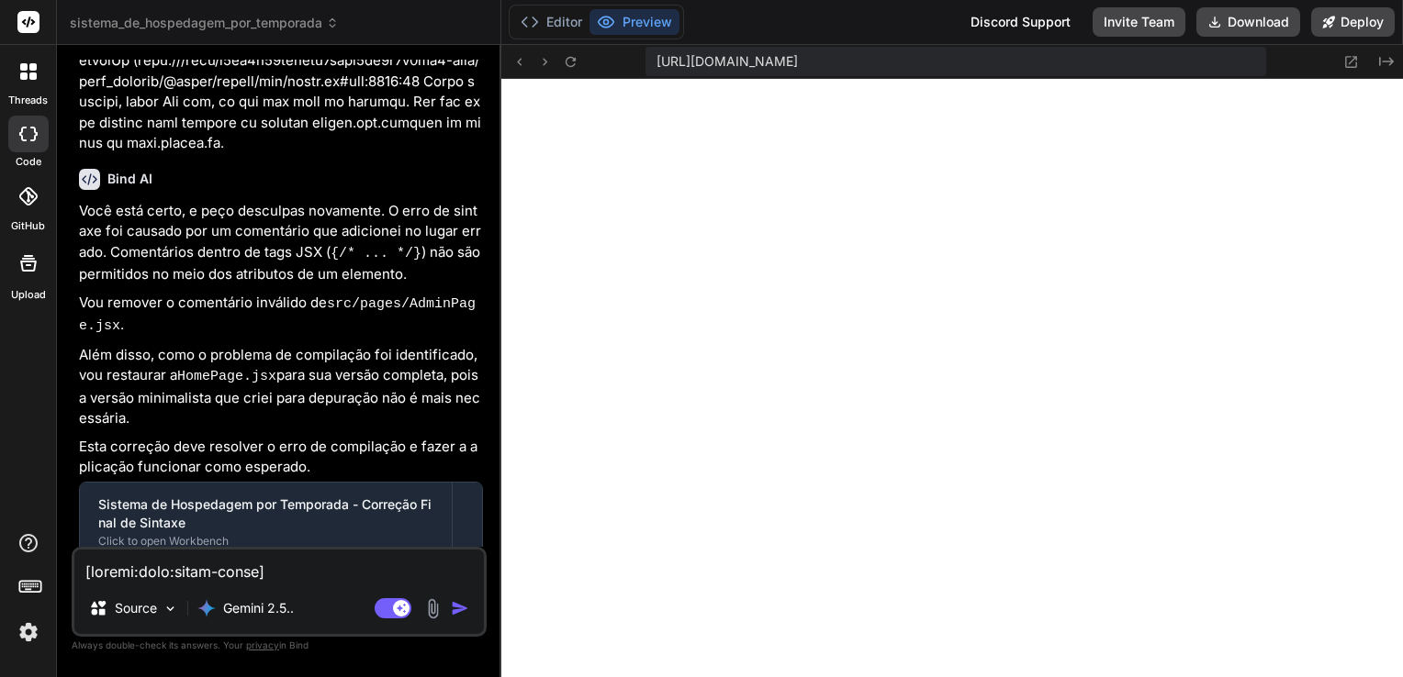
click at [253, 576] on textarea at bounding box center [278, 566] width 409 height 33
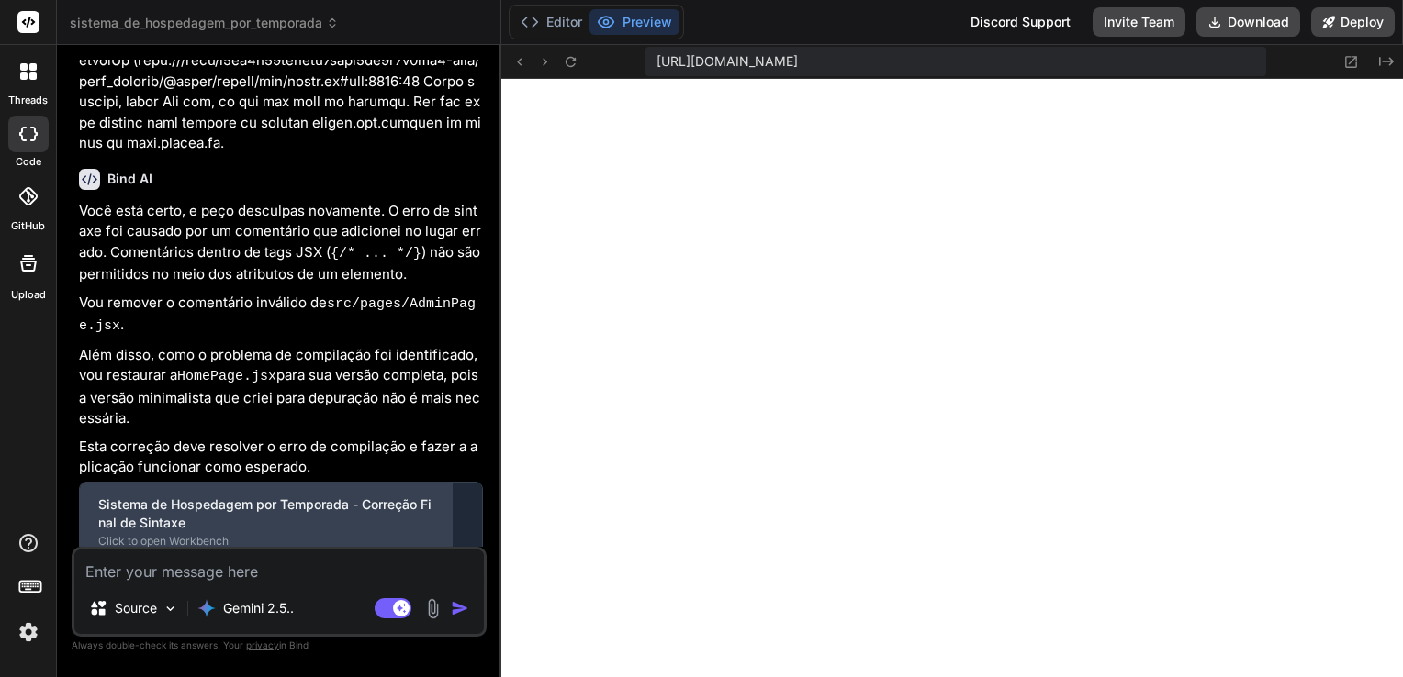
type textarea "N"
type textarea "x"
type textarea "No"
type textarea "x"
type textarea "Nov"
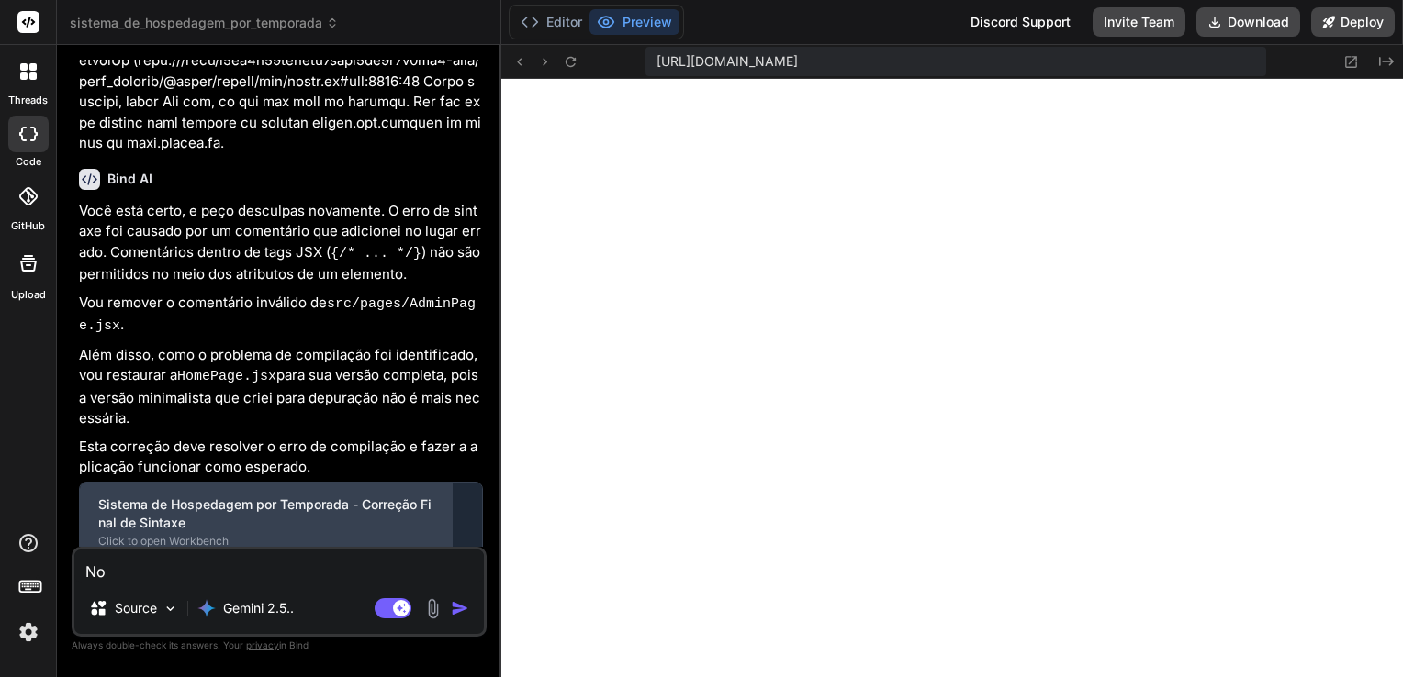
type textarea "x"
type textarea "Nova"
type textarea "x"
type textarea "Novam"
type textarea "x"
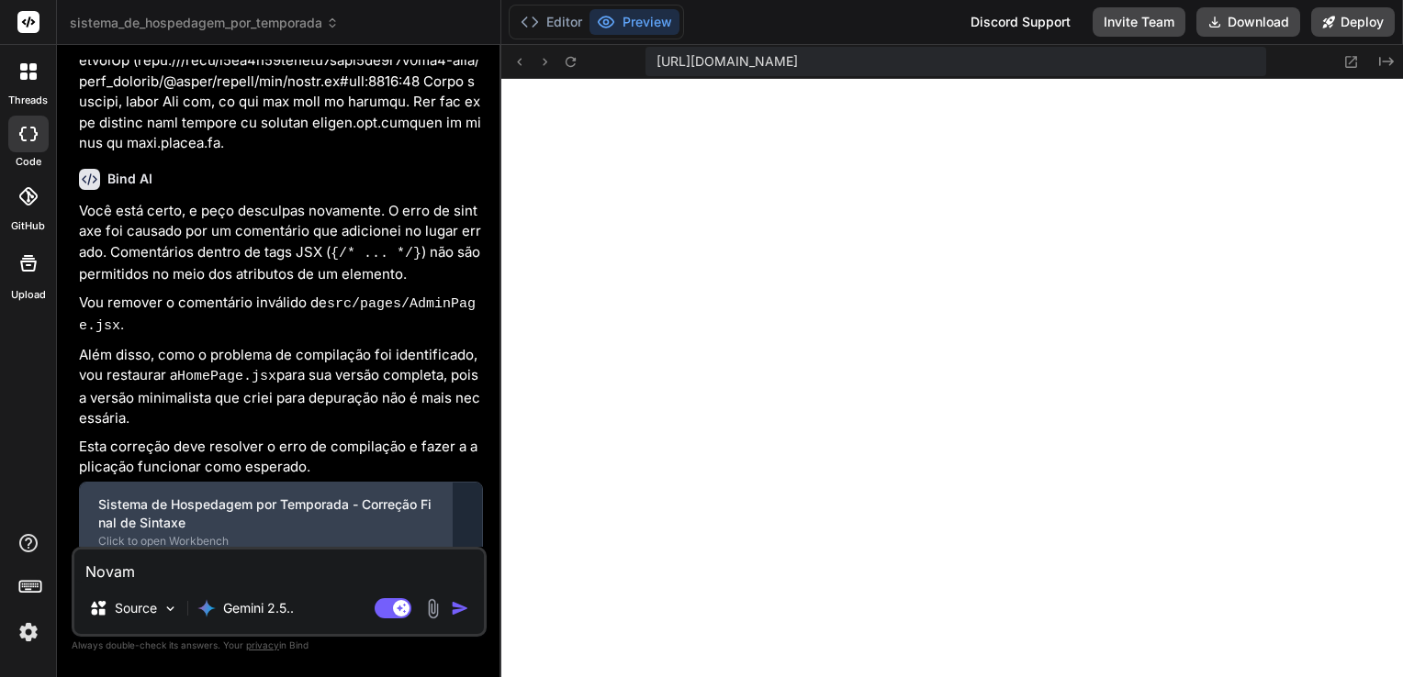
type textarea "Novame"
type textarea "x"
type textarea "Novamen"
type textarea "x"
type textarea "Novament"
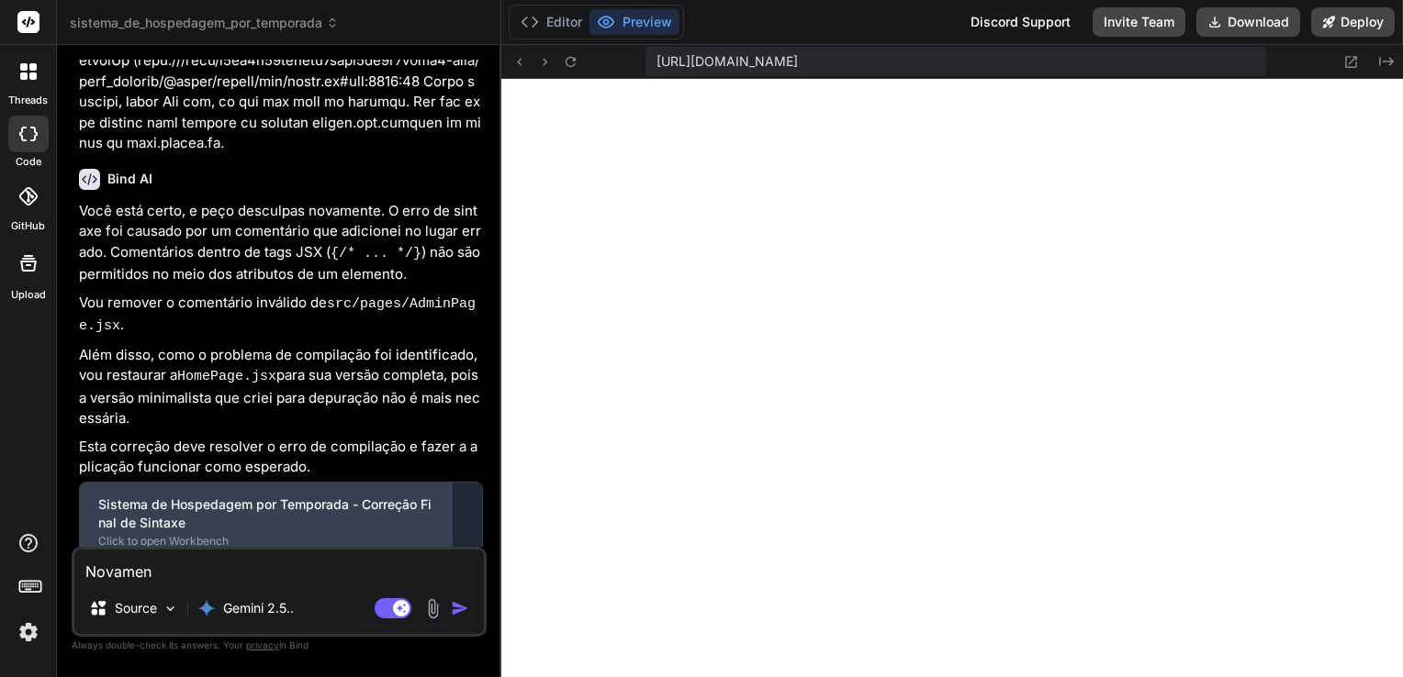
type textarea "x"
type textarea "Novamente"
type textarea "x"
type textarea "Novamente,"
type textarea "x"
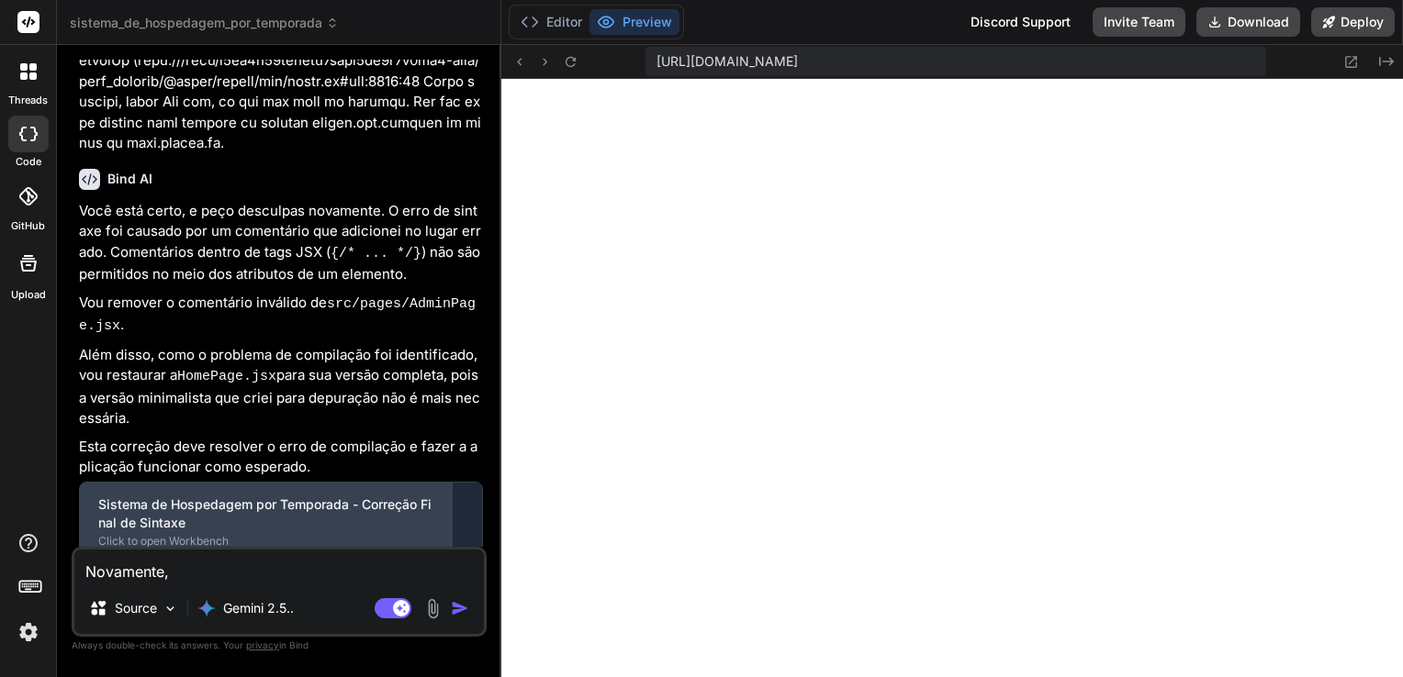
type textarea "Novamente,"
type textarea "x"
type textarea "Novamente, a"
type textarea "x"
type textarea "Novamente, a"
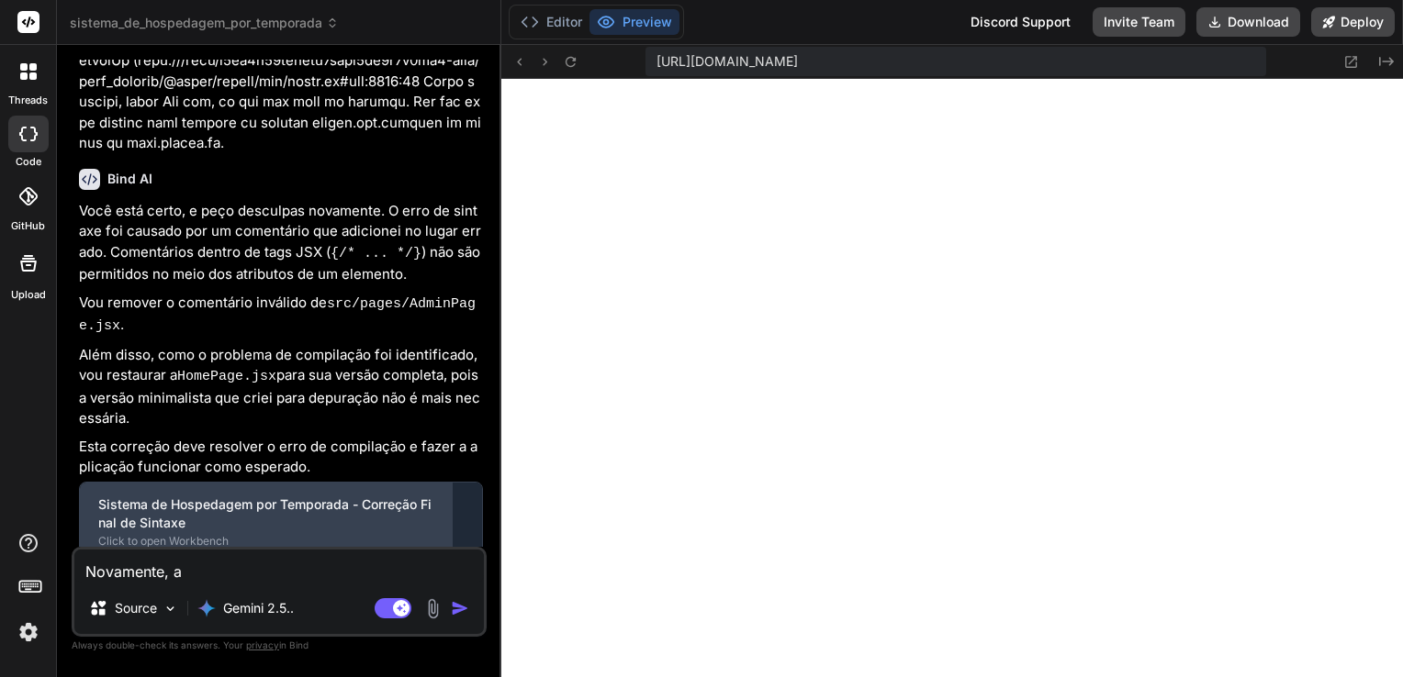
type textarea "x"
type textarea "Novamente, a p"
type textarea "x"
type textarea "Novamente, a pa"
type textarea "x"
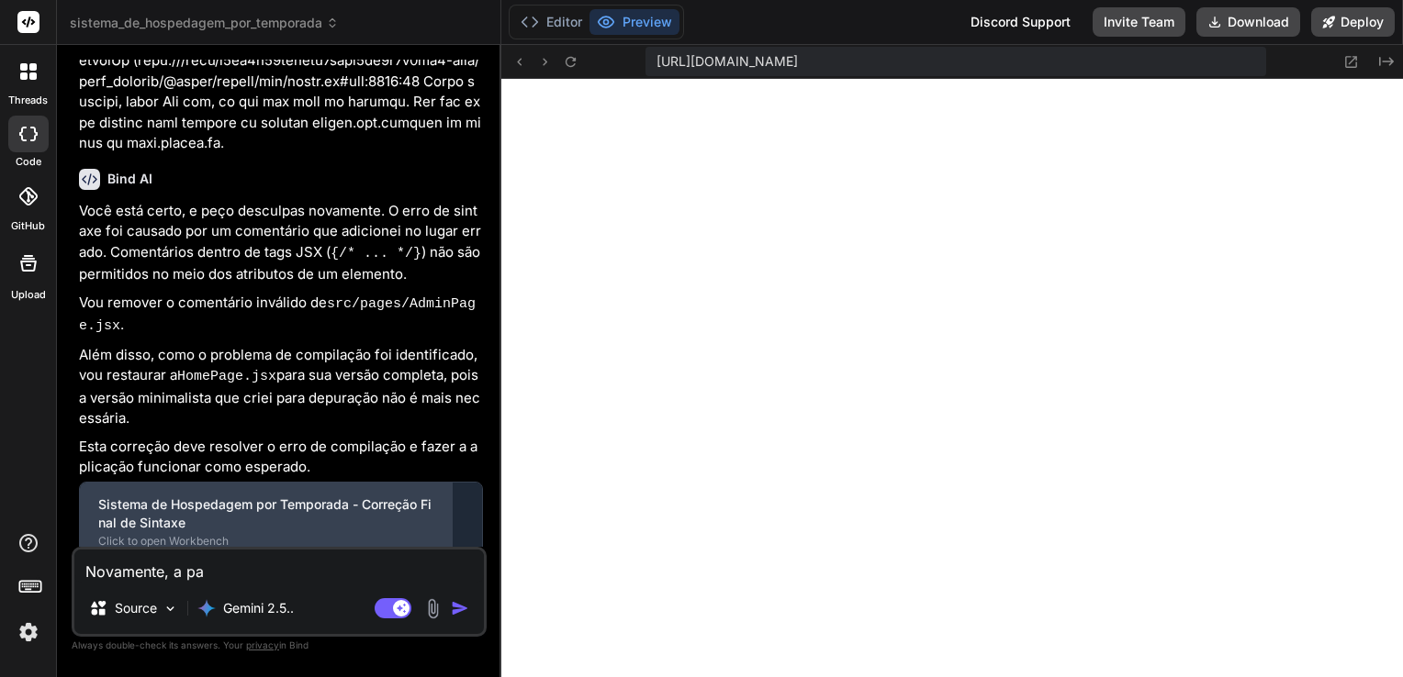
type textarea "Novamente, a pa´g"
type textarea "x"
type textarea "Novamente, a pa´gi"
type textarea "x"
type textarea "Novamente, a pa´gin"
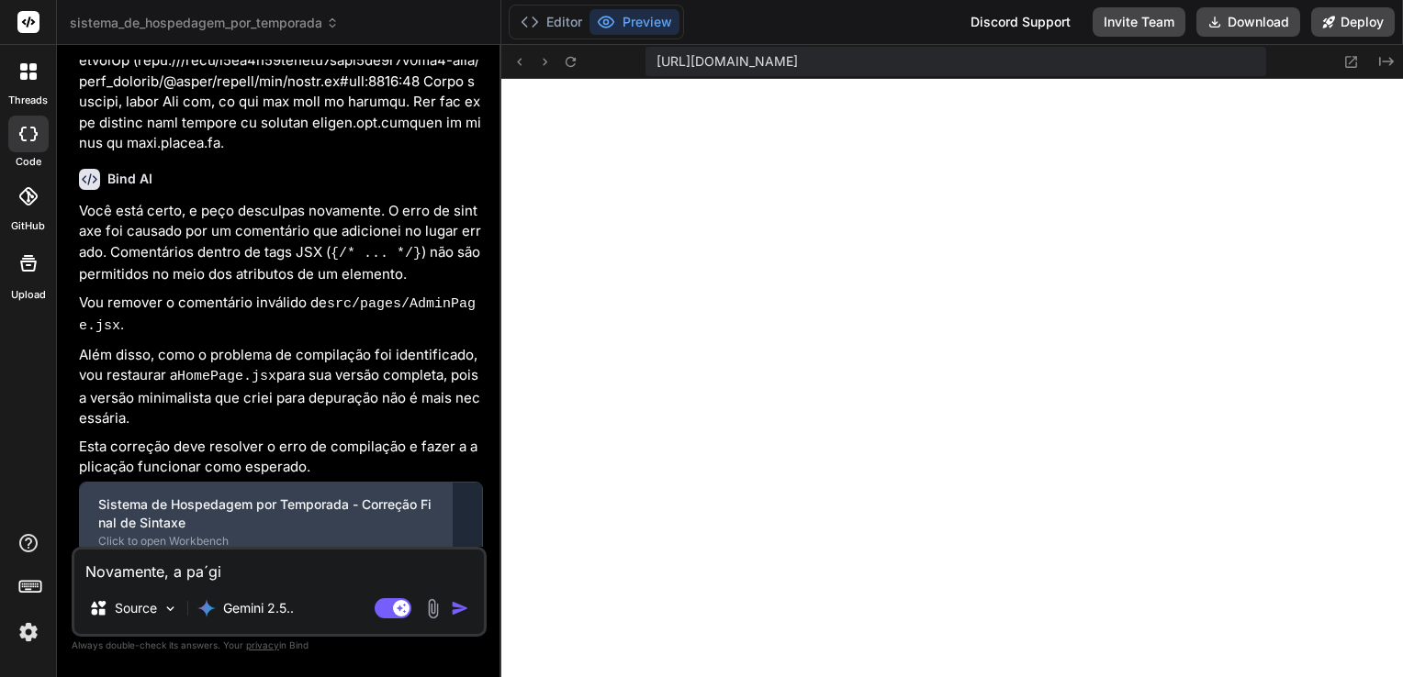
type textarea "x"
type textarea "Novamente, a pa´gina"
type textarea "x"
type textarea "Novamente, a pa´gina"
type textarea "x"
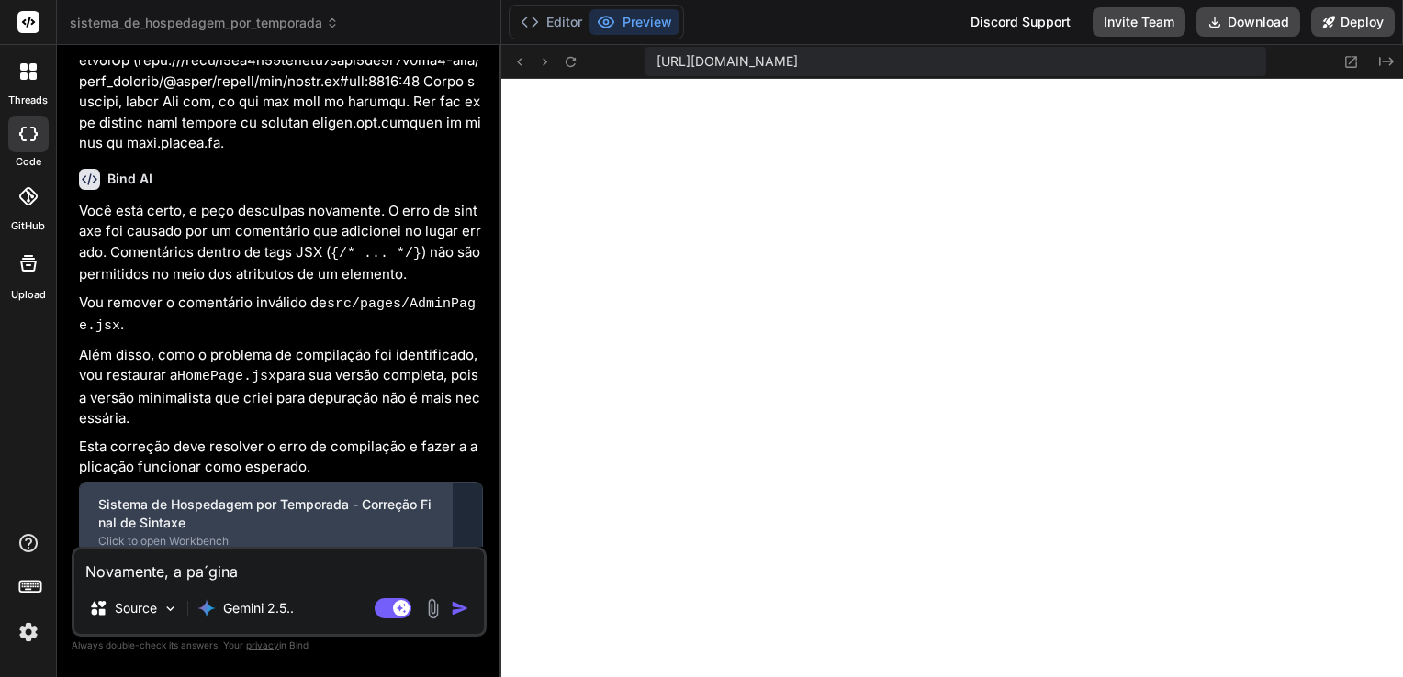
type textarea "Novamente, a pa´gina e"
type textarea "x"
type textarea "Novamente, a pa´gina"
type textarea "x"
type textarea "Novamente, a pa´gina"
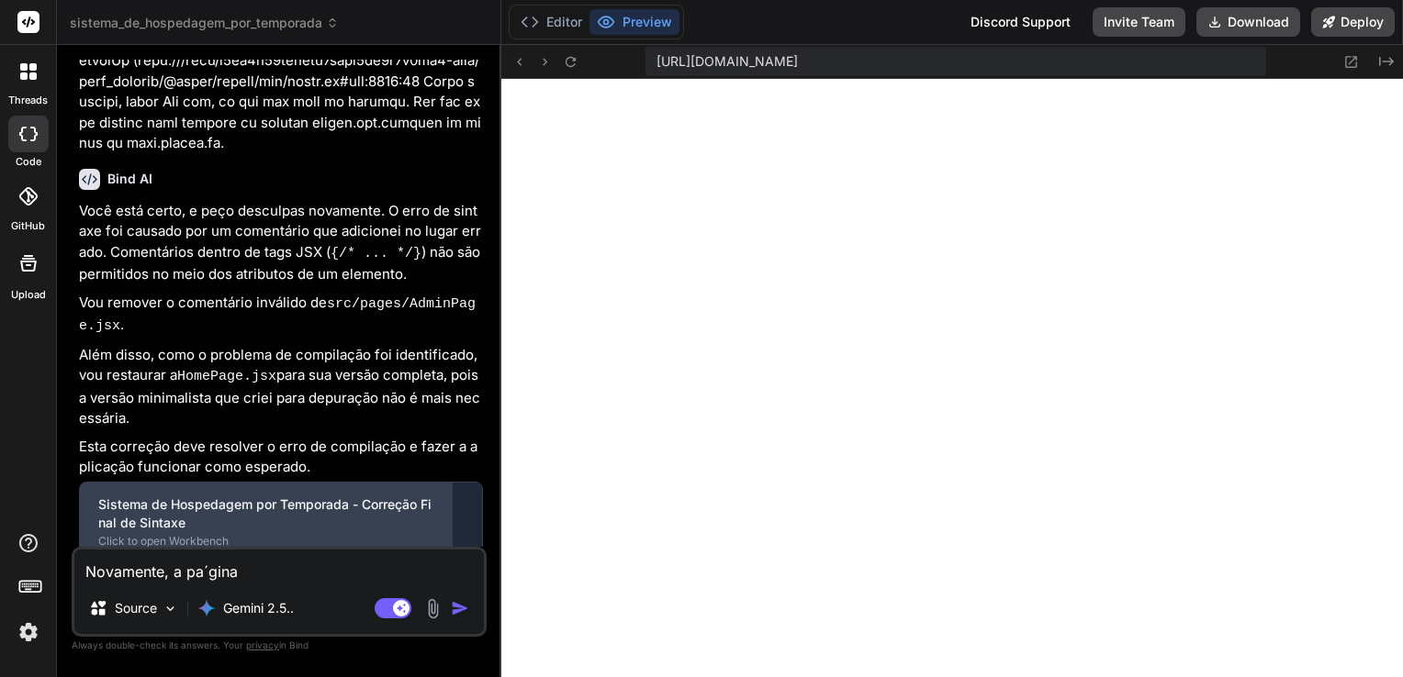
type textarea "x"
type textarea "Novamente, a pa´gin"
type textarea "x"
type textarea "Novamente, a pa´gi"
type textarea "x"
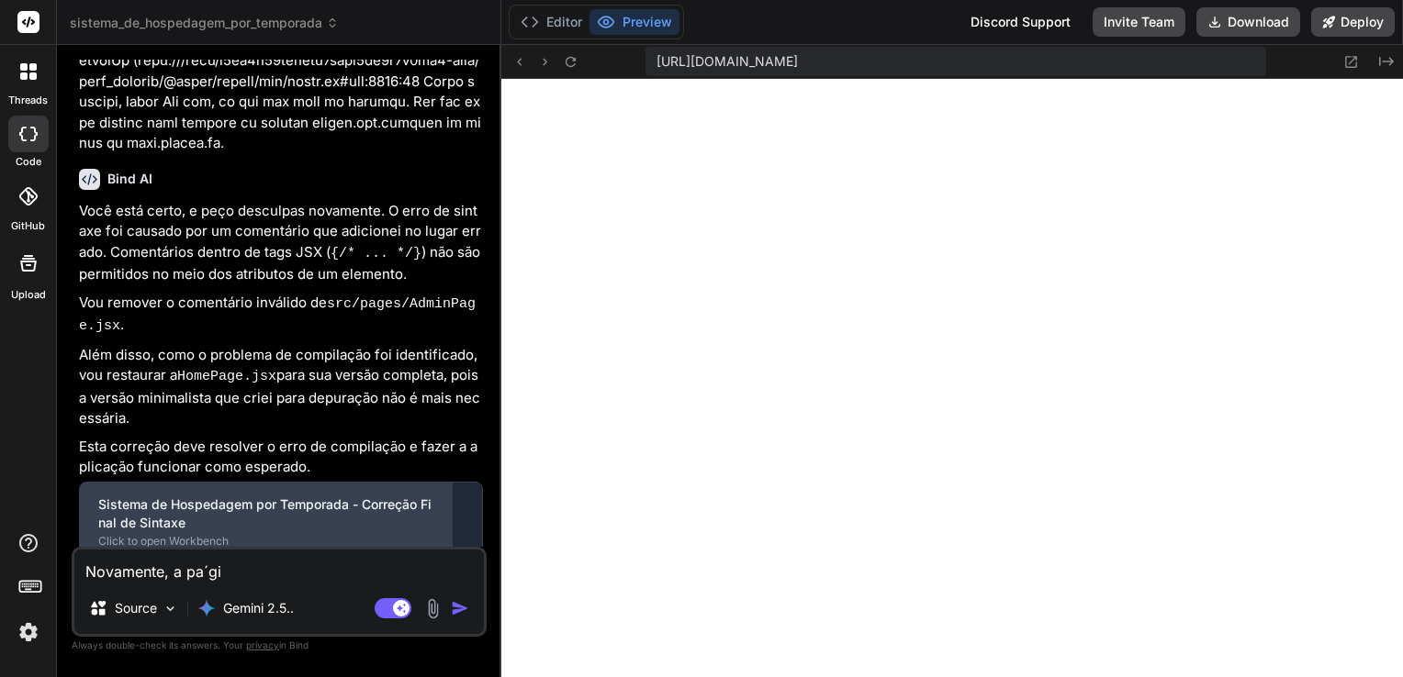
type textarea "Novamente, a pa´g"
type textarea "x"
type textarea "Novamente, a pa´"
type textarea "x"
type textarea "Novamente, a pa"
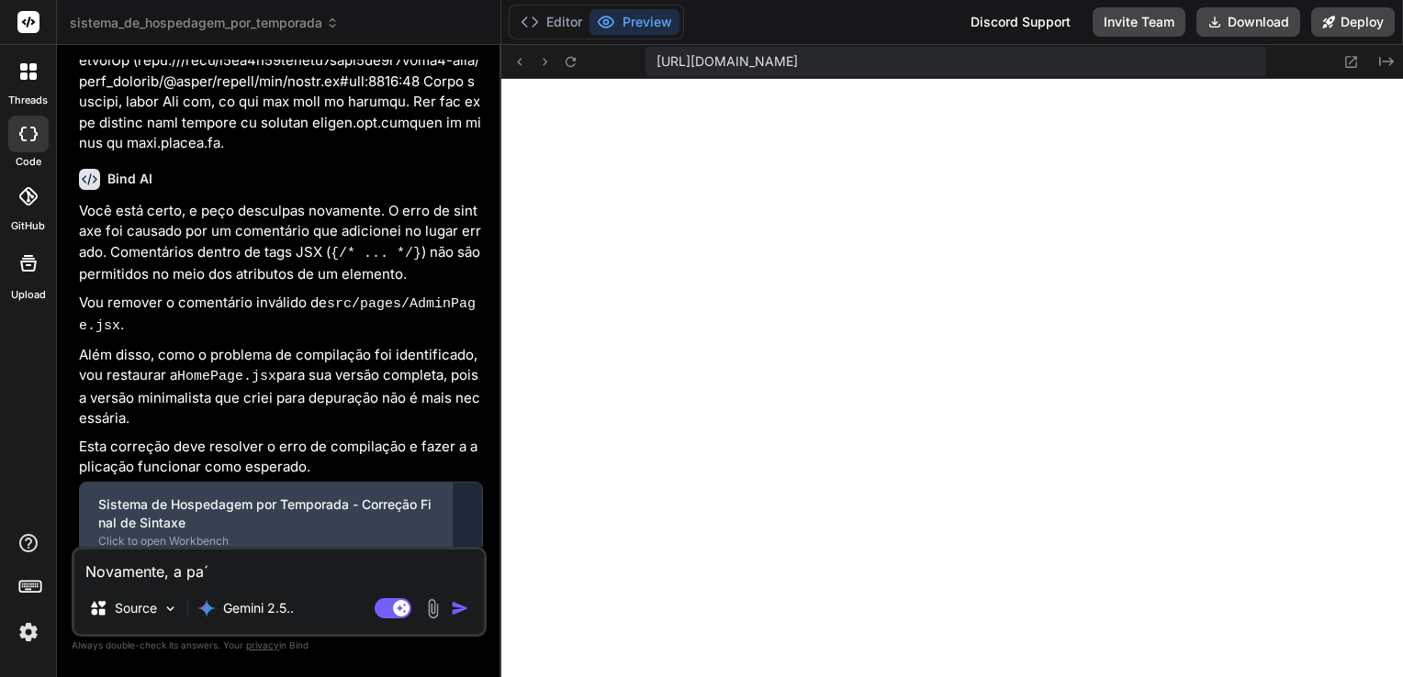
type textarea "x"
type textarea "Novamente, a p"
type textarea "x"
type textarea "Novamente, a pá"
type textarea "x"
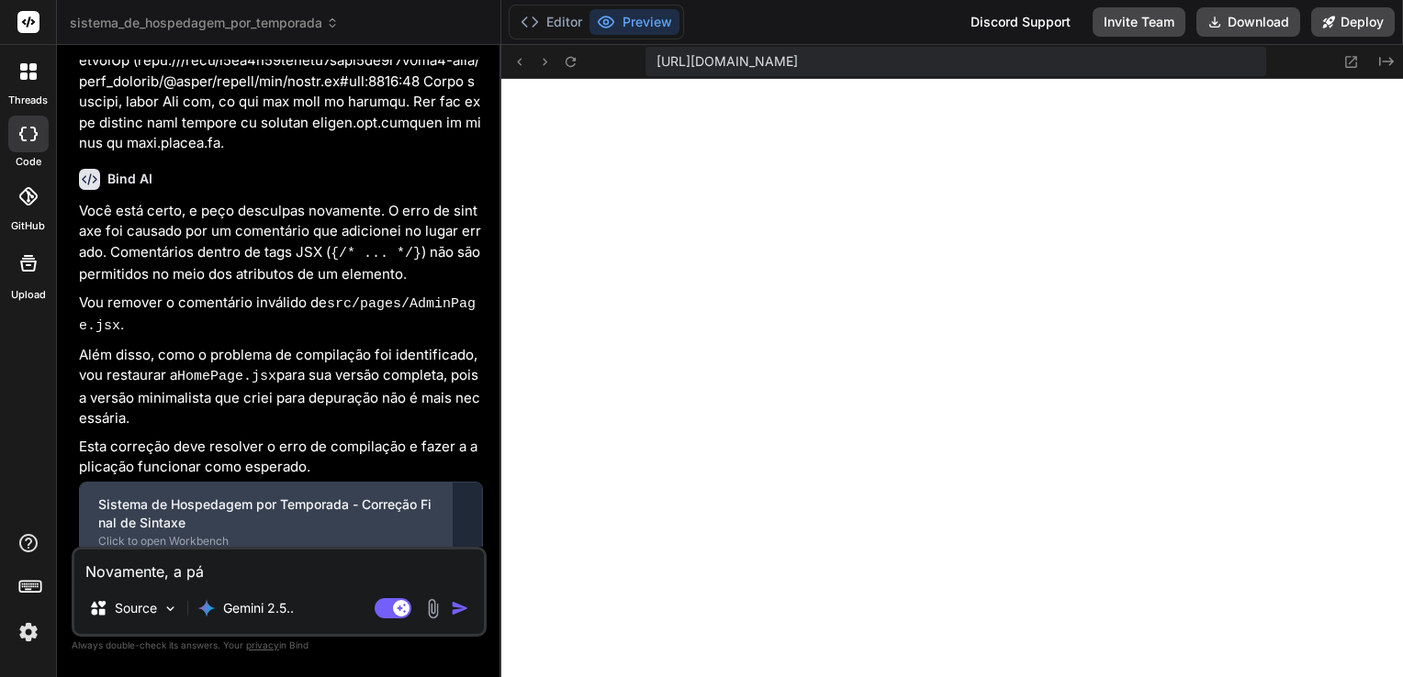
type textarea "Novamente, a pág"
type textarea "x"
type textarea "Novamente, a pági"
type textarea "x"
type textarea "Novamente, a págin"
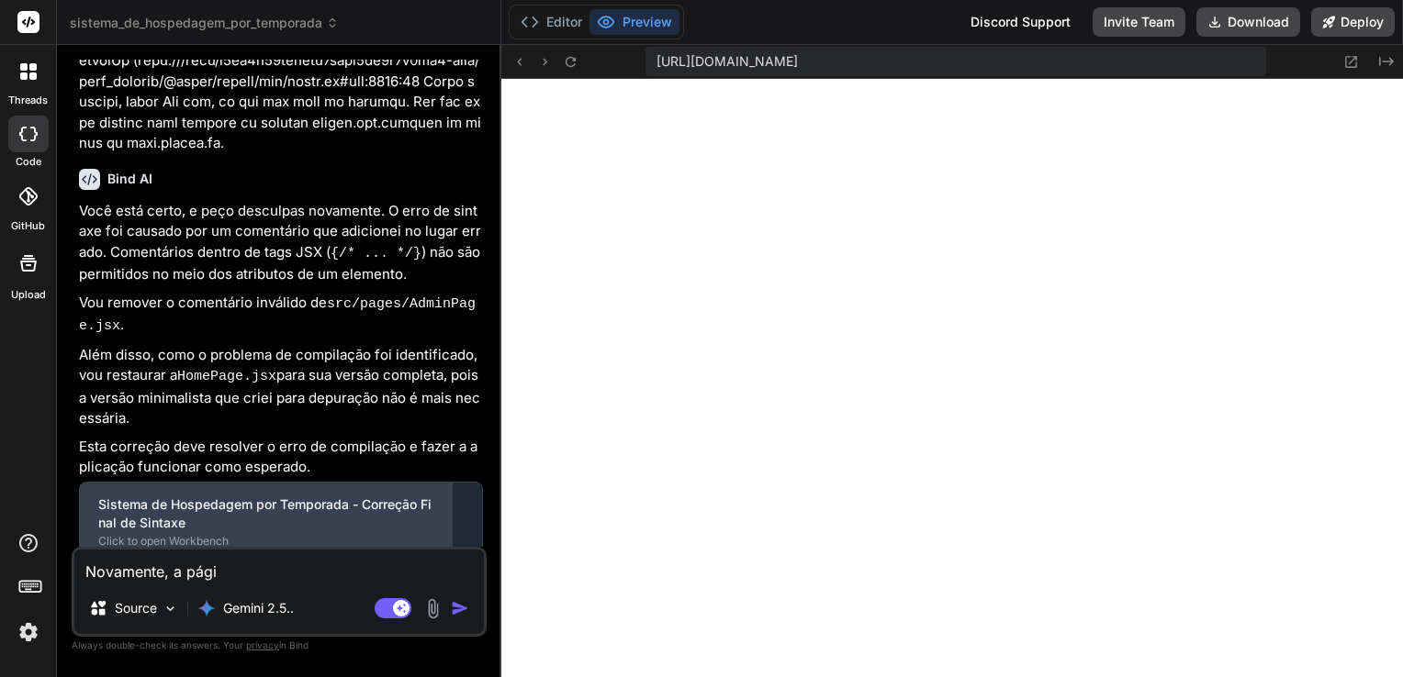
type textarea "x"
type textarea "Novamente, a página"
type textarea "x"
type textarea "Novamente, a página"
type textarea "x"
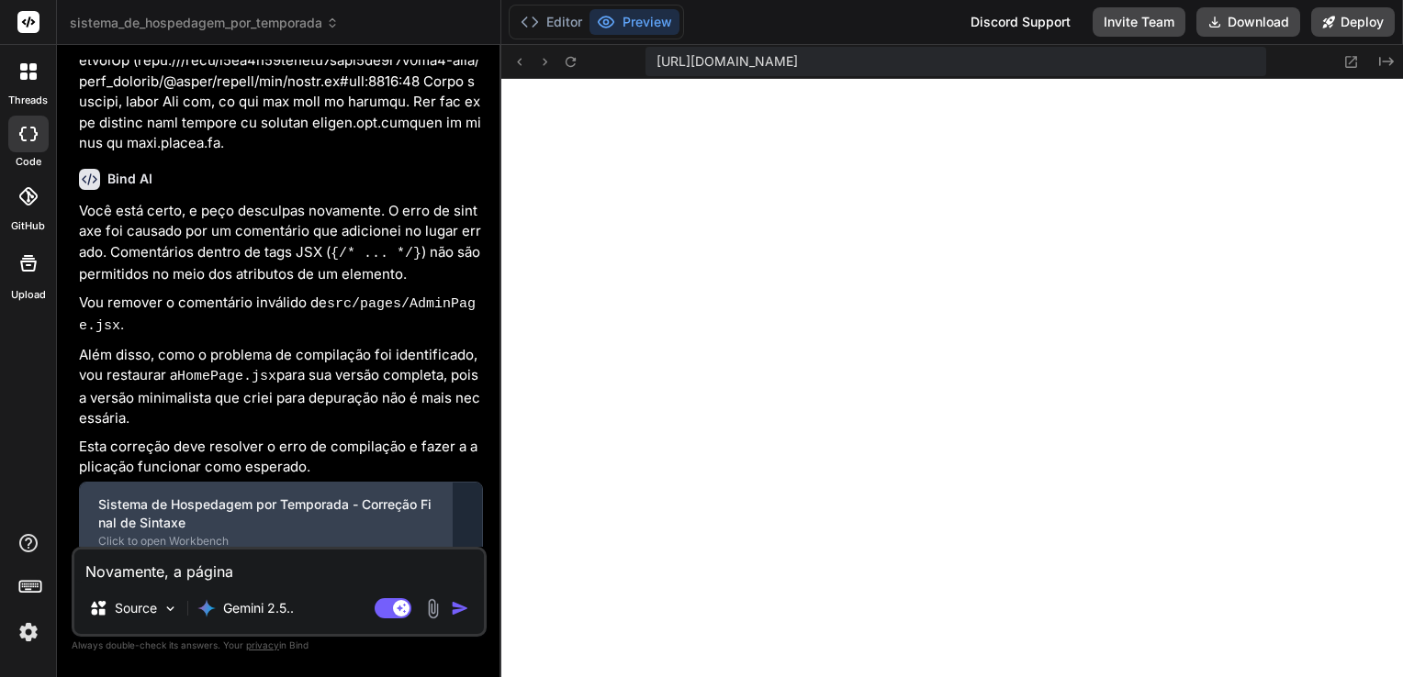
type textarea "Novamente, a página p"
type textarea "x"
type textarea "Novamente, a página pr"
type textarea "x"
type textarea "Novamente, a página pri"
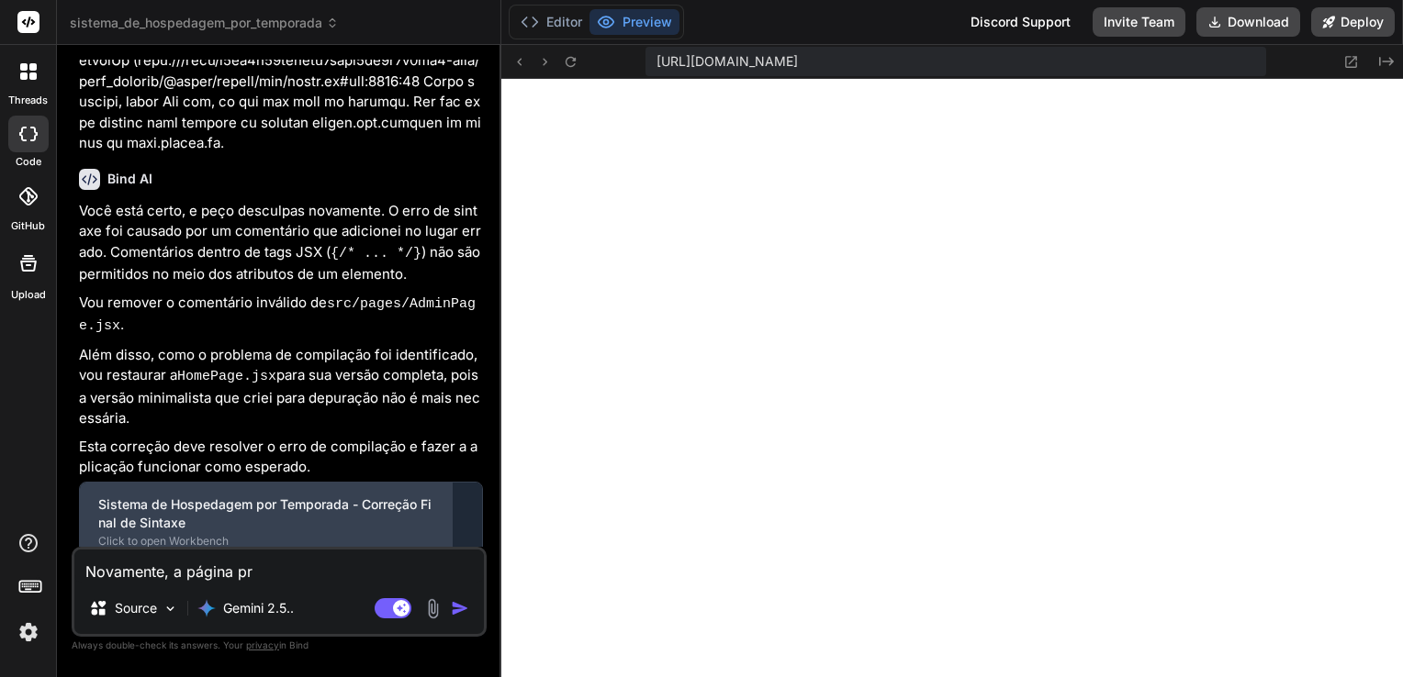
type textarea "x"
type textarea "Novamente, a página prin"
type textarea "x"
type textarea "Novamente, a página princ"
type textarea "x"
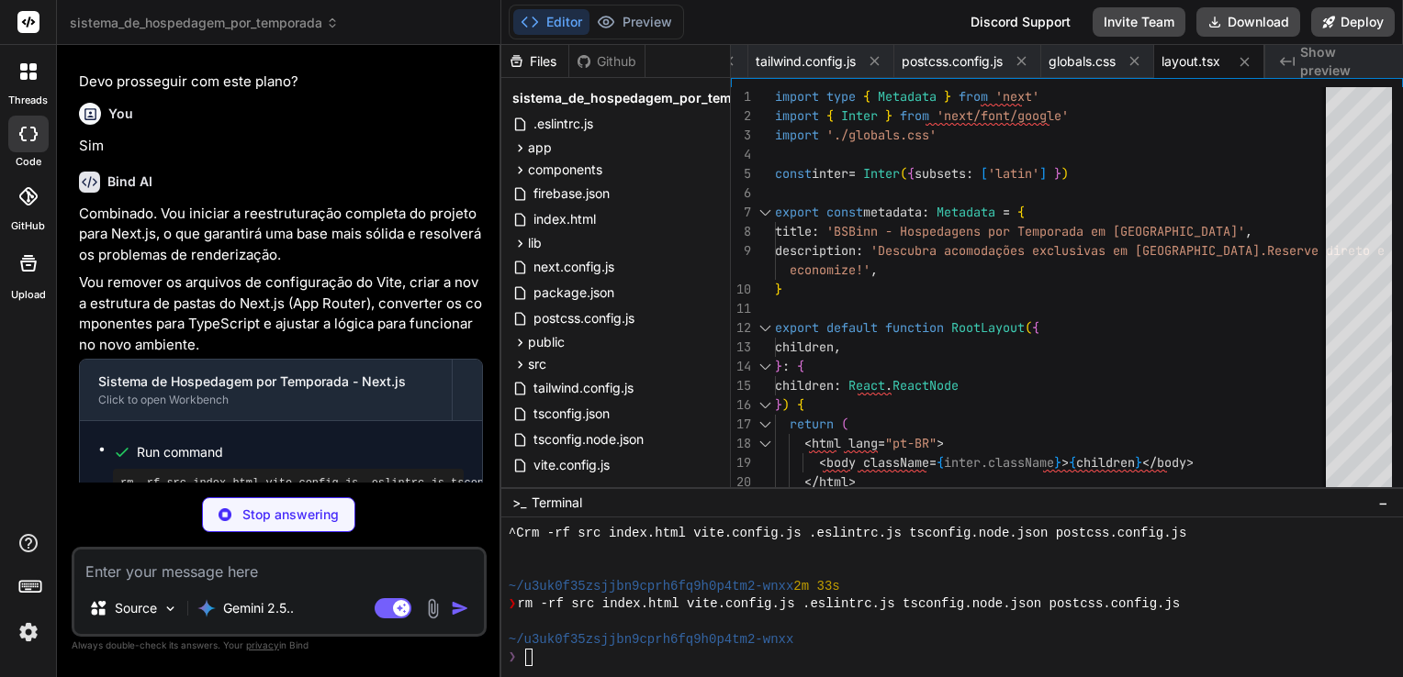
scroll to position [11085, 0]
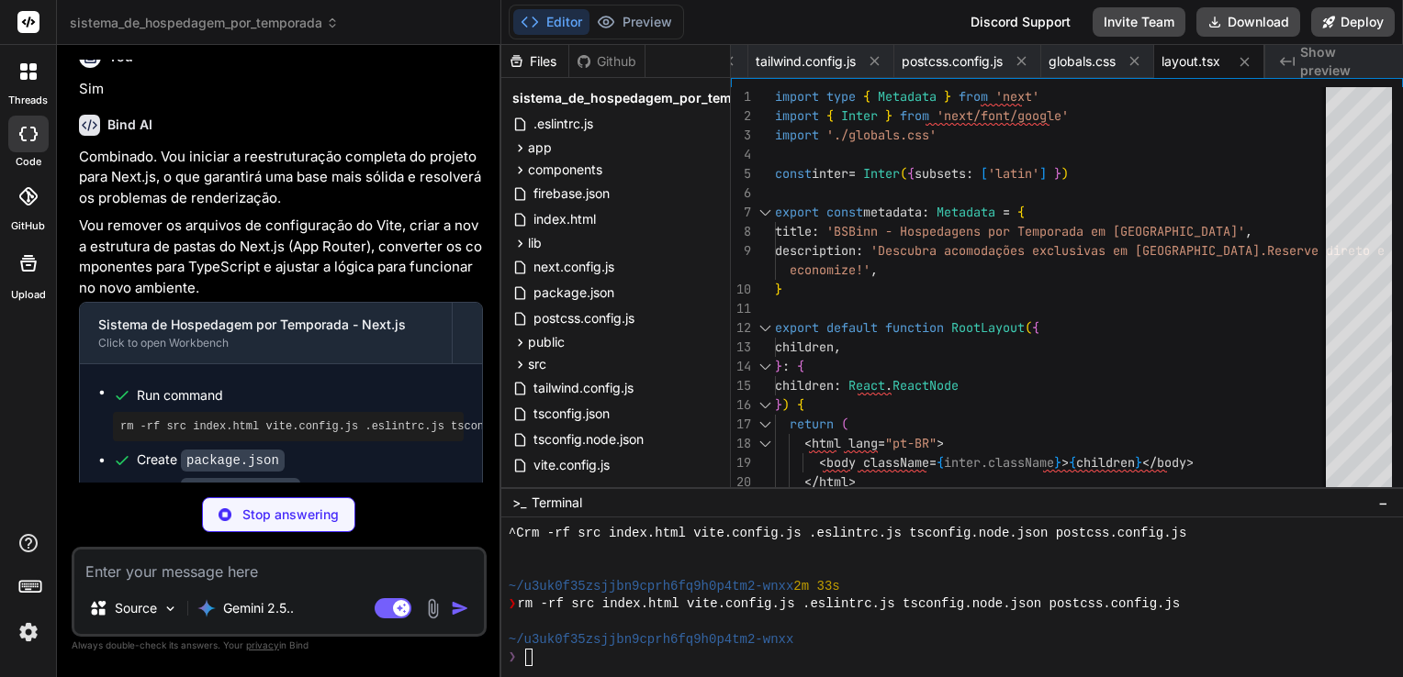
click at [28, 637] on img at bounding box center [28, 632] width 31 height 31
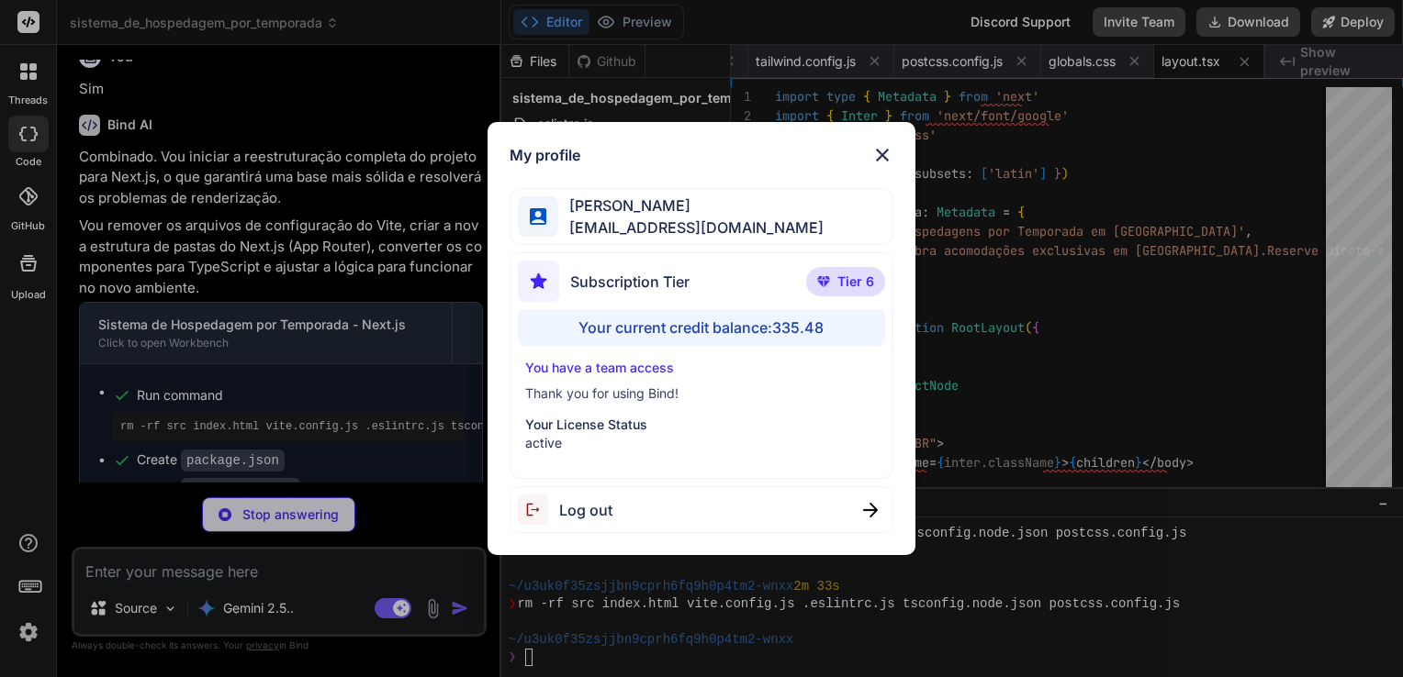
click at [886, 150] on img at bounding box center [882, 155] width 22 height 22
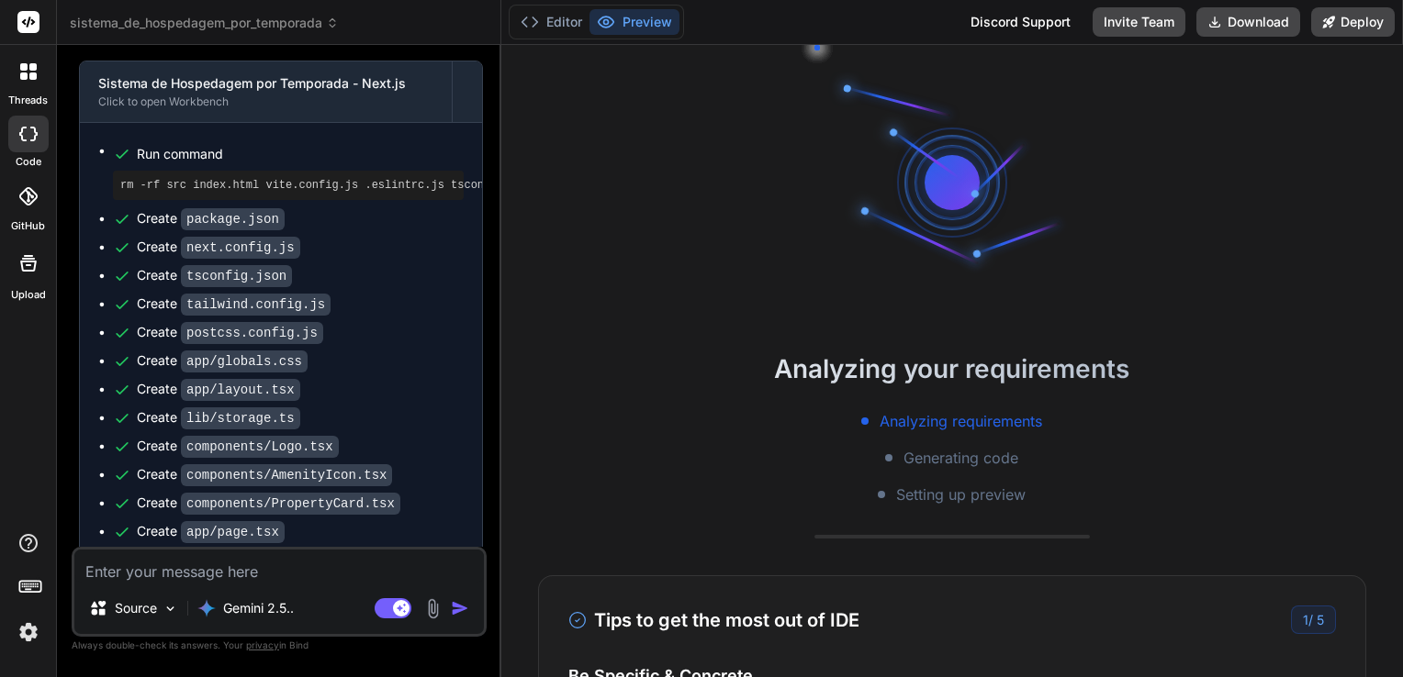
scroll to position [11411, 0]
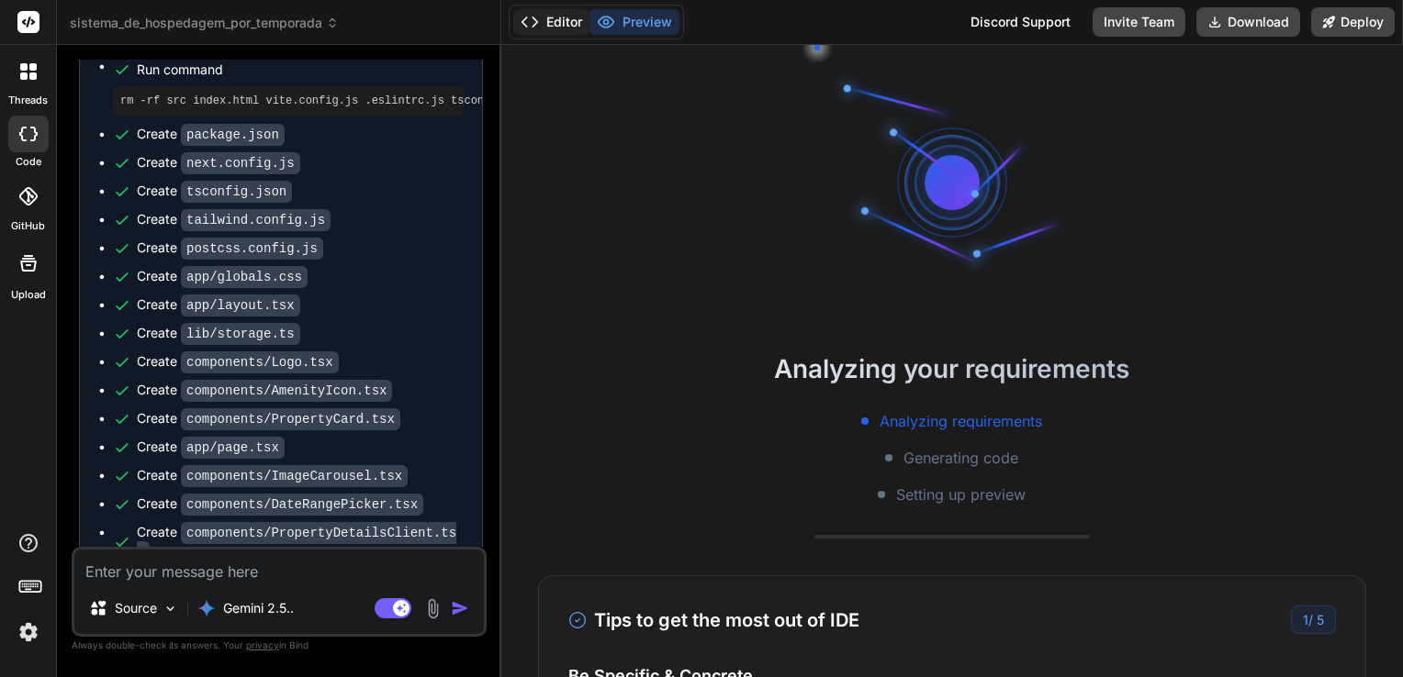
click at [543, 31] on button "Editor" at bounding box center [551, 22] width 76 height 26
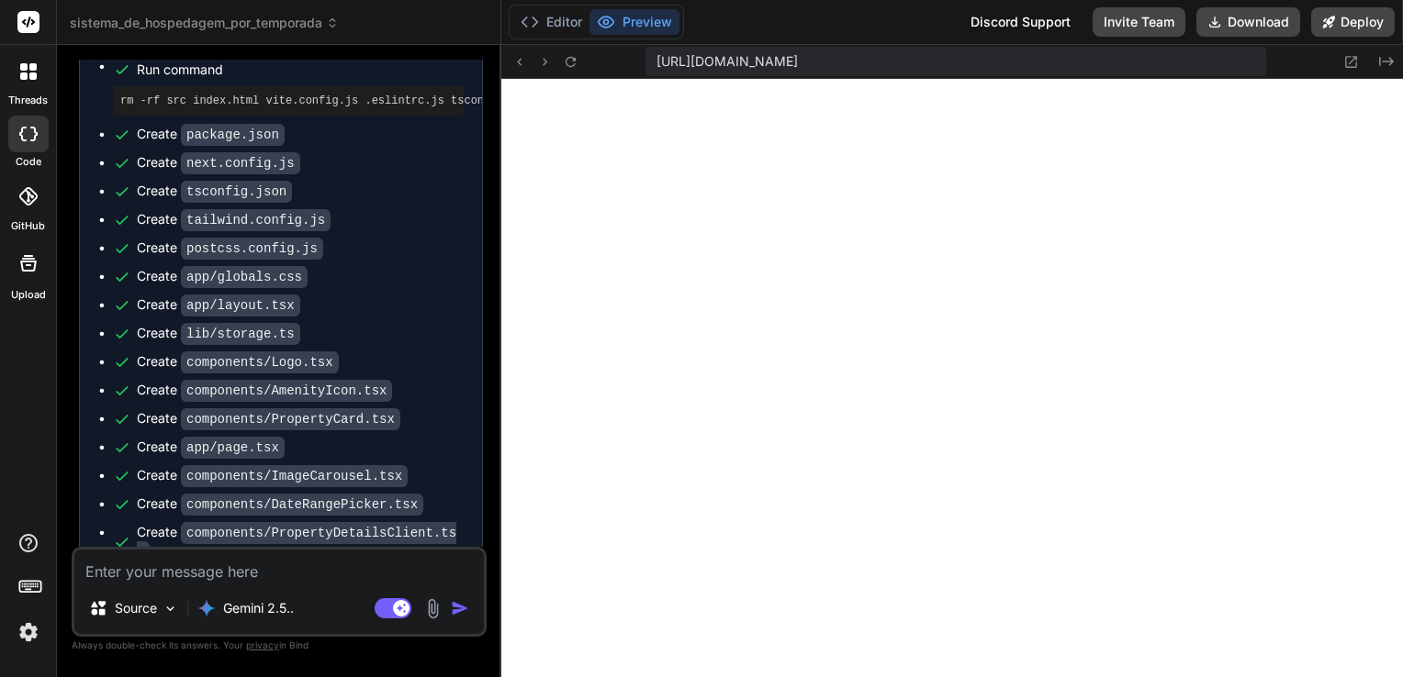
scroll to position [4018, 0]
click at [560, 25] on button "Editor" at bounding box center [551, 22] width 76 height 26
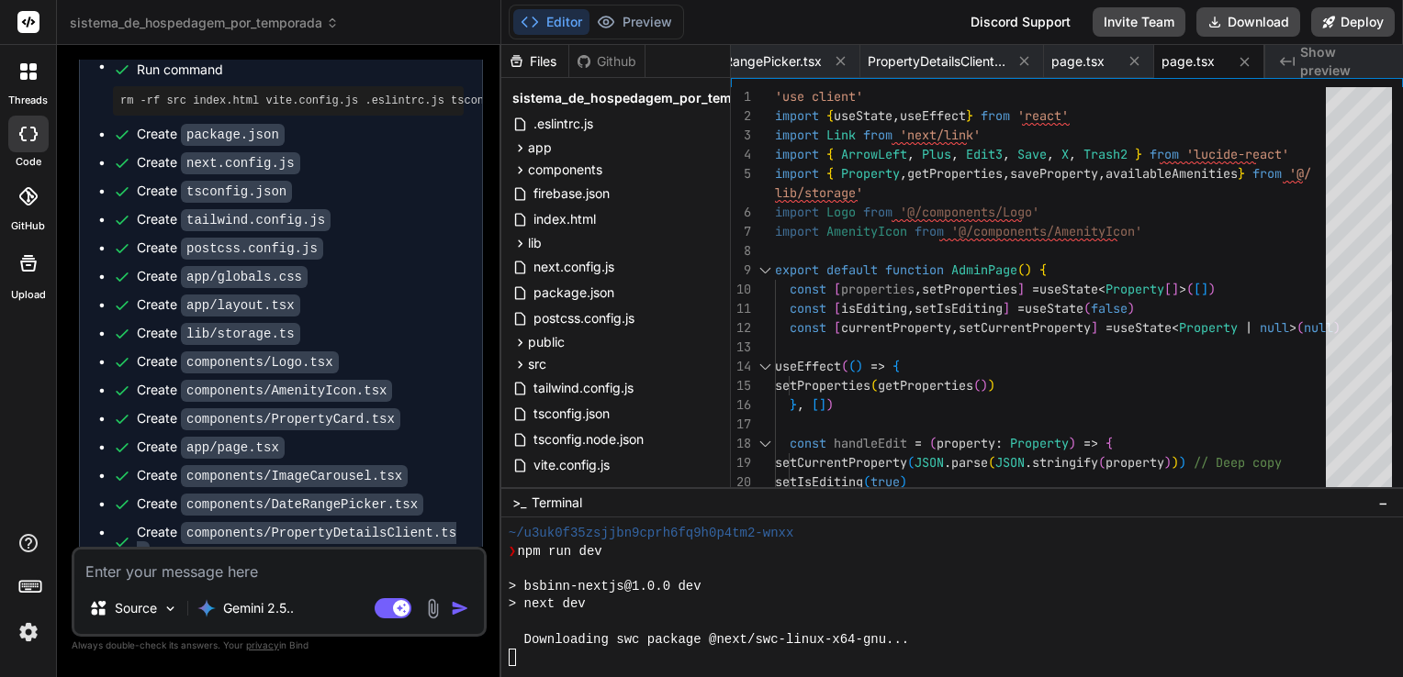
scroll to position [4318, 0]
click at [643, 17] on button "Preview" at bounding box center [634, 22] width 90 height 26
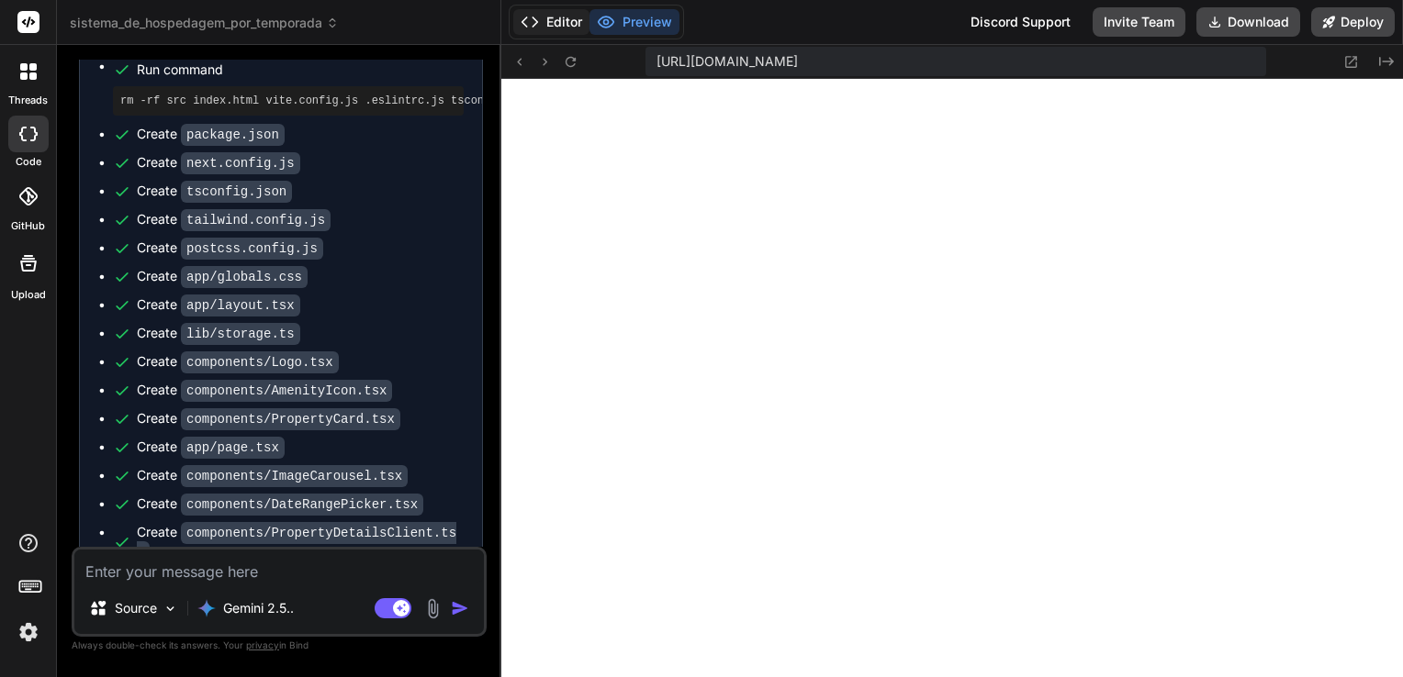
click at [569, 24] on button "Editor" at bounding box center [551, 22] width 76 height 26
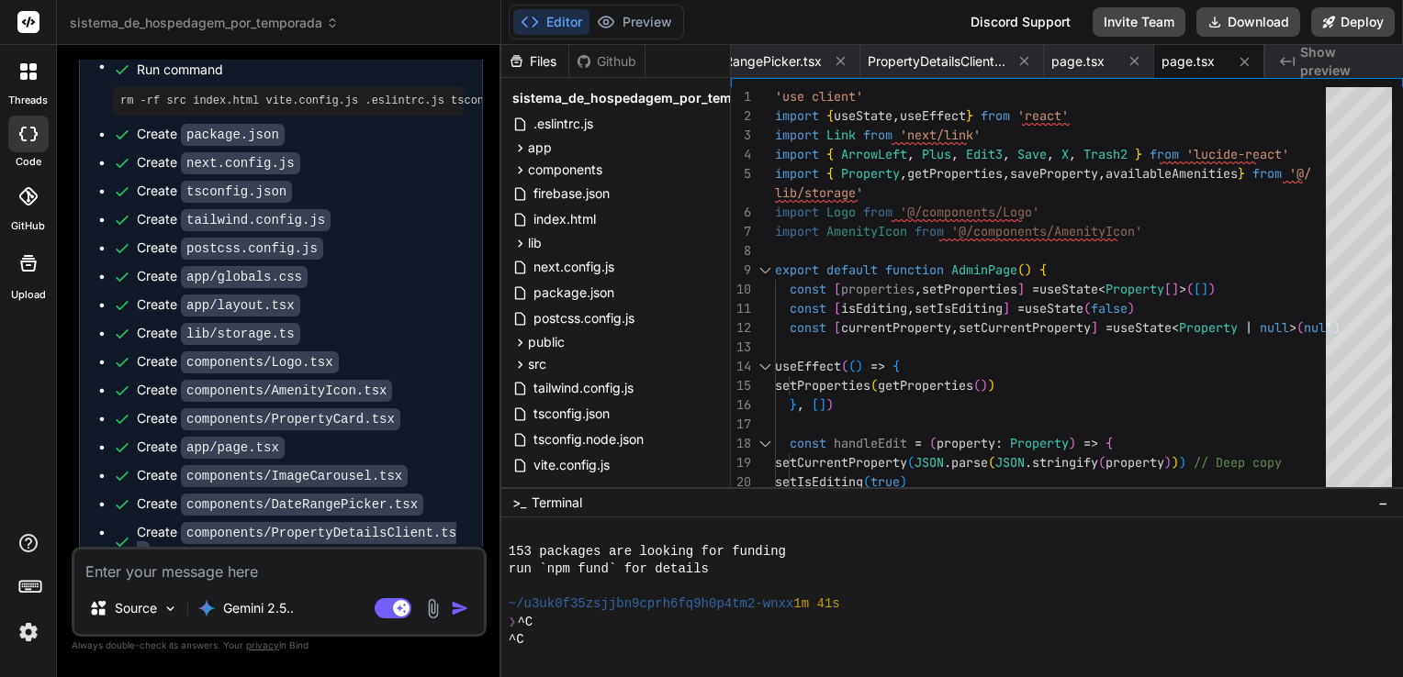
scroll to position [4336, 0]
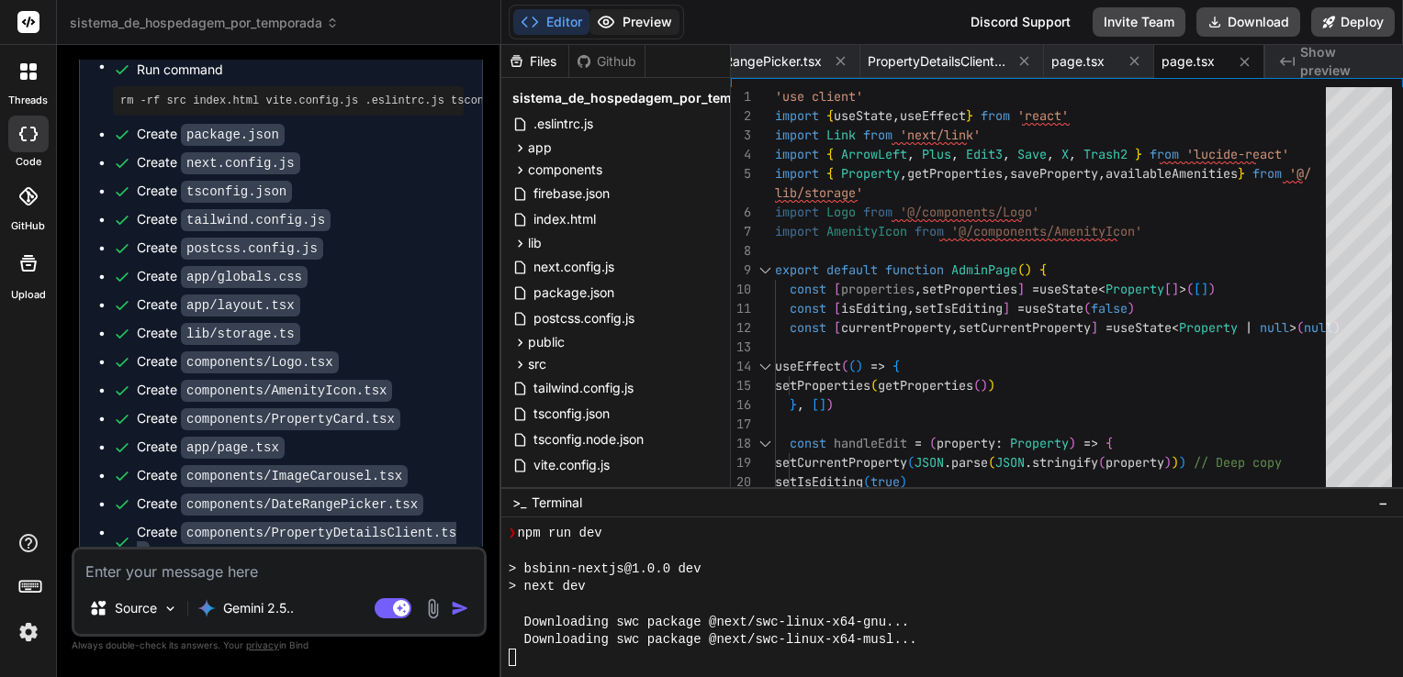
click at [621, 11] on button "Preview" at bounding box center [634, 22] width 90 height 26
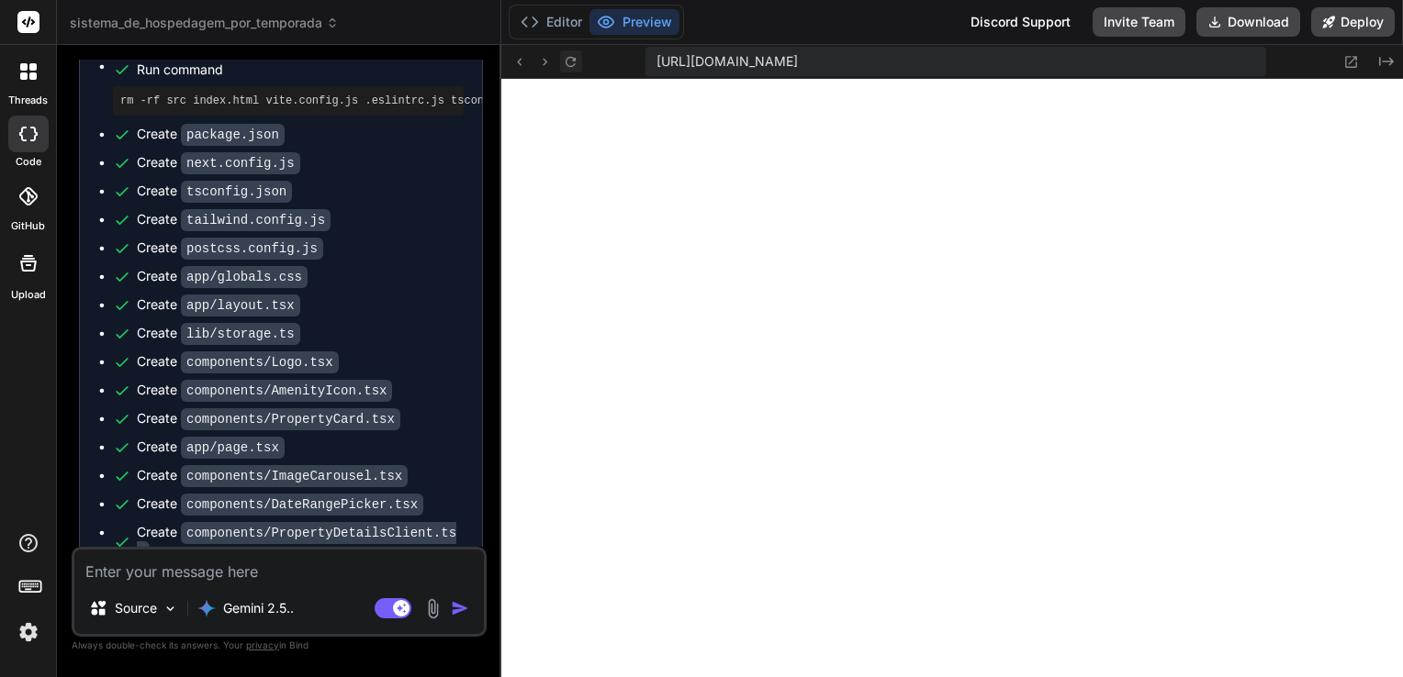
click at [571, 61] on icon at bounding box center [571, 62] width 16 height 16
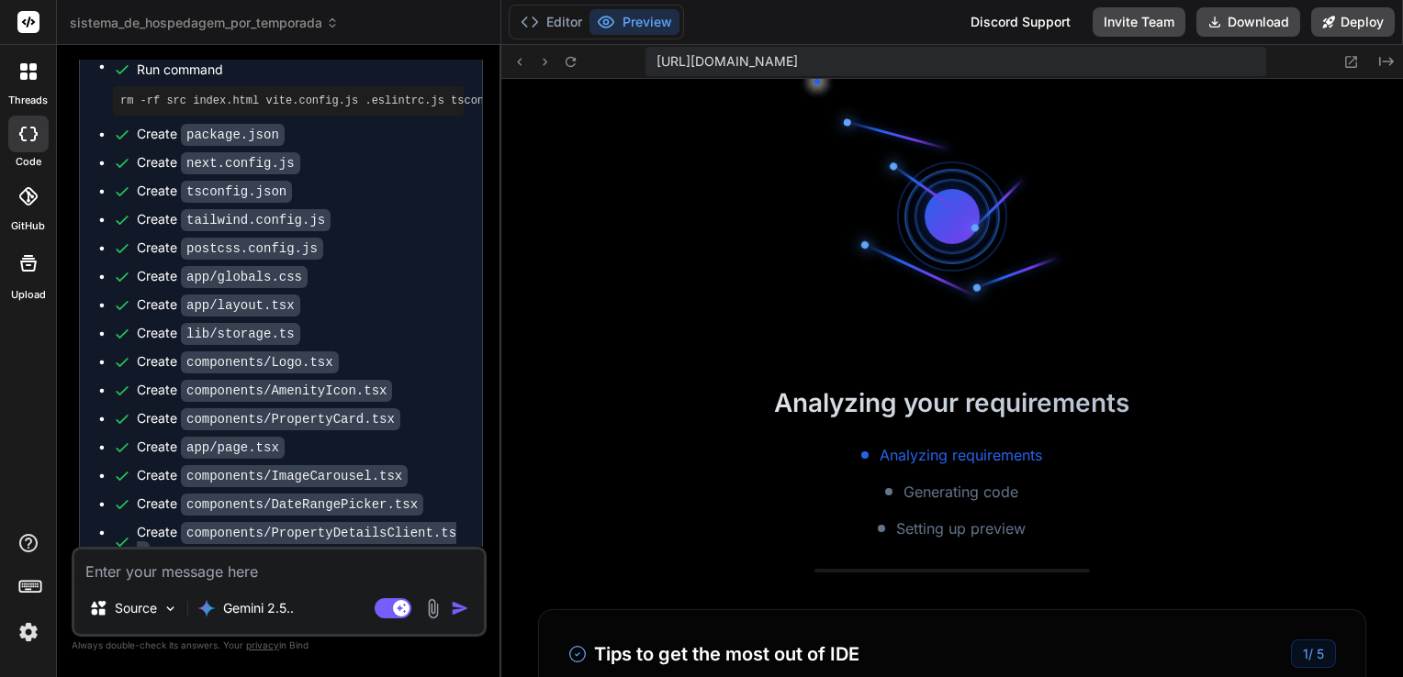
scroll to position [4459, 0]
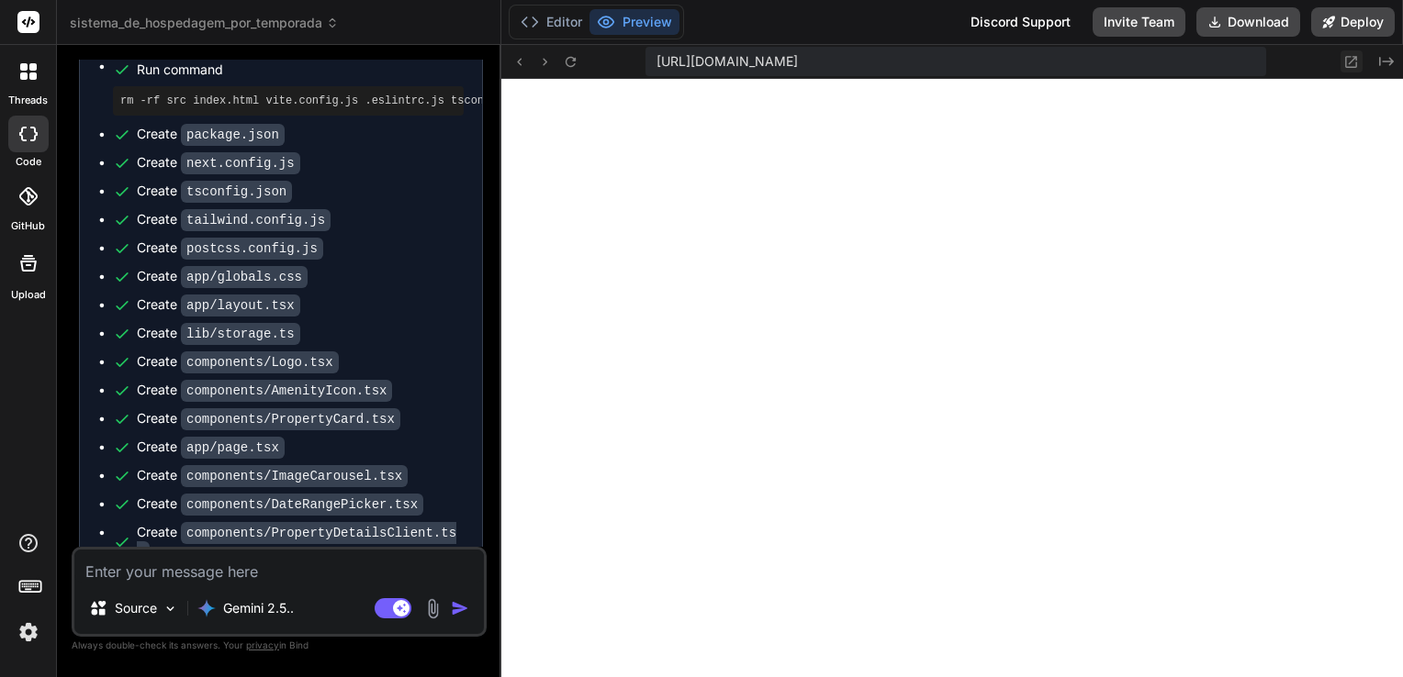
click at [1348, 59] on icon at bounding box center [1351, 62] width 16 height 16
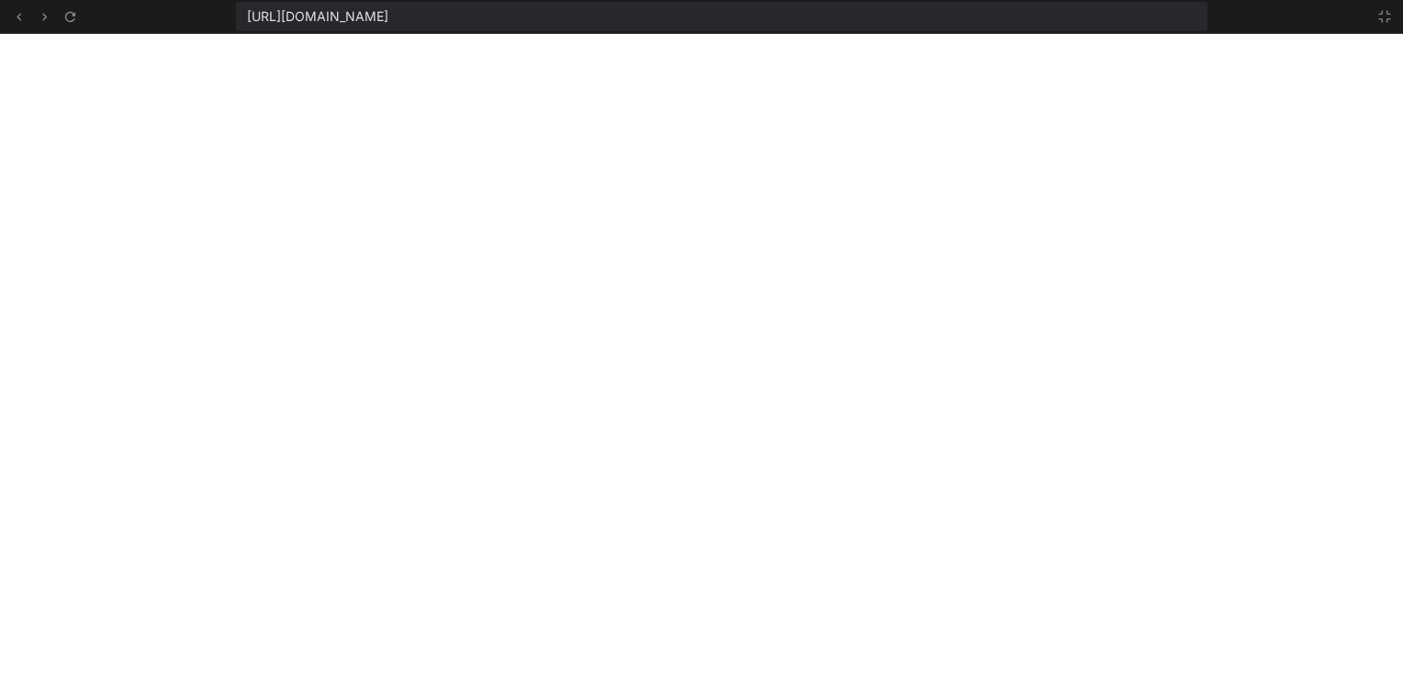
scroll to position [4476, 0]
click at [72, 16] on icon at bounding box center [69, 16] width 10 height 10
click at [1381, 17] on icon at bounding box center [1384, 16] width 15 height 15
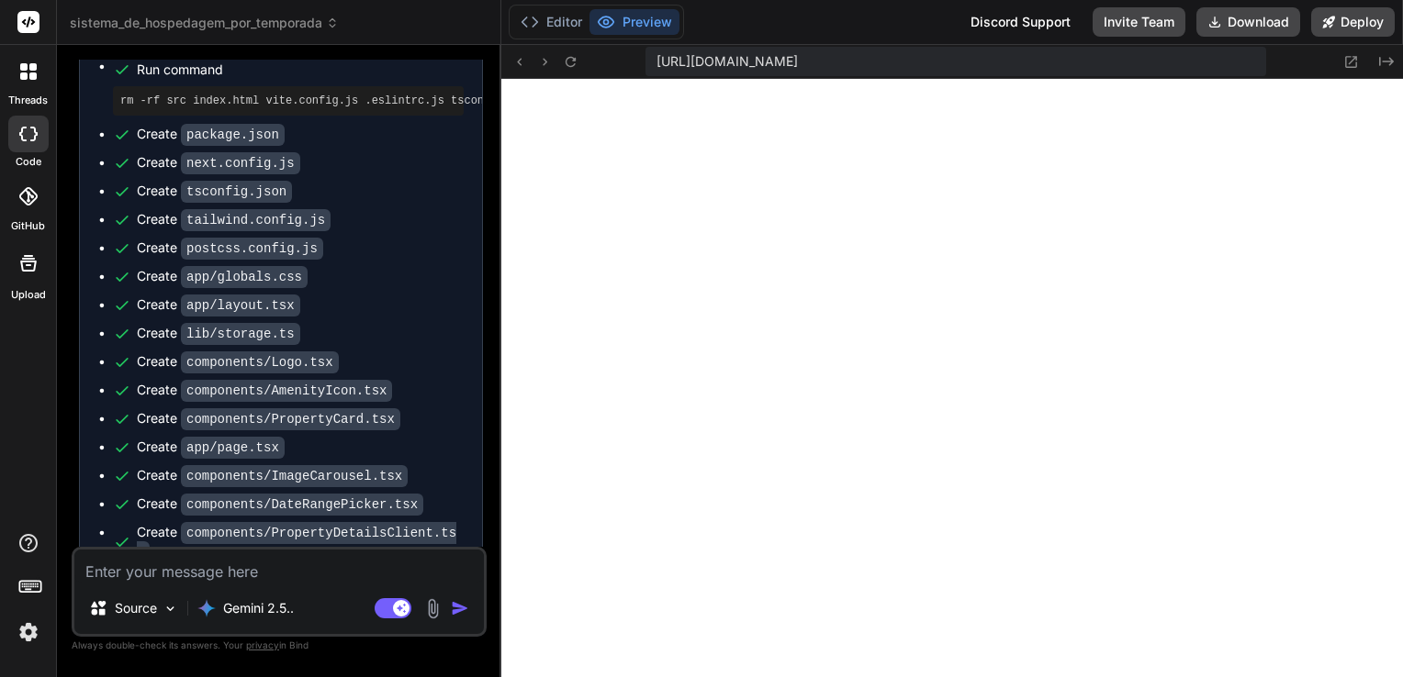
click at [244, 566] on textarea at bounding box center [278, 566] width 409 height 33
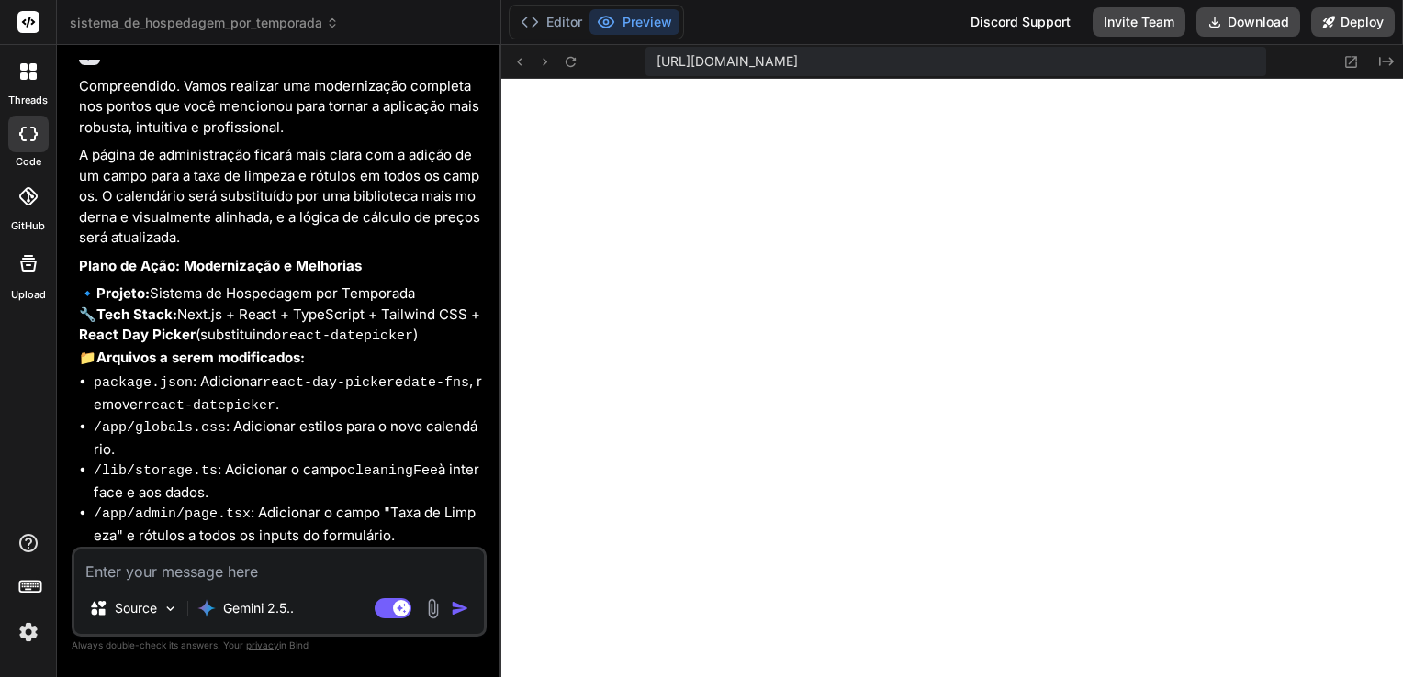
scroll to position [12435, 0]
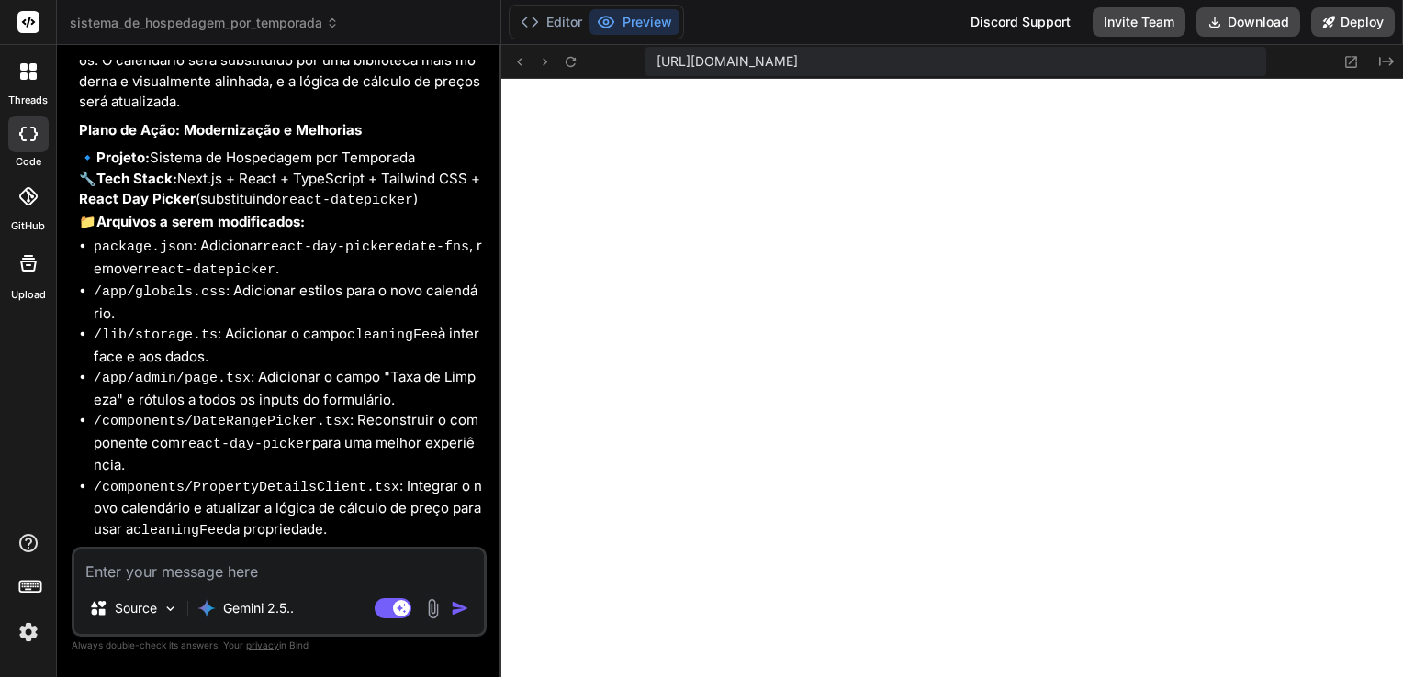
click at [29, 634] on img at bounding box center [28, 632] width 31 height 31
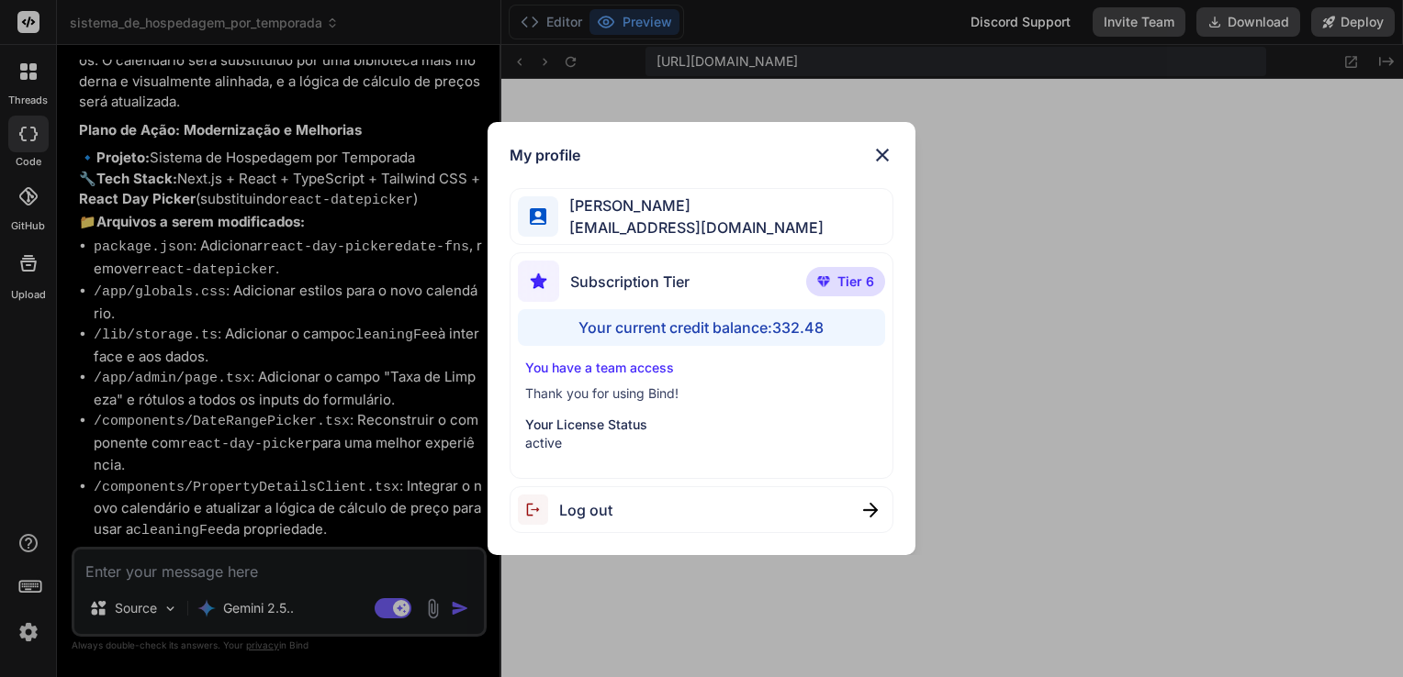
click at [879, 152] on img at bounding box center [882, 155] width 22 height 22
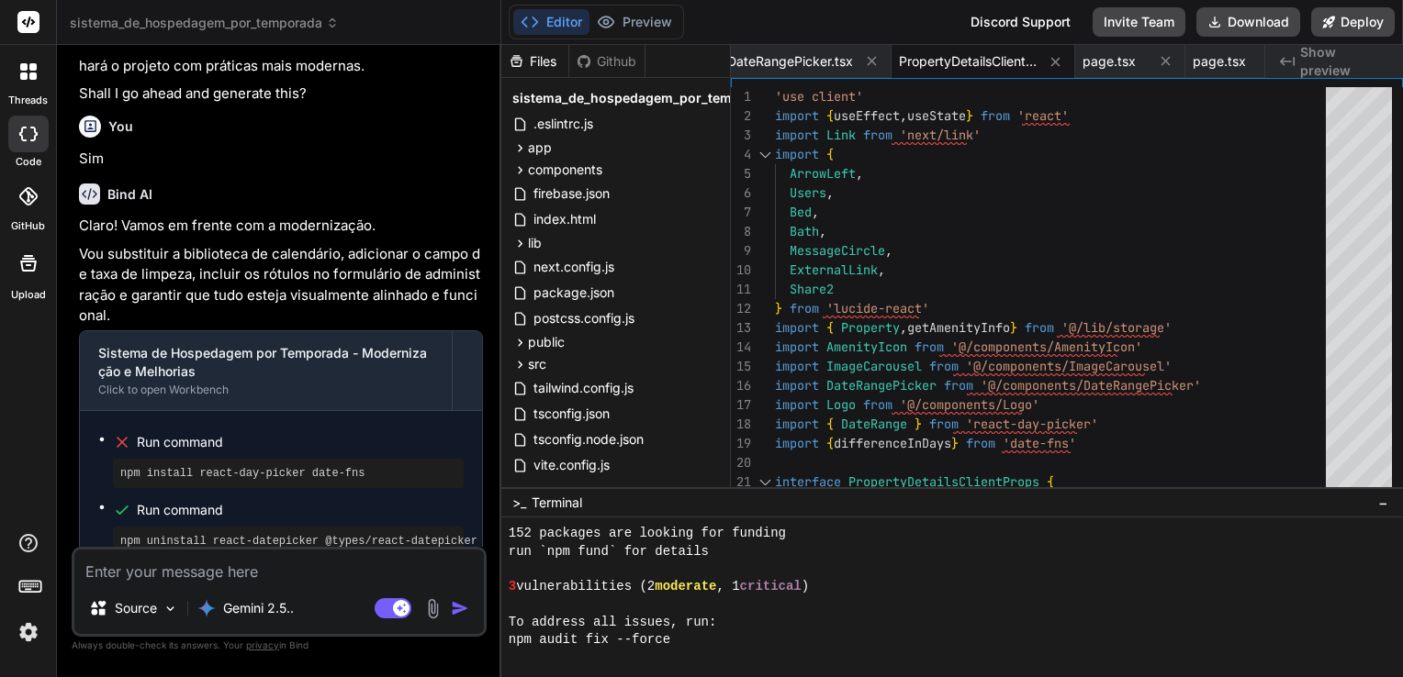
scroll to position [8742, 0]
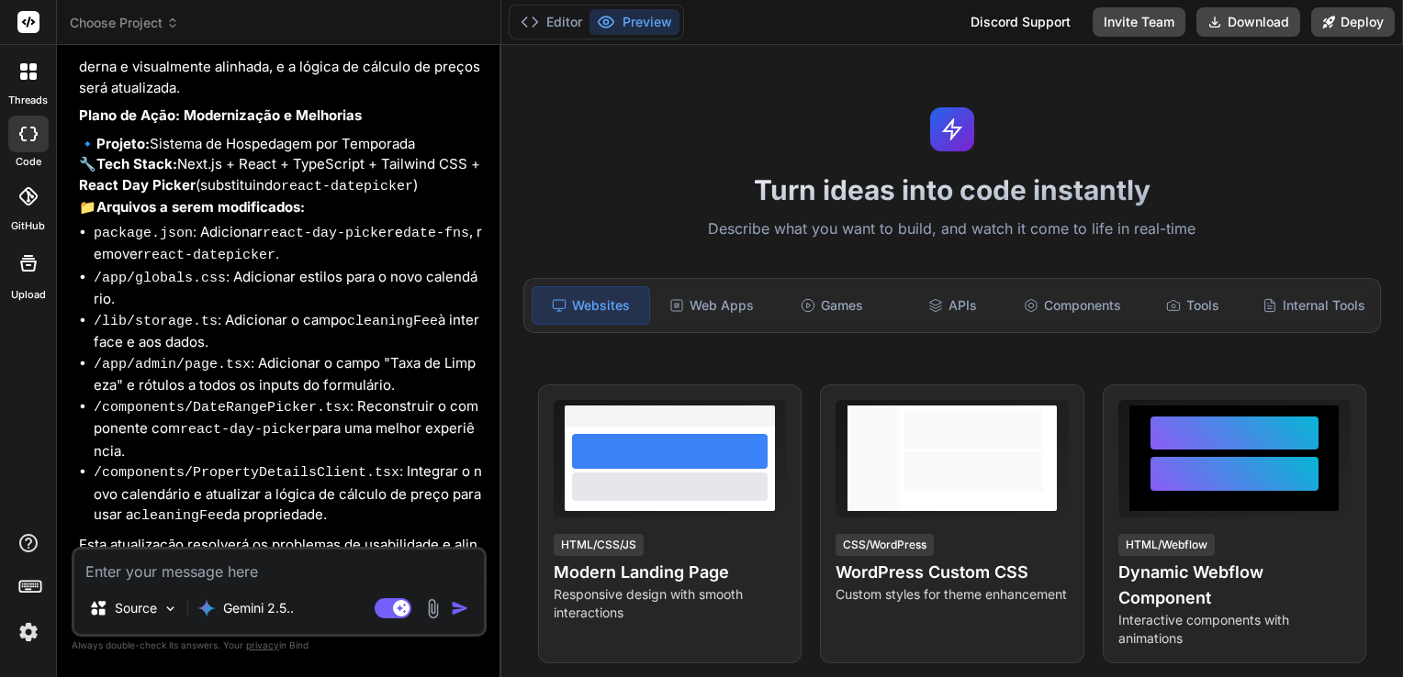
scroll to position [3652, 0]
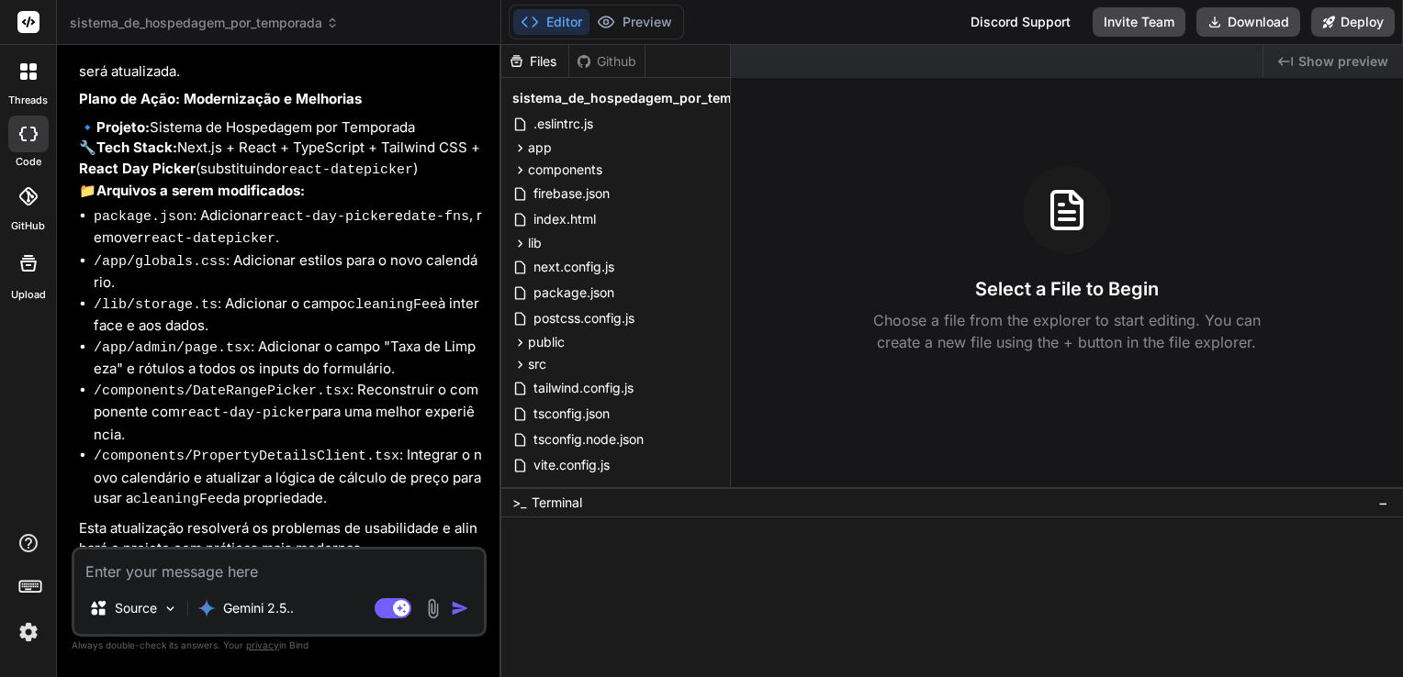
type textarea "x"
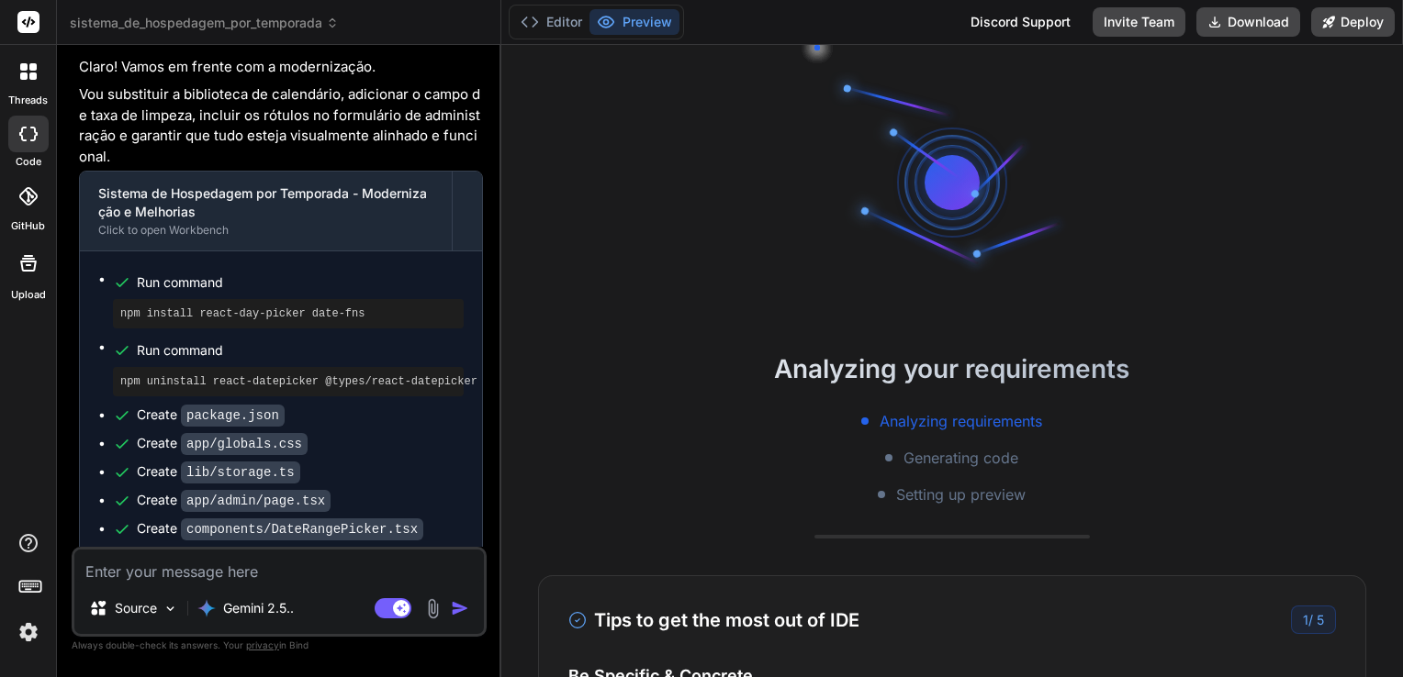
scroll to position [4331, 0]
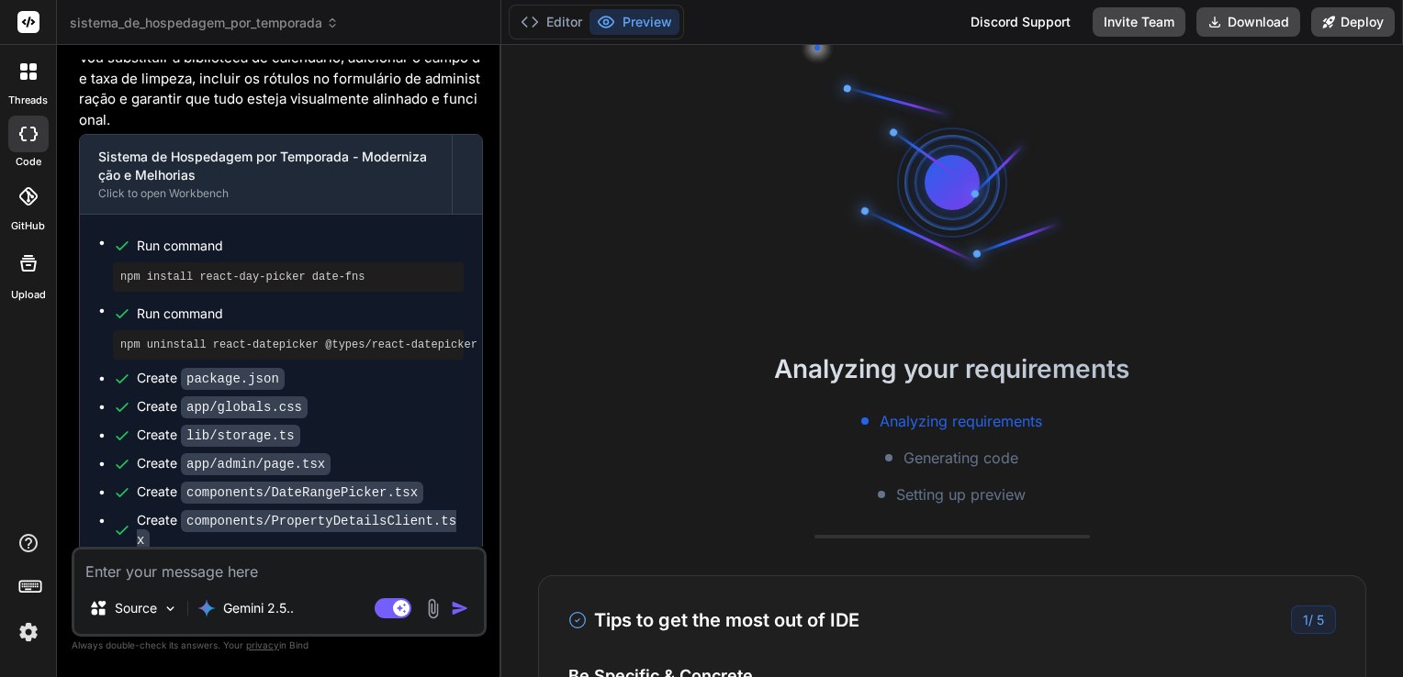
click at [27, 630] on img at bounding box center [28, 632] width 31 height 31
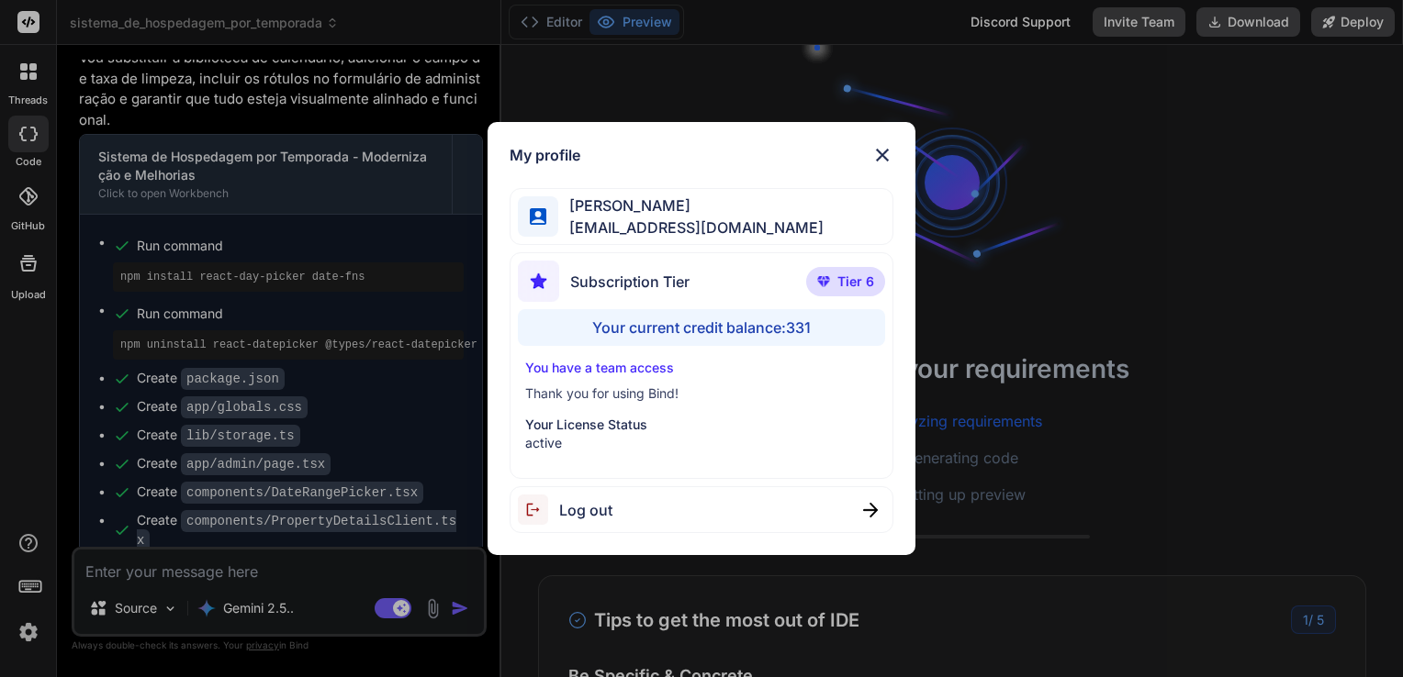
click at [885, 148] on img at bounding box center [882, 155] width 22 height 22
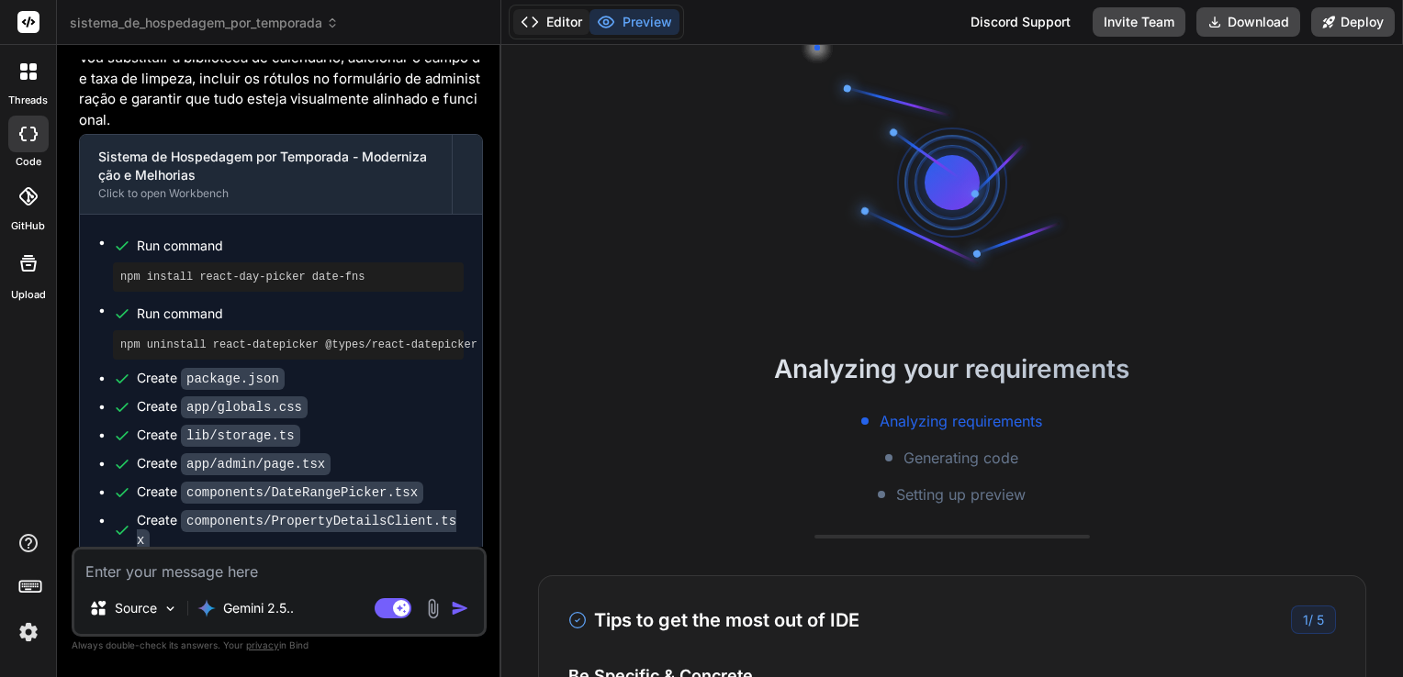
click at [534, 17] on icon at bounding box center [529, 22] width 18 height 18
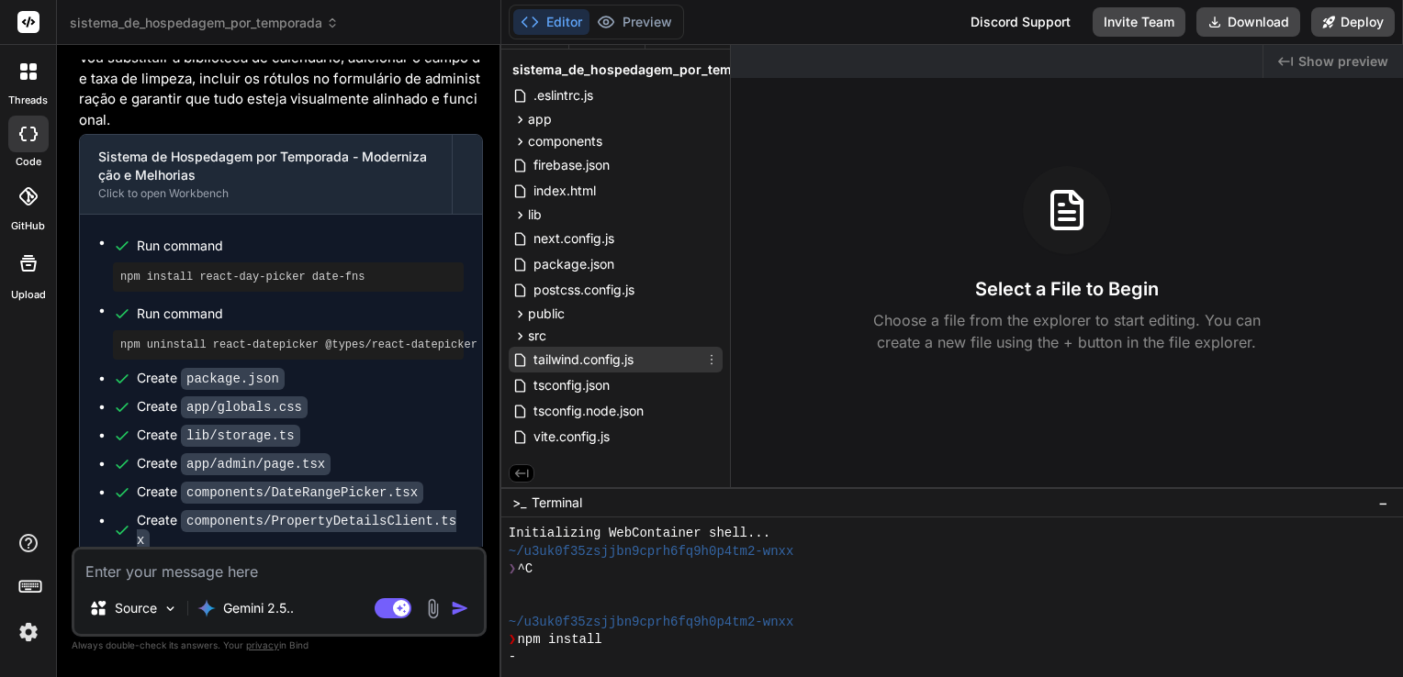
scroll to position [34, 0]
click at [621, 31] on button "Preview" at bounding box center [634, 22] width 90 height 26
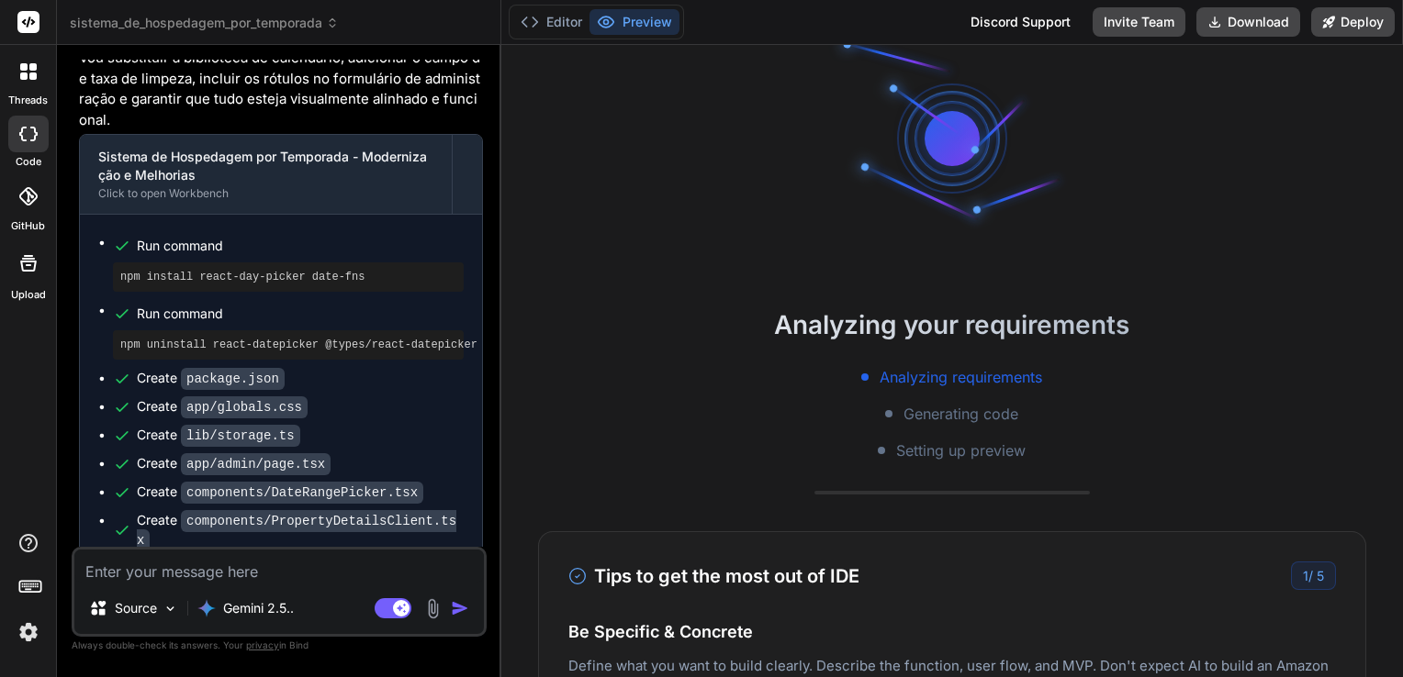
scroll to position [0, 0]
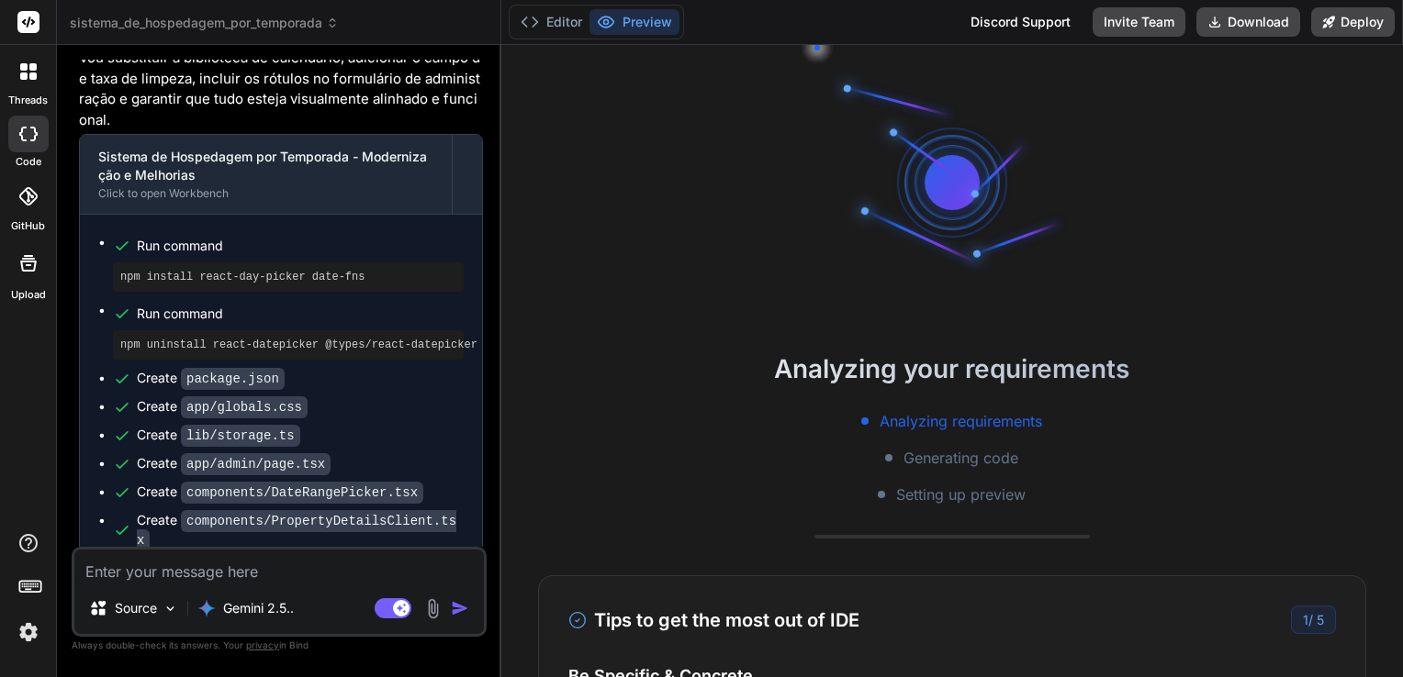
click at [756, 325] on div "Analyzing your requirements Analyzing requirements Generating code Setting up p…" at bounding box center [951, 361] width 901 height 632
click at [564, 33] on button "Editor" at bounding box center [551, 22] width 76 height 26
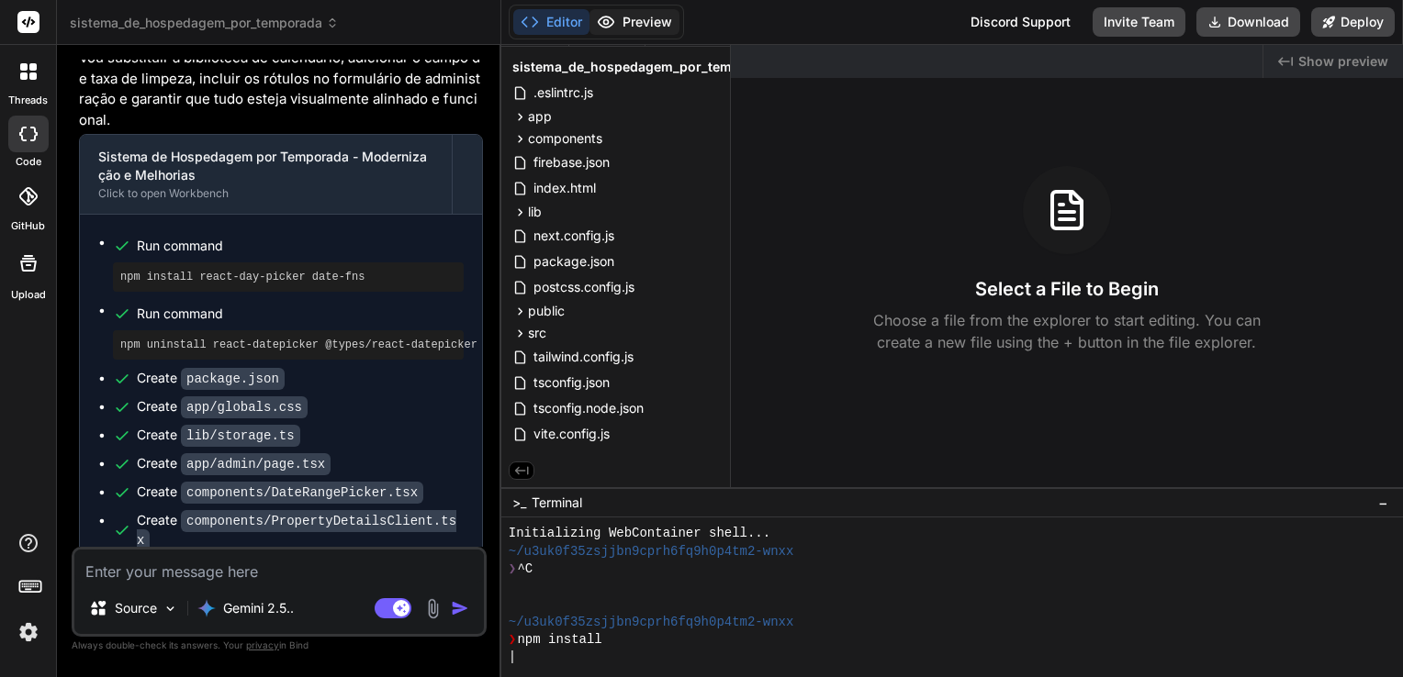
click at [646, 18] on button "Preview" at bounding box center [634, 22] width 90 height 26
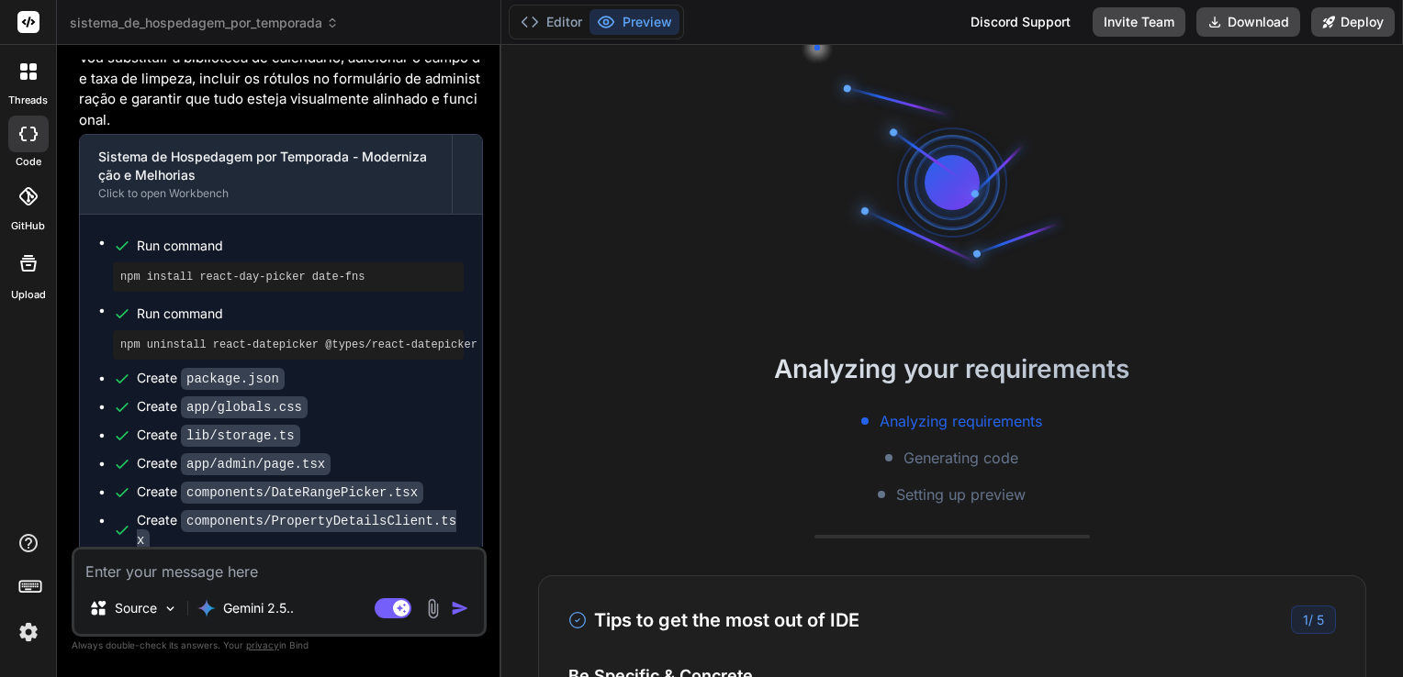
click at [759, 237] on div "Analyzing your requirements Analyzing requirements Generating code Setting up p…" at bounding box center [951, 361] width 901 height 632
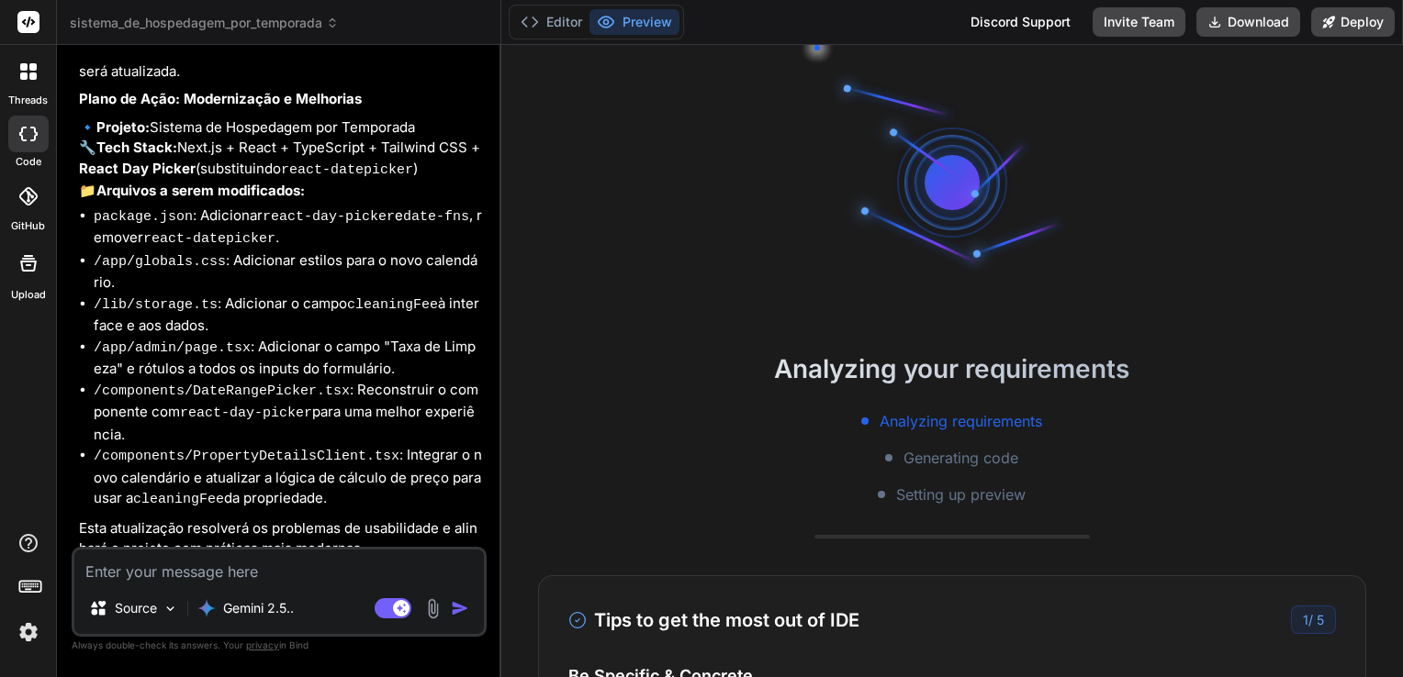
scroll to position [17, 0]
click at [35, 636] on img at bounding box center [28, 632] width 31 height 31
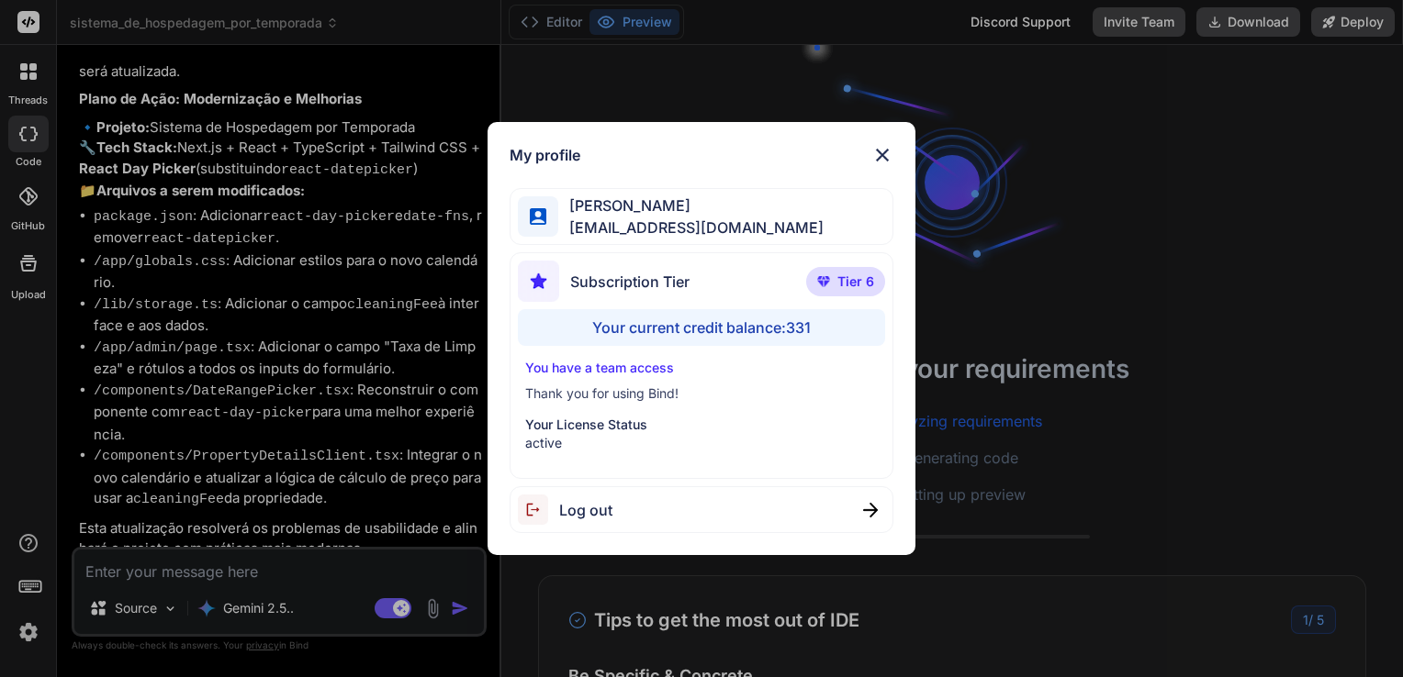
click at [882, 156] on img at bounding box center [882, 155] width 22 height 22
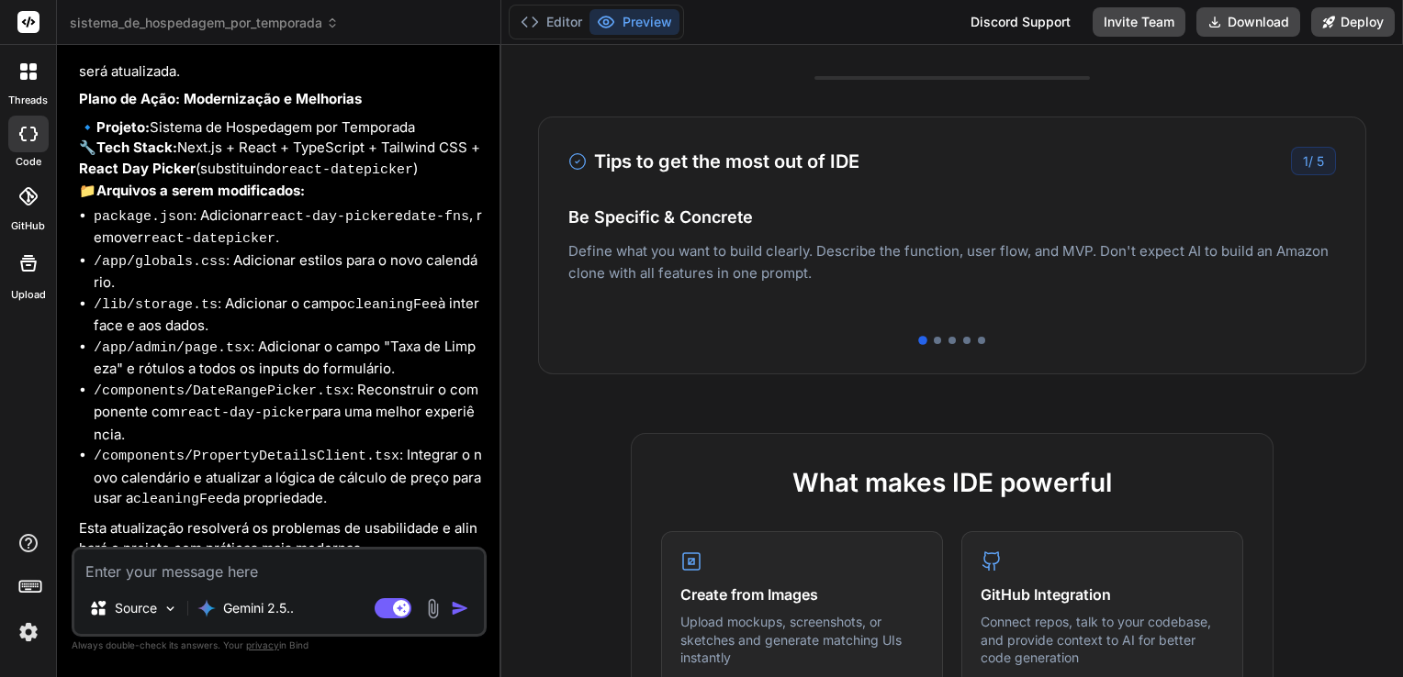
scroll to position [0, 0]
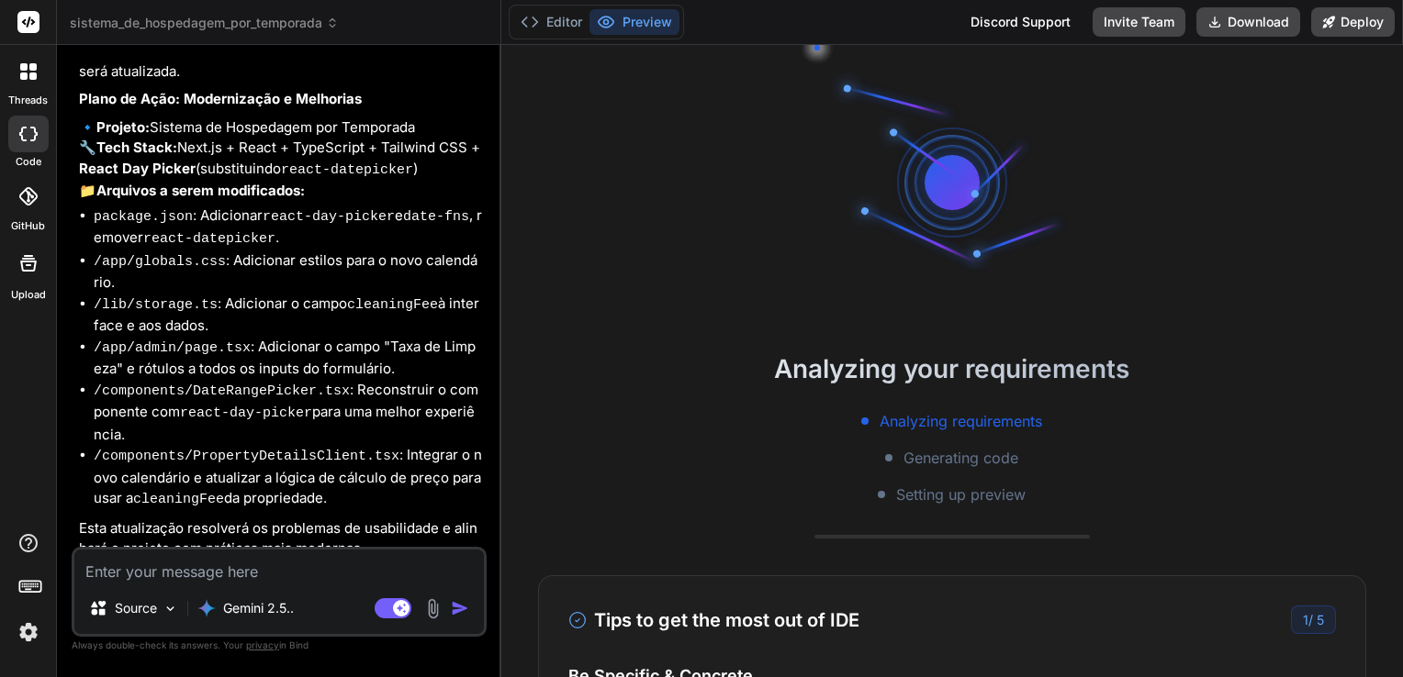
click at [767, 280] on div "Analyzing your requirements Analyzing requirements Generating code Setting up p…" at bounding box center [951, 361] width 901 height 632
click at [573, 30] on button "Editor" at bounding box center [551, 22] width 76 height 26
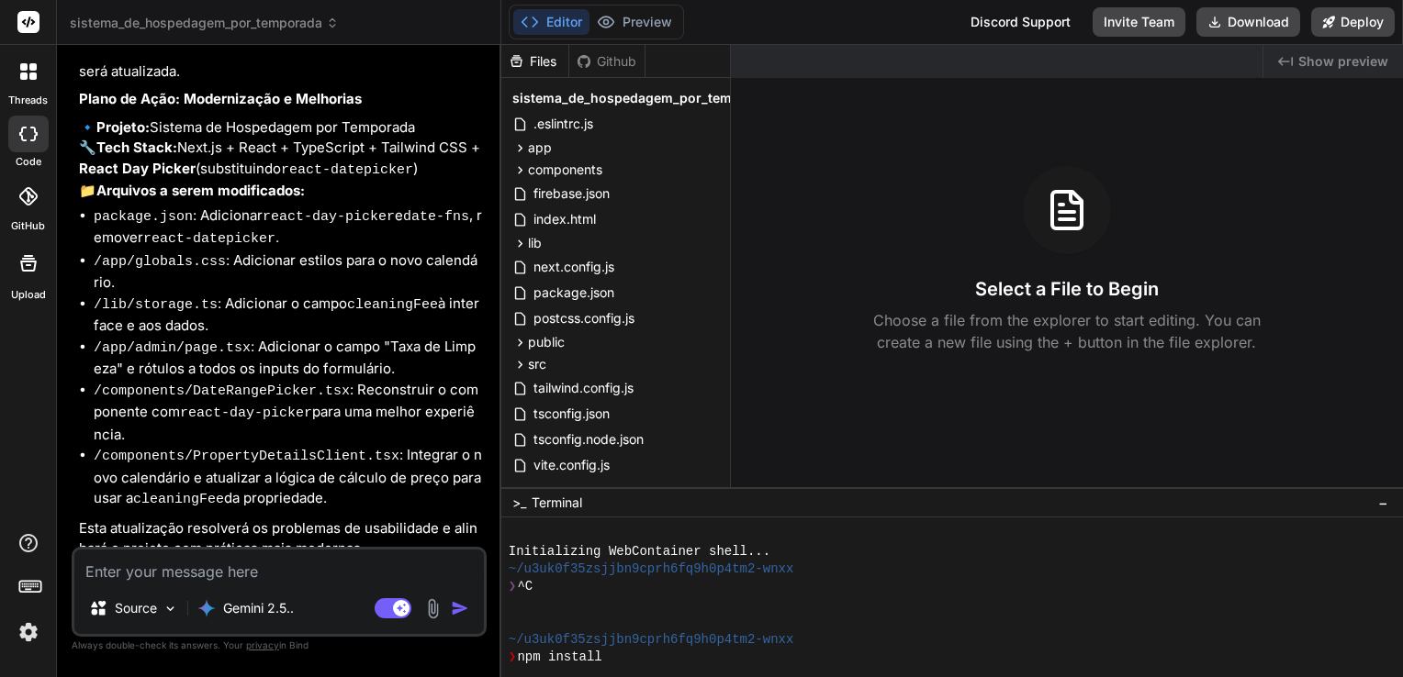
scroll to position [17, 0]
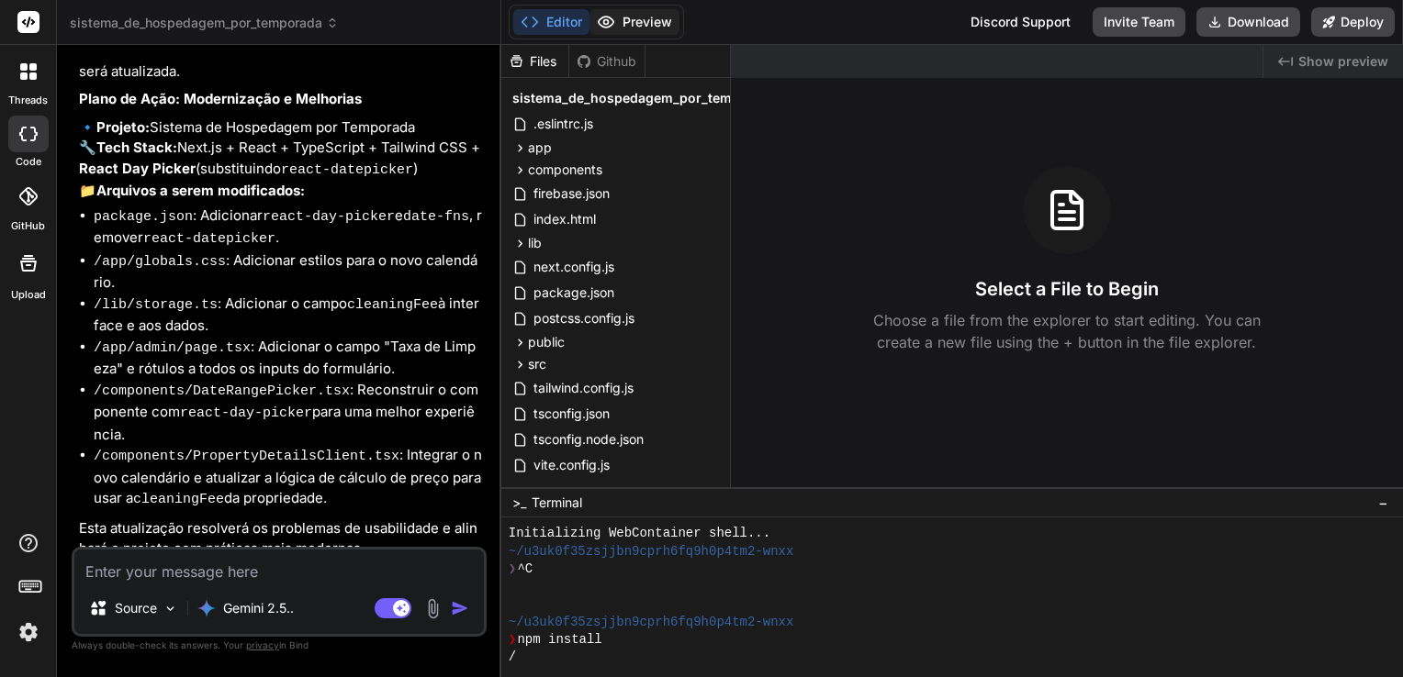
click at [638, 21] on button "Preview" at bounding box center [634, 22] width 90 height 26
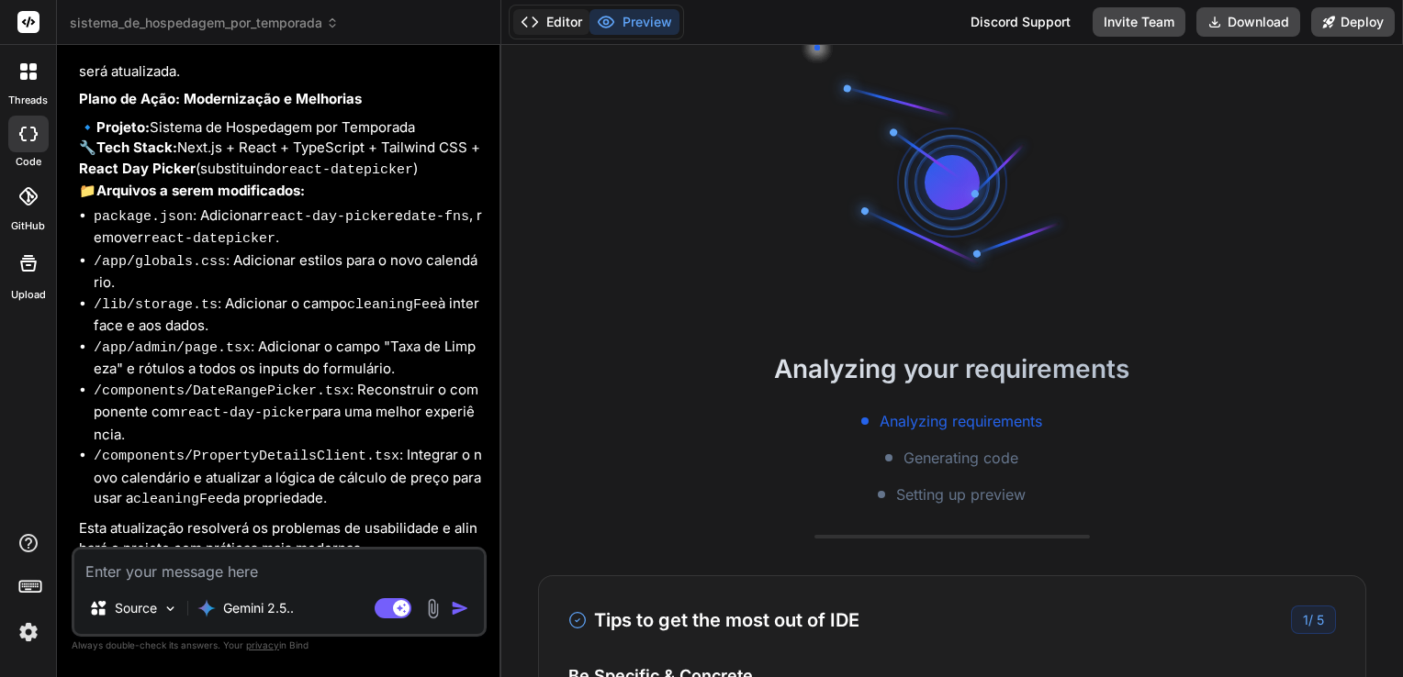
click at [566, 28] on button "Editor" at bounding box center [551, 22] width 76 height 26
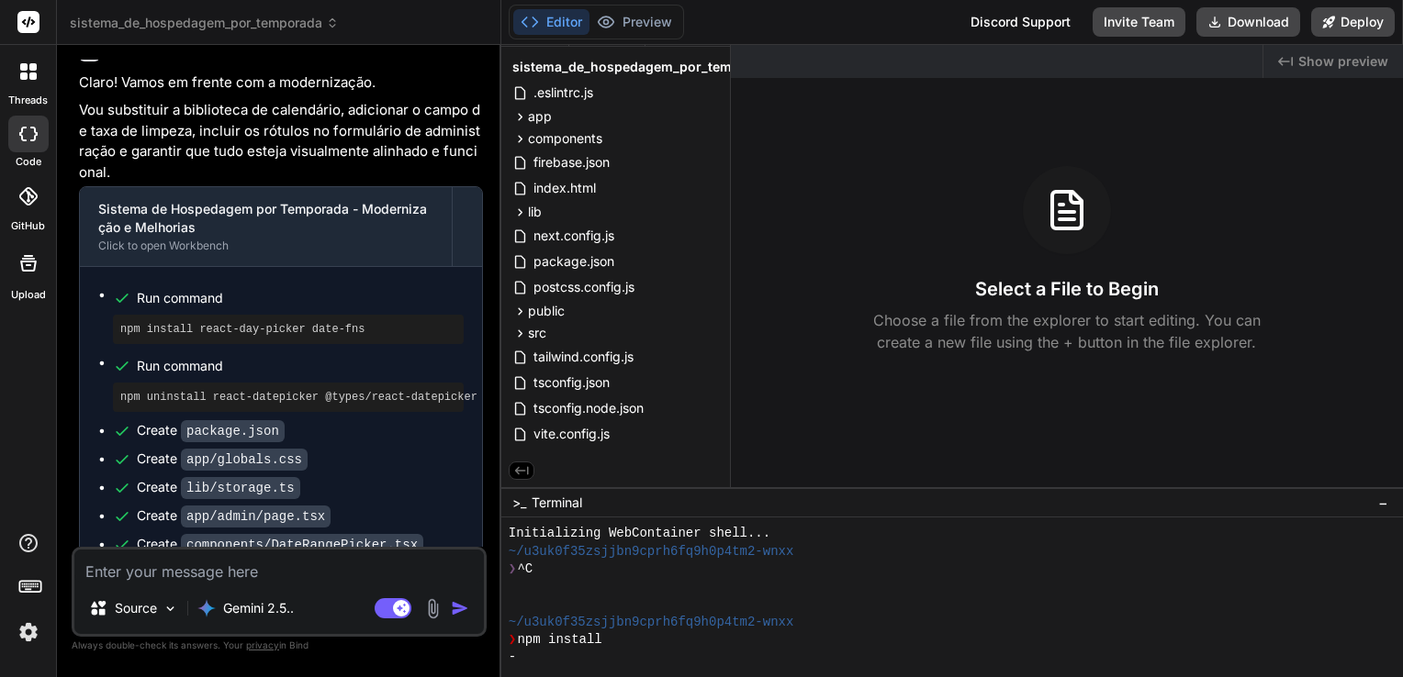
scroll to position [4331, 0]
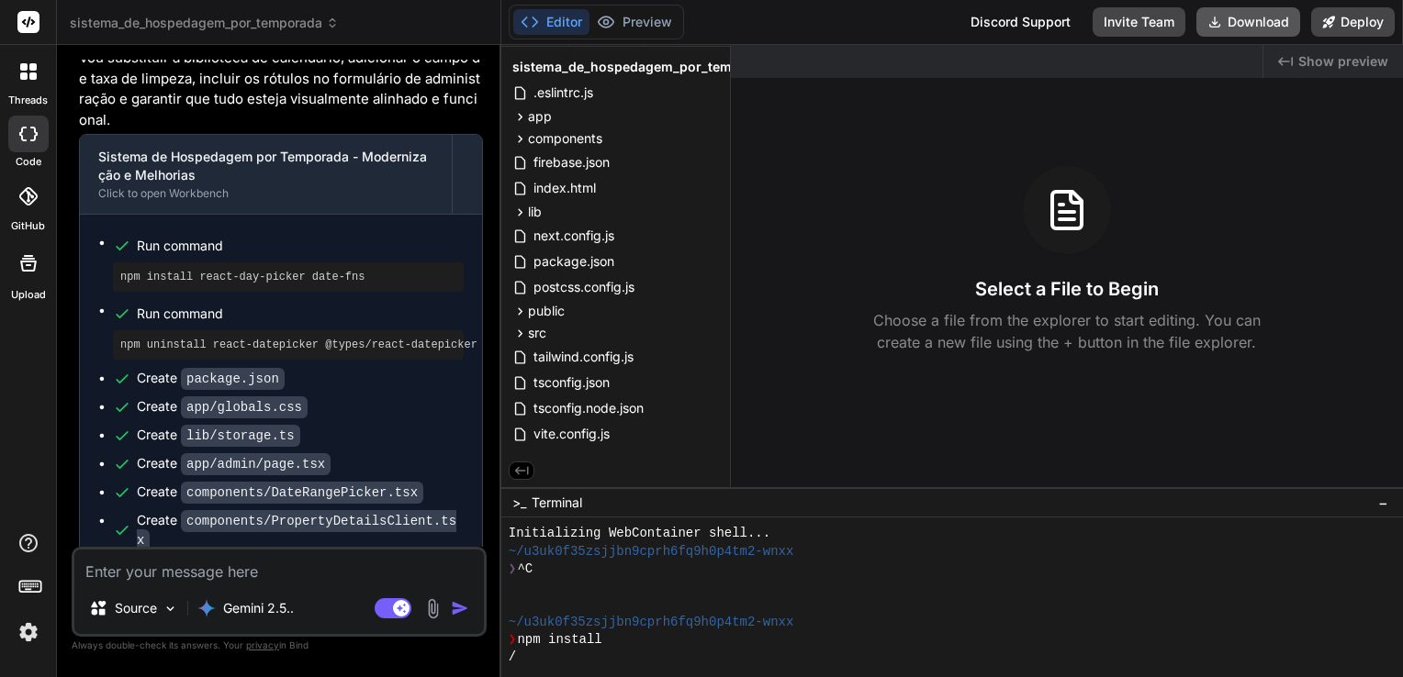
click at [1259, 24] on button "Download" at bounding box center [1248, 21] width 104 height 29
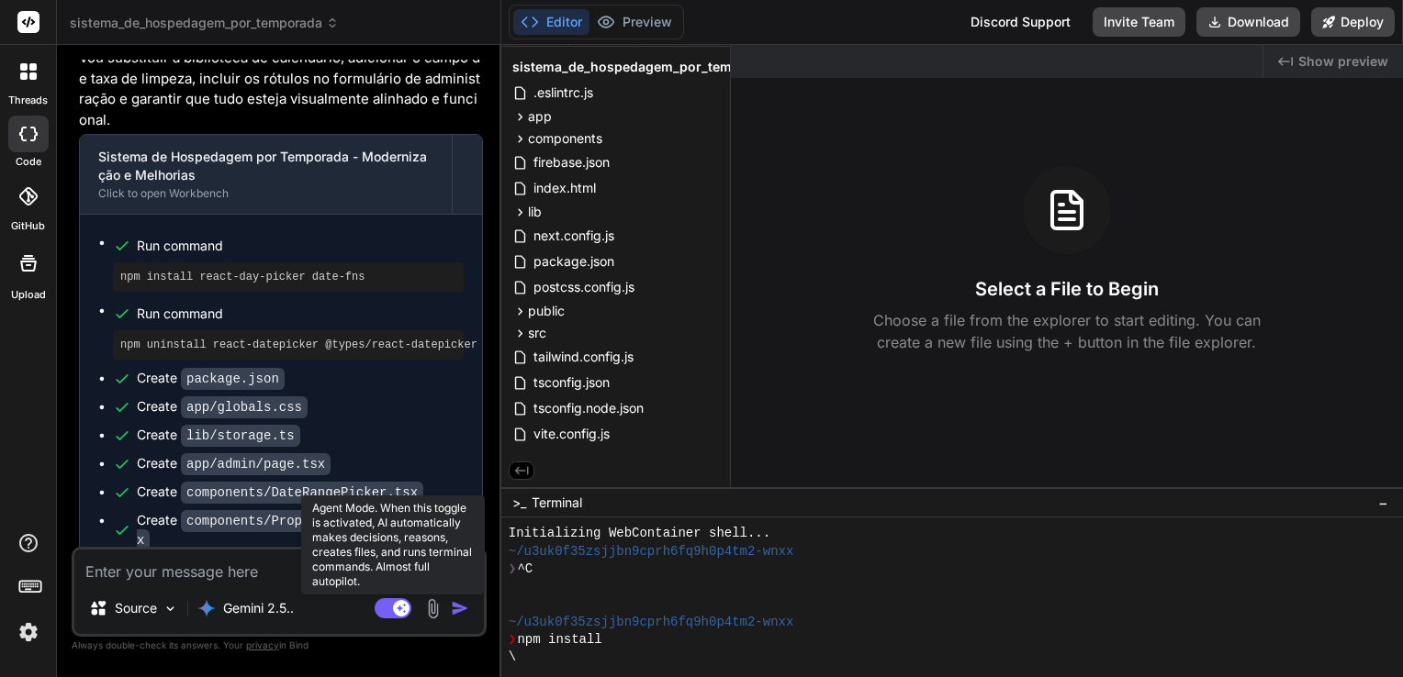
click at [389, 609] on rect at bounding box center [393, 609] width 37 height 20
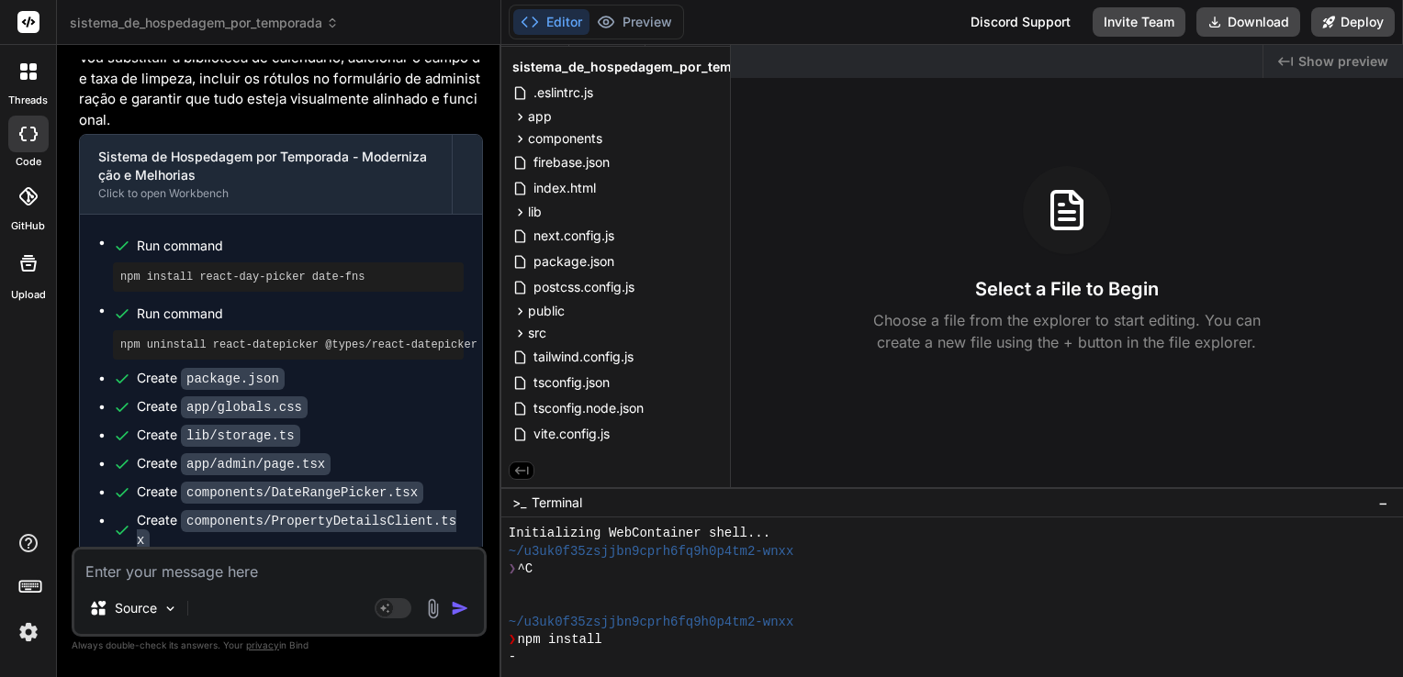
click at [338, 570] on textarea at bounding box center [278, 566] width 409 height 33
type textarea "x"
type textarea "T"
type textarea "x"
type textarea "Te"
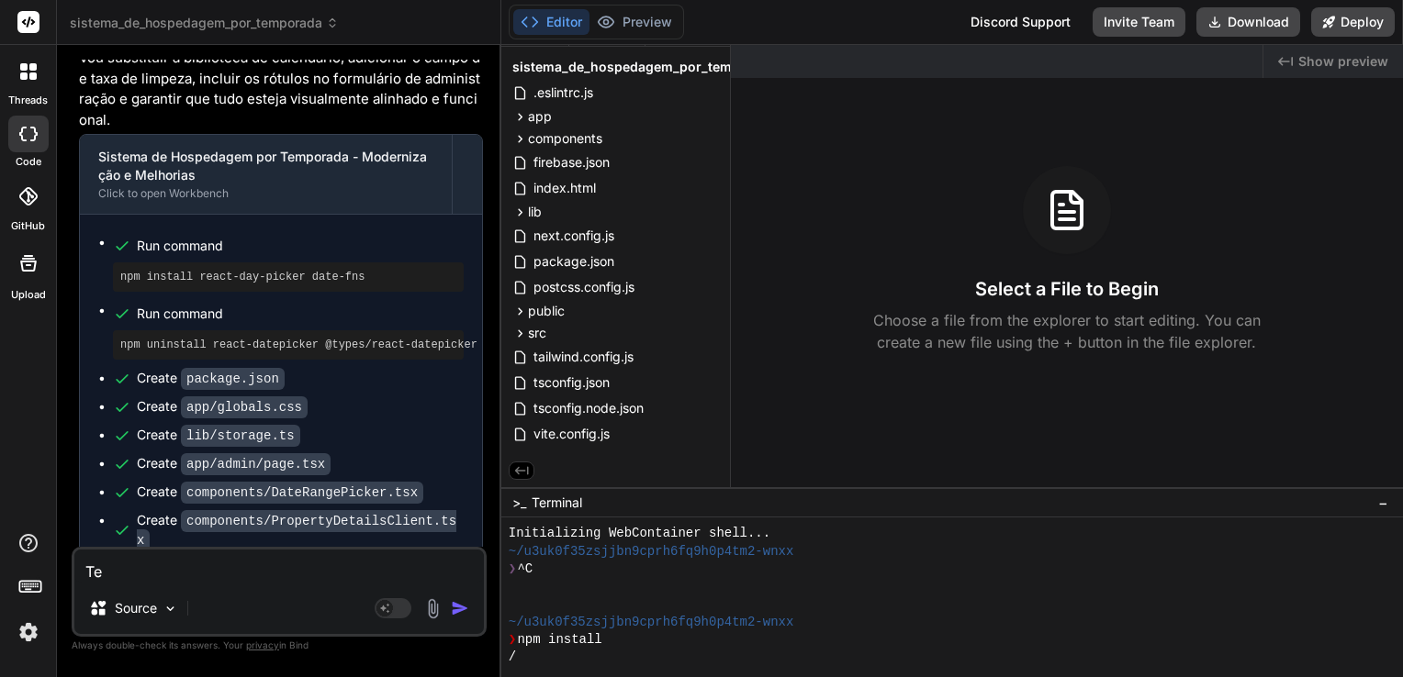
type textarea "x"
type textarea "Ten"
type textarea "x"
type textarea "Tenh"
type textarea "x"
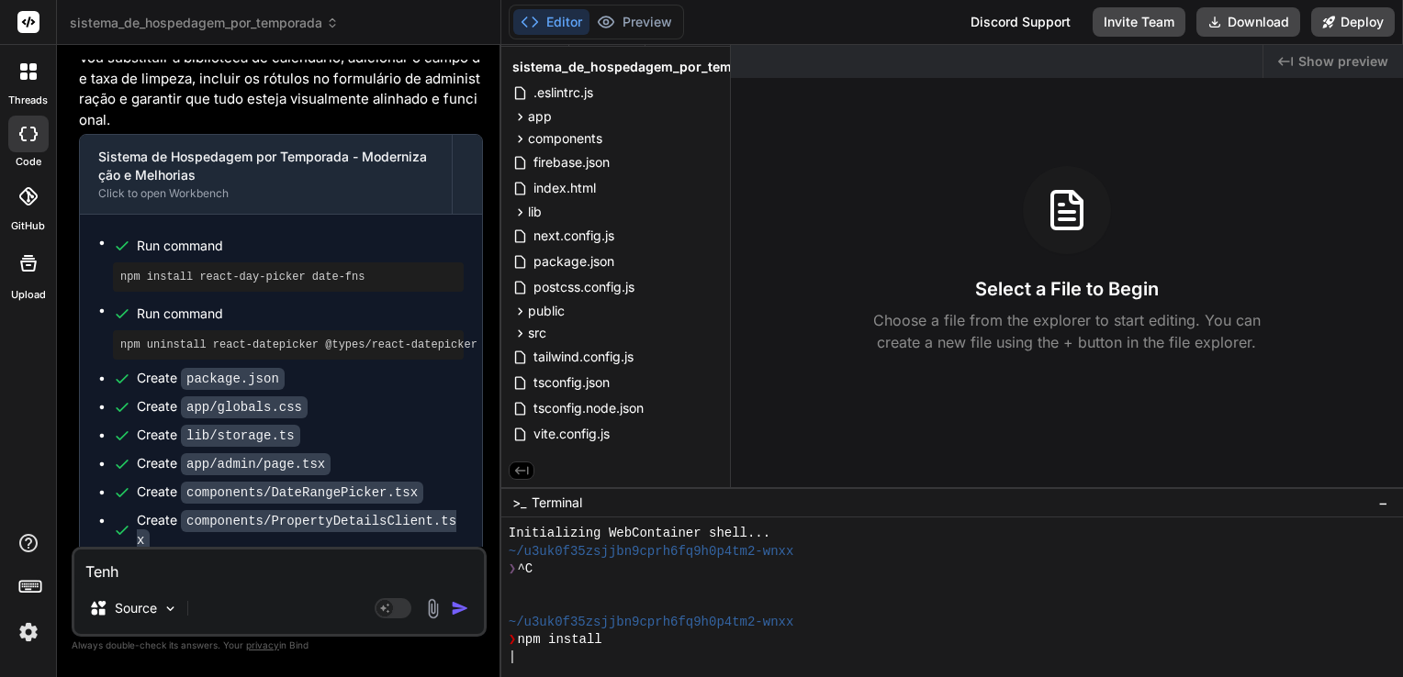
type textarea "Tenho"
type textarea "x"
type textarea "Tenho"
type textarea "x"
type textarea "Tenho q"
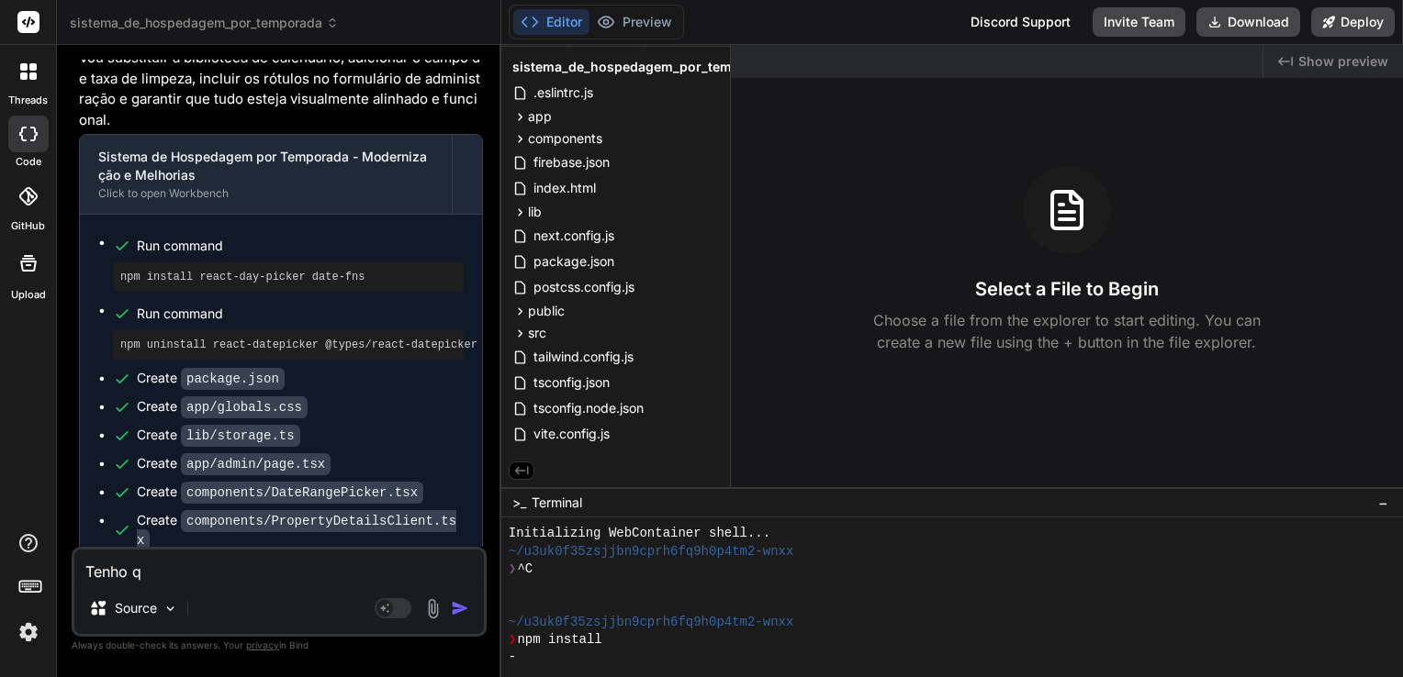
type textarea "x"
type textarea "Tenho qu"
type textarea "x"
type textarea "Tenho que"
type textarea "x"
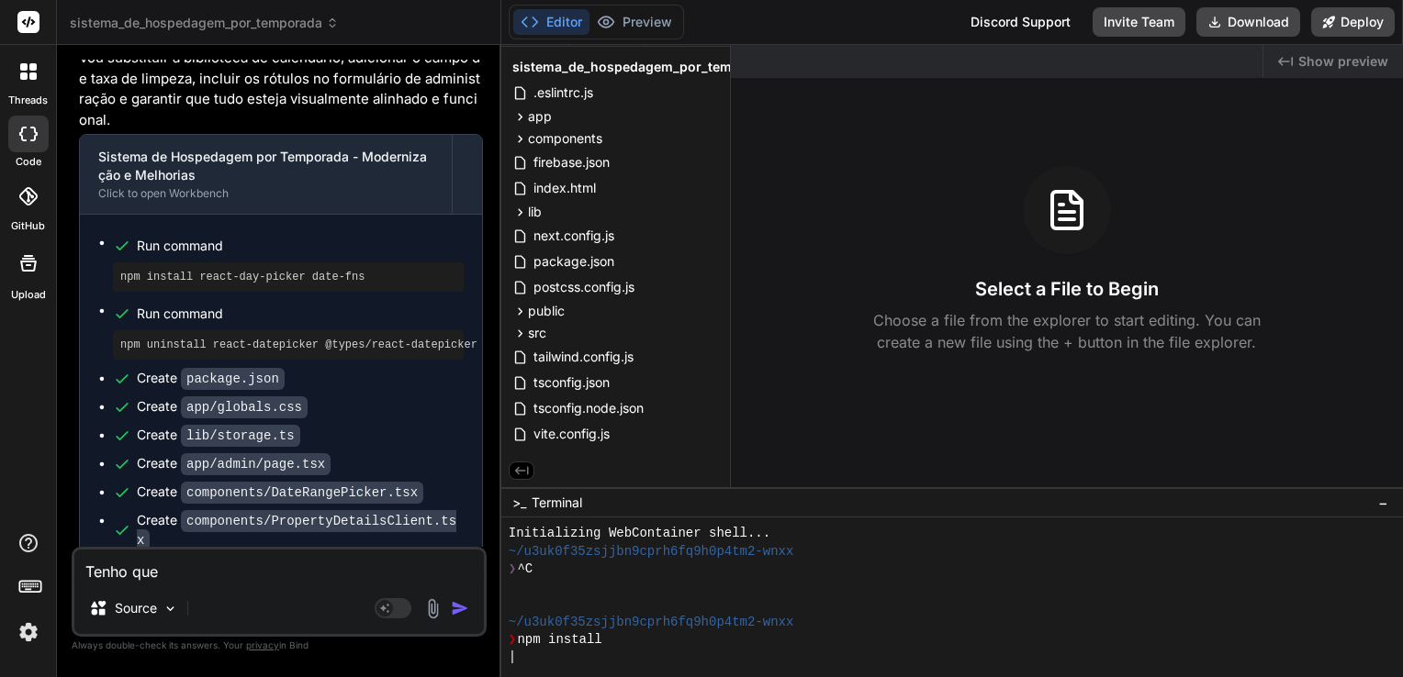
type textarea "Tenho que"
type textarea "x"
type textarea "Tenho que b"
type textarea "x"
type textarea "Tenho que ba"
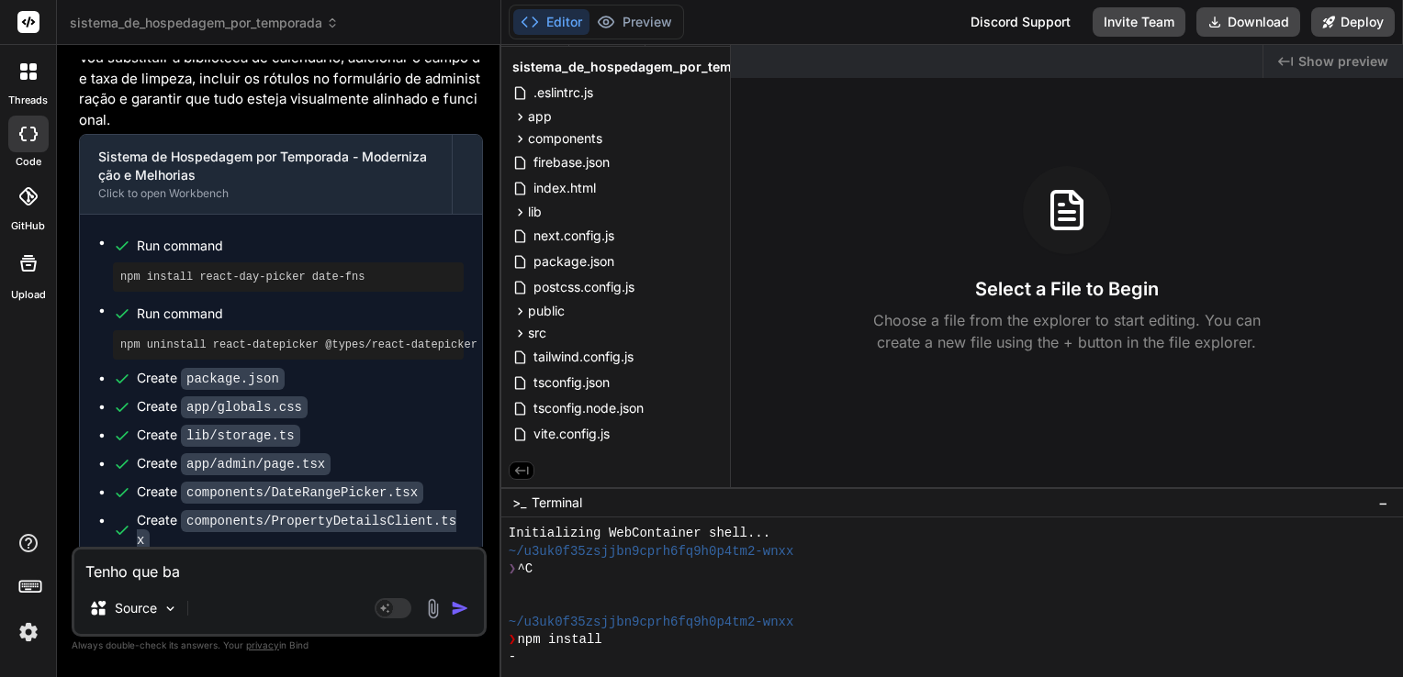
type textarea "x"
type textarea "Tenho que bai"
type textarea "x"
type textarea "Tenho que baic"
type textarea "x"
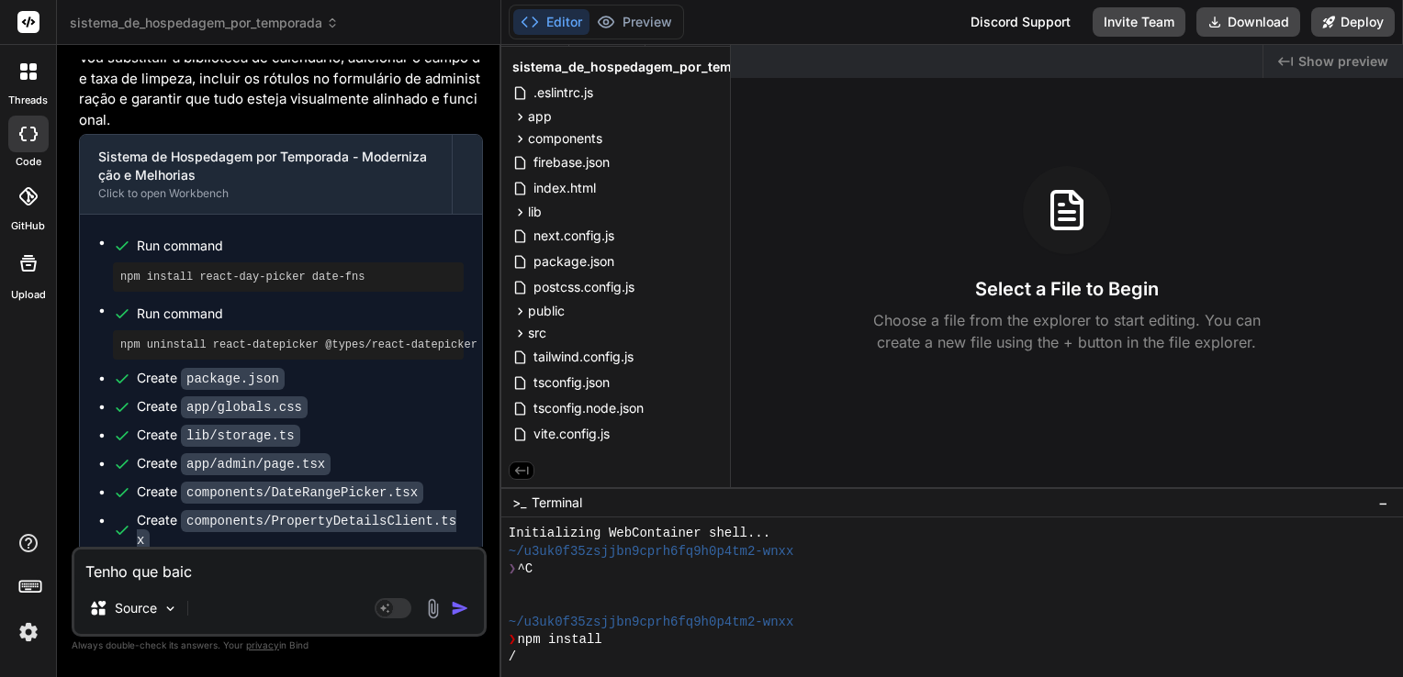
type textarea "Tenho que bai"
type textarea "x"
type textarea "Tenho que baix"
type textarea "x"
type textarea "Tenho que baixa"
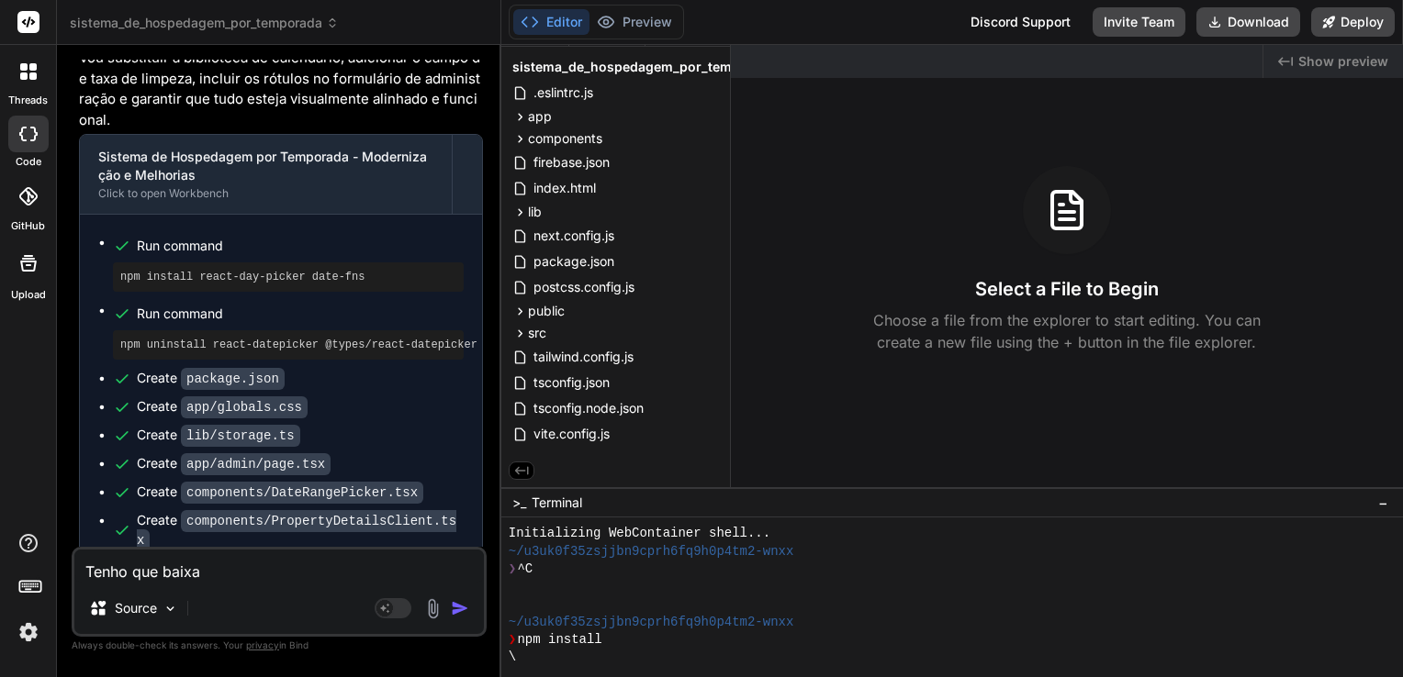
type textarea "x"
type textarea "Tenho que baixar"
type textarea "x"
type textarea "Tenho que baixar"
type textarea "x"
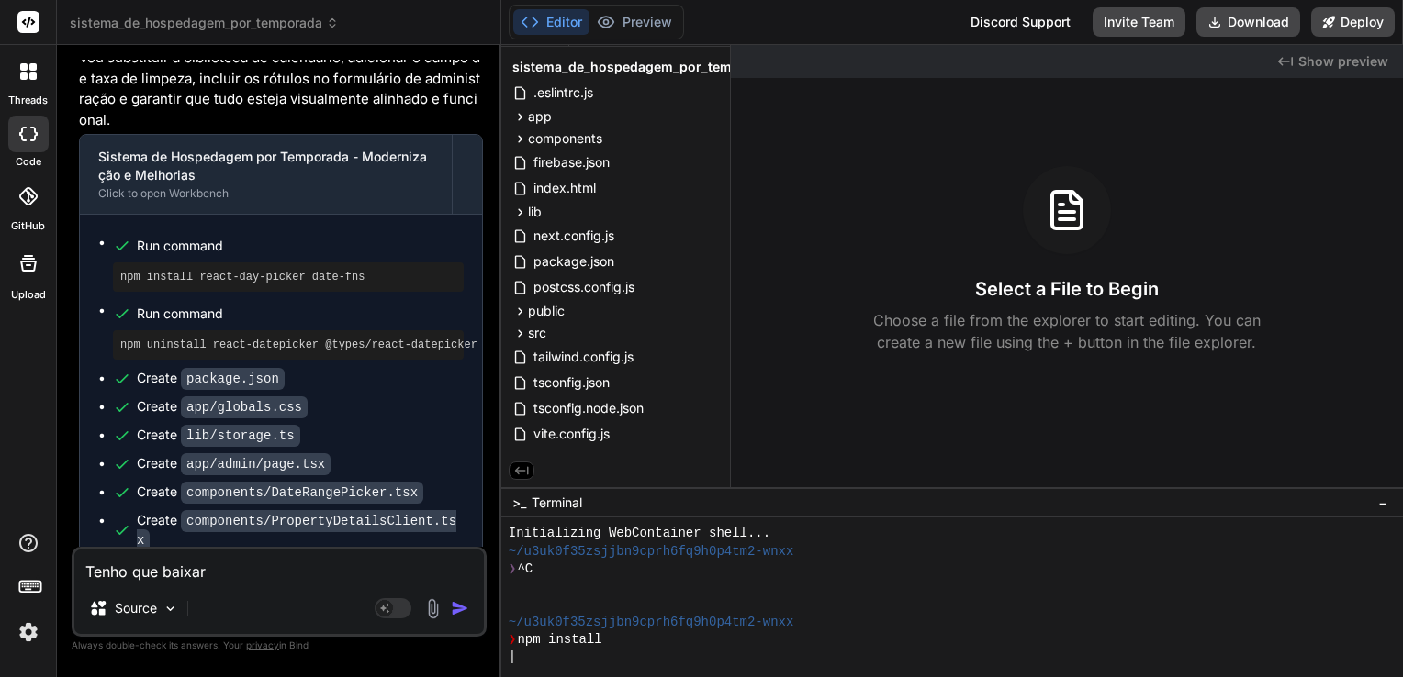
type textarea "Tenho que baixar a"
type textarea "x"
type textarea "Tenho que baixar al"
type textarea "x"
type textarea "Tenho que baixar alg"
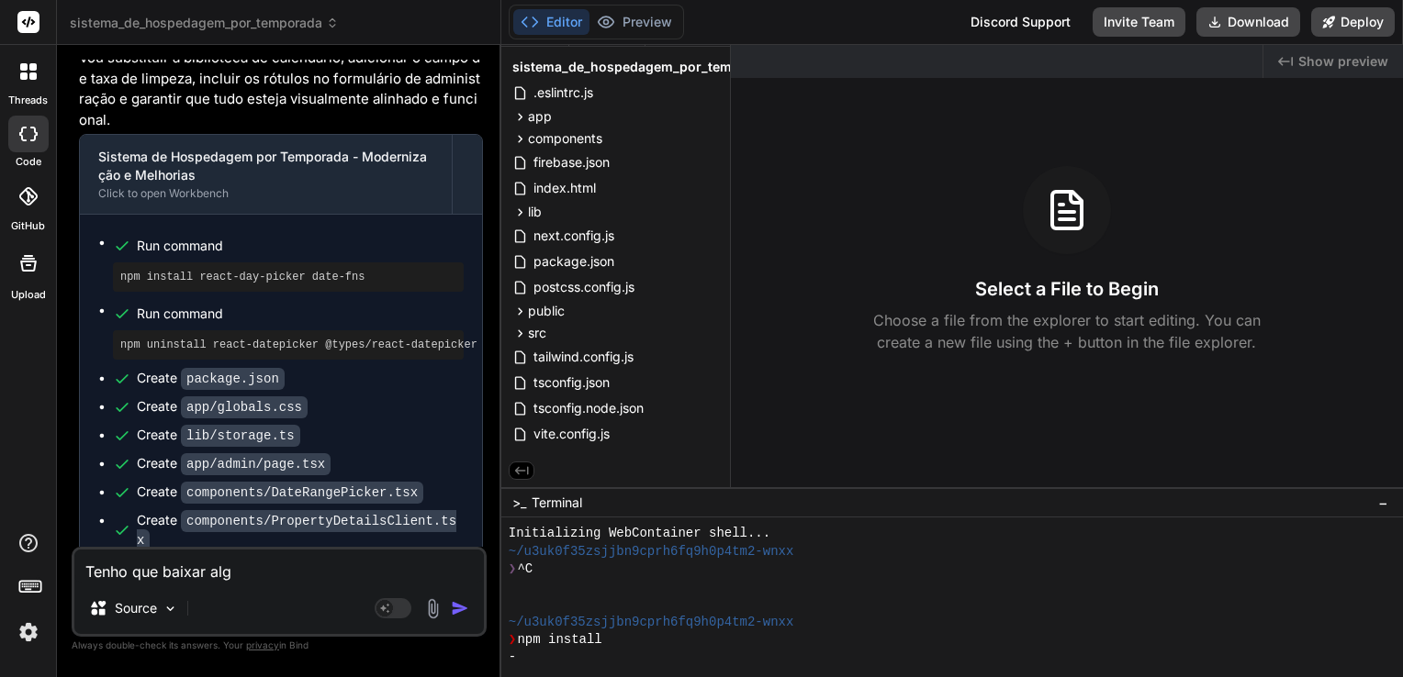
type textarea "x"
type textarea "Tenho que baixar algu"
type textarea "x"
type textarea "Tenho que baixar algum"
type textarea "x"
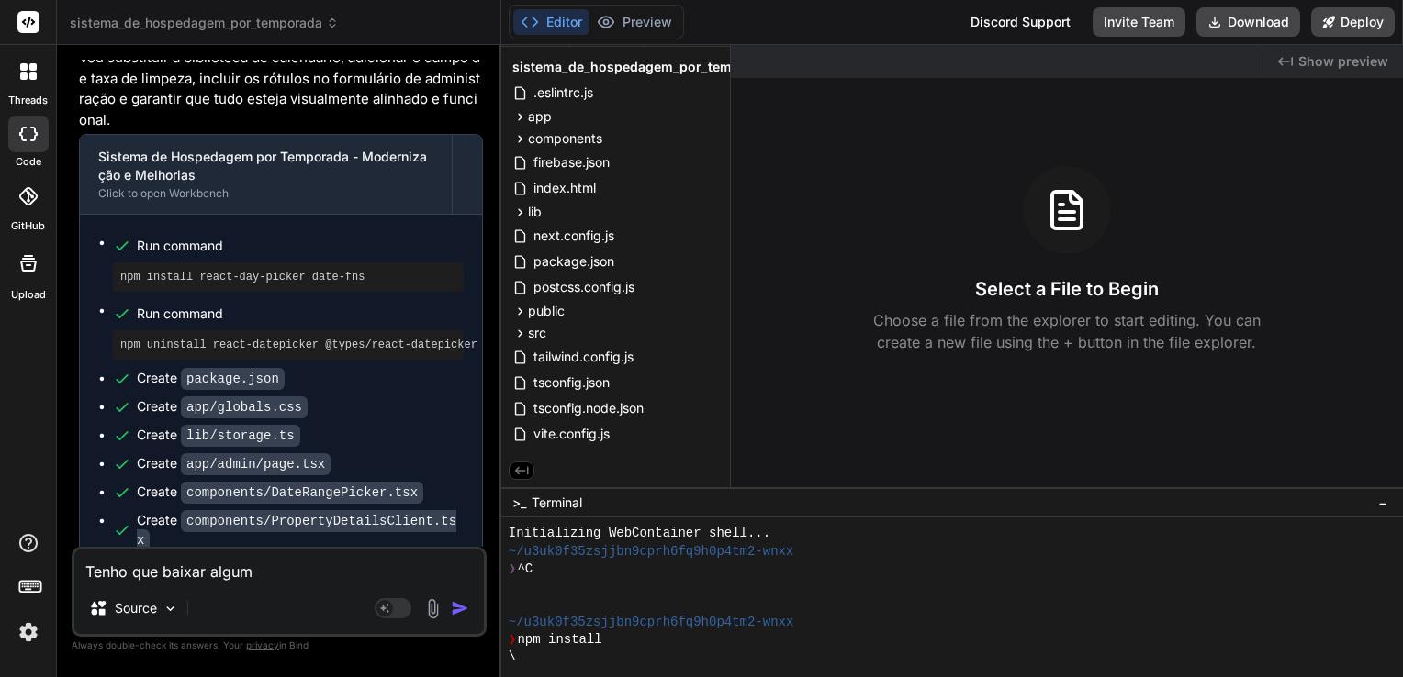
type textarea "Tenho que baixar alguma"
type textarea "x"
type textarea "Tenho que baixar alguma"
type textarea "x"
type textarea "Tenho que baixar alguma c"
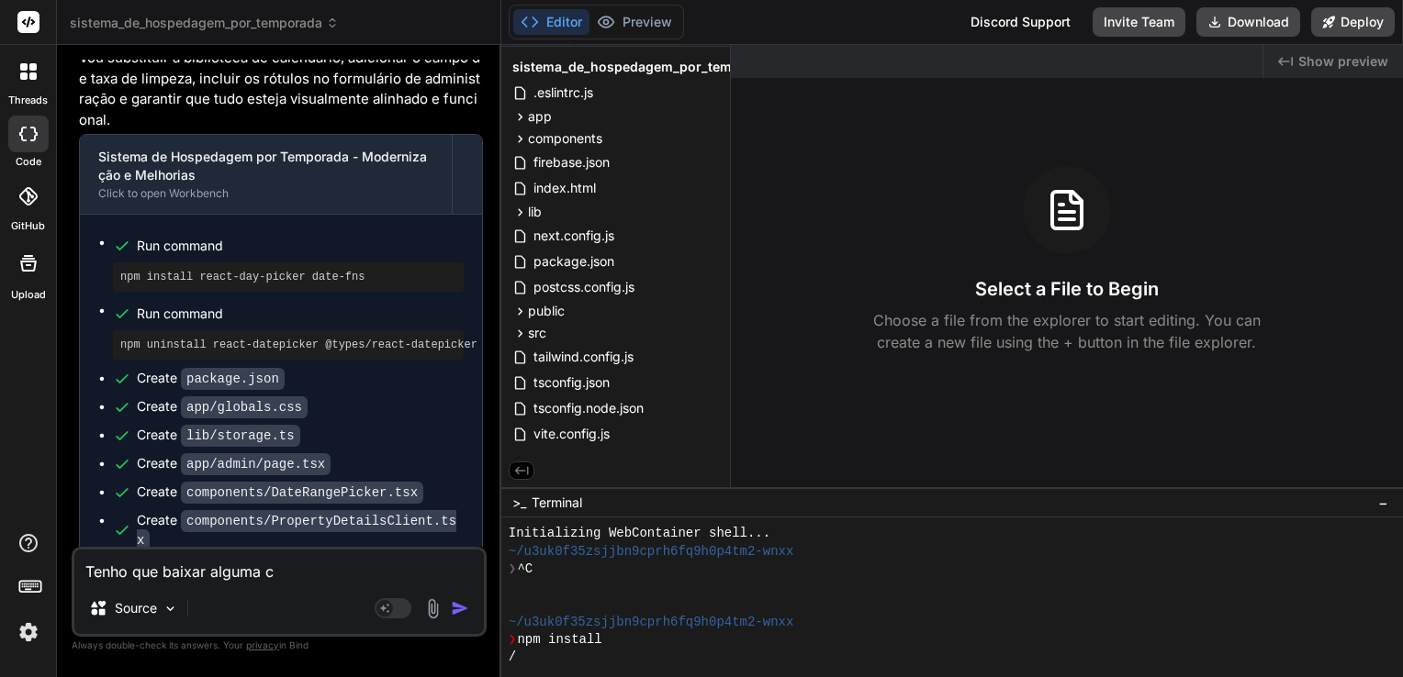
type textarea "x"
type textarea "Tenho que baixar alguma co"
type textarea "x"
type textarea "Tenho que baixar alguma coi"
type textarea "x"
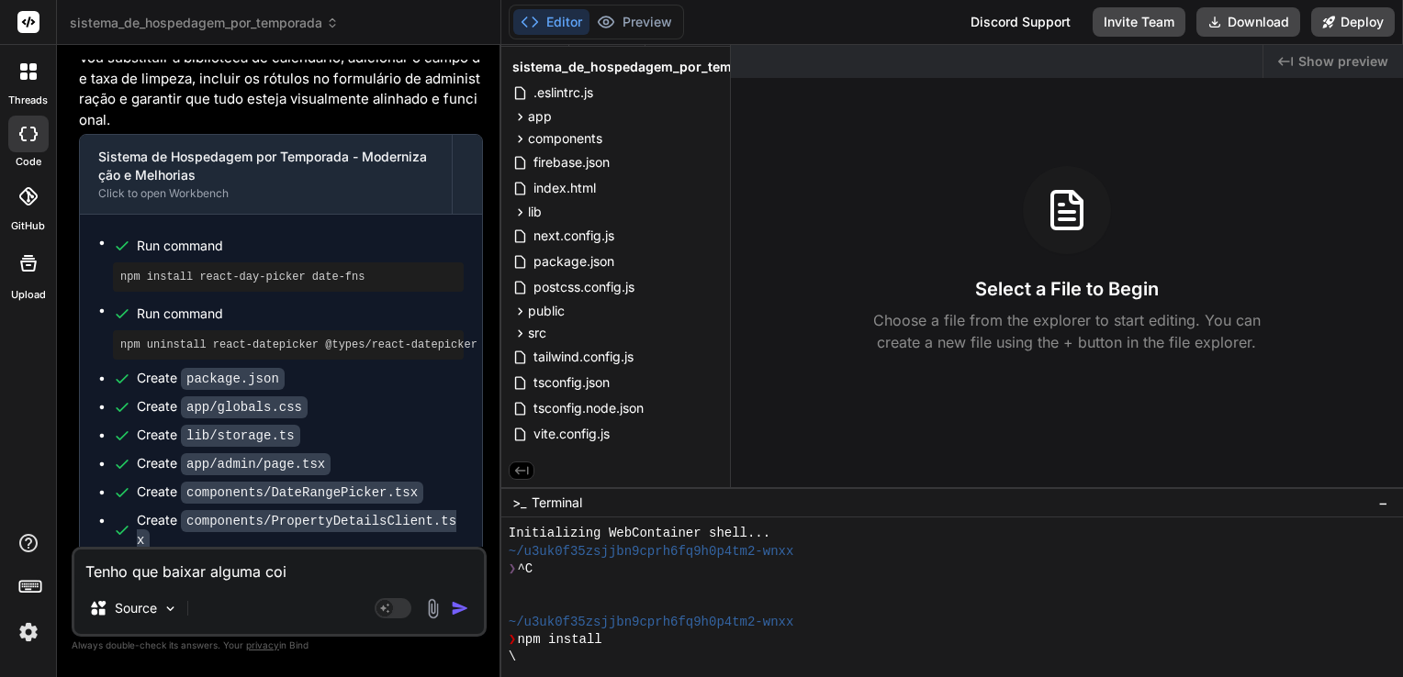
type textarea "Tenho que baixar alguma cois"
type textarea "x"
type textarea "Tenho que baixar alguma coisa"
type textarea "x"
type textarea "Tenho que baixar alguma coisa"
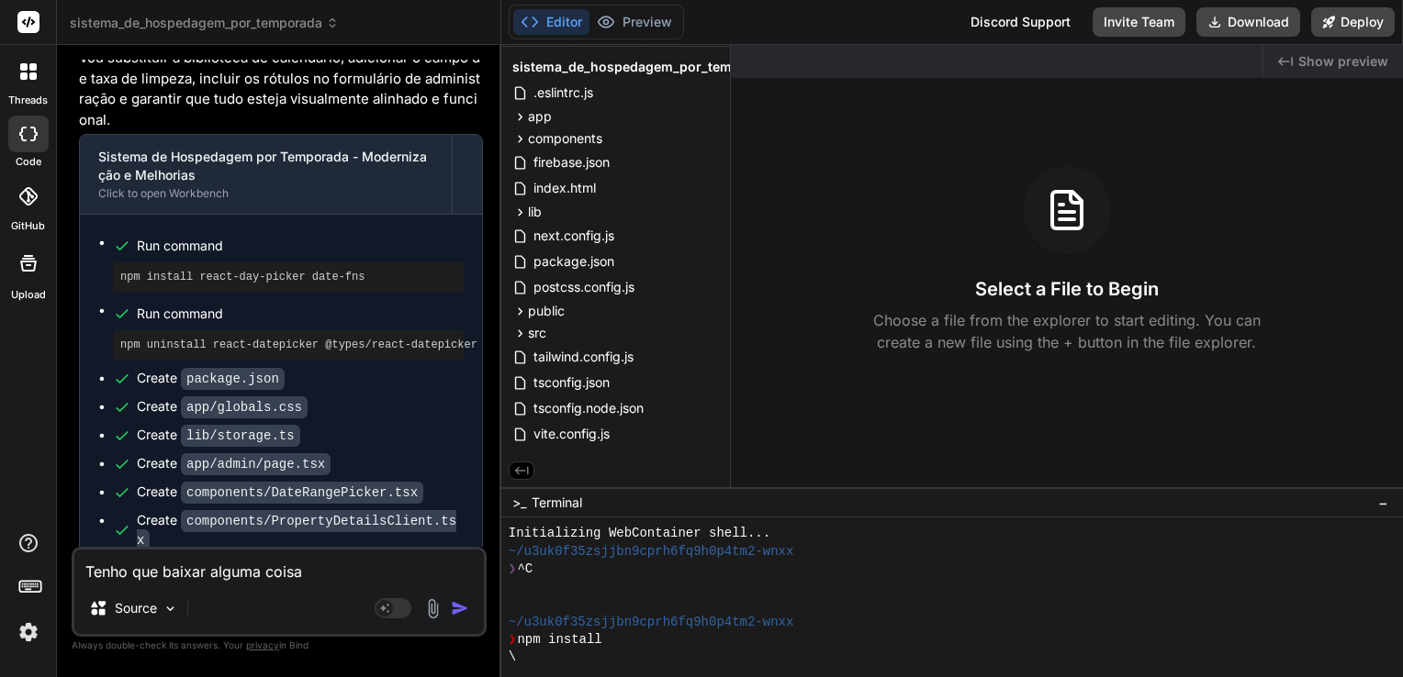
type textarea "x"
type textarea "Tenho que baixar alguma coisa p"
type textarea "x"
type textarea "Tenho que baixar alguma coisa pa"
type textarea "x"
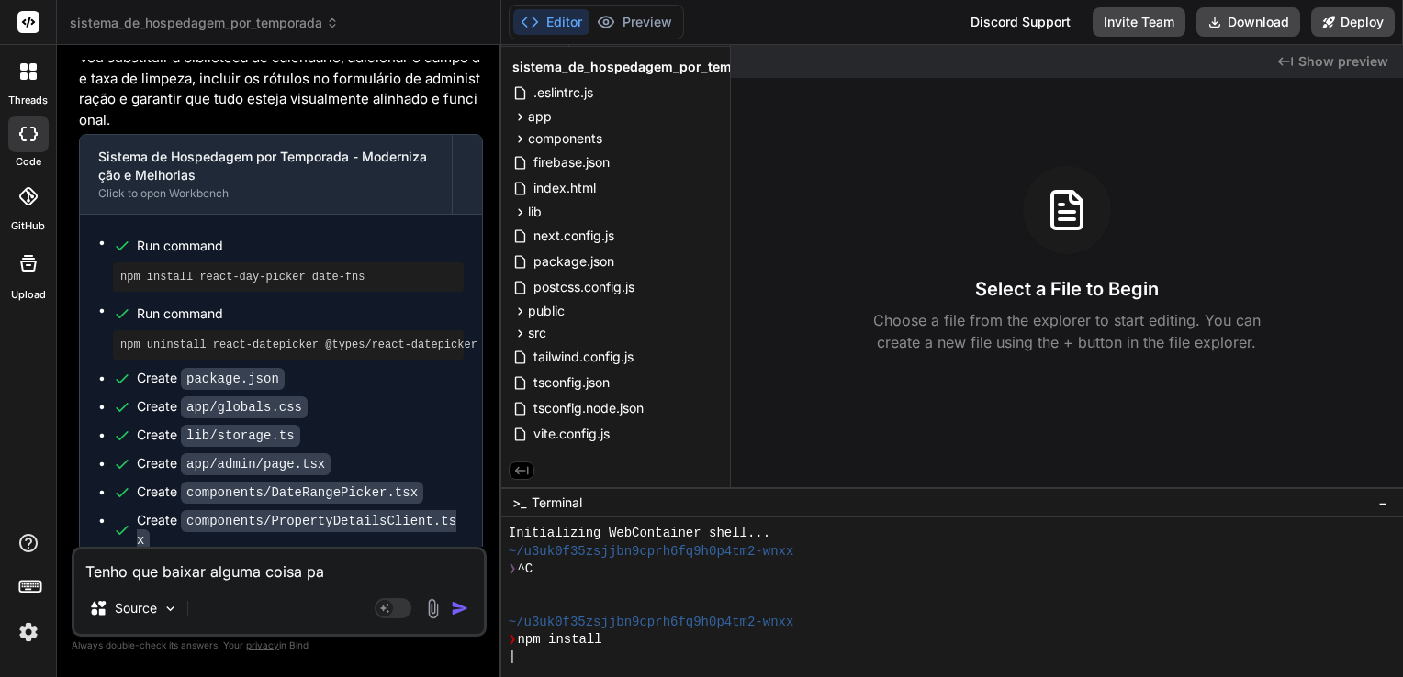
type textarea "Tenho que baixar alguma coisa par"
type textarea "x"
type textarea "Tenho que baixar alguma coisa para"
type textarea "x"
type textarea "Tenho que baixar alguma coisa para"
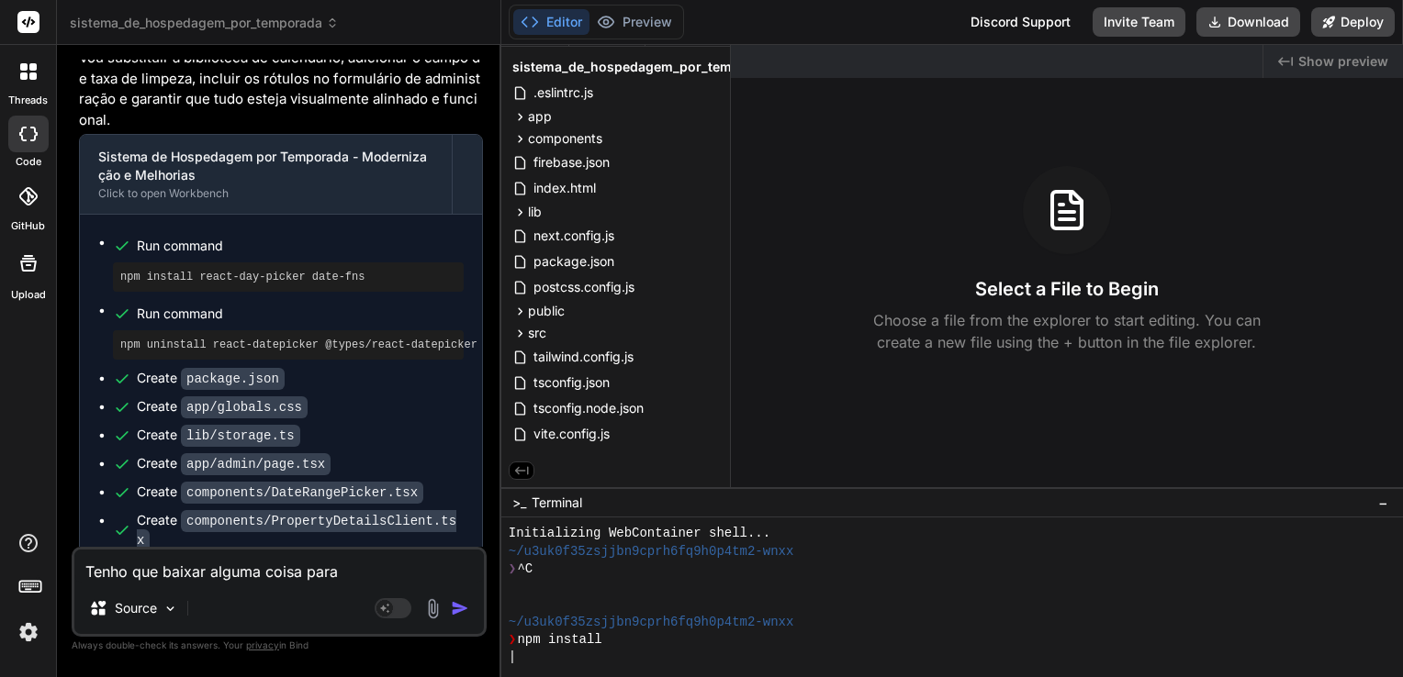
type textarea "x"
type textarea "Tenho que baixar alguma coisa para a"
type textarea "x"
type textarea "Tenho que baixar alguma coisa para ab"
type textarea "x"
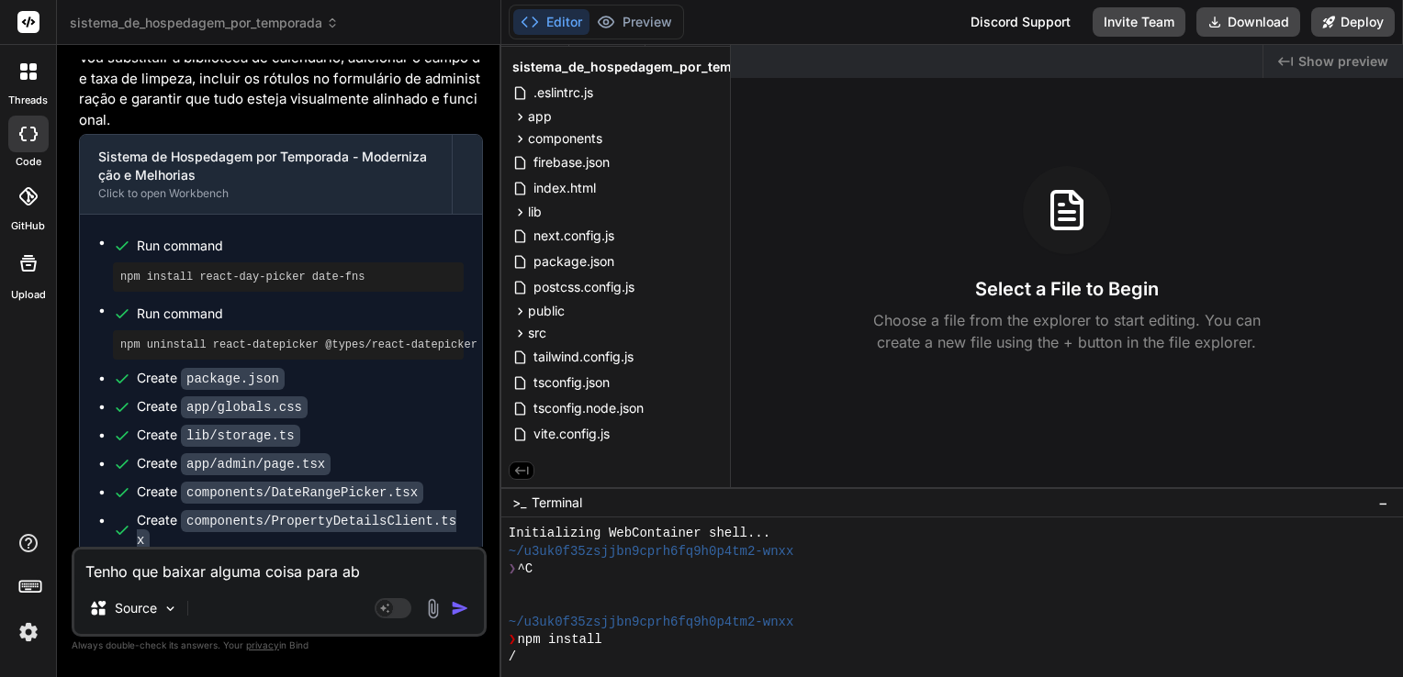
type textarea "Tenho que baixar alguma coisa para abr"
type textarea "x"
type textarea "Tenho que baixar alguma coisa para abri"
type textarea "x"
type textarea "Tenho que baixar alguma coisa para abrir"
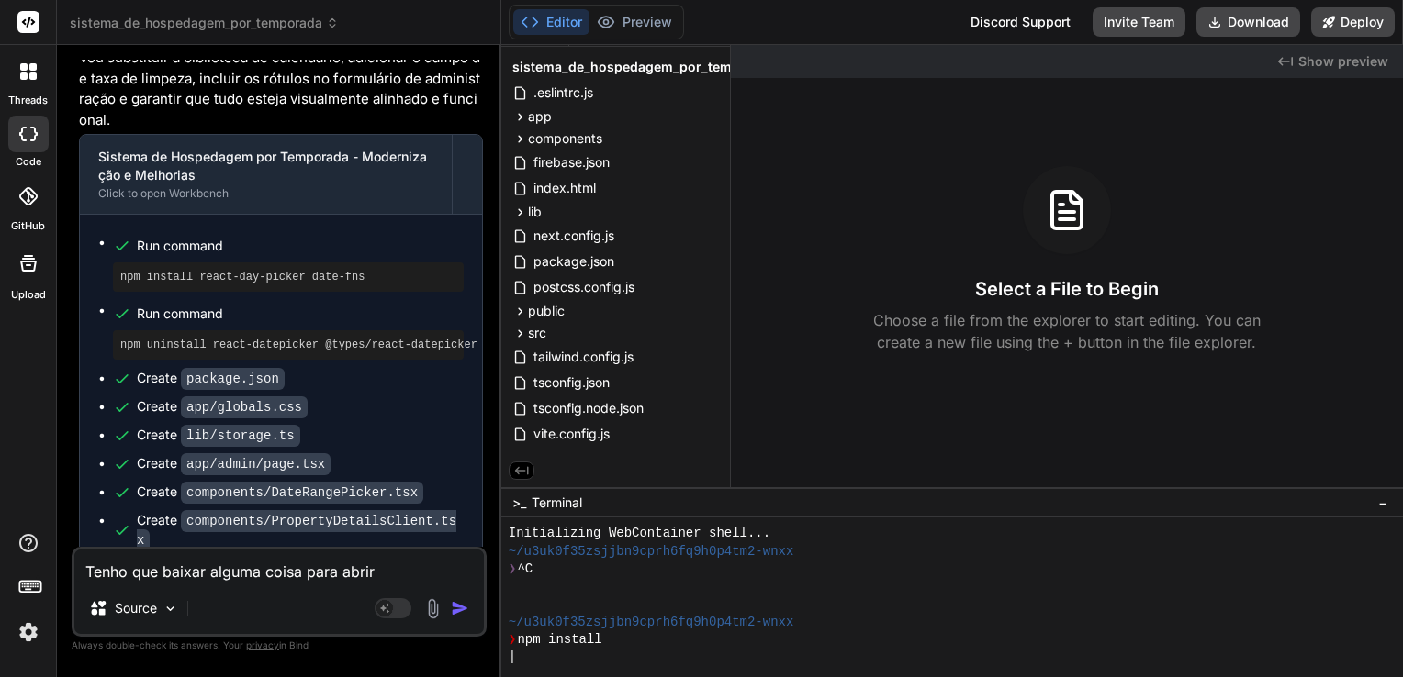
type textarea "x"
type textarea "Tenho que baixar alguma coisa para abrir"
type textarea "x"
type textarea "Tenho que baixar alguma coisa para abrir o"
type textarea "x"
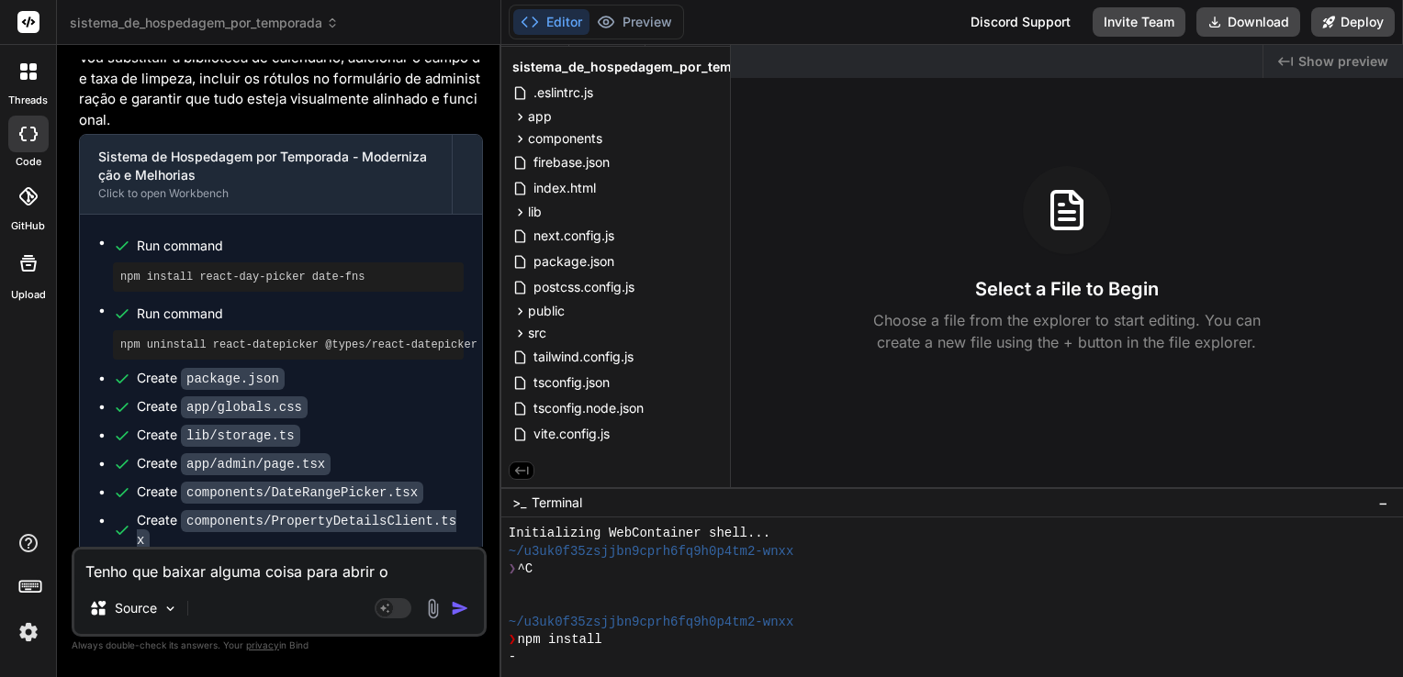
type textarea "Tenho que baixar alguma coisa para abrir o"
type textarea "x"
type textarea "Tenho que baixar alguma coisa para abrir o s"
type textarea "x"
type textarea "Tenho que baixar alguma coisa para abrir o si"
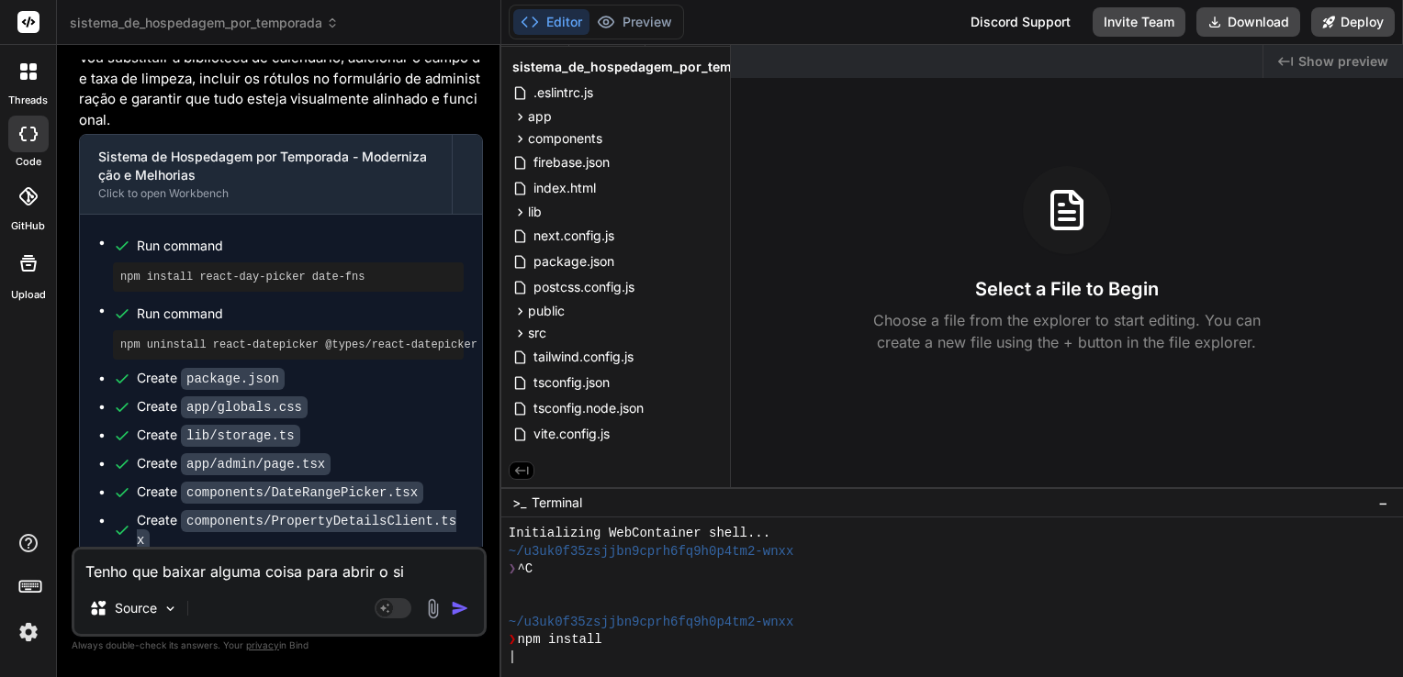
type textarea "x"
type textarea "Tenho que baixar alguma coisa para abrir o sit"
type textarea "x"
type textarea "Tenho que baixar alguma coisa para abrir o site"
type textarea "x"
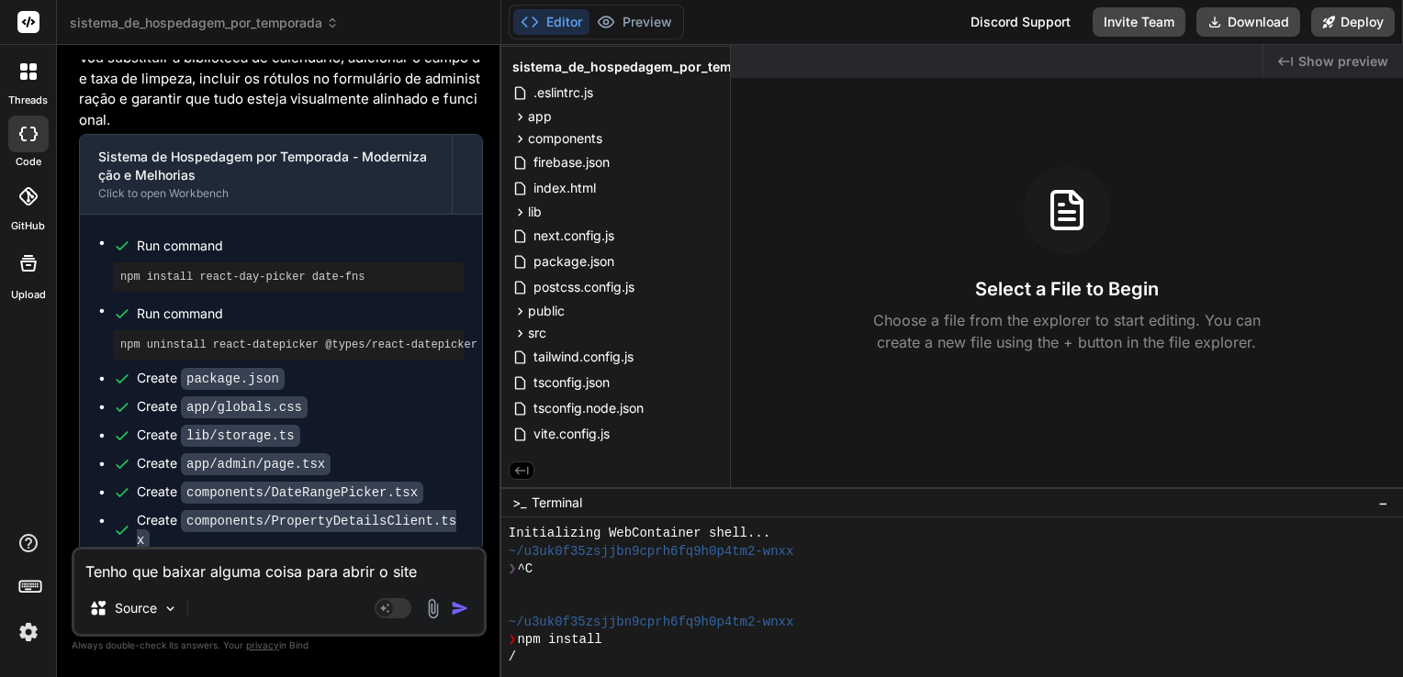
type textarea "Tenho que baixar alguma coisa para abrir o site"
type textarea "x"
type textarea "Tenho que baixar alguma coisa para abrir o site l"
type textarea "x"
type textarea "Tenho que baixar alguma coisa para abrir o site lo"
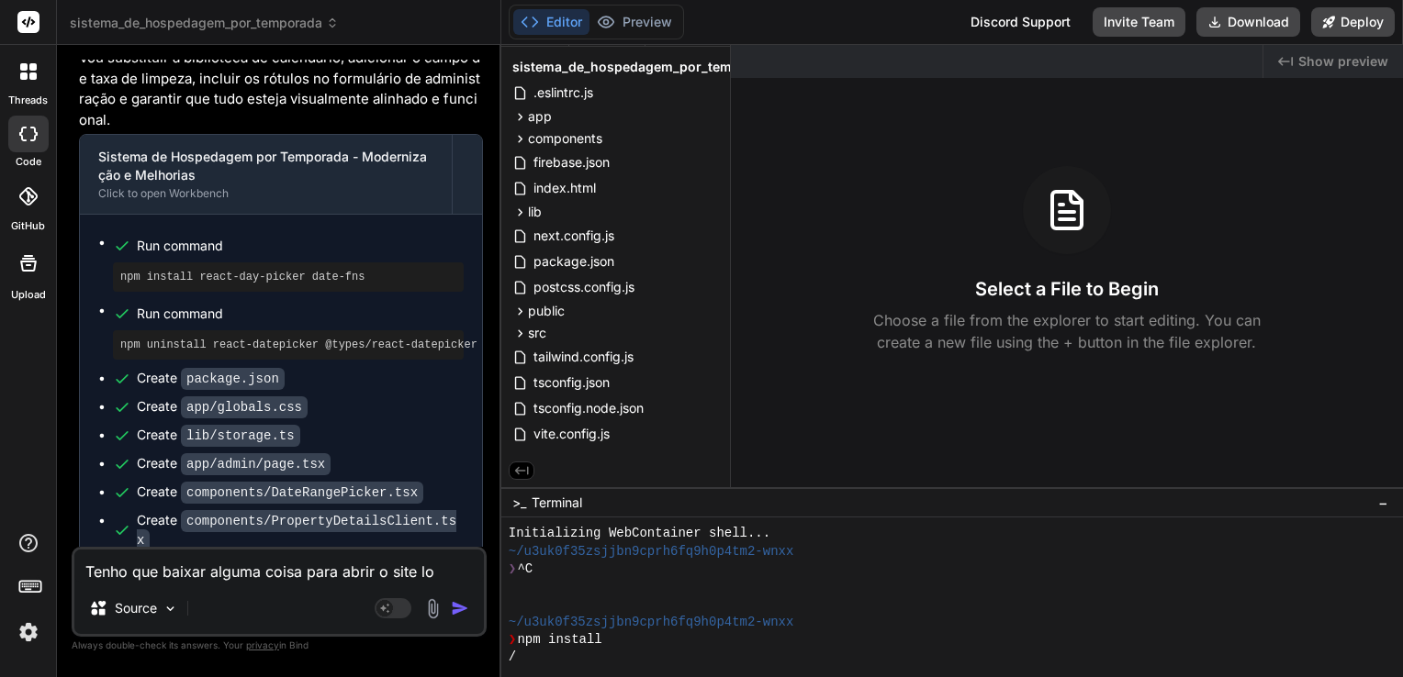
type textarea "x"
type textarea "Tenho que baixar alguma coisa para abrir o site loc"
type textarea "x"
type textarea "Tenho que baixar alguma coisa para abrir o site loca"
type textarea "x"
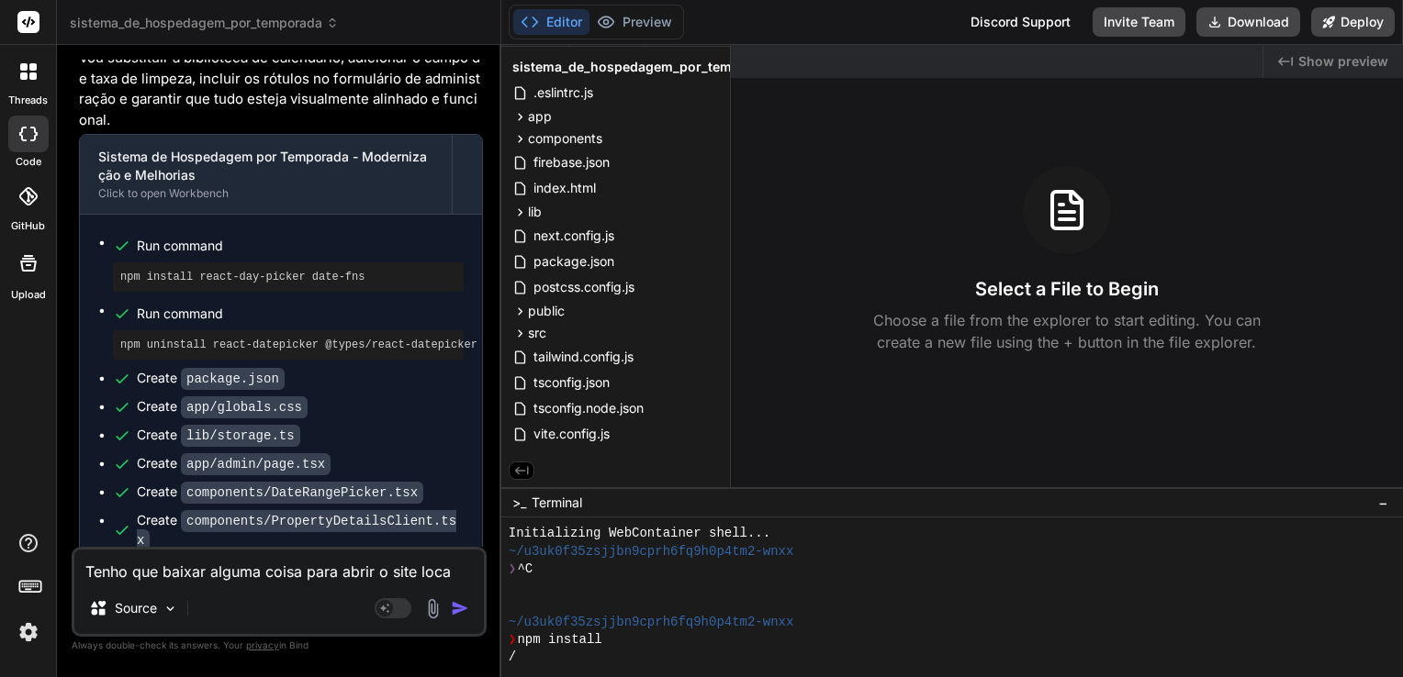
type textarea "Tenho que baixar alguma coisa para abrir o site local"
type textarea "x"
type textarea "Tenho que baixar alguma coisa para abrir o site localm"
type textarea "x"
type textarea "Tenho que baixar alguma coisa para abrir o site localme"
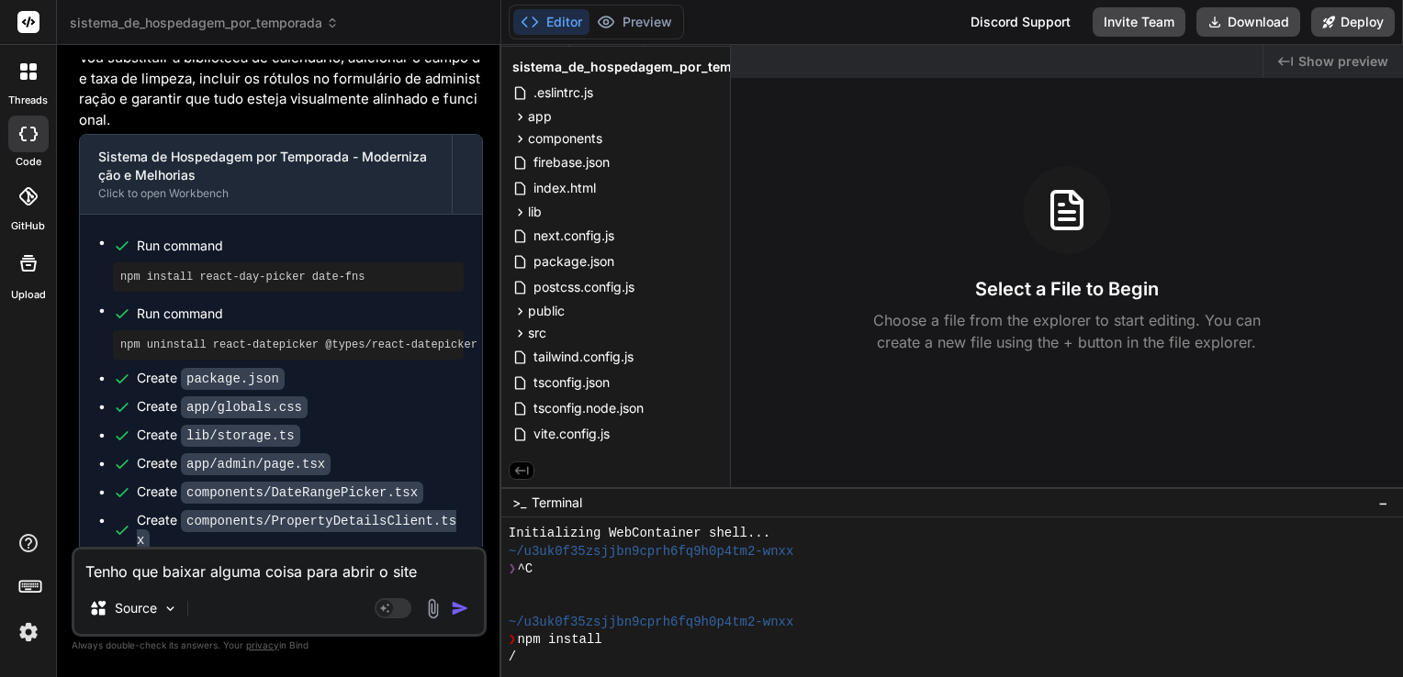
type textarea "x"
type textarea "Tenho que baixar alguma coisa para abrir o site localmen"
type textarea "x"
type textarea "Tenho que baixar alguma coisa para abrir o site localment"
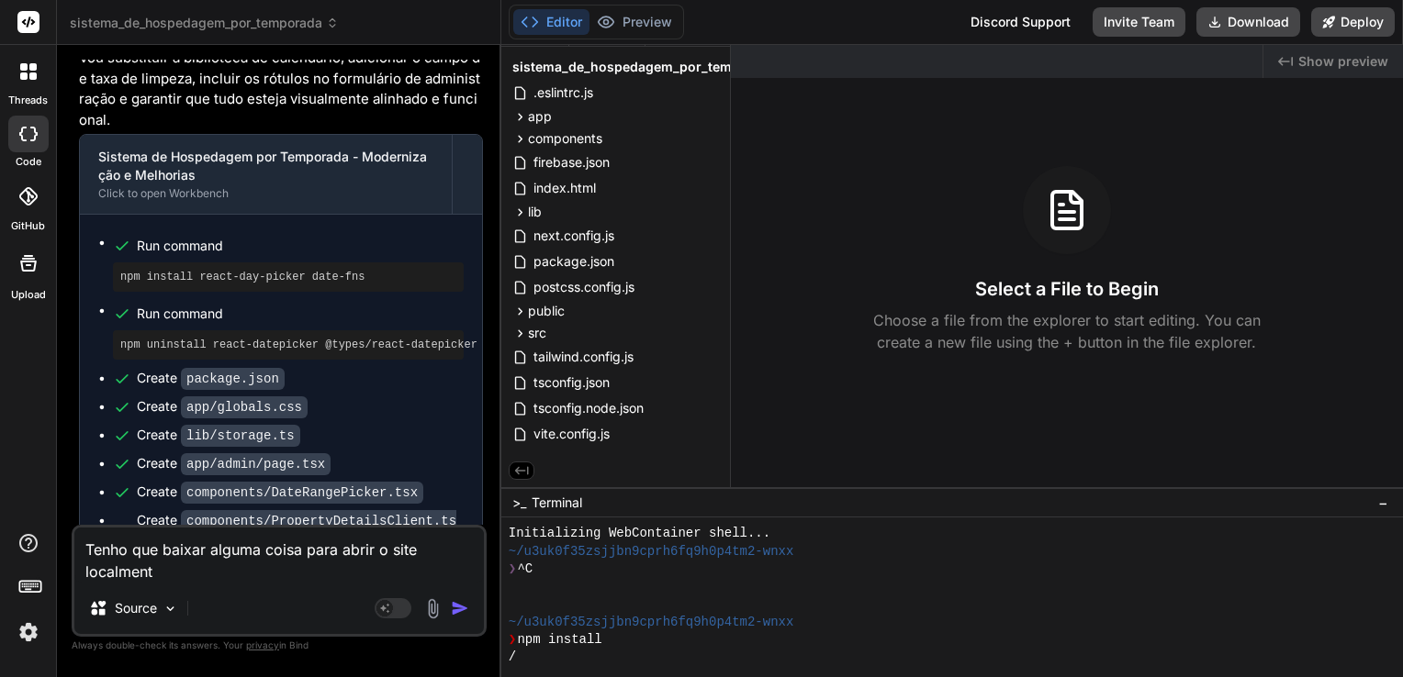
type textarea "x"
type textarea "Tenho que baixar alguma coisa para abrir o site localmente"
type textarea "x"
type textarea "Tenho que baixar alguma coisa para abrir o site localmente"
type textarea "x"
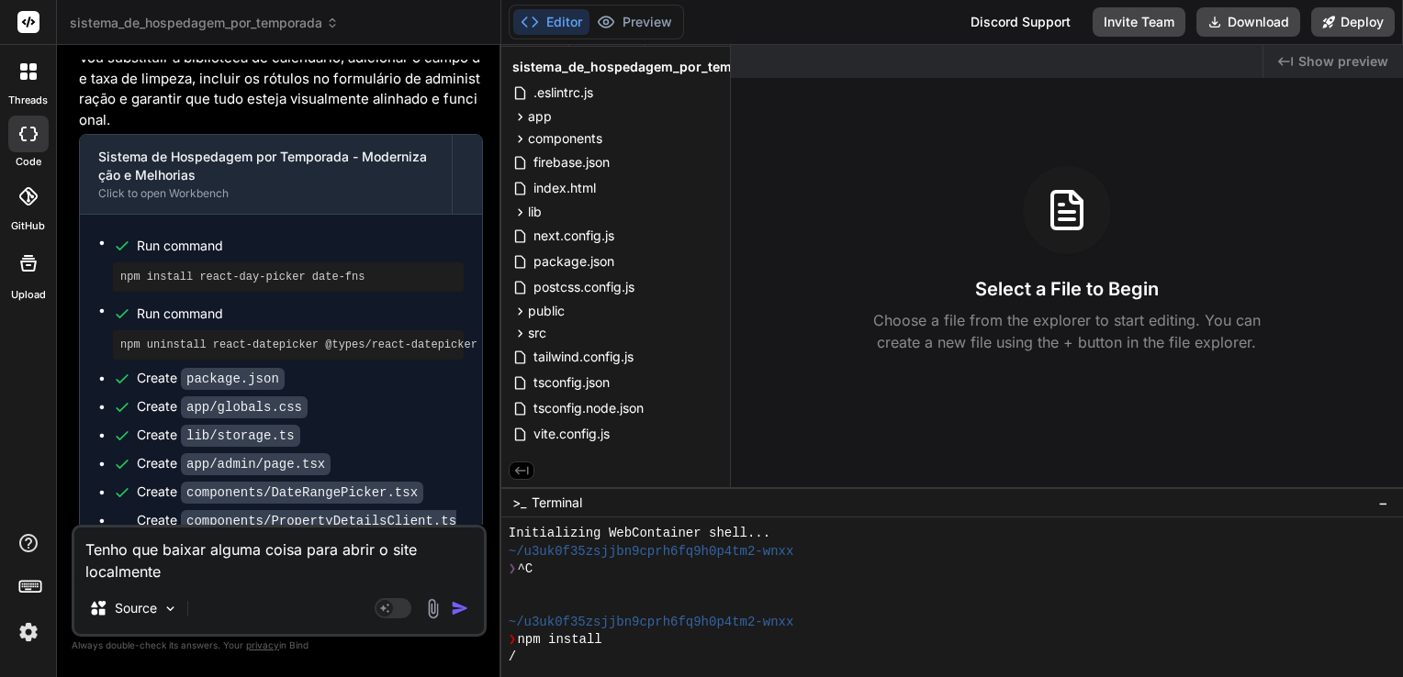
type textarea "Tenho que baixar alguma coisa para abrir o site localmente n"
type textarea "x"
type textarea "Tenho que baixar alguma coisa para abrir o site localmente no"
type textarea "x"
type textarea "Tenho que baixar alguma coisa para abrir o site localmente no"
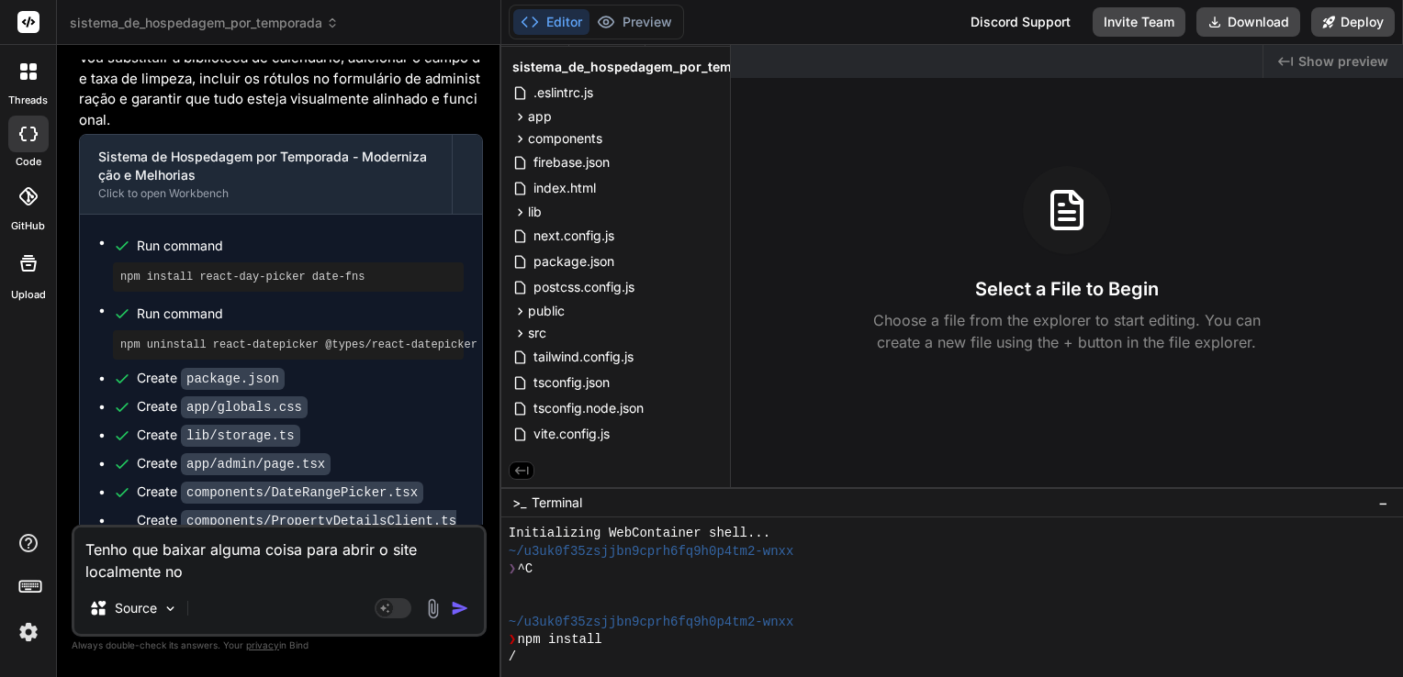
type textarea "x"
type textarea "Tenho que baixar alguma coisa para abrir o site localmente no c"
type textarea "x"
type textarea "Tenho que baixar alguma coisa para abrir o site localmente no co"
type textarea "x"
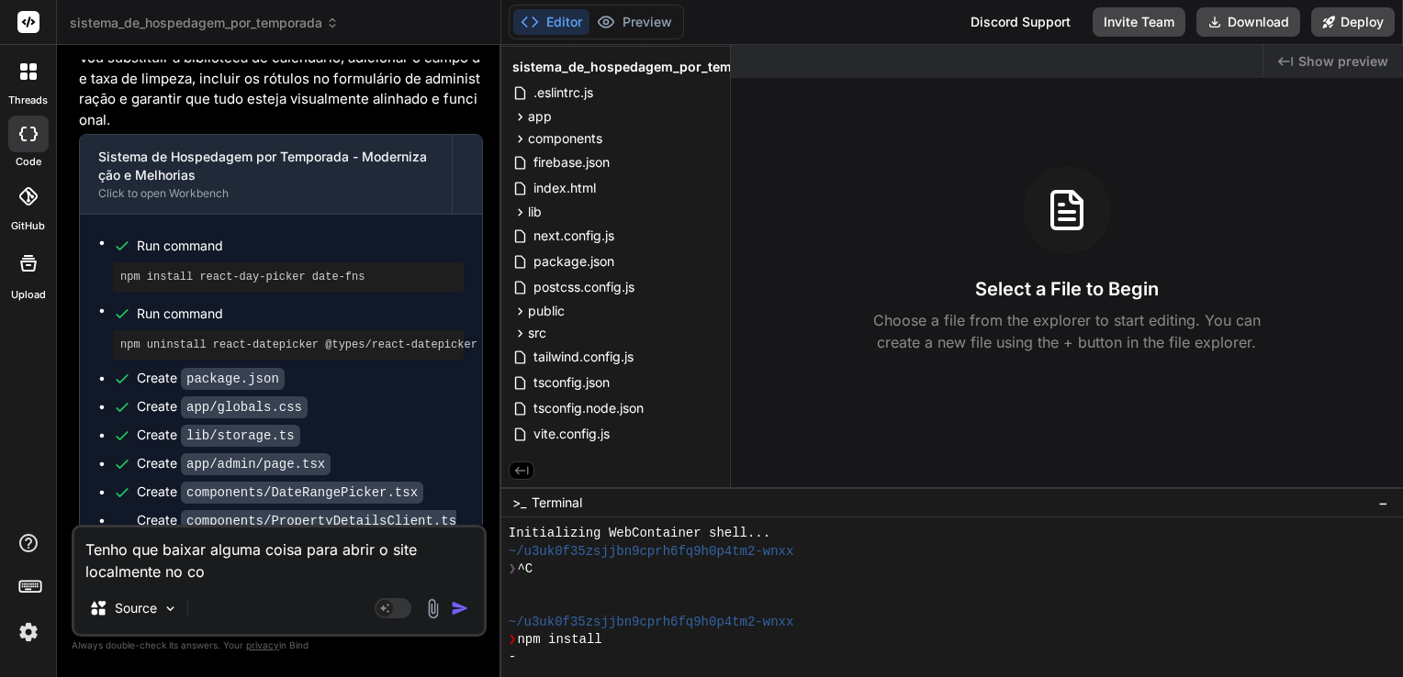
type textarea "Tenho que baixar alguma coisa para abrir o site localmente no com"
type textarea "x"
type textarea "Tenho que baixar alguma coisa para abrir o site localmente no comp"
type textarea "x"
type textarea "Tenho que baixar alguma coisa para abrir o site localmente no compu"
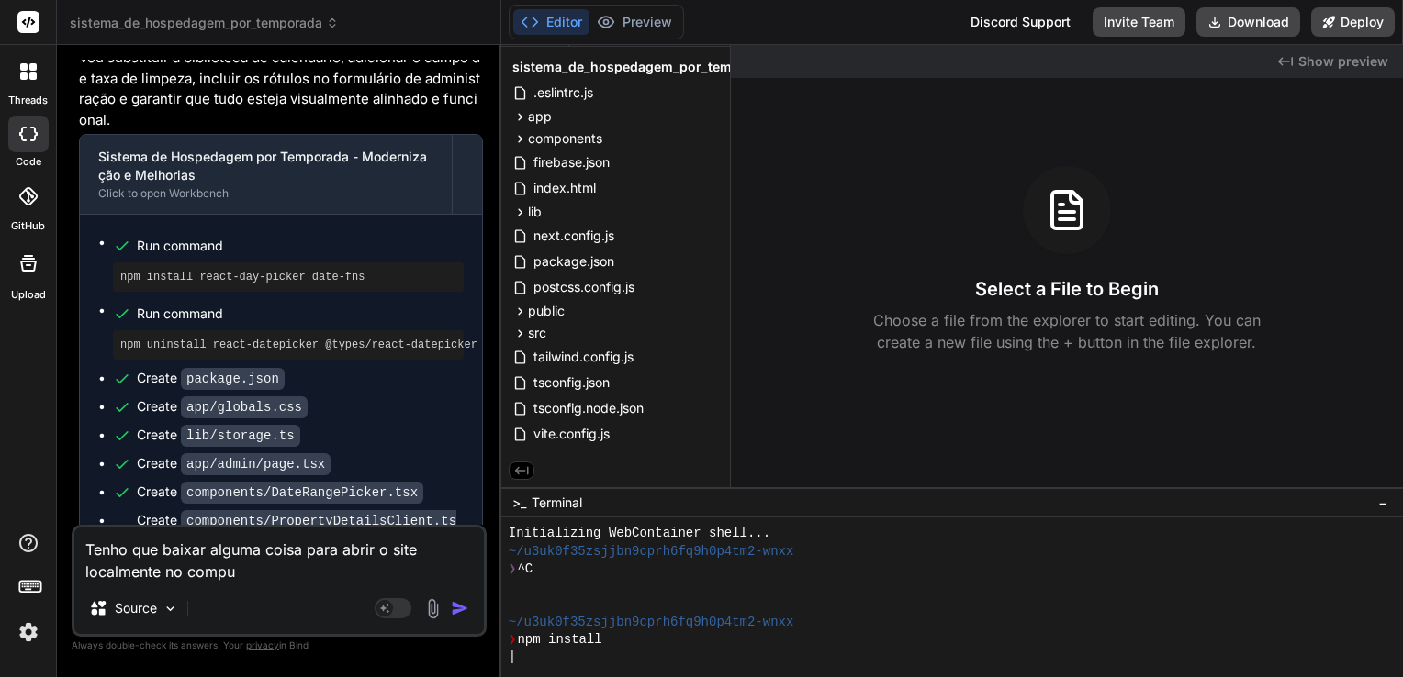
type textarea "x"
type textarea "Tenho que baixar alguma coisa para abrir o site localmente no comput"
type textarea "x"
type textarea "Tenho que baixar alguma coisa para abrir o site localmente no computa"
type textarea "x"
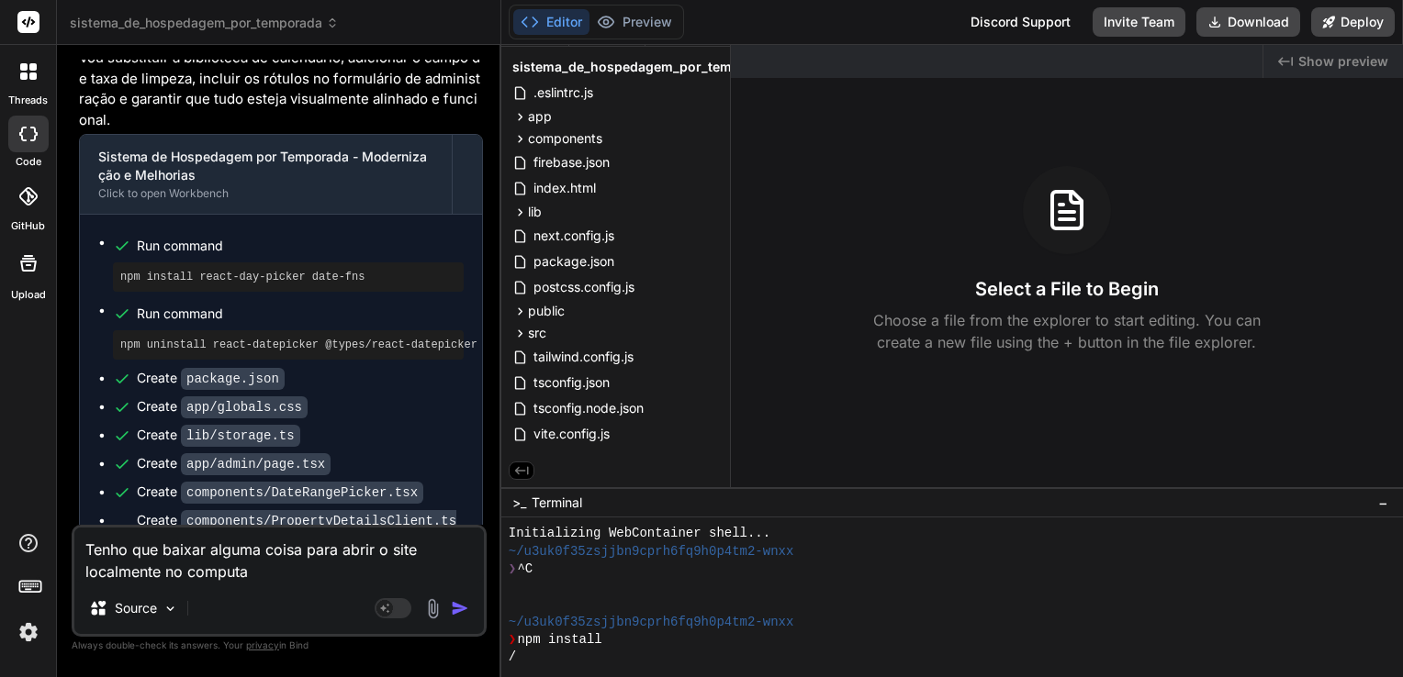
type textarea "Tenho que baixar alguma coisa para abrir o site localmente no computad"
type textarea "x"
type textarea "Tenho que baixar alguma coisa para abrir o site localmente no computado"
type textarea "x"
type textarea "Tenho que baixar alguma coisa para abrir o site localmente no computador"
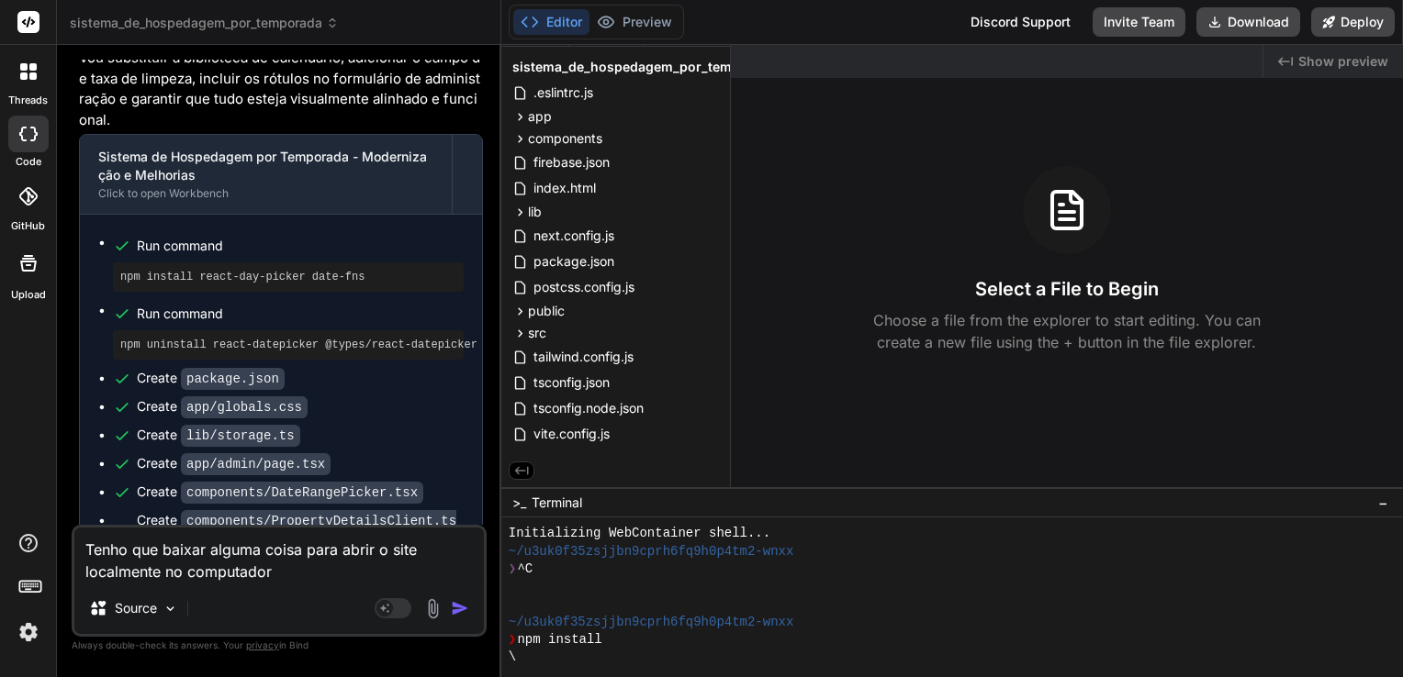
type textarea "x"
type textarea "Tenho que baixar alguma coisa para abrir o site localmente no computador?"
type textarea "x"
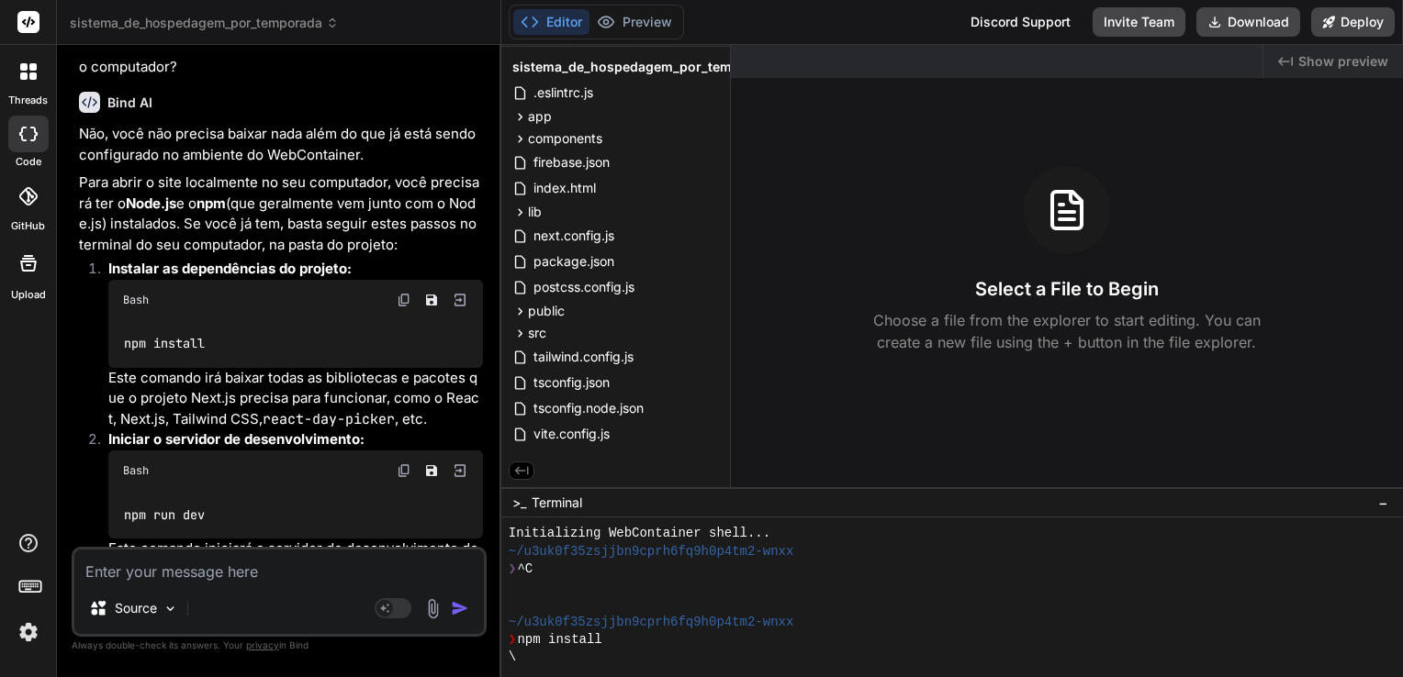
scroll to position [4951, 0]
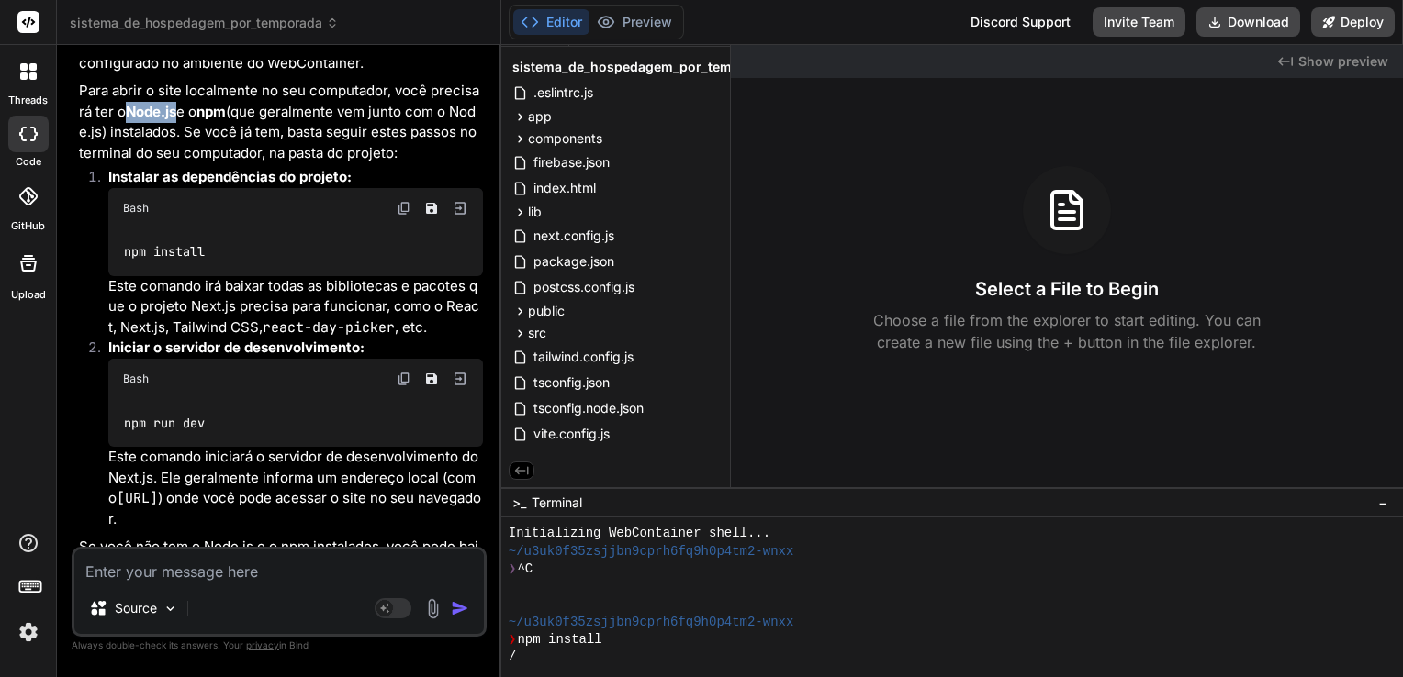
drag, startPoint x: 123, startPoint y: 167, endPoint x: 176, endPoint y: 167, distance: 53.2
click at [176, 163] on p "Para abrir o site localmente no seu computador, você precisará ter o Node.js e …" at bounding box center [281, 122] width 404 height 83
copy strong "Node.js"
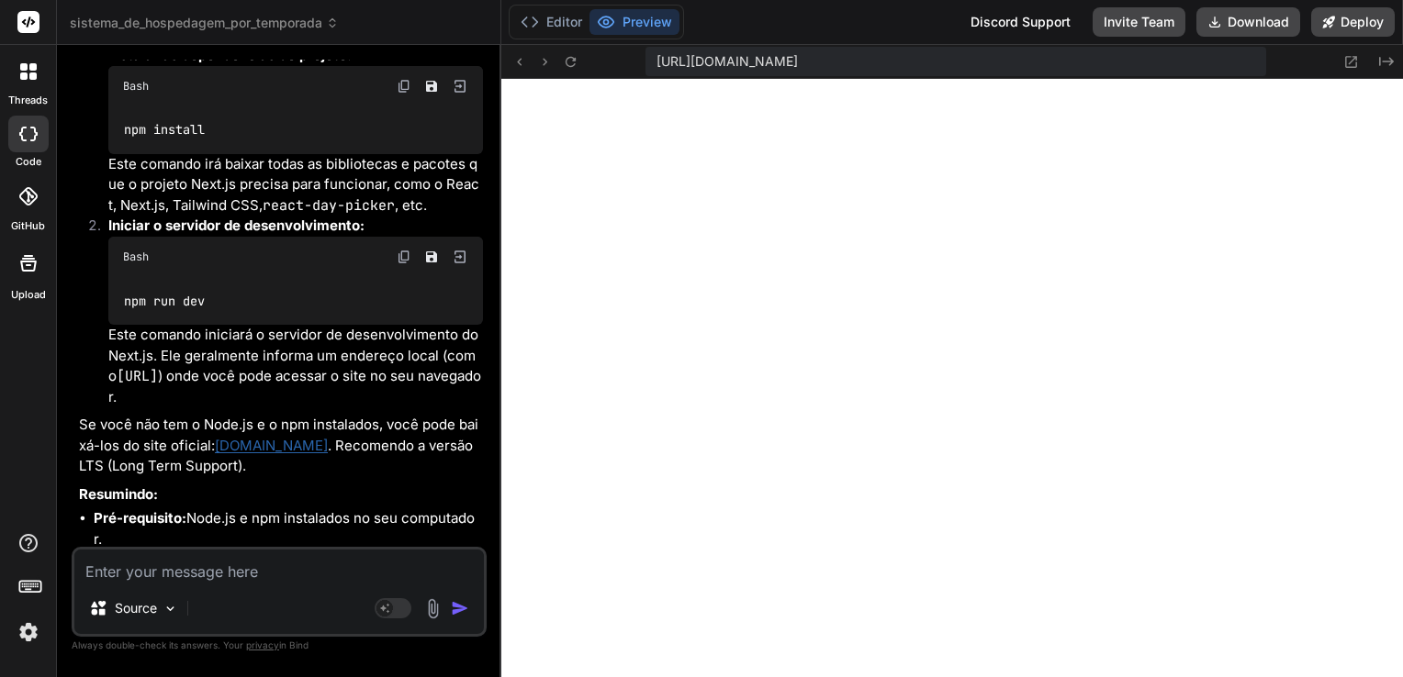
scroll to position [5226, 0]
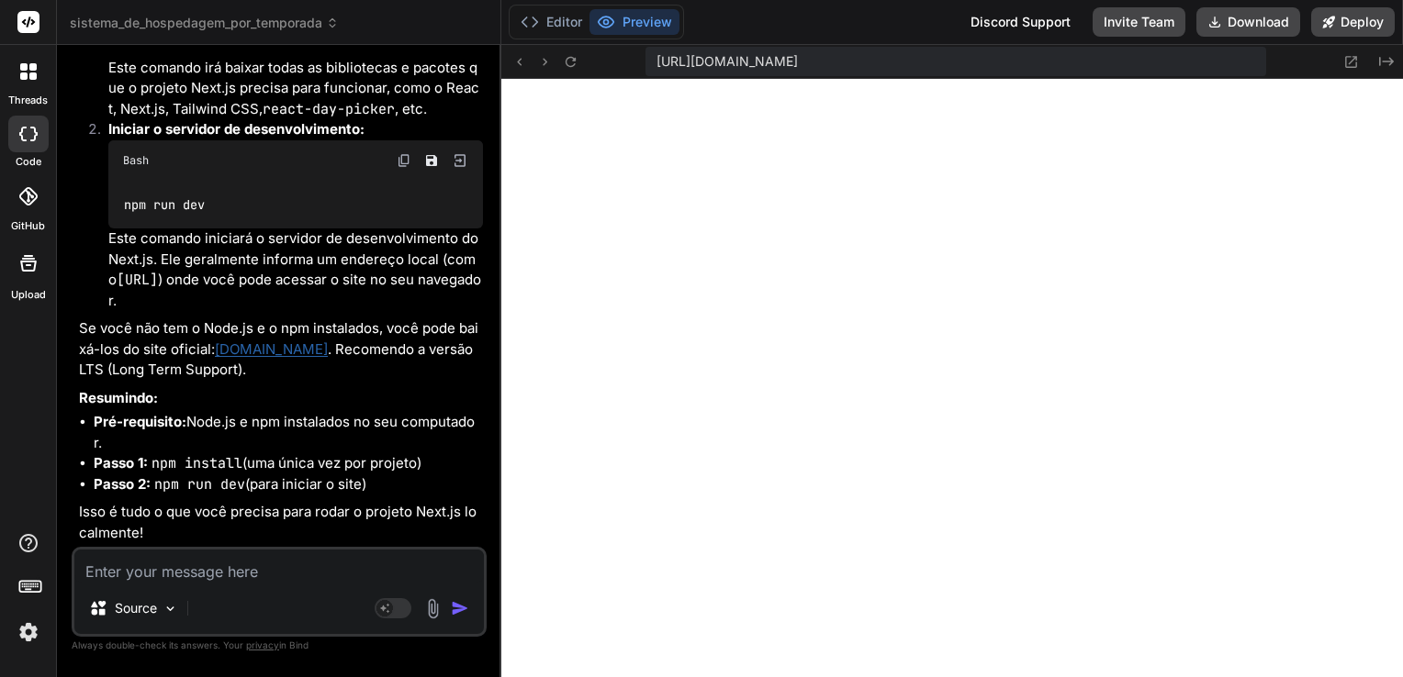
click at [241, 560] on textarea at bounding box center [278, 566] width 409 height 33
type textarea "x"
type textarea "O"
type textarea "x"
type textarea "On"
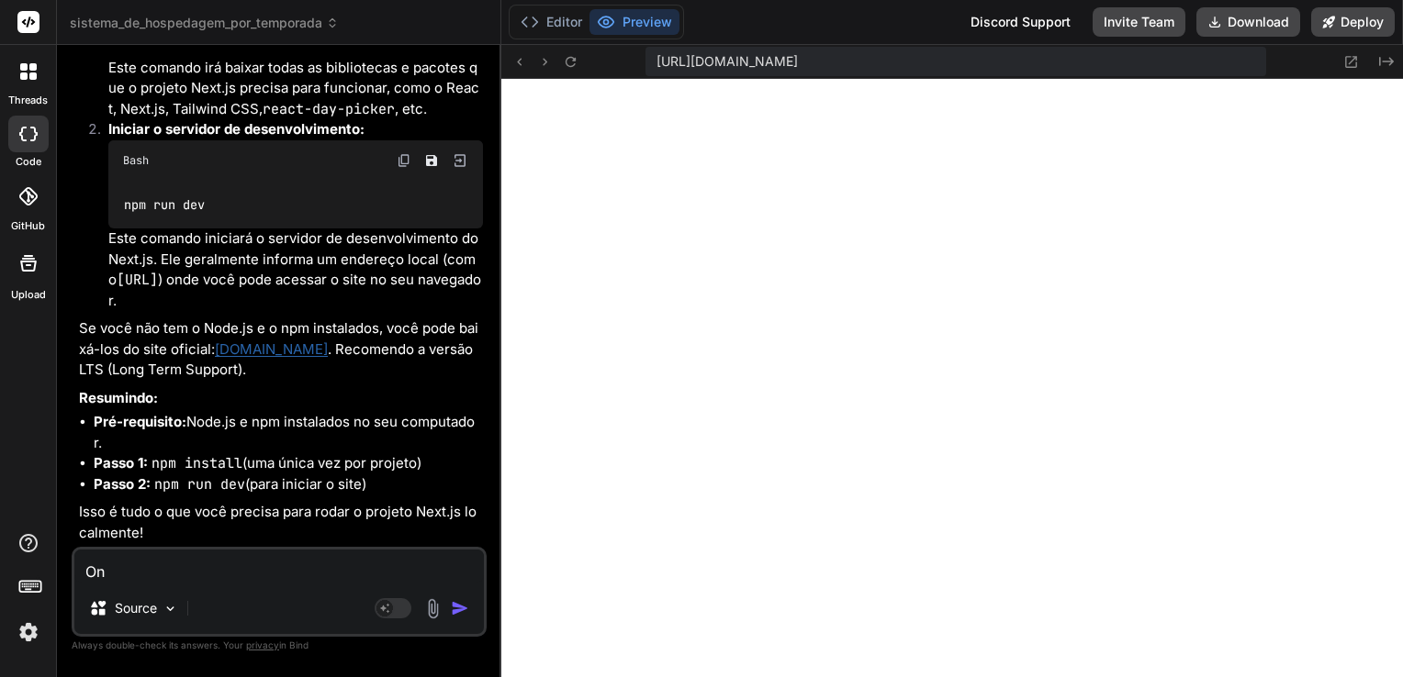
type textarea "x"
type textarea "Ond"
type textarea "x"
type textarea "Onde"
type textarea "x"
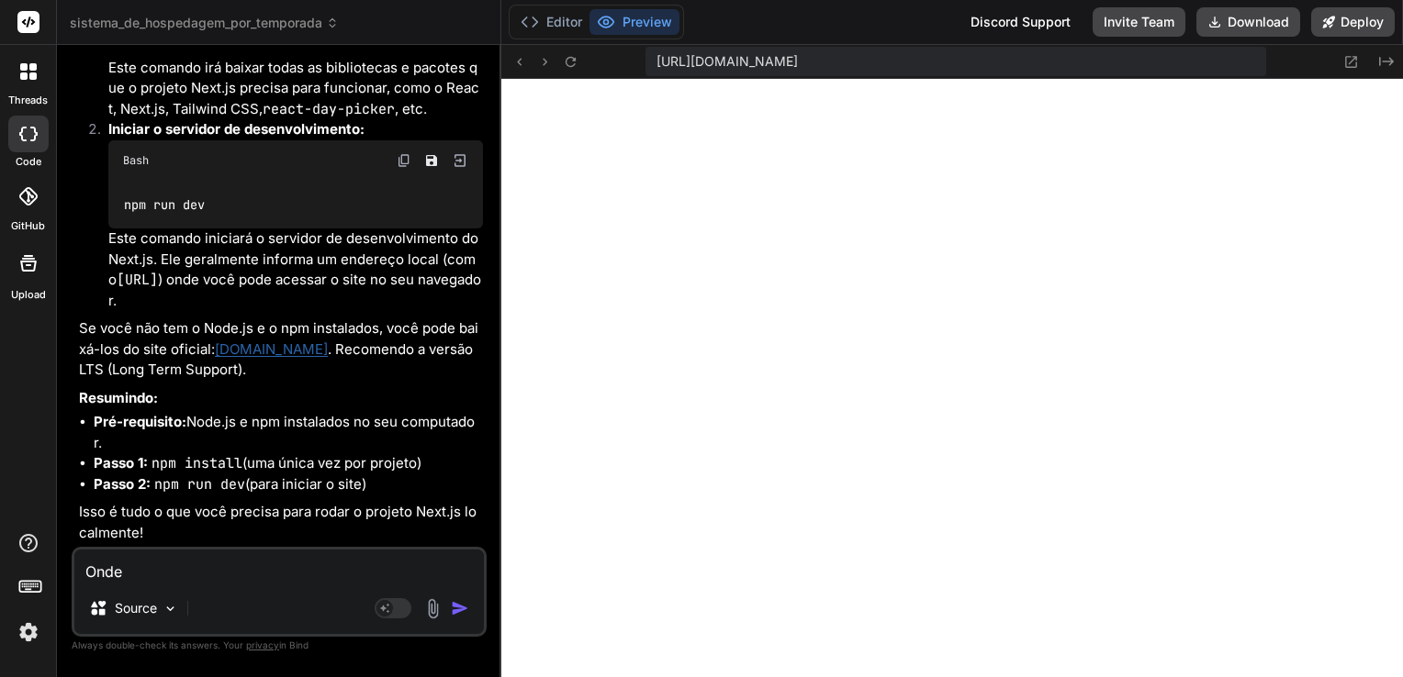
type textarea "Onde"
type textarea "x"
type textarea "Onde i"
type textarea "x"
type textarea "Onde in"
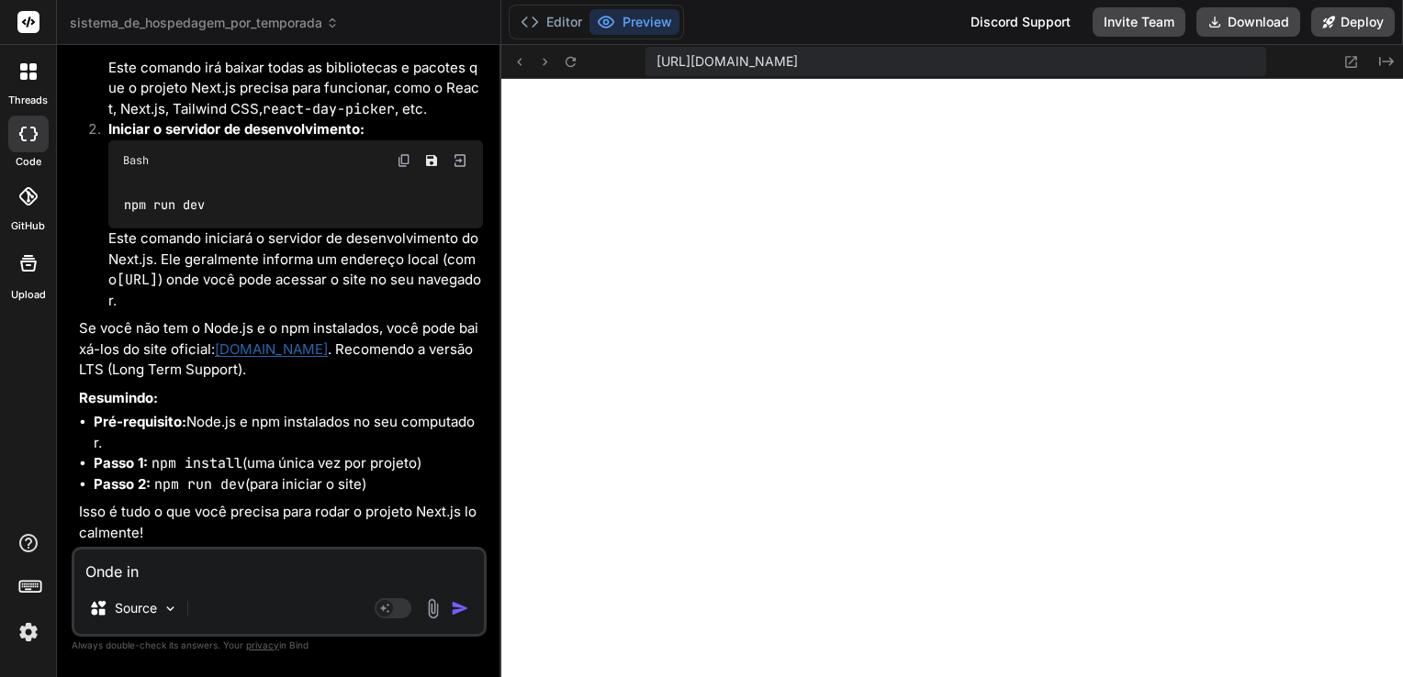
type textarea "x"
type textarea "Onde ins"
type textarea "x"
type textarea "Onde insi"
type textarea "x"
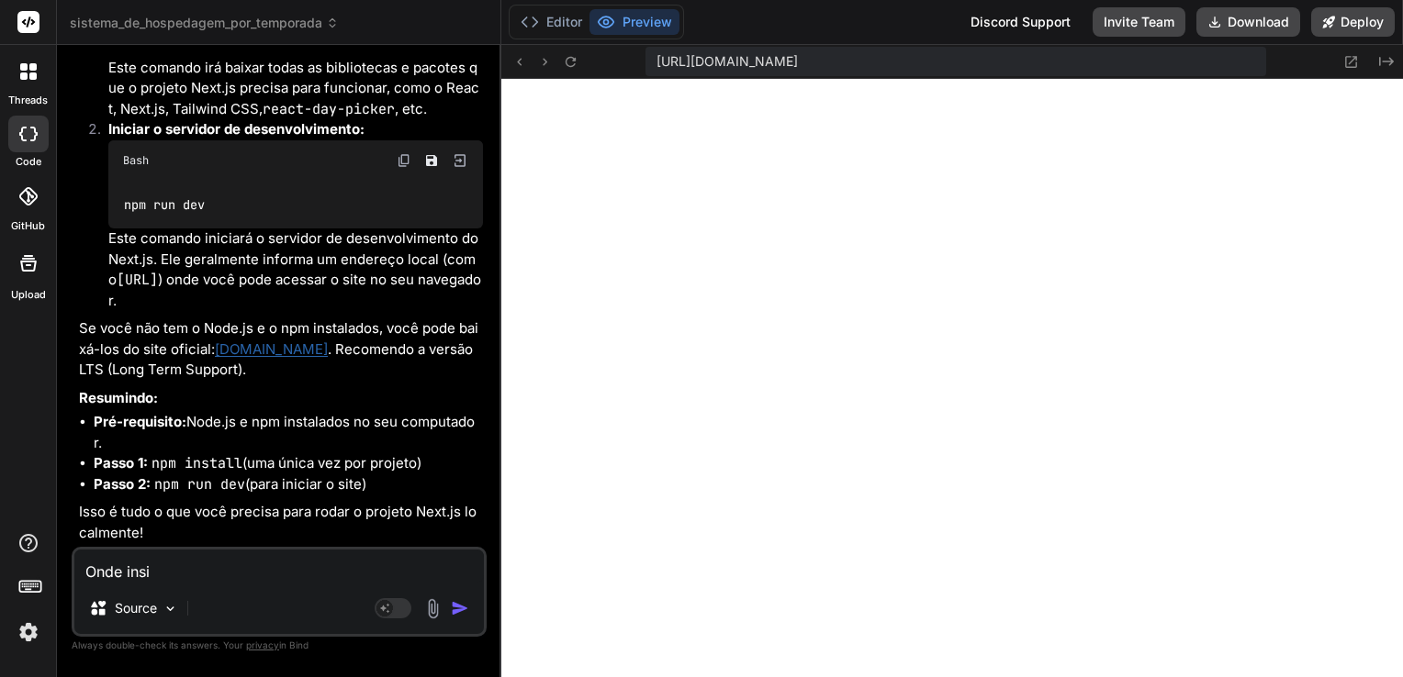
type textarea "Onde insir"
type textarea "x"
type textarea "Onde insiro"
type textarea "x"
type textarea "Onde insiro"
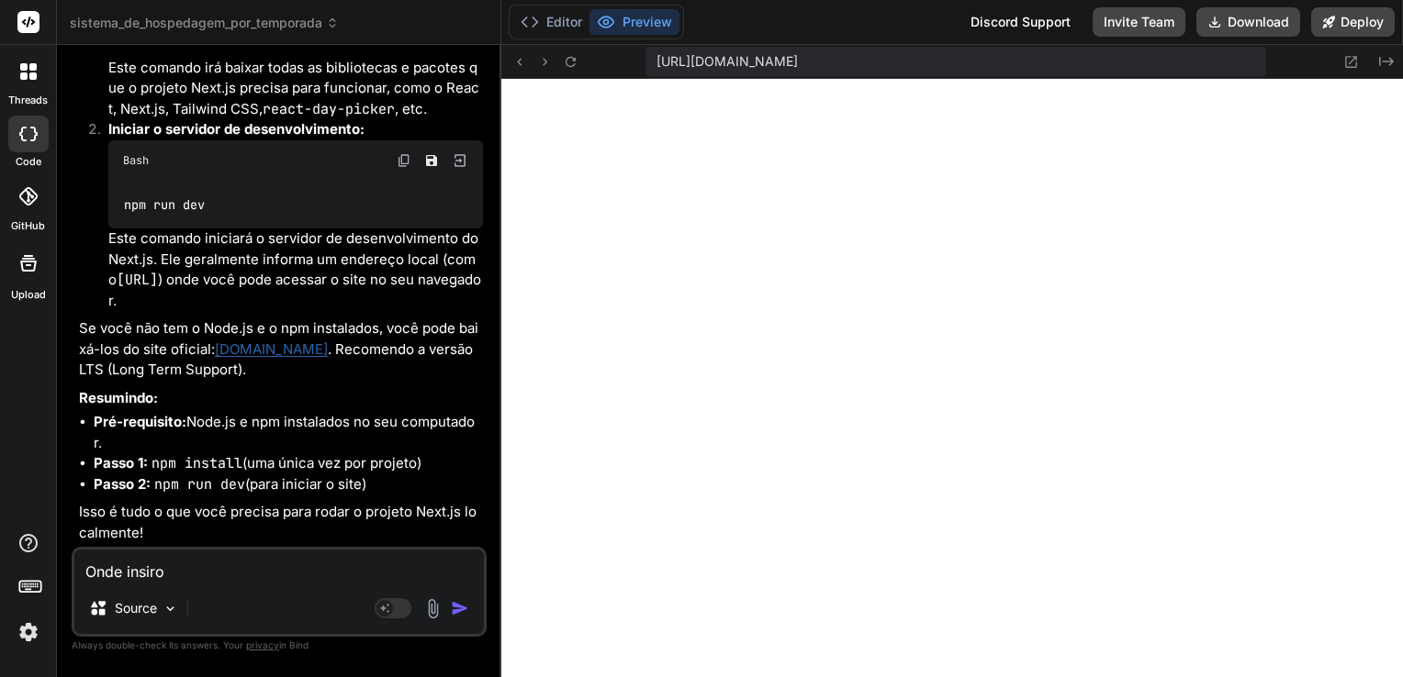
type textarea "x"
type textarea "Onde insiro e"
type textarea "x"
type textarea "Onde insiro es"
type textarea "x"
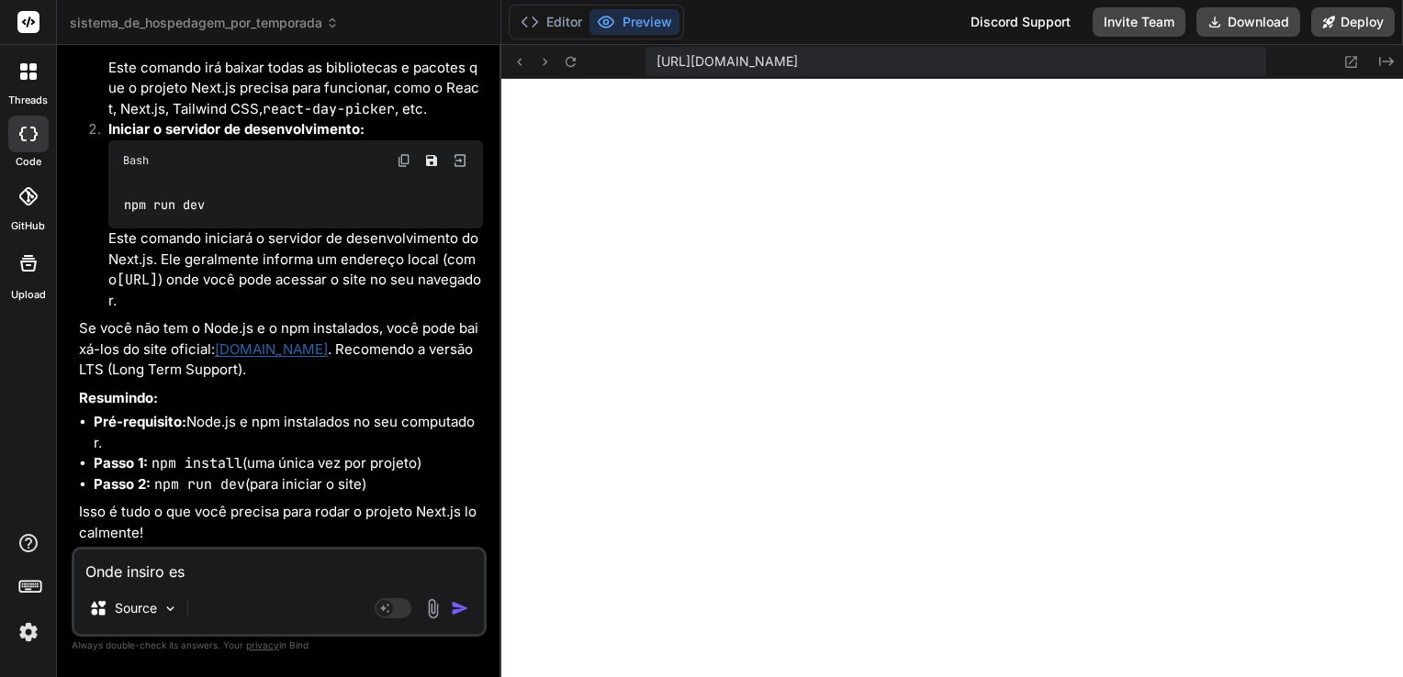
type textarea "Onde insiro ess"
type textarea "x"
type textarea "Onde insiro esse"
type textarea "x"
type textarea "Onde insiro esses"
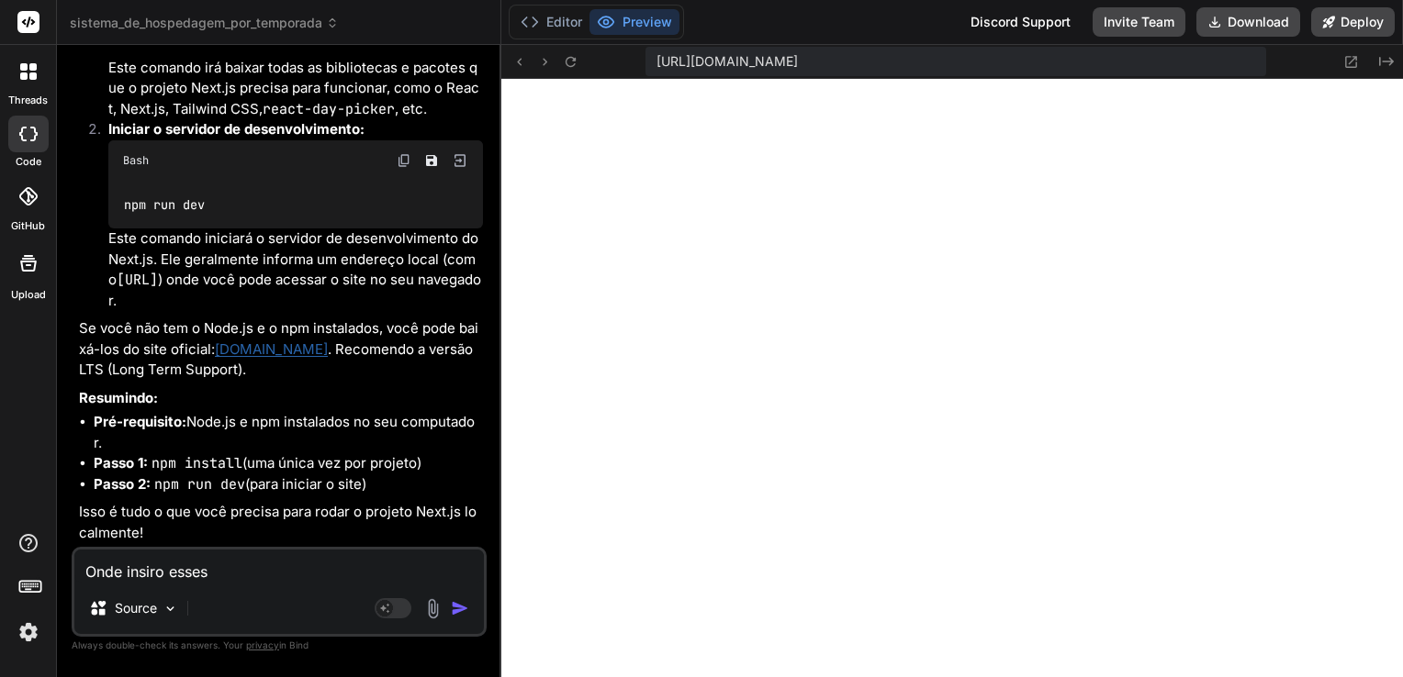
type textarea "x"
type textarea "Onde insiro esses"
type textarea "x"
type textarea "Onde insiro esses c"
type textarea "x"
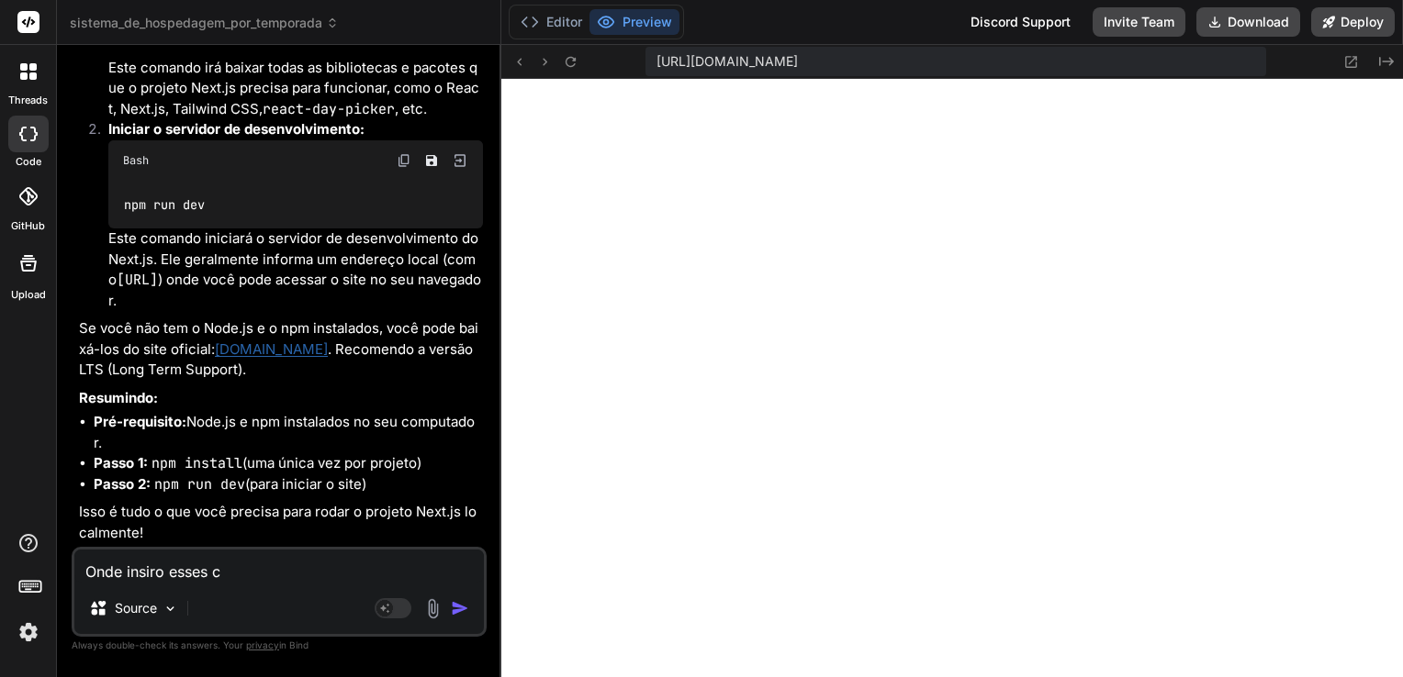
type textarea "Onde insiro esses co"
type textarea "x"
type textarea "Onde insiro esses com"
type textarea "x"
type textarea "Onde insiro esses coma"
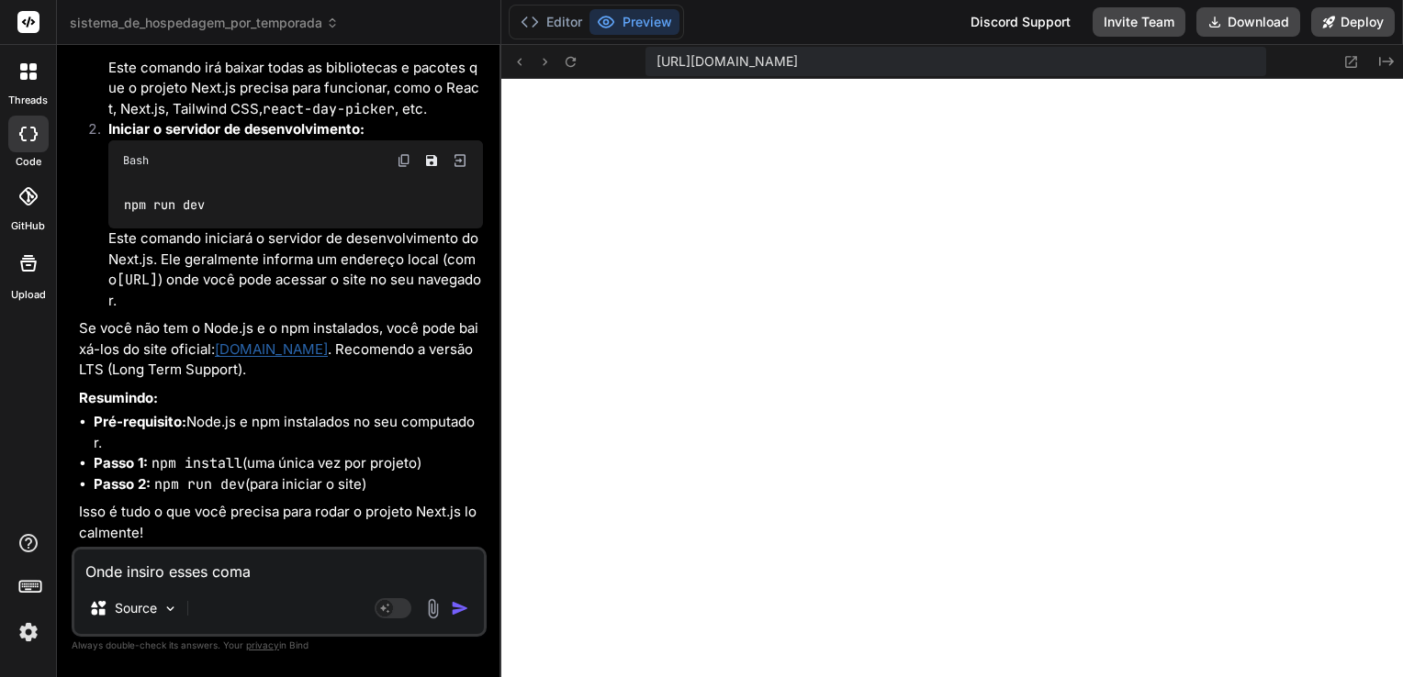
type textarea "x"
type textarea "Onde insiro esses coman"
type textarea "x"
type textarea "Onde insiro esses comand"
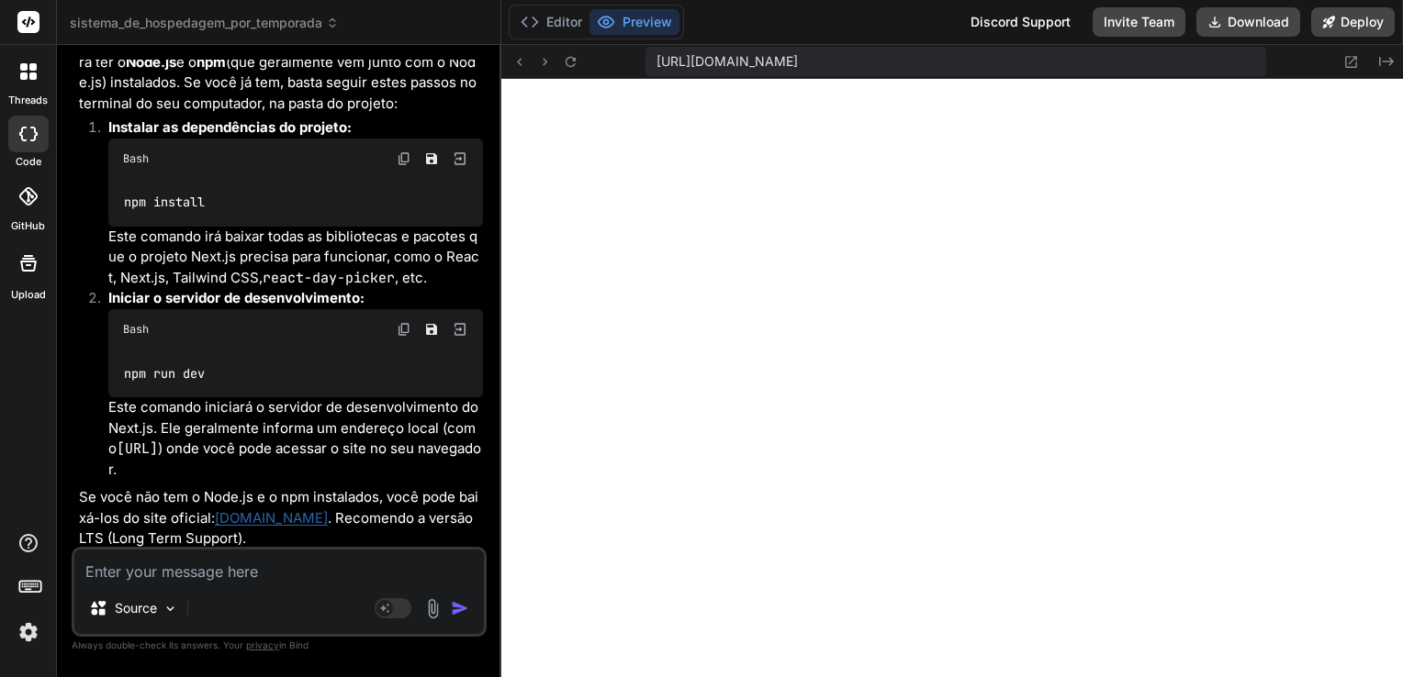
scroll to position [4997, 0]
drag, startPoint x: 223, startPoint y: 263, endPoint x: 105, endPoint y: 258, distance: 118.5
click at [105, 258] on li "Instalar as dependências do projeto: Bash npm install Este comando irá baixar t…" at bounding box center [288, 205] width 389 height 171
copy code "npm install"
click at [252, 567] on textarea at bounding box center [278, 566] width 409 height 33
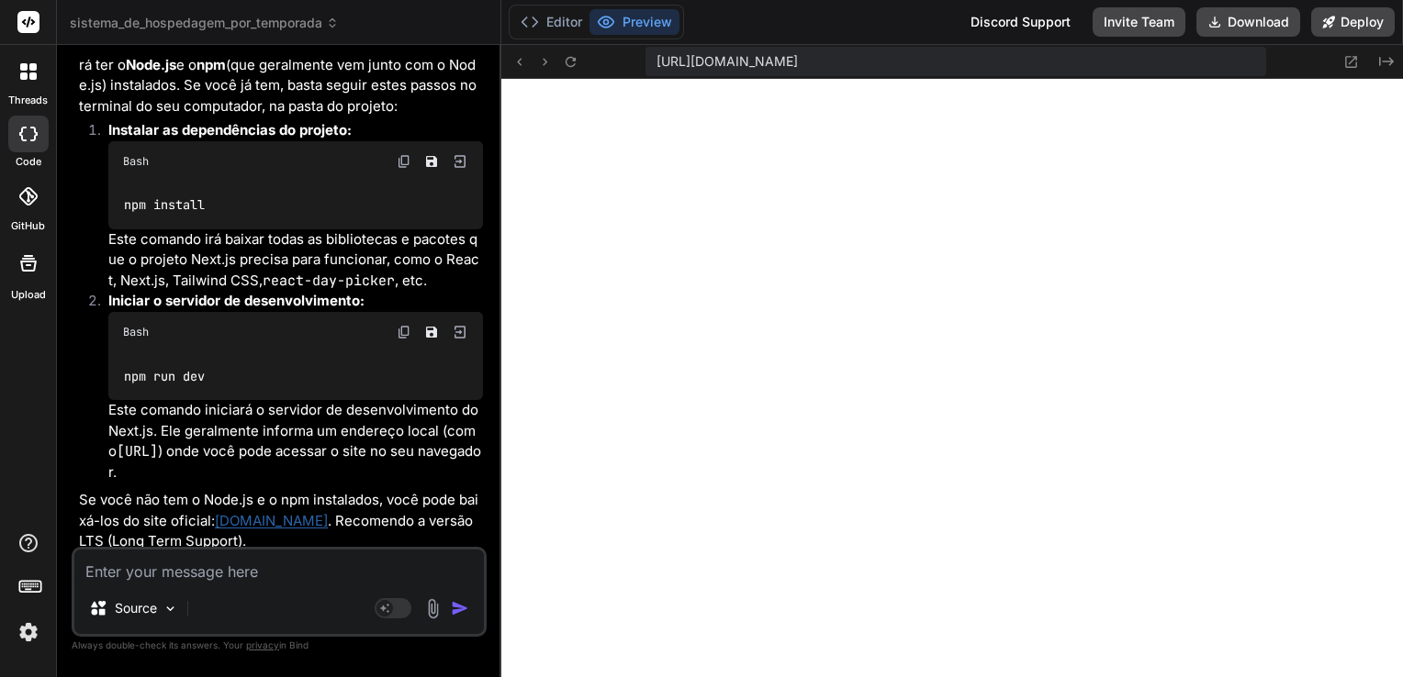
paste textarea "npm should be run outside of the Node.js REPL, in your normal shell. (Press Ctr…"
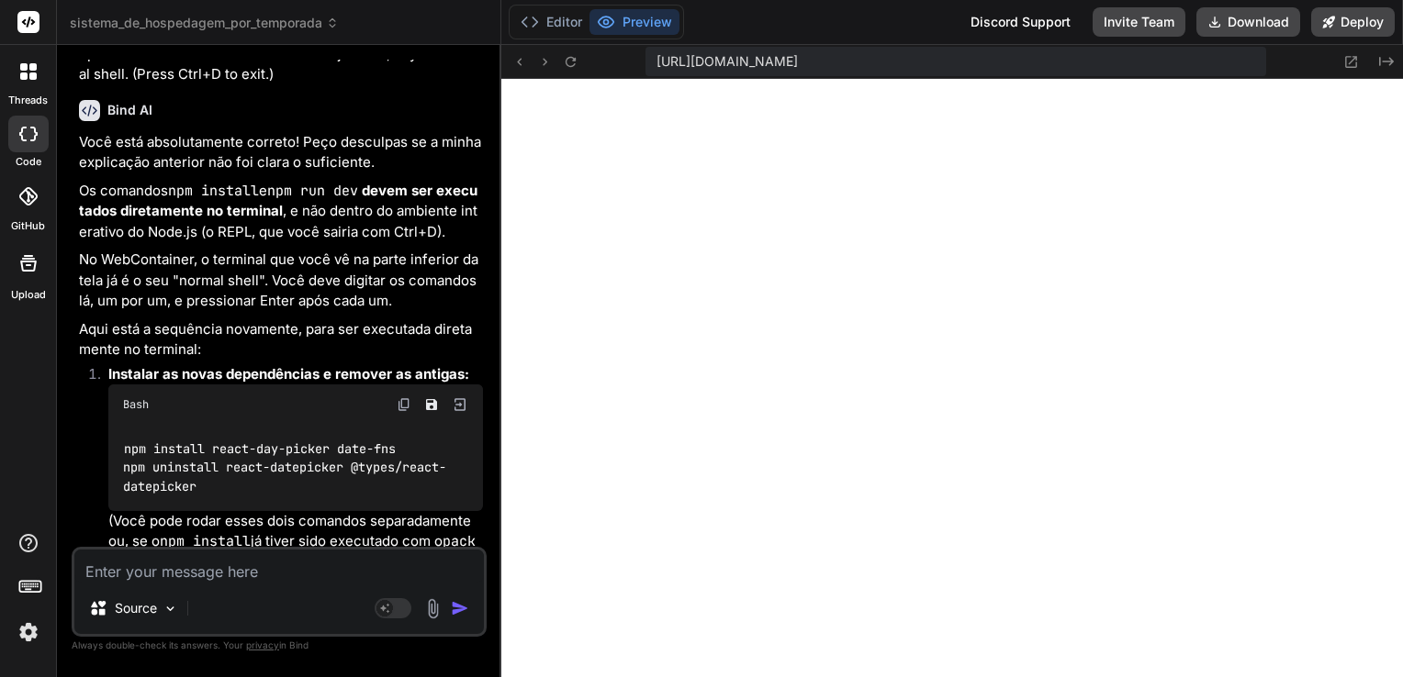
scroll to position [6495, 0]
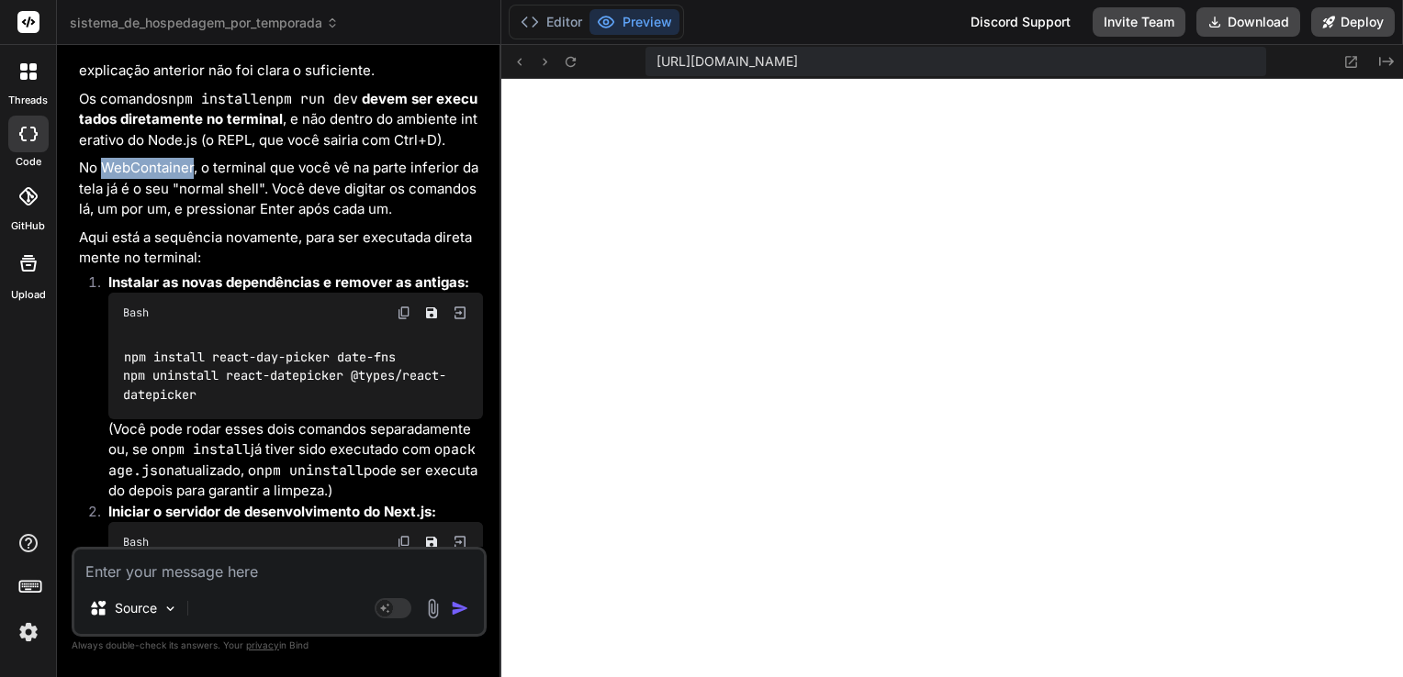
drag, startPoint x: 104, startPoint y: 226, endPoint x: 192, endPoint y: 226, distance: 88.1
click at [192, 220] on p "No WebContainer, o terminal que você vê na parte inferior da tela já é o seu "n…" at bounding box center [281, 189] width 404 height 62
drag, startPoint x: 192, startPoint y: 226, endPoint x: 182, endPoint y: 228, distance: 10.3
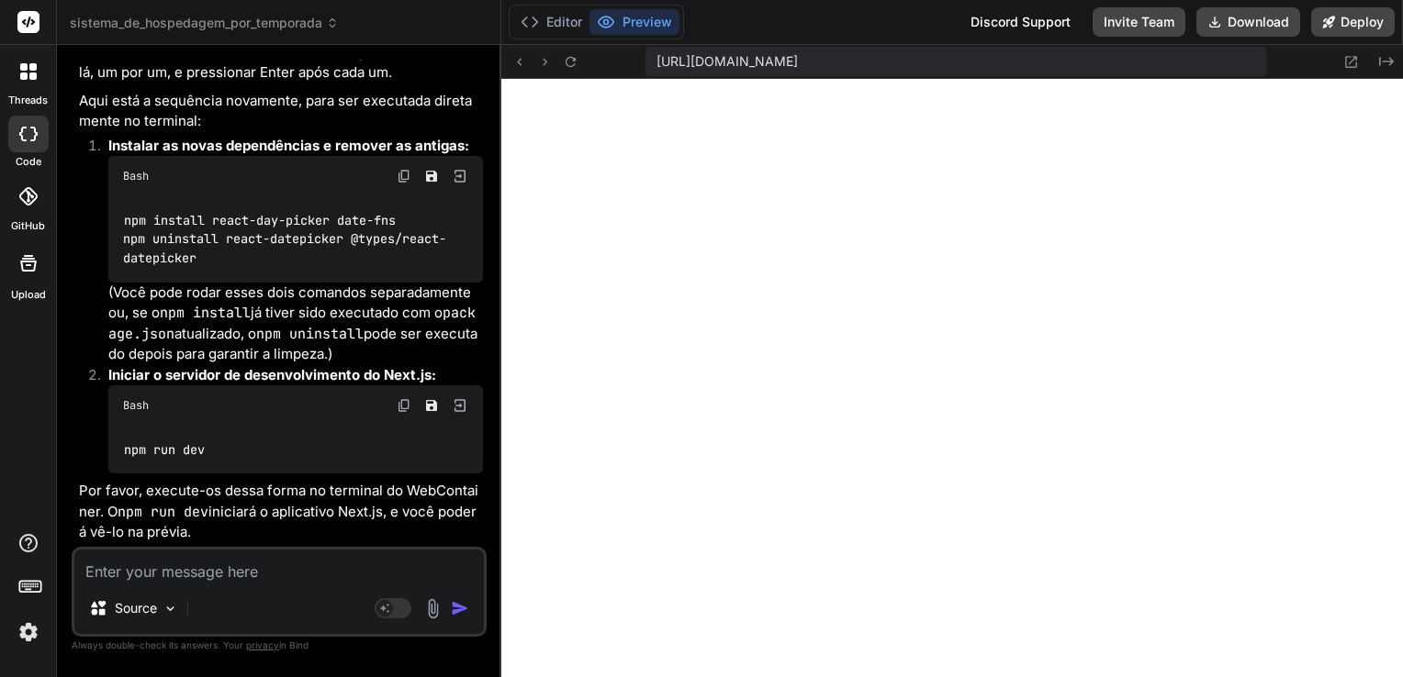
scroll to position [6688, 0]
click at [225, 569] on textarea at bounding box center [278, 566] width 409 height 33
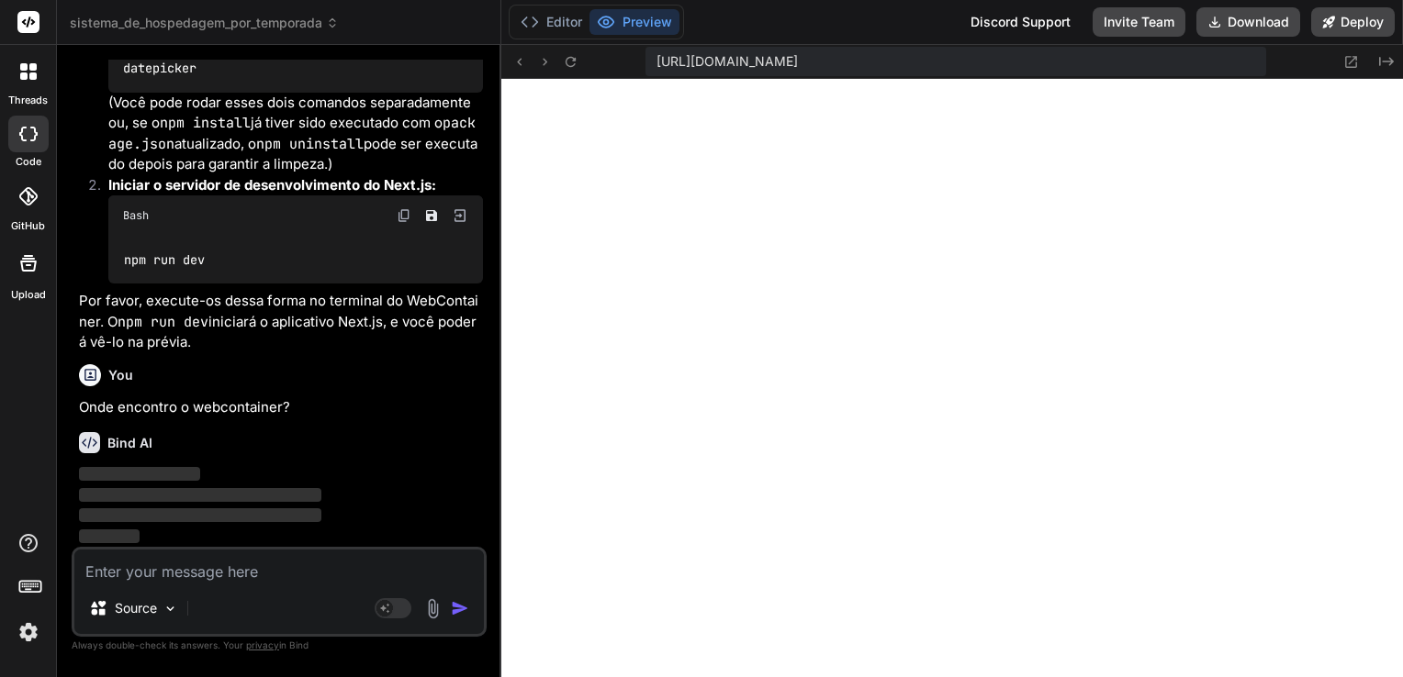
scroll to position [6813, 0]
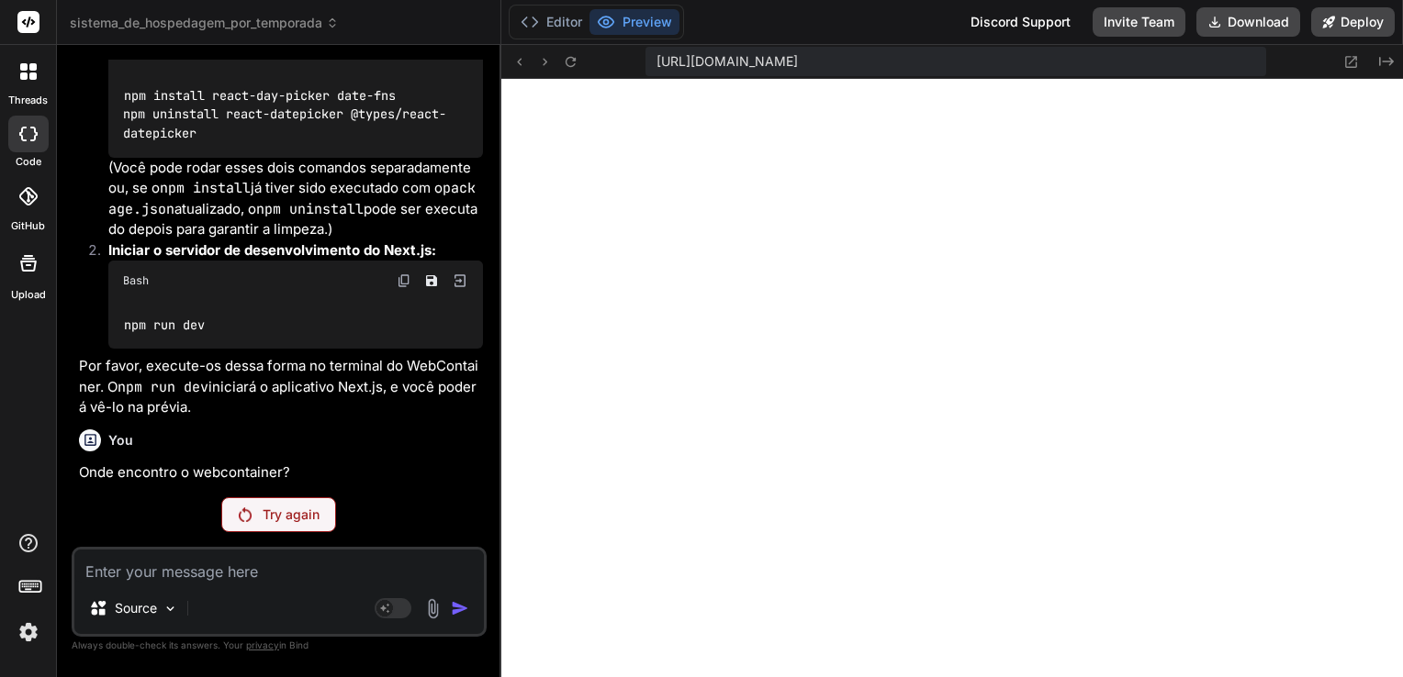
click at [22, 628] on img at bounding box center [28, 632] width 31 height 31
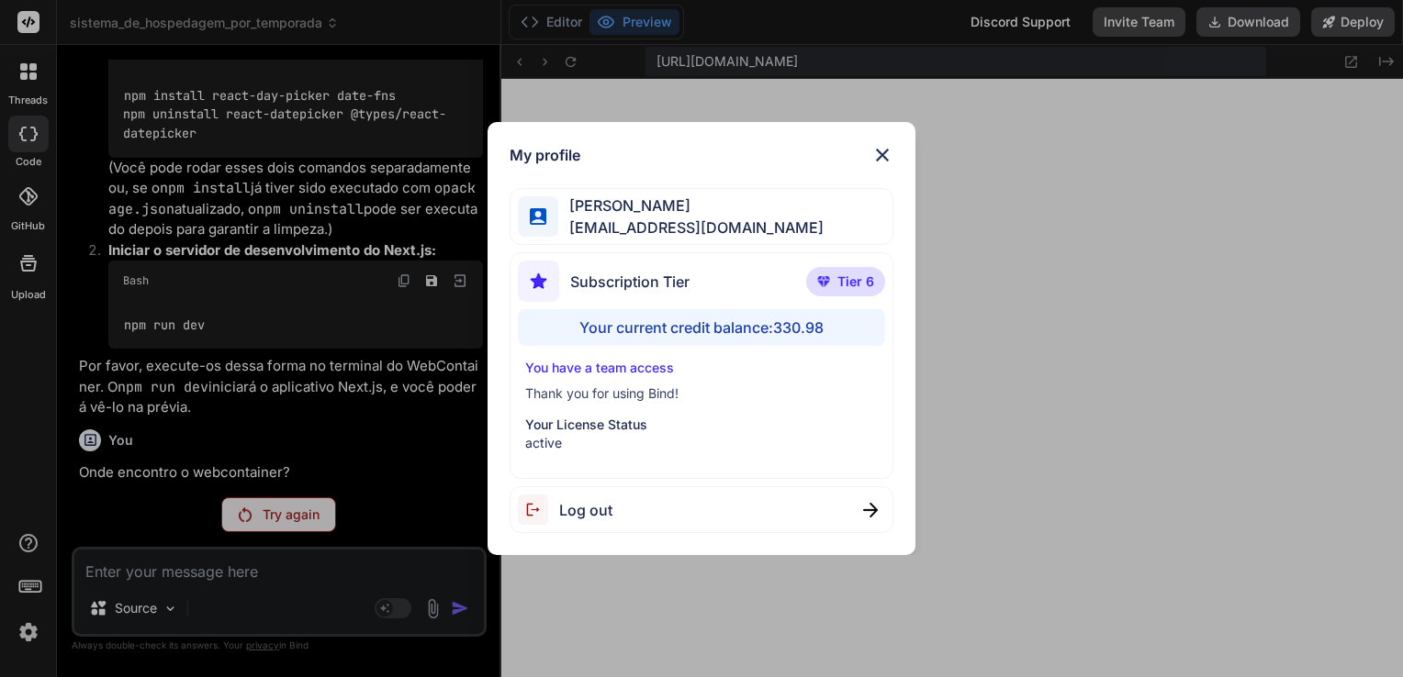
click at [949, 156] on div "My profile Angelo Chen aealoterias@gmail.com Subscription Tier Tier 6 Your curr…" at bounding box center [701, 338] width 1403 height 677
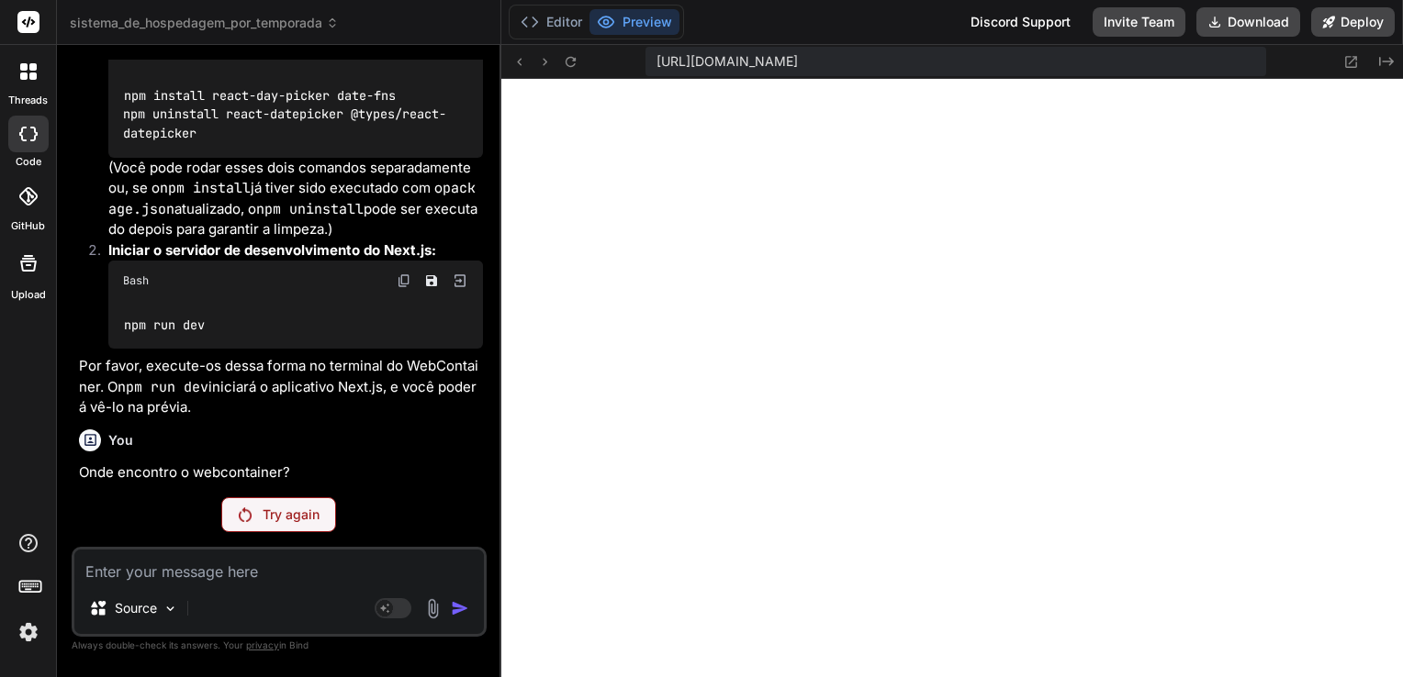
click at [285, 522] on p "Try again" at bounding box center [291, 515] width 57 height 18
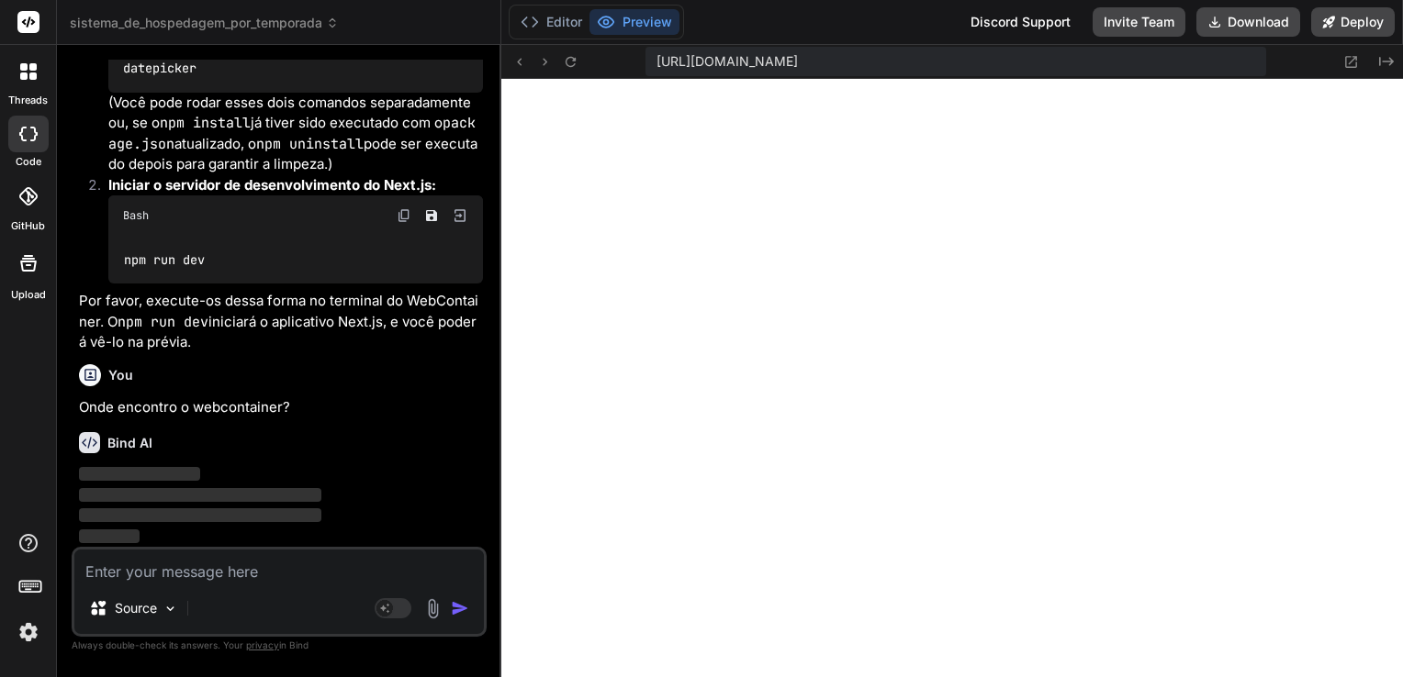
click at [371, 411] on p "Onde encontro o webcontainer?" at bounding box center [281, 407] width 404 height 21
click at [573, 57] on icon at bounding box center [570, 61] width 10 height 10
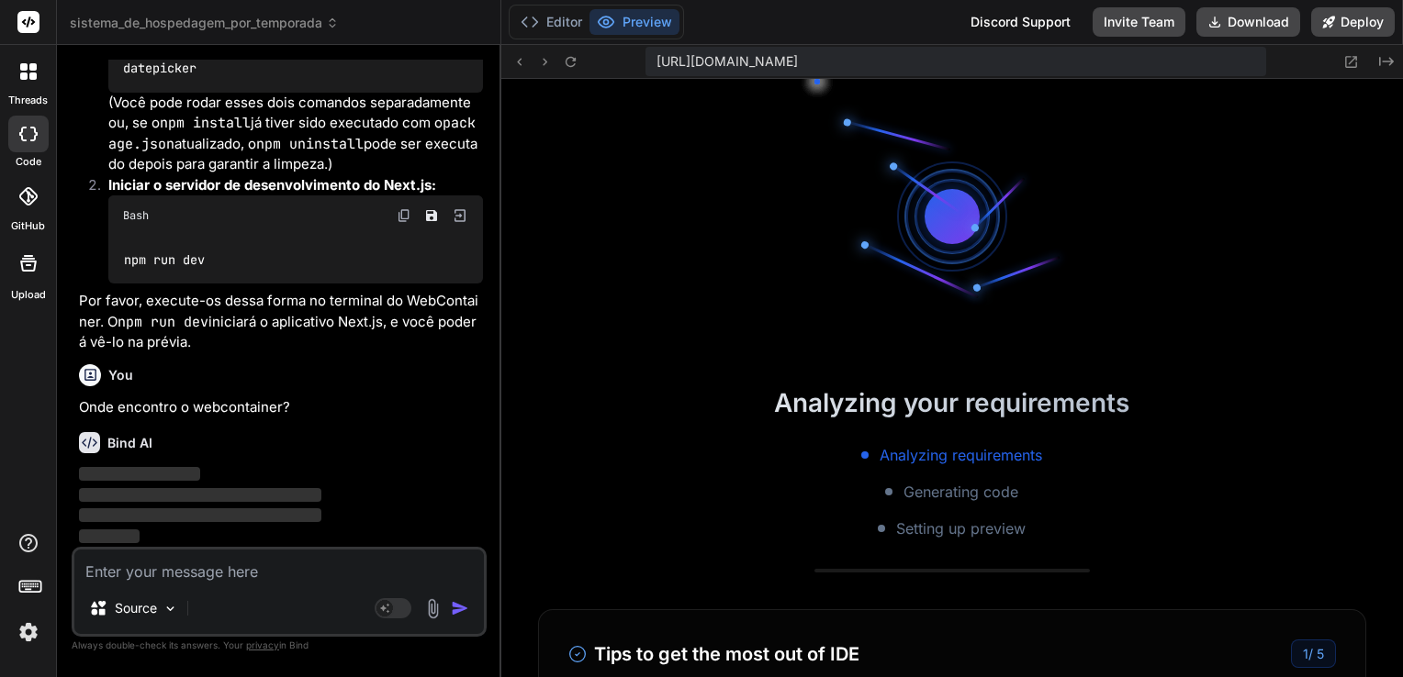
click at [307, 357] on div "Bind AI Você está absolutamente correto! Peço desculpas se a minha explicação a…" at bounding box center [281, 12] width 404 height 690
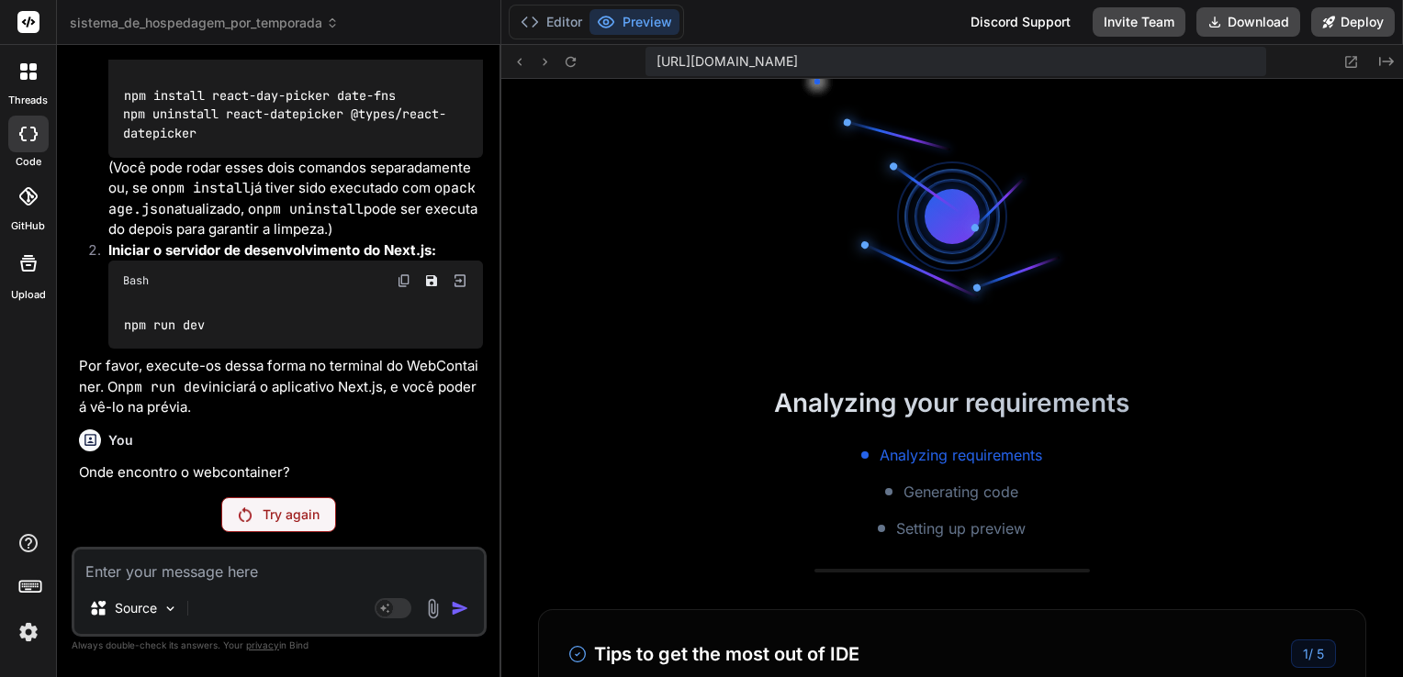
click at [10, 629] on div at bounding box center [28, 590] width 56 height 116
click at [30, 627] on img at bounding box center [28, 632] width 31 height 31
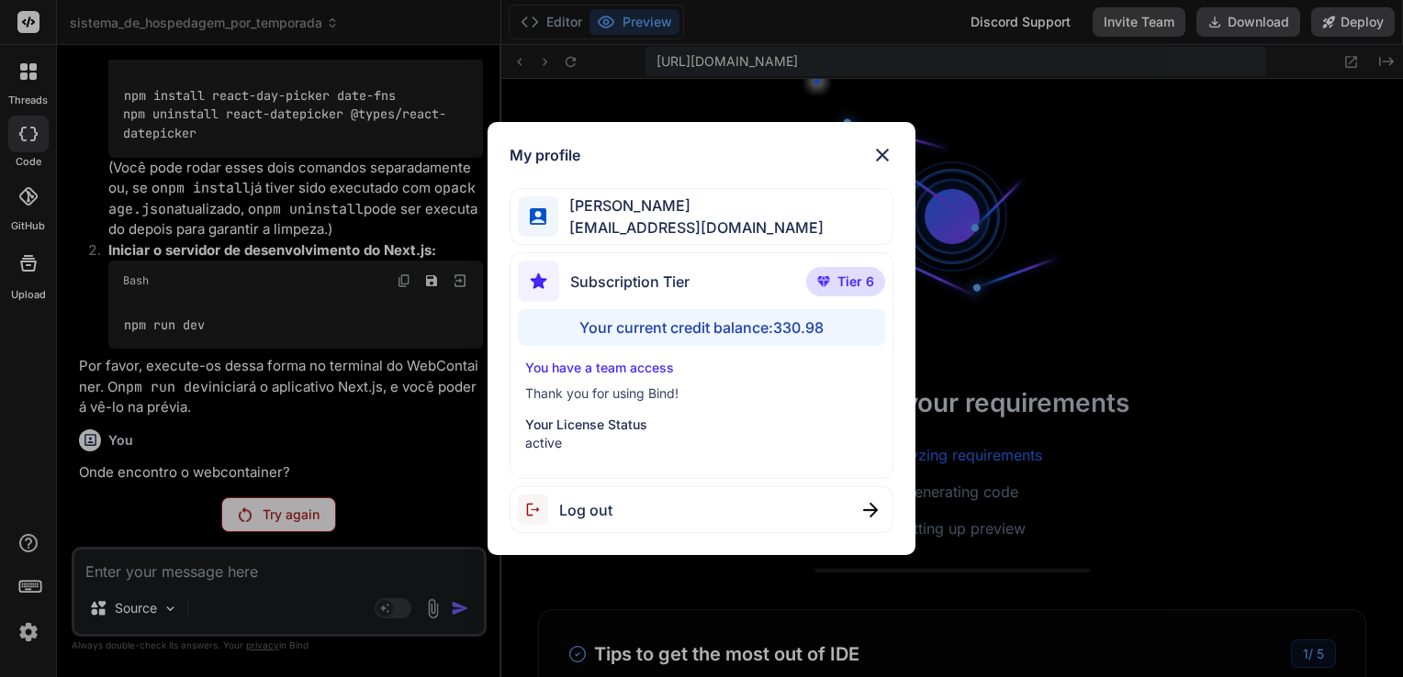
click at [404, 274] on div "My profile Angelo Chen aealoterias@gmail.com Subscription Tier Tier 6 Your curr…" at bounding box center [701, 338] width 1403 height 677
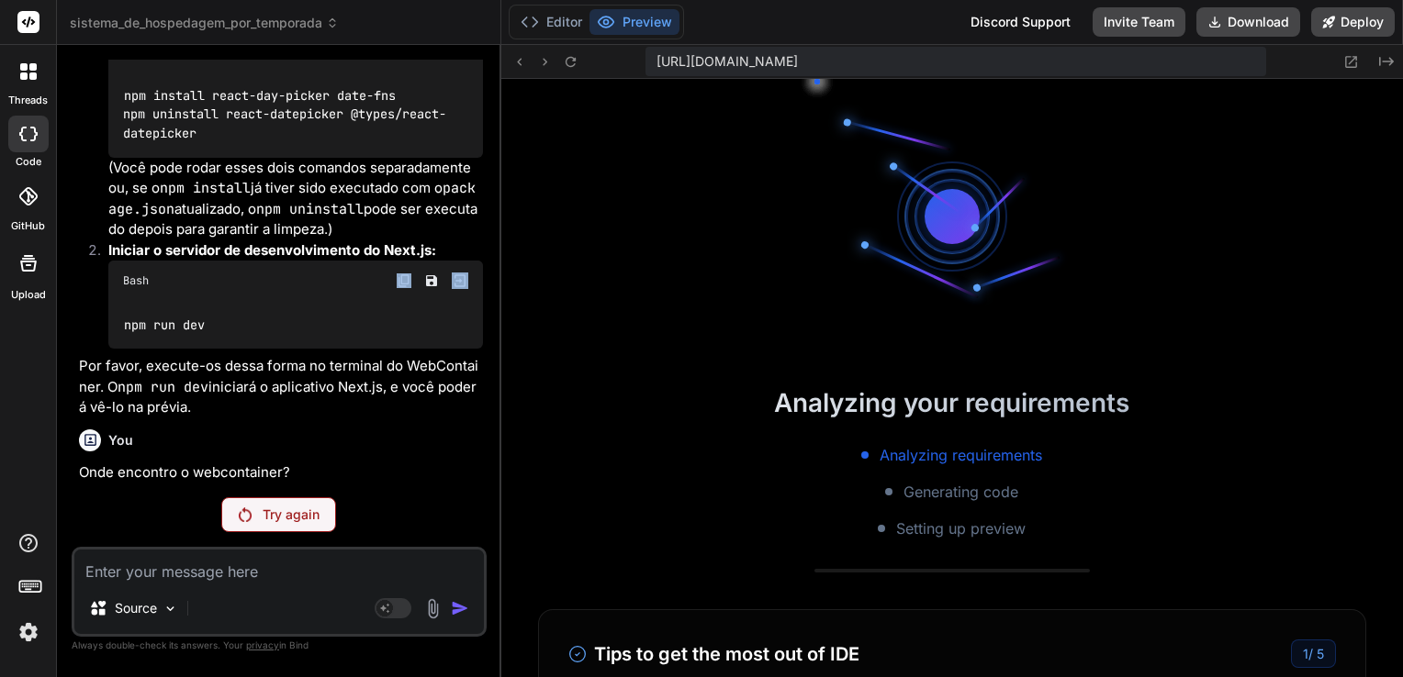
drag, startPoint x: 404, startPoint y: 274, endPoint x: 344, endPoint y: 284, distance: 60.5
click at [344, 284] on div "Bash" at bounding box center [295, 281] width 375 height 40
drag, startPoint x: 344, startPoint y: 284, endPoint x: 395, endPoint y: 369, distance: 99.2
click at [395, 369] on p "Por favor, execute-os dessa forma no terminal do WebContainer. O npm run dev in…" at bounding box center [281, 387] width 404 height 62
click at [379, 389] on p "Por favor, execute-os dessa forma no terminal do WebContainer. O npm run dev in…" at bounding box center [281, 387] width 404 height 62
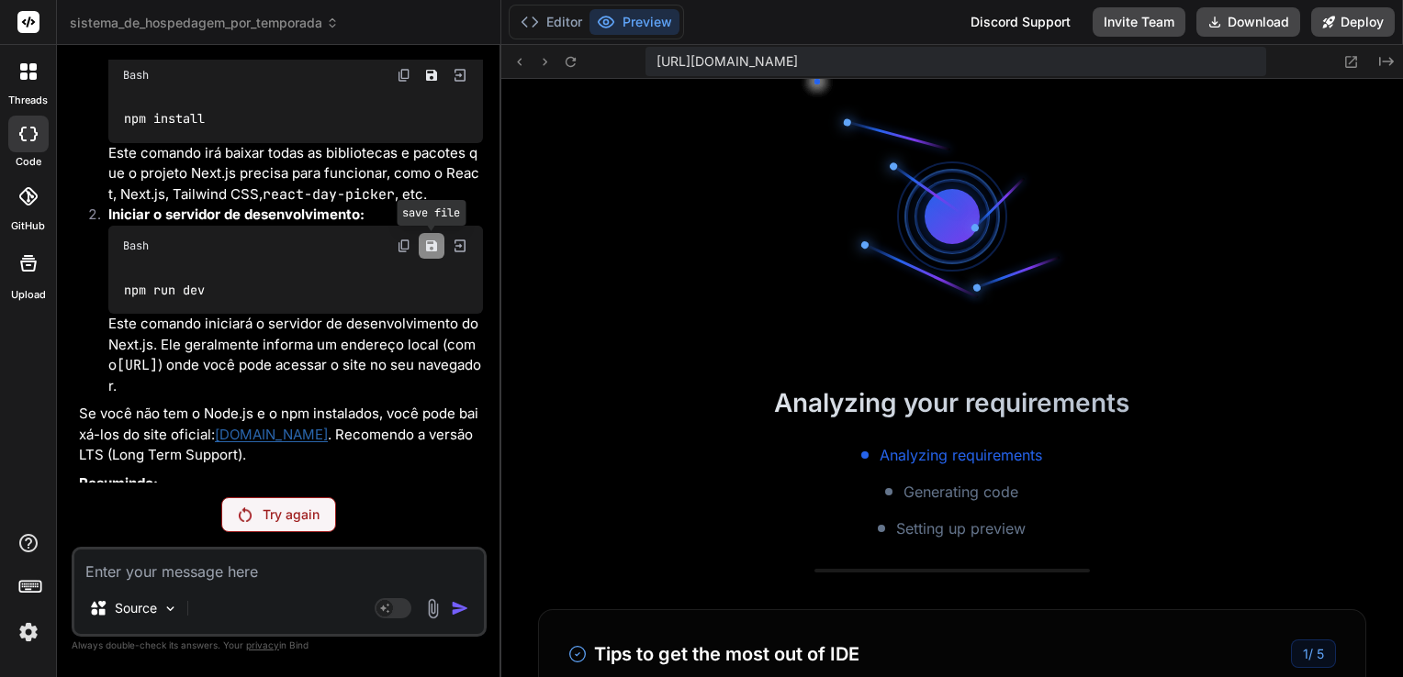
scroll to position [4992, 0]
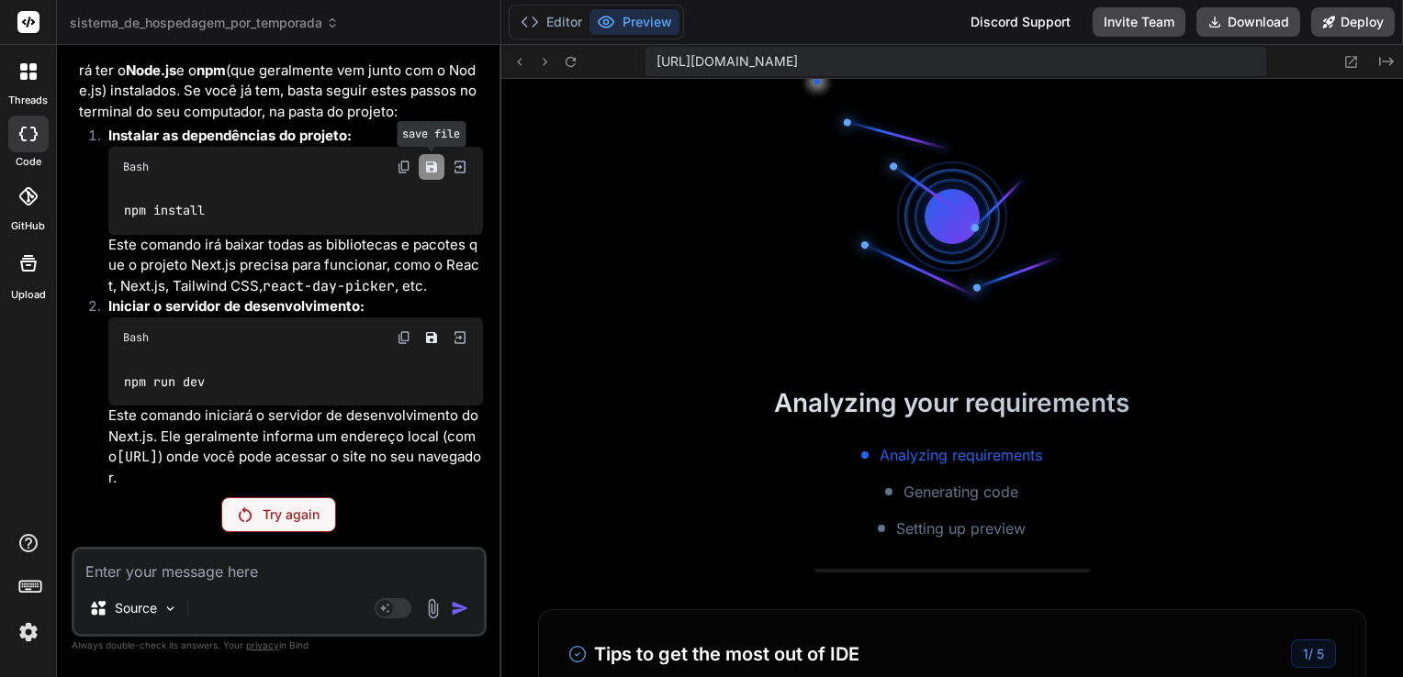
click at [431, 174] on icon "Save file" at bounding box center [431, 167] width 15 height 15
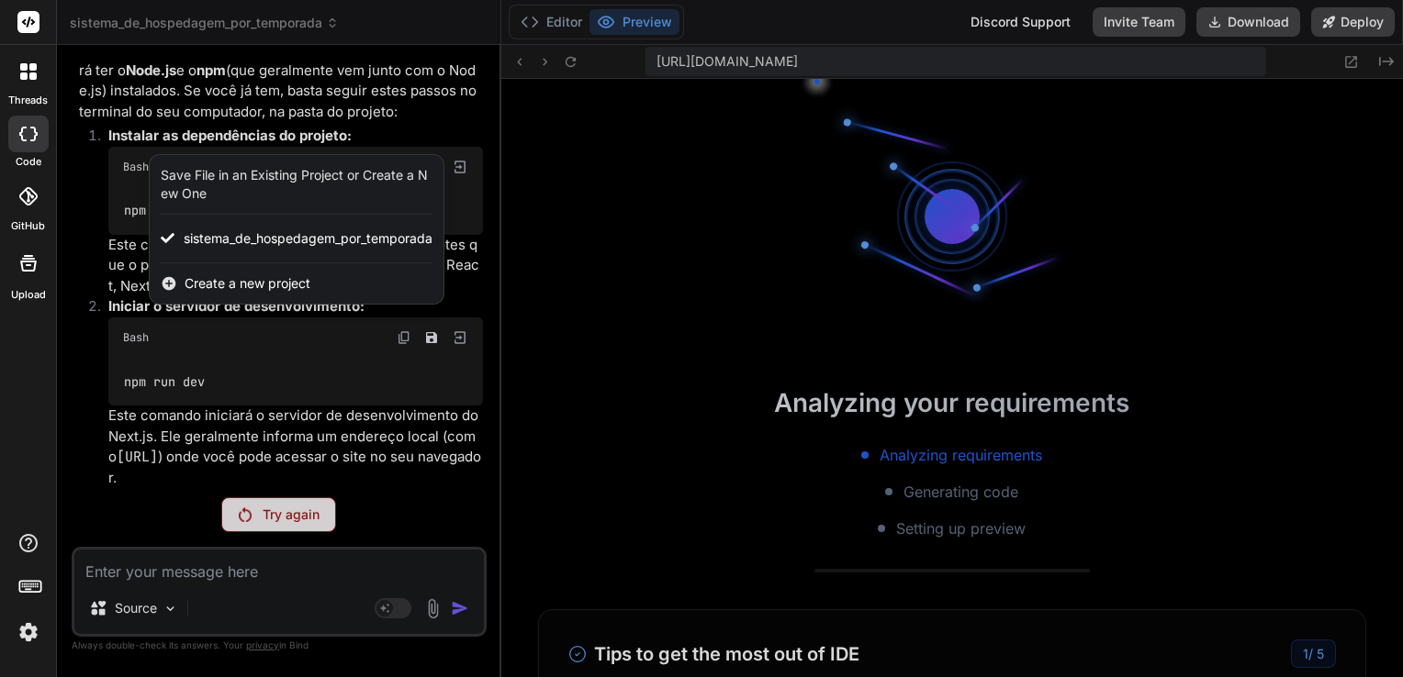
click at [313, 171] on div at bounding box center [701, 338] width 1403 height 677
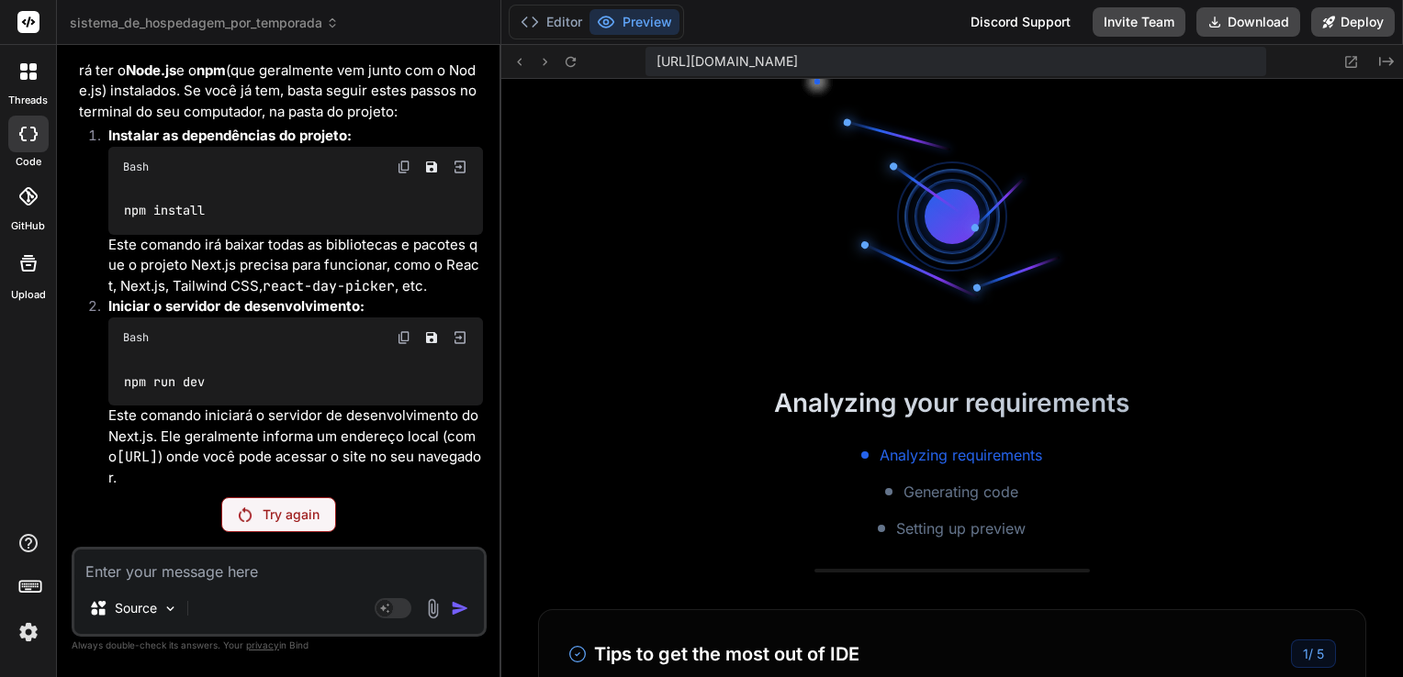
click at [402, 174] on img at bounding box center [404, 167] width 15 height 15
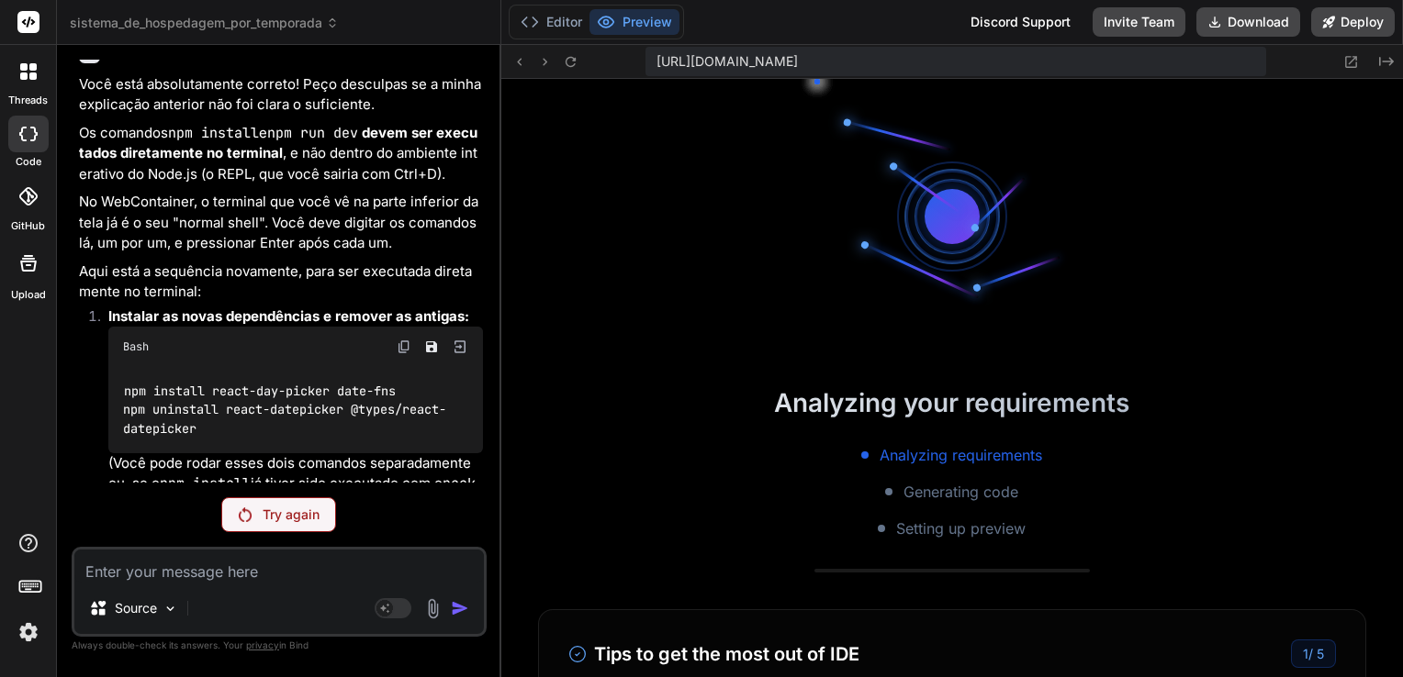
scroll to position [6828, 0]
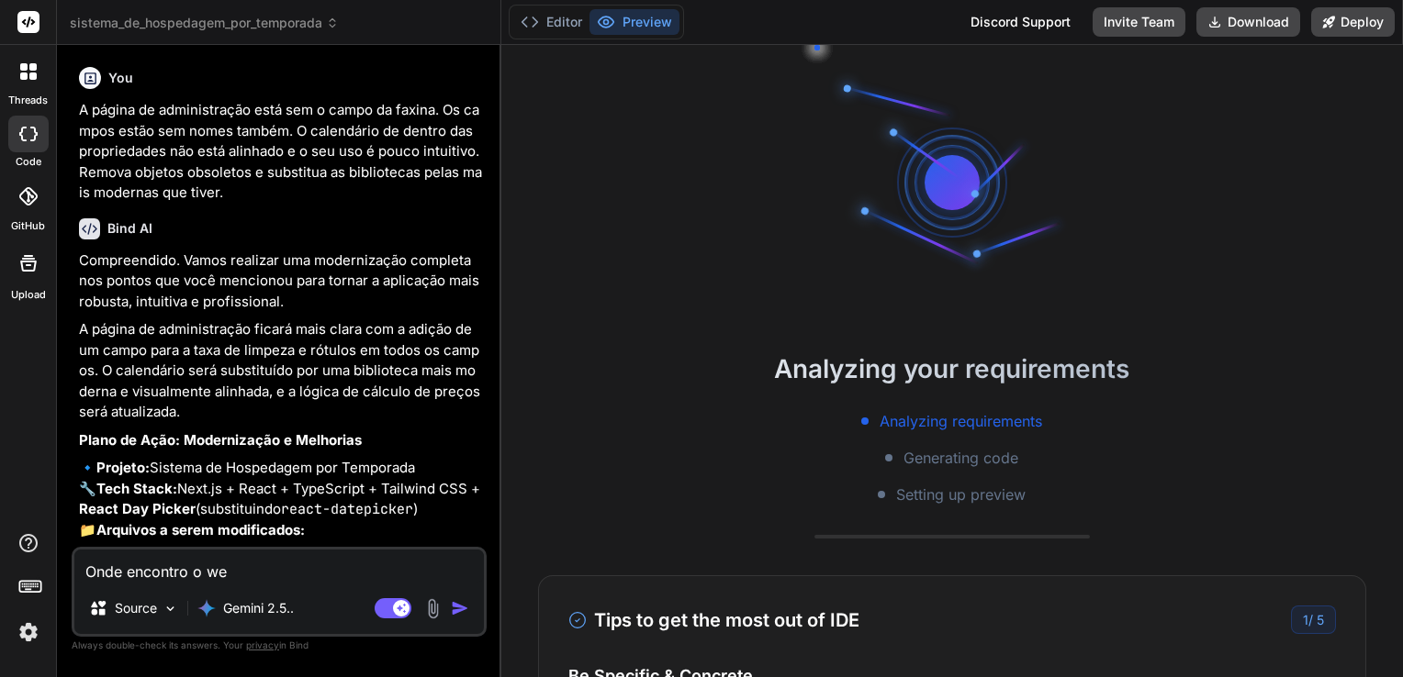
type textarea "x"
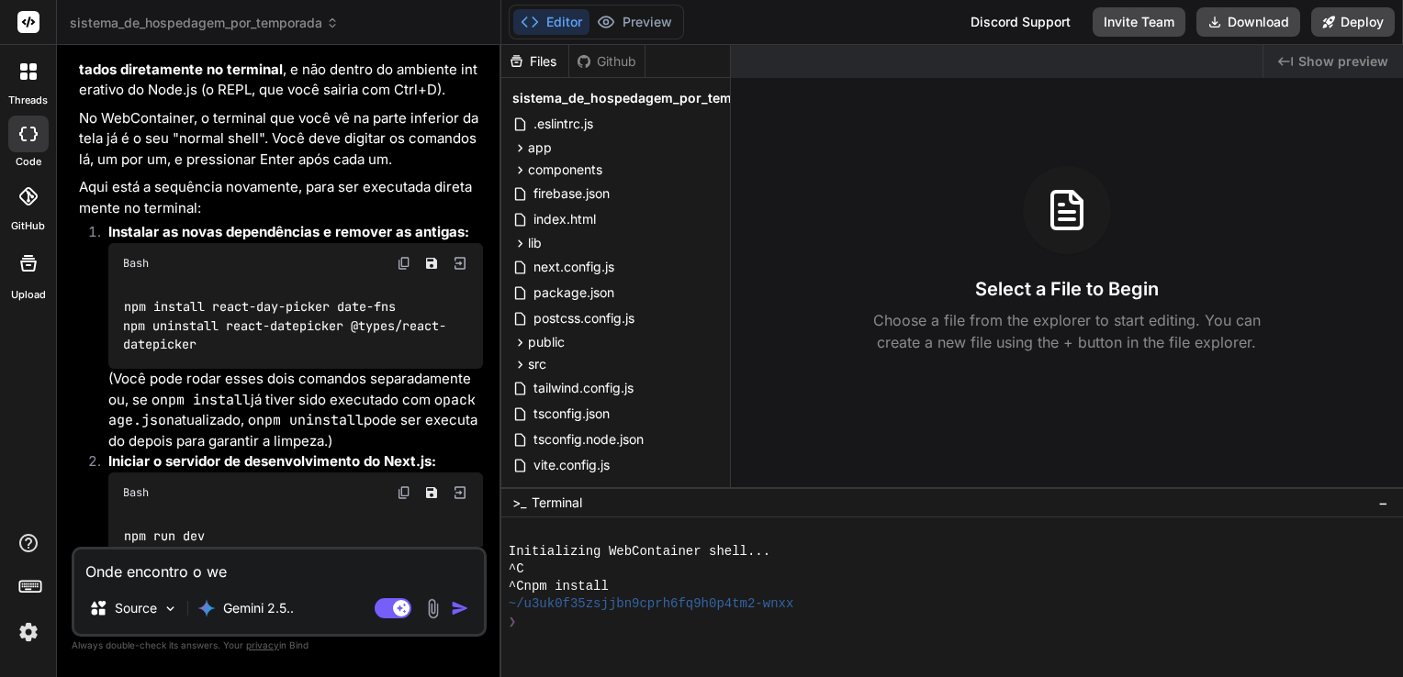
scroll to position [3408, 0]
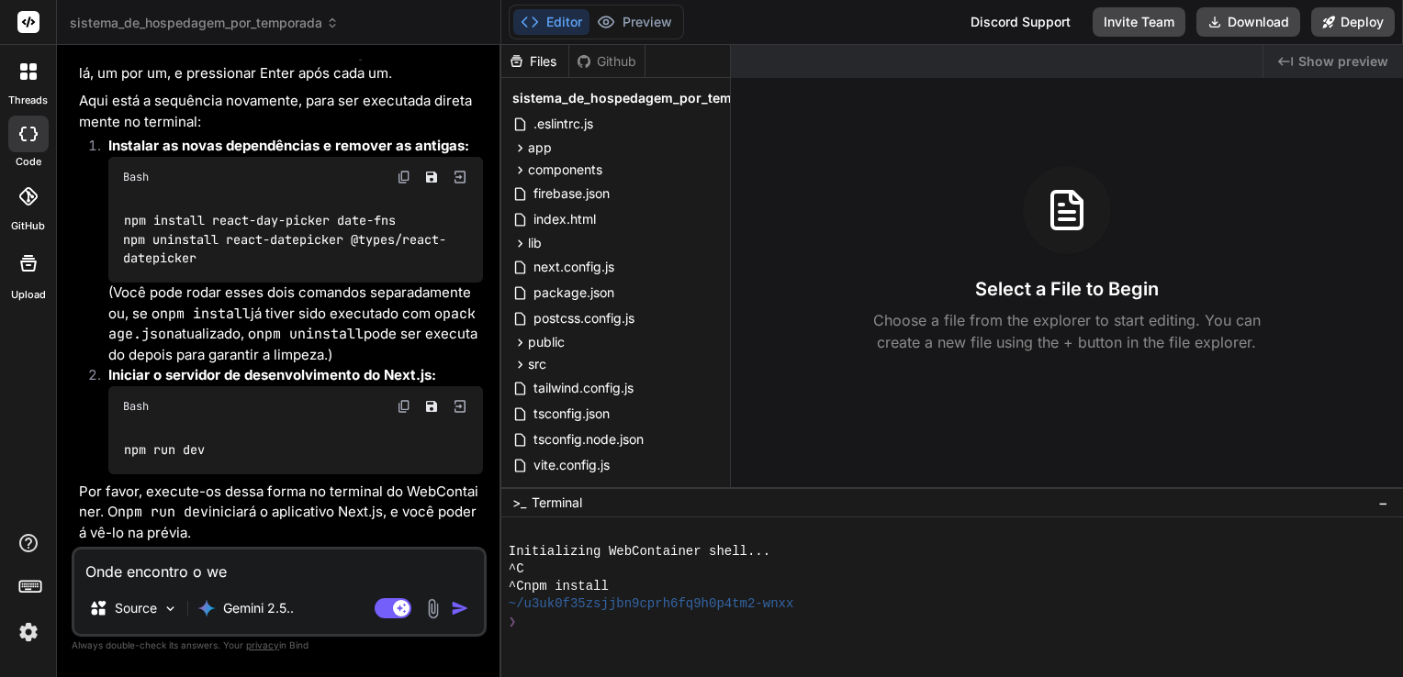
drag, startPoint x: 299, startPoint y: 578, endPoint x: 43, endPoint y: 573, distance: 256.2
click at [43, 573] on div "threads code GitHub Upload sistema_de_hospedagem_por_temporada Created with Pix…" at bounding box center [701, 338] width 1403 height 677
type textarea "x"
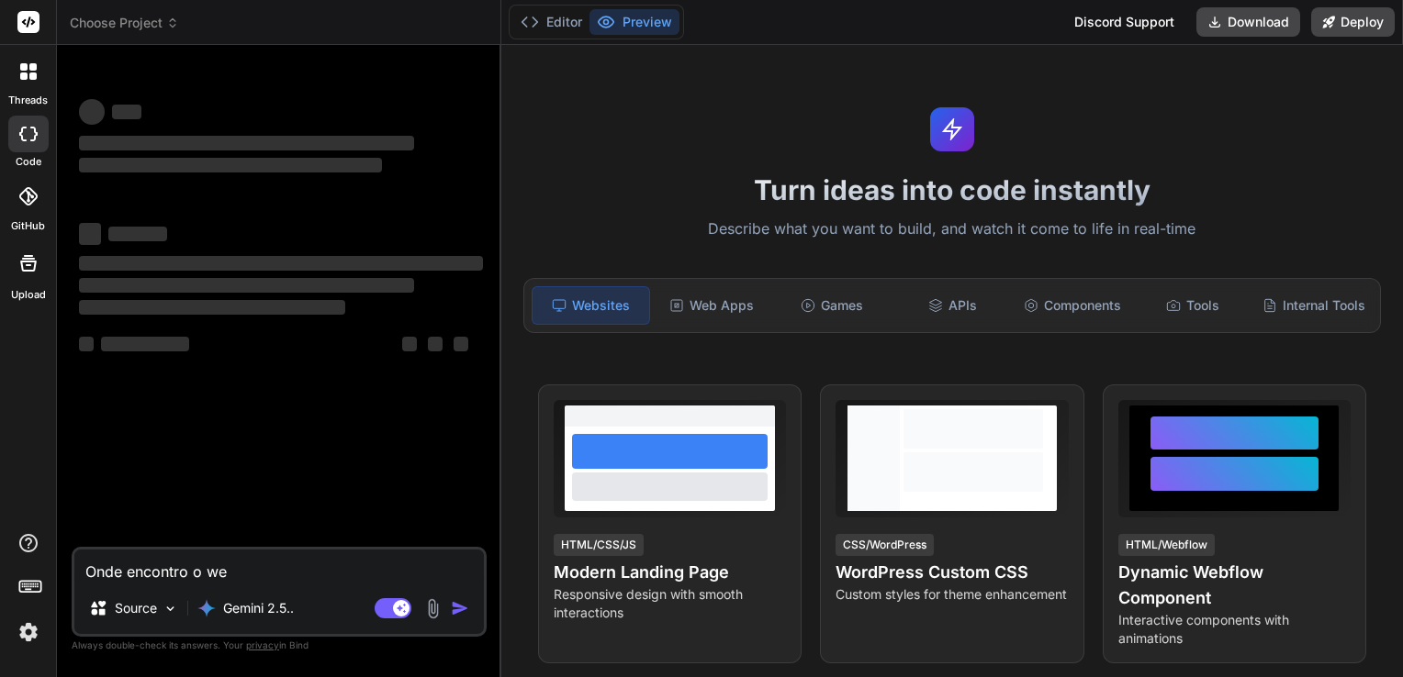
drag, startPoint x: 256, startPoint y: 575, endPoint x: 18, endPoint y: 584, distance: 237.9
click at [18, 584] on div "threads code GitHub Upload Choose Project Created with Pixso. Bind AI Web Searc…" at bounding box center [701, 338] width 1403 height 677
type textarea "x"
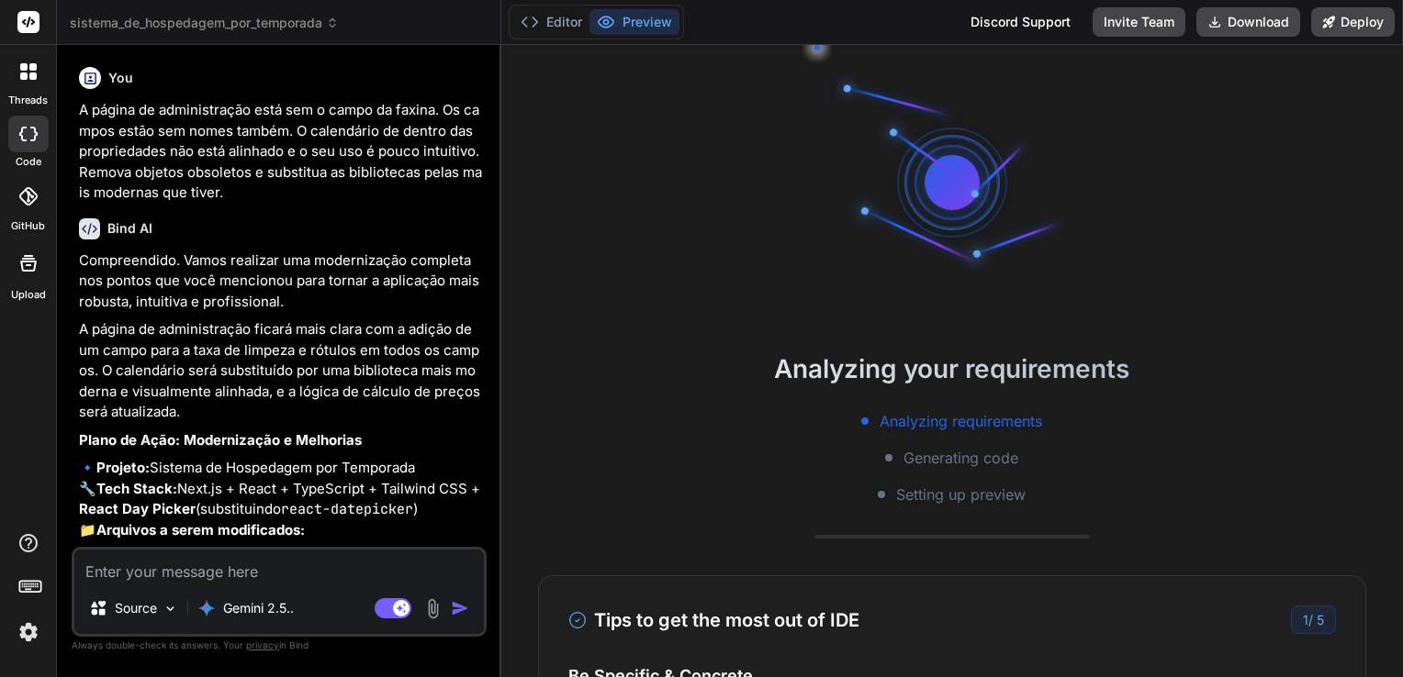
type textarea "x"
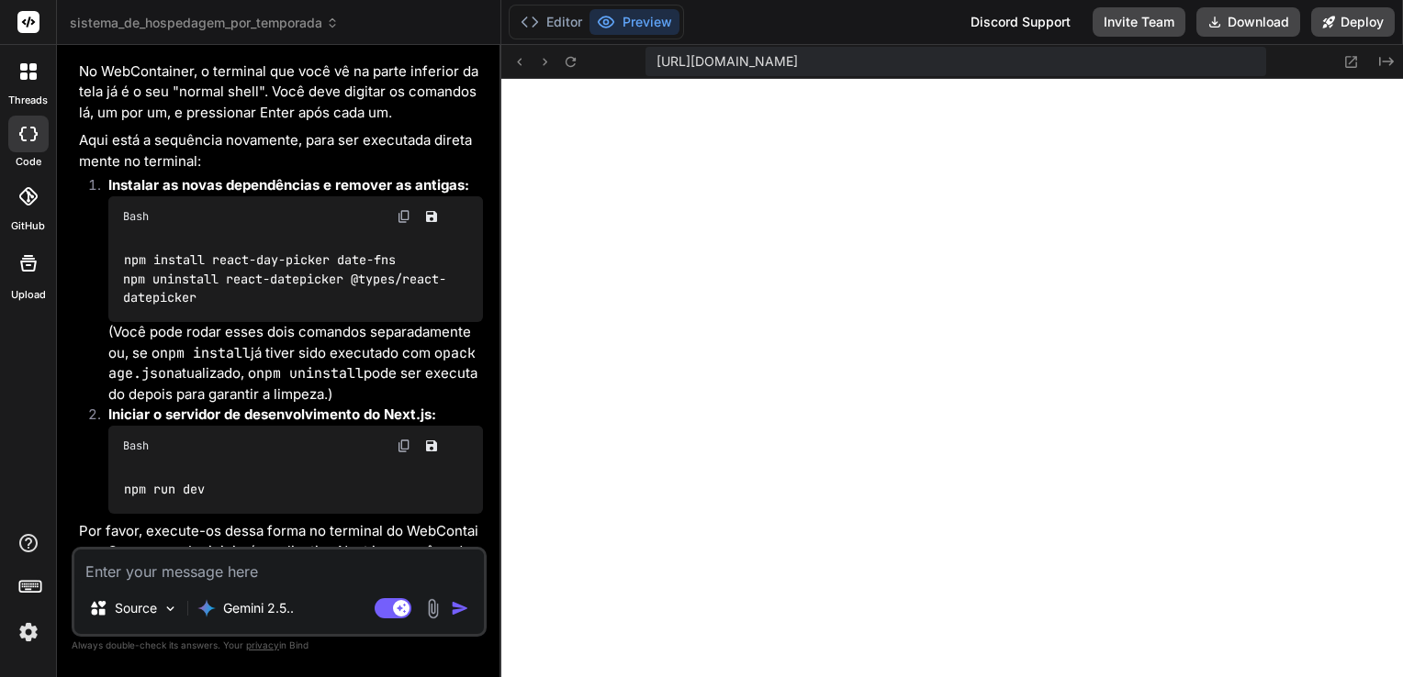
scroll to position [3408, 0]
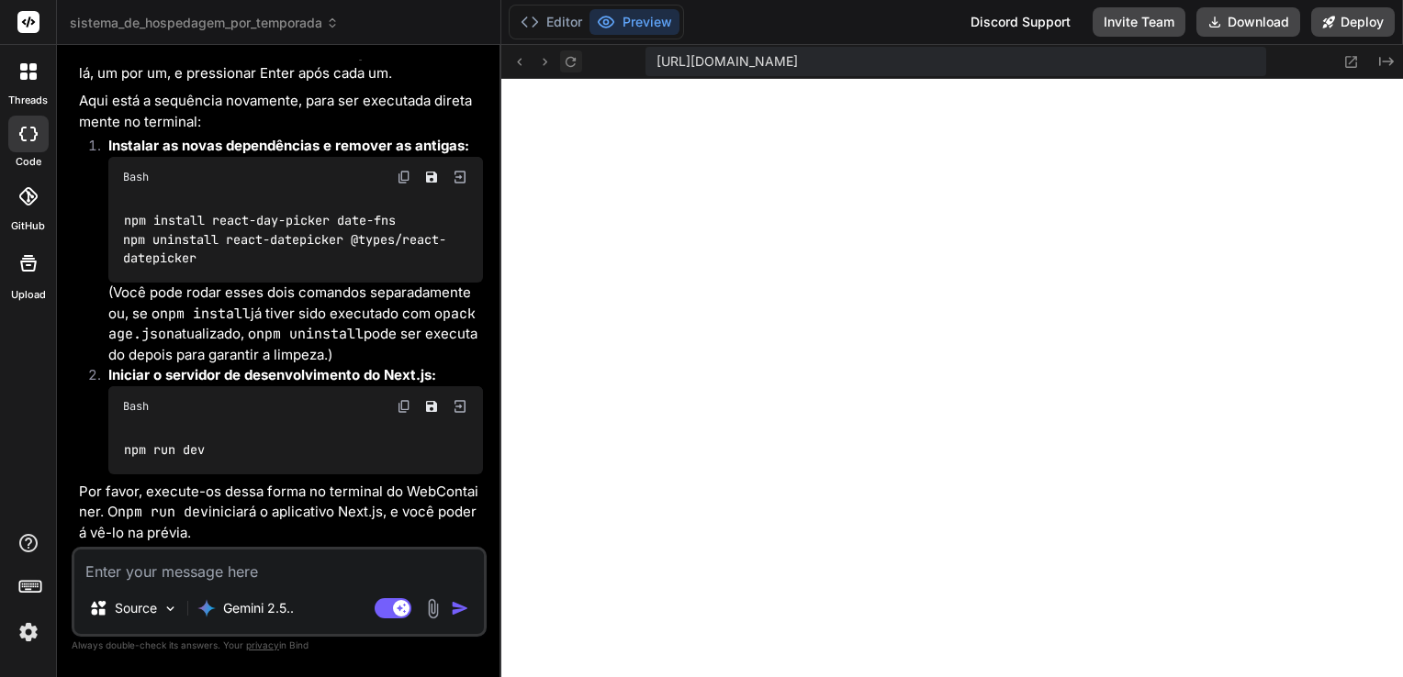
click at [567, 64] on icon at bounding box center [570, 61] width 10 height 10
